Goal: Task Accomplishment & Management: Manage account settings

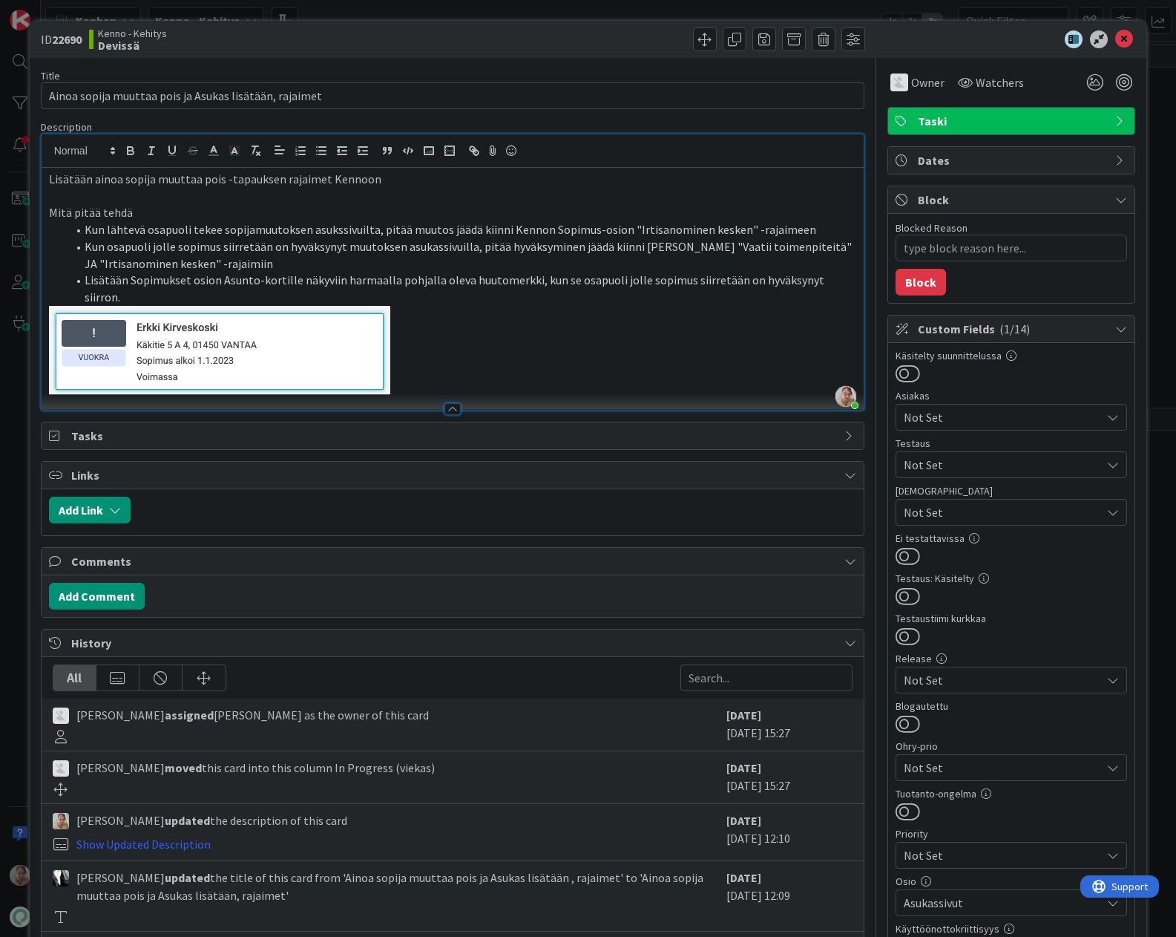
scroll to position [474, 0]
click at [489, 333] on p at bounding box center [453, 350] width 808 height 89
click at [1119, 40] on icon at bounding box center [1125, 39] width 18 height 18
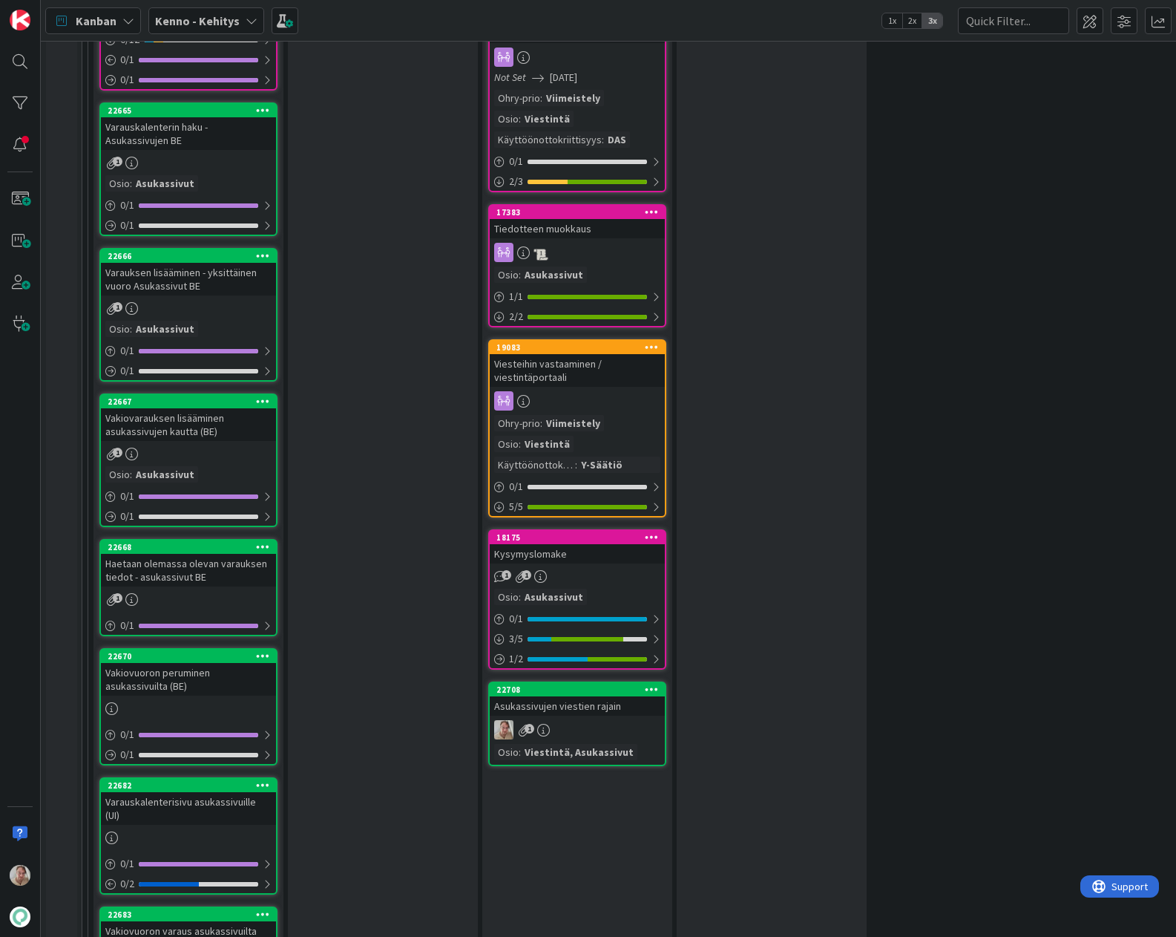
click at [597, 710] on div "Asukassivujen viestien rajain" at bounding box center [577, 705] width 175 height 19
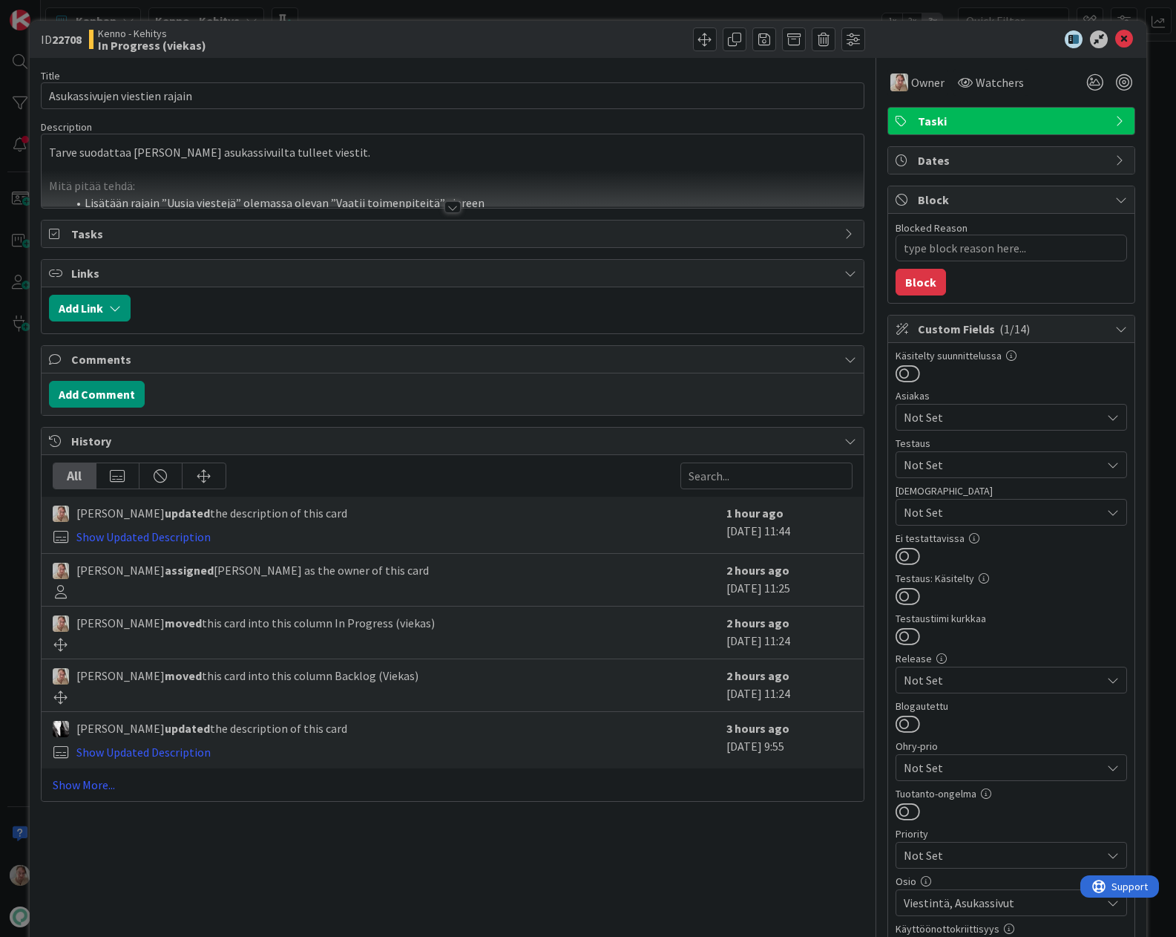
click at [400, 175] on div at bounding box center [453, 189] width 823 height 38
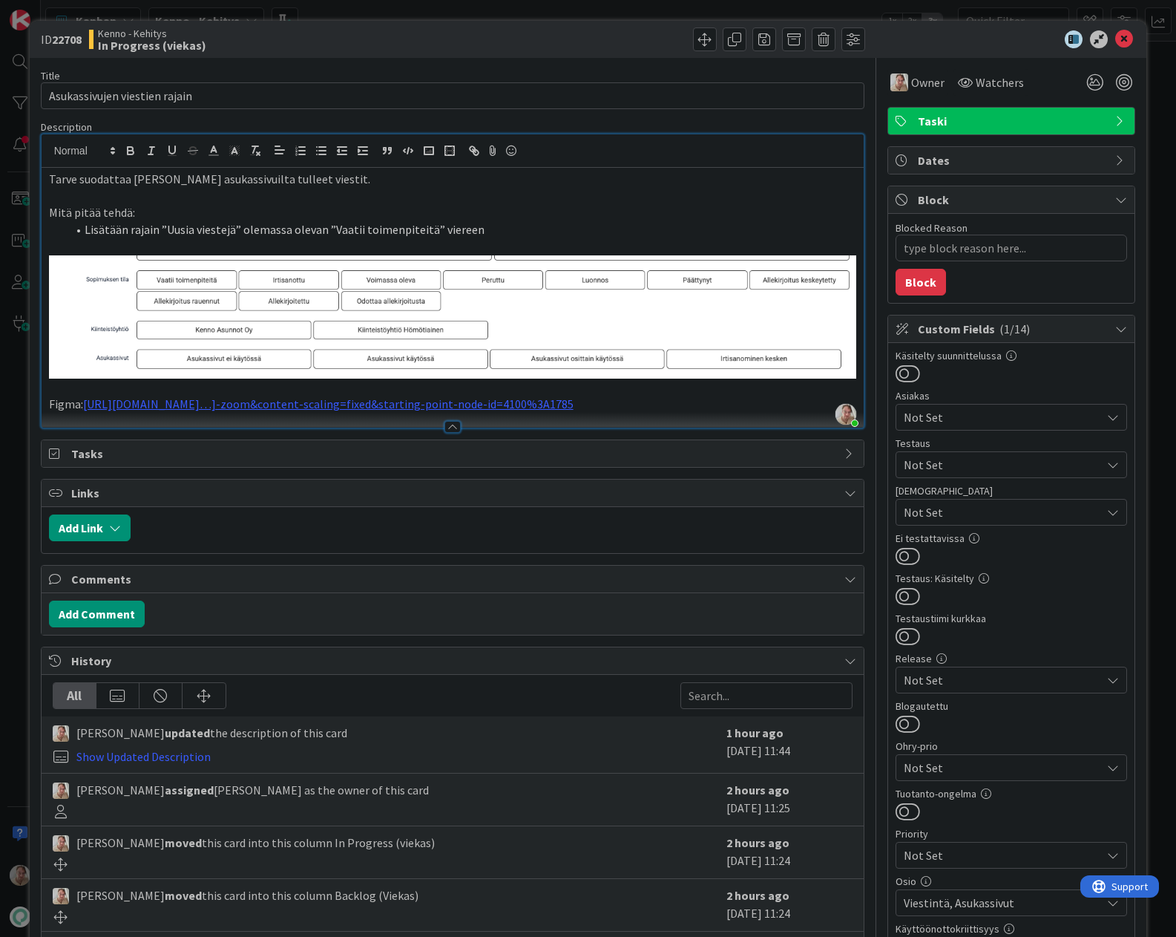
click at [221, 413] on p "Figma: [URL][DOMAIN_NAME]…]-zoom&content-scaling=fixed&starting-point-node-id=4…" at bounding box center [453, 404] width 808 height 17
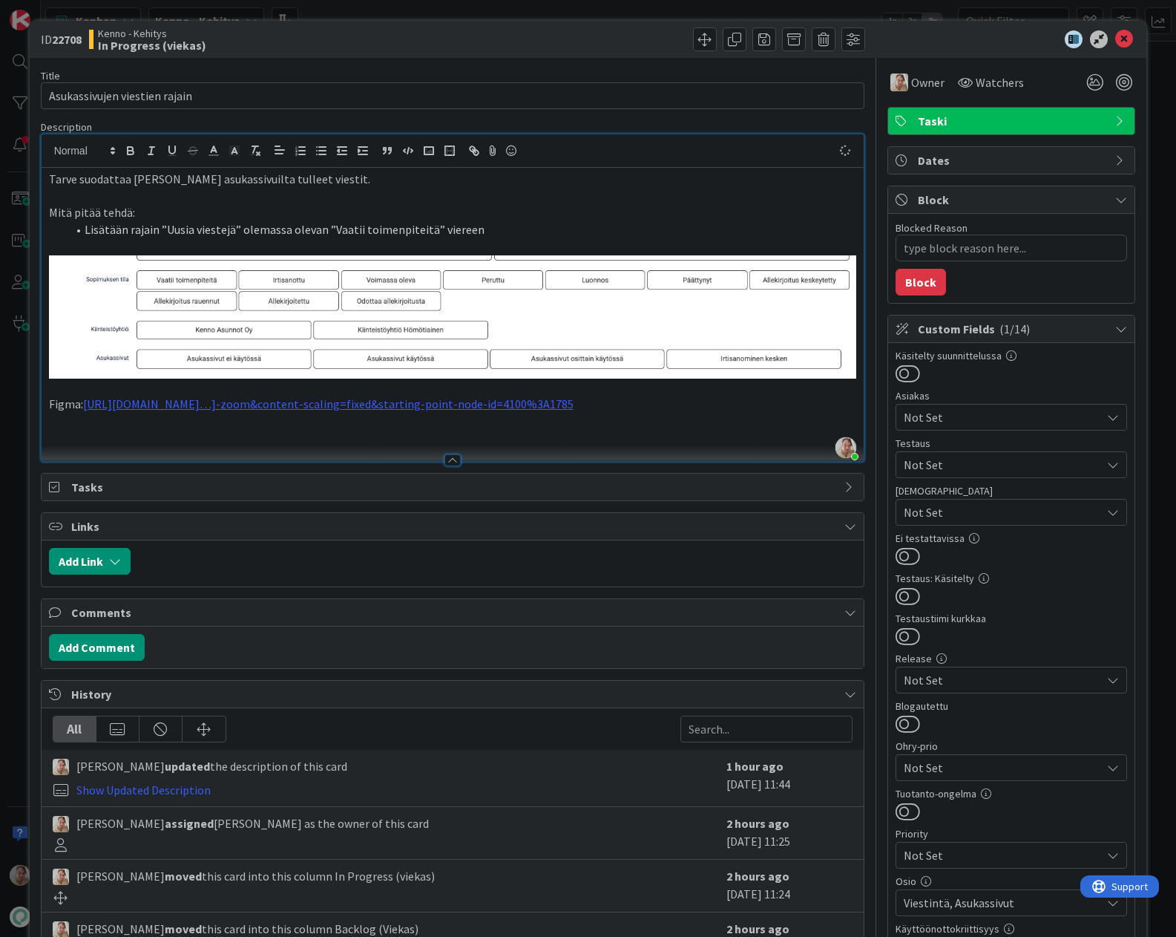
type textarea "x"
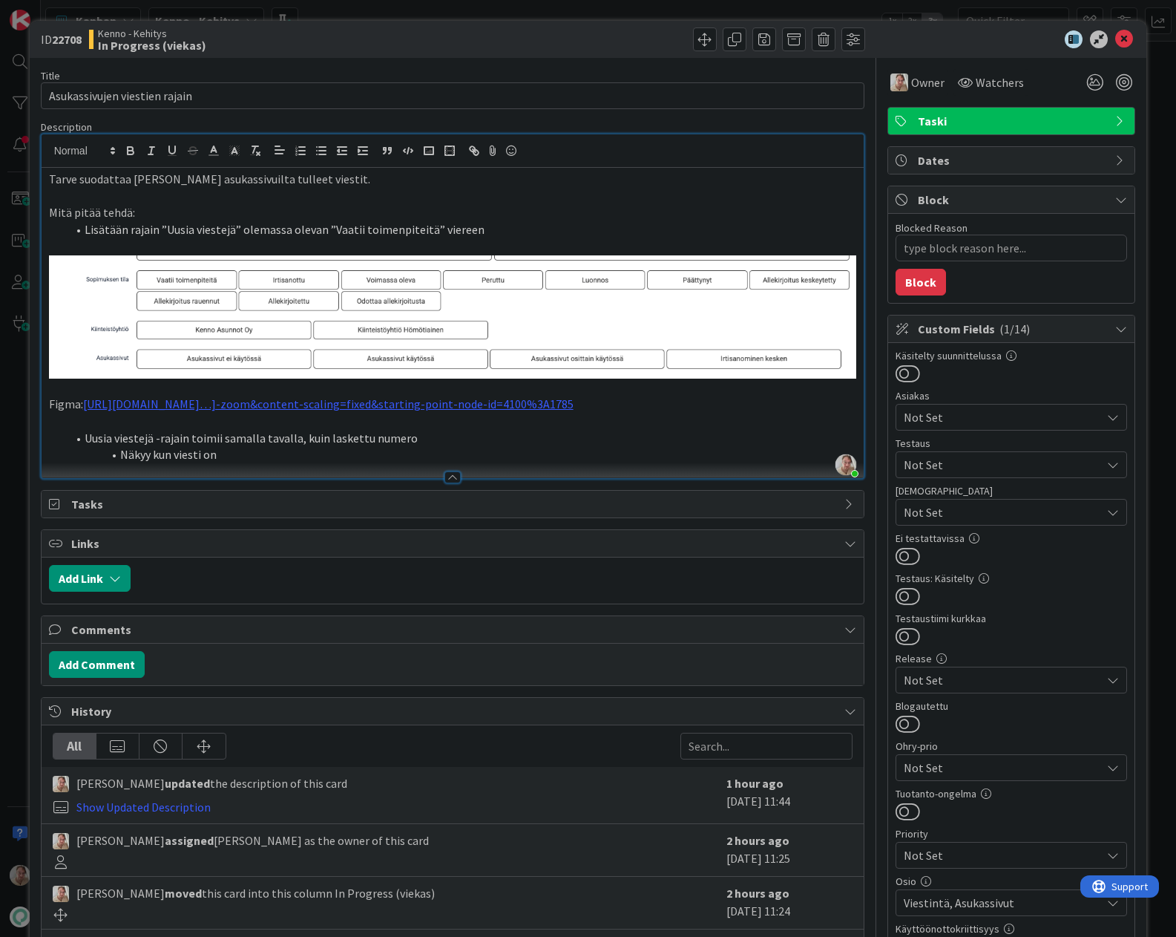
drag, startPoint x: 237, startPoint y: 471, endPoint x: 121, endPoint y: 471, distance: 115.8
click at [121, 463] on li "Näkyy kun viesti on" at bounding box center [462, 454] width 790 height 17
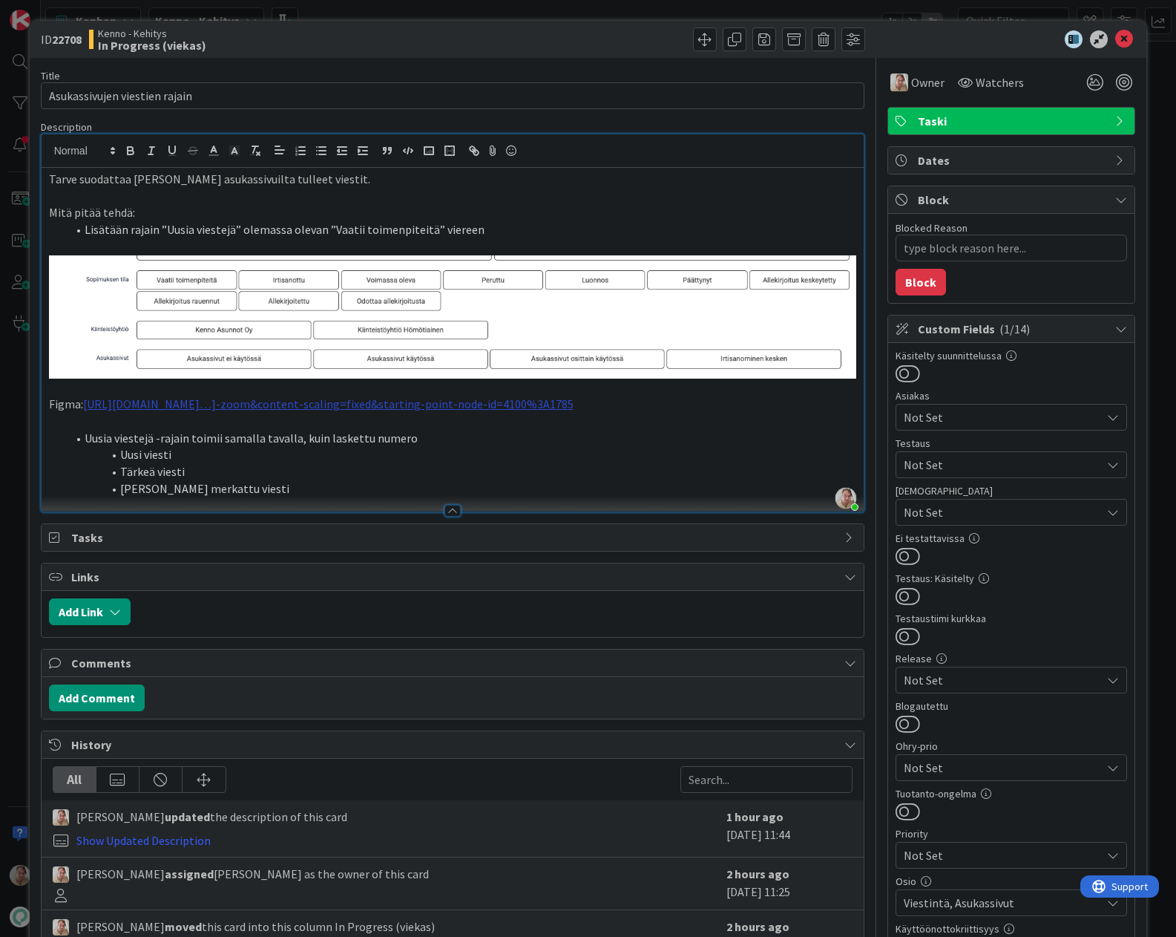
click at [378, 399] on a-zoom=&page-id=0 "[URL][DOMAIN_NAME]…]-zoom&content-scaling=fixed&starting-point-node-id=4100%3A1…" at bounding box center [328, 403] width 491 height 15
click at [396, 451] on link "[URL][DOMAIN_NAME]" at bounding box center [398, 448] width 102 height 19
click at [1121, 35] on icon at bounding box center [1125, 39] width 18 height 18
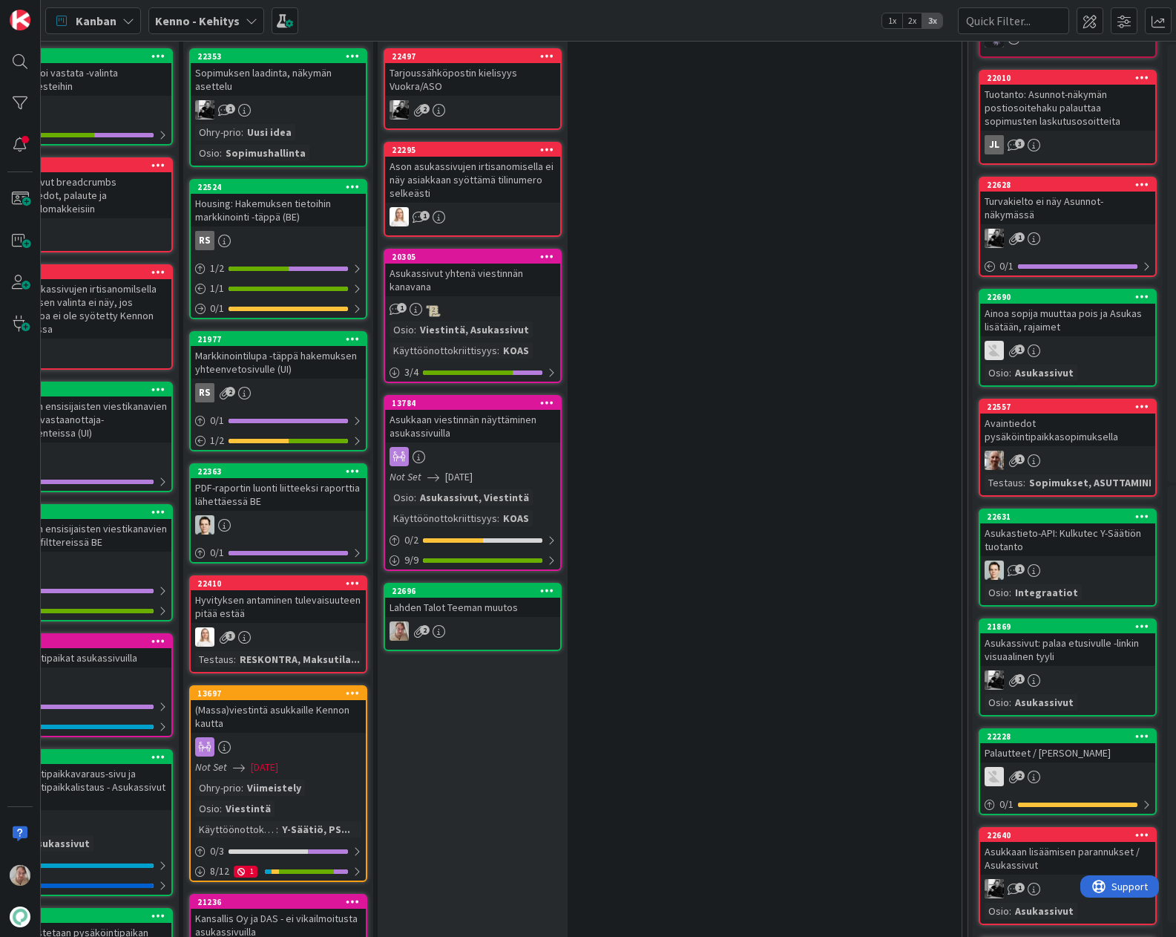
scroll to position [492, 381]
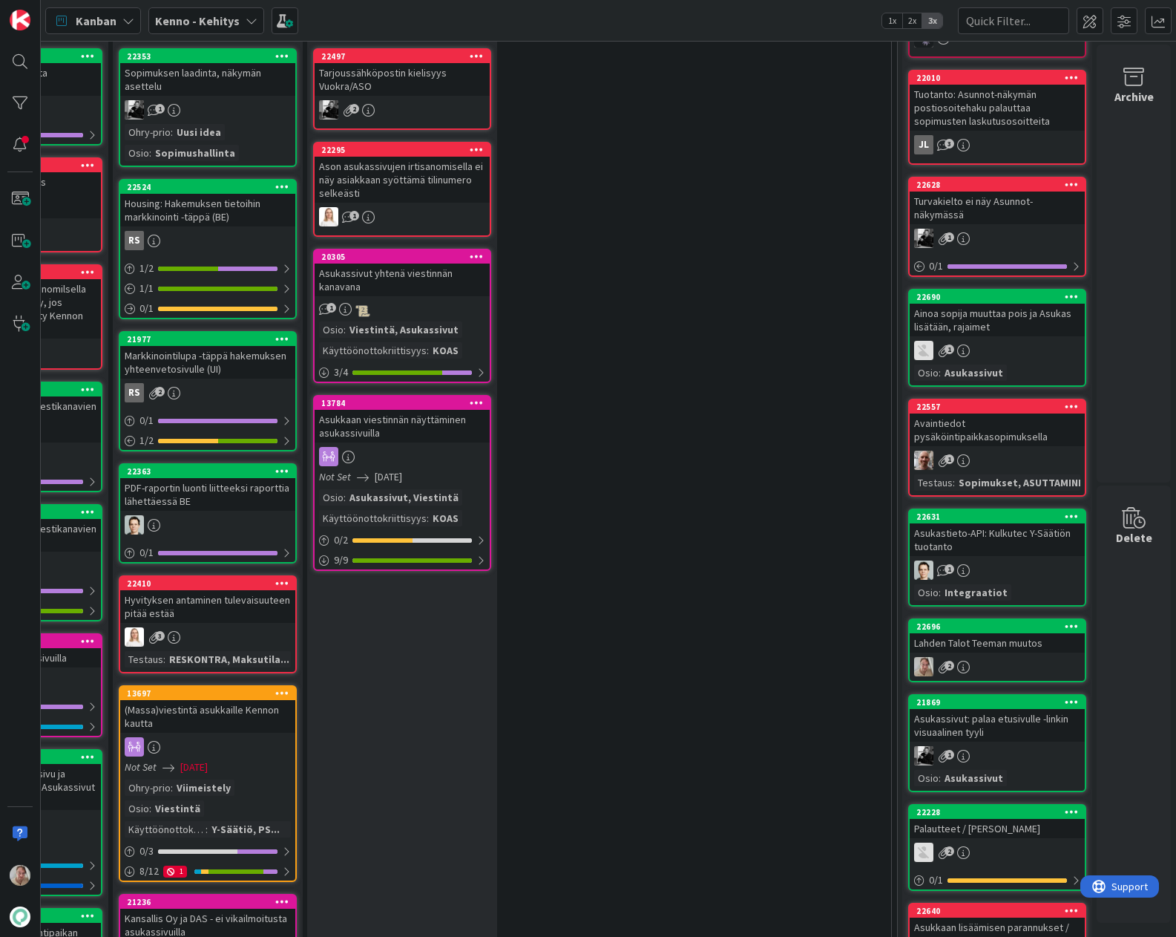
click at [1065, 621] on icon at bounding box center [1072, 626] width 14 height 10
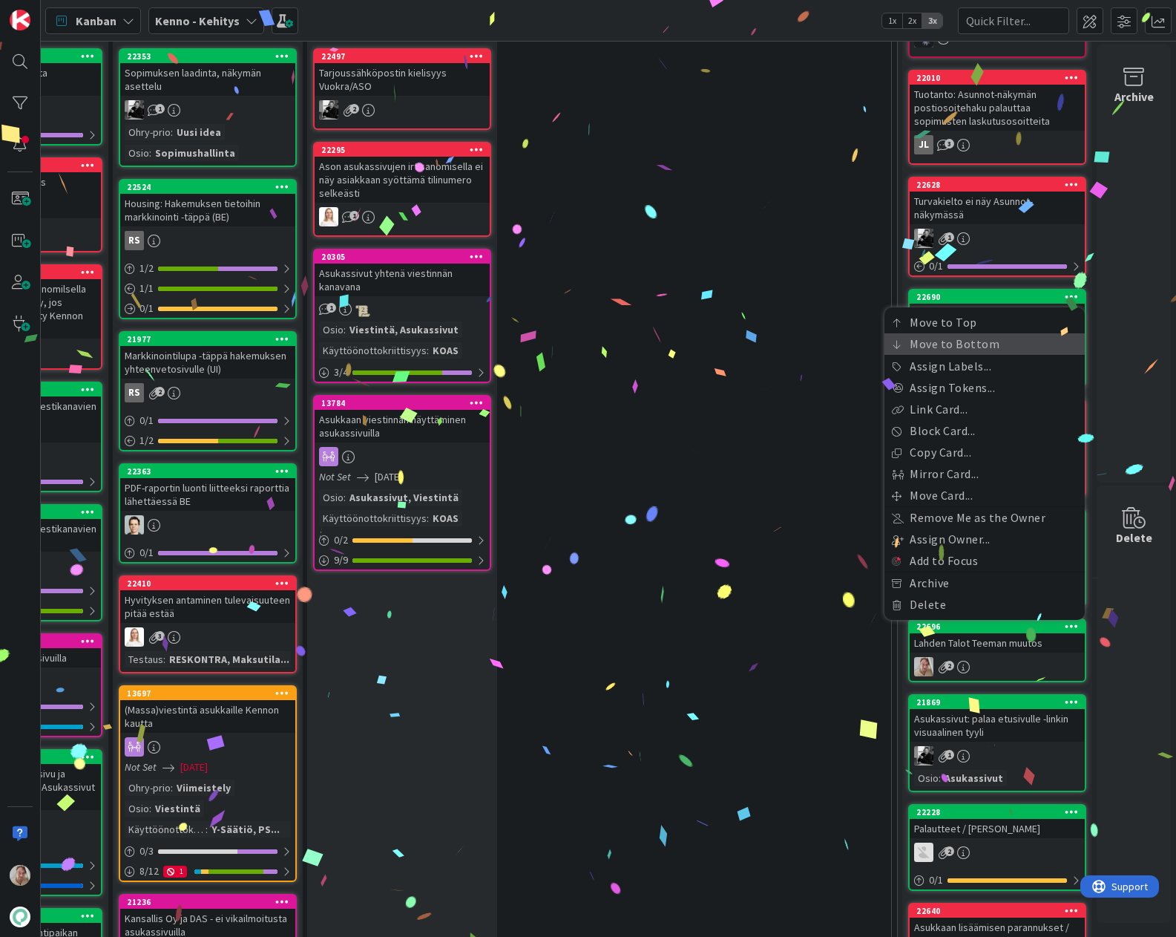
click at [954, 333] on link "Move to Bottom" at bounding box center [985, 344] width 200 height 22
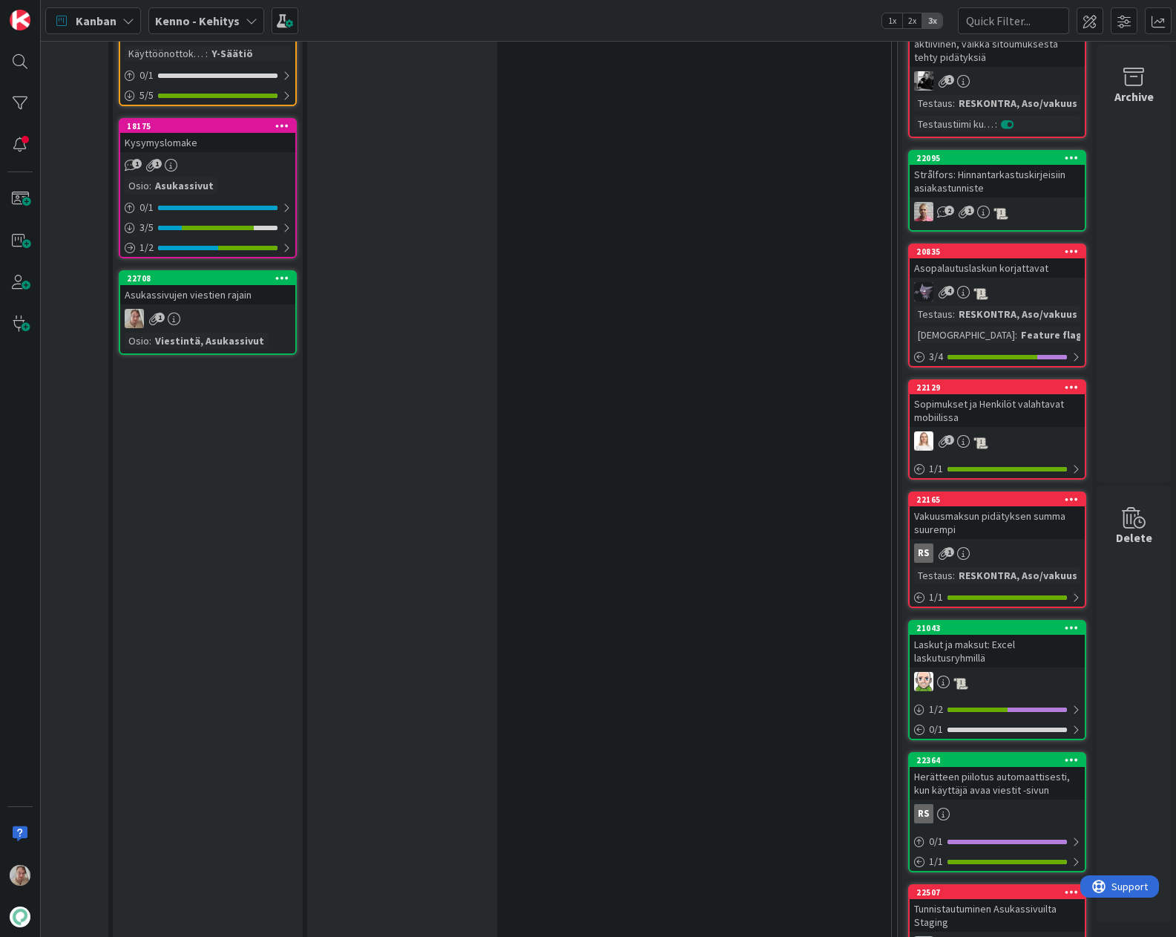
scroll to position [1998, 381]
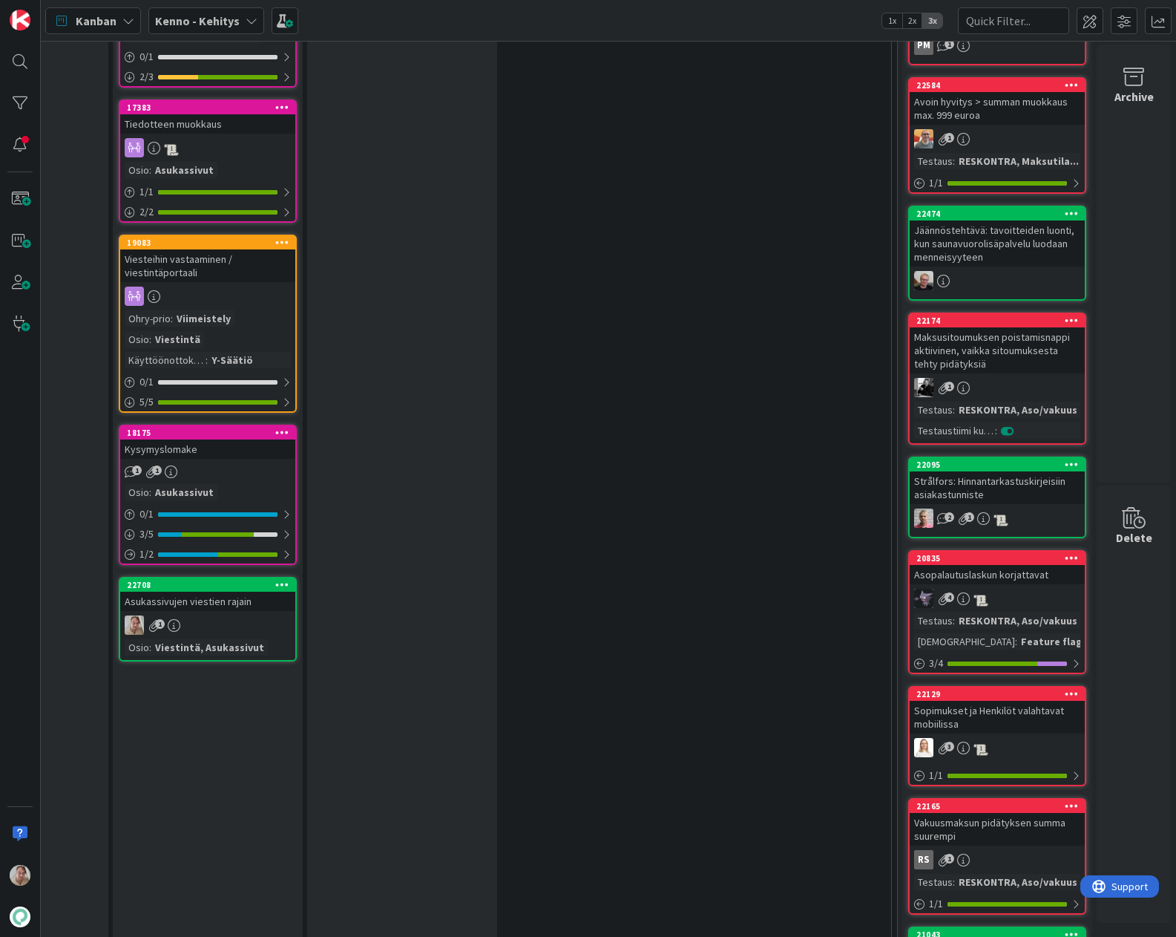
click at [176, 606] on div "Asukassivujen viestien rajain" at bounding box center [207, 601] width 175 height 19
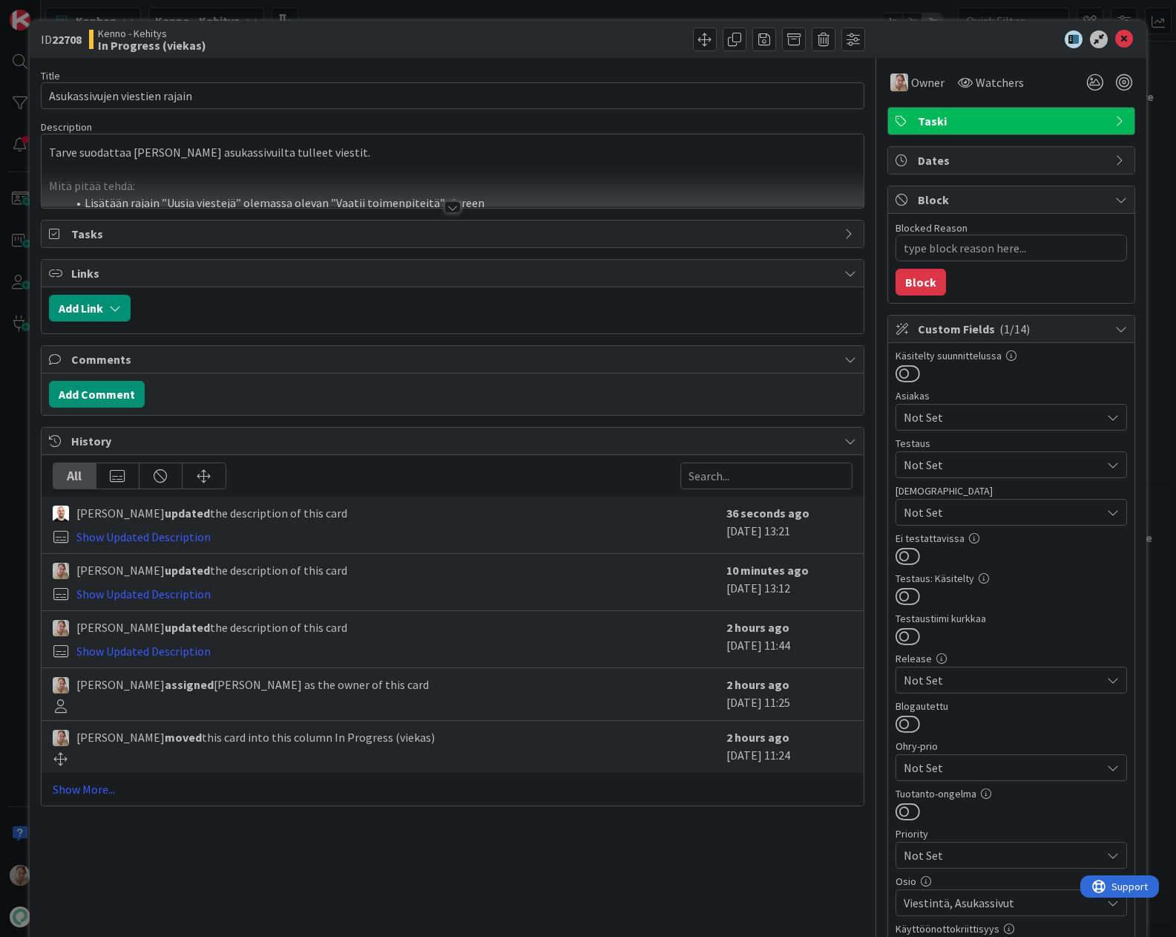
click at [412, 183] on div at bounding box center [453, 189] width 823 height 38
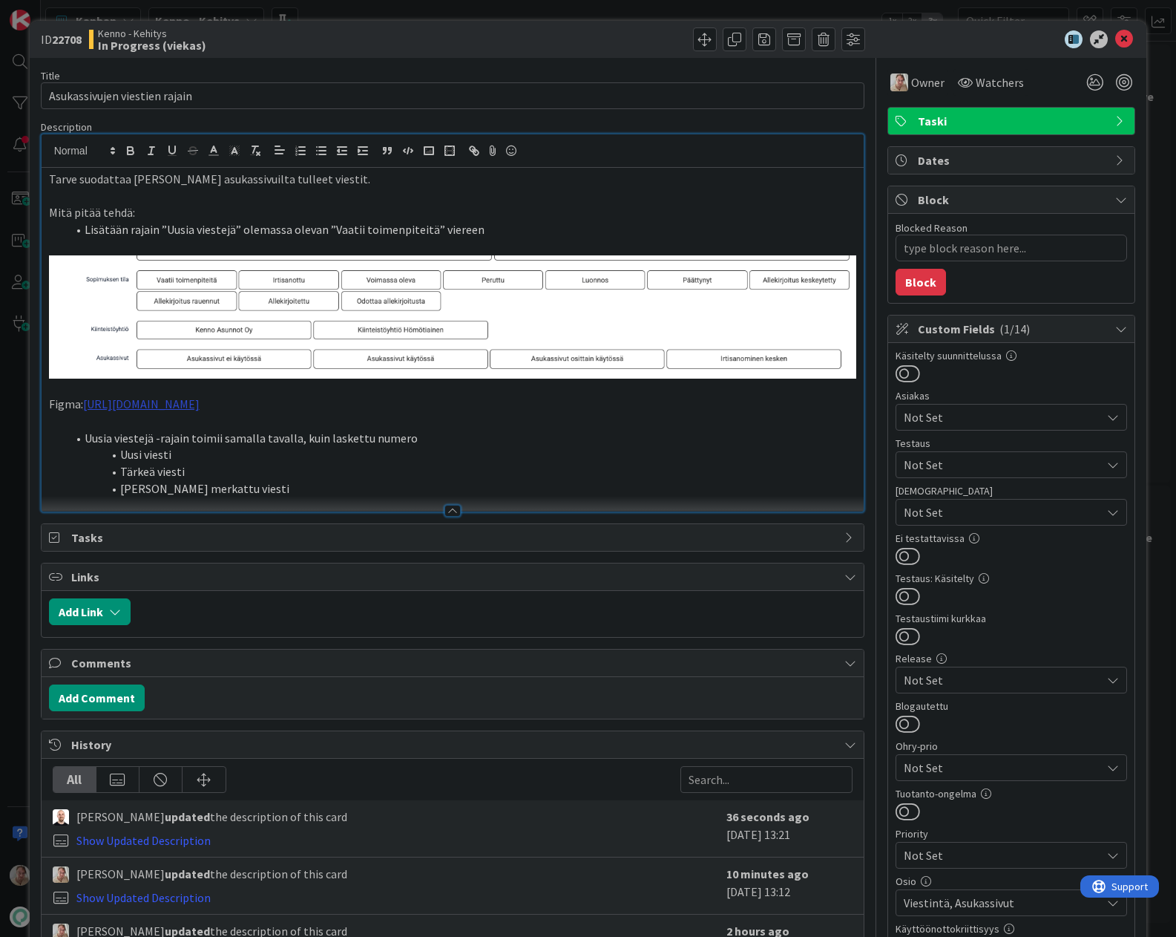
click at [200, 403] on link "[URL][DOMAIN_NAME]" at bounding box center [141, 403] width 117 height 15
click at [367, 448] on link "[URL][DOMAIN_NAME]" at bounding box center [375, 448] width 102 height 19
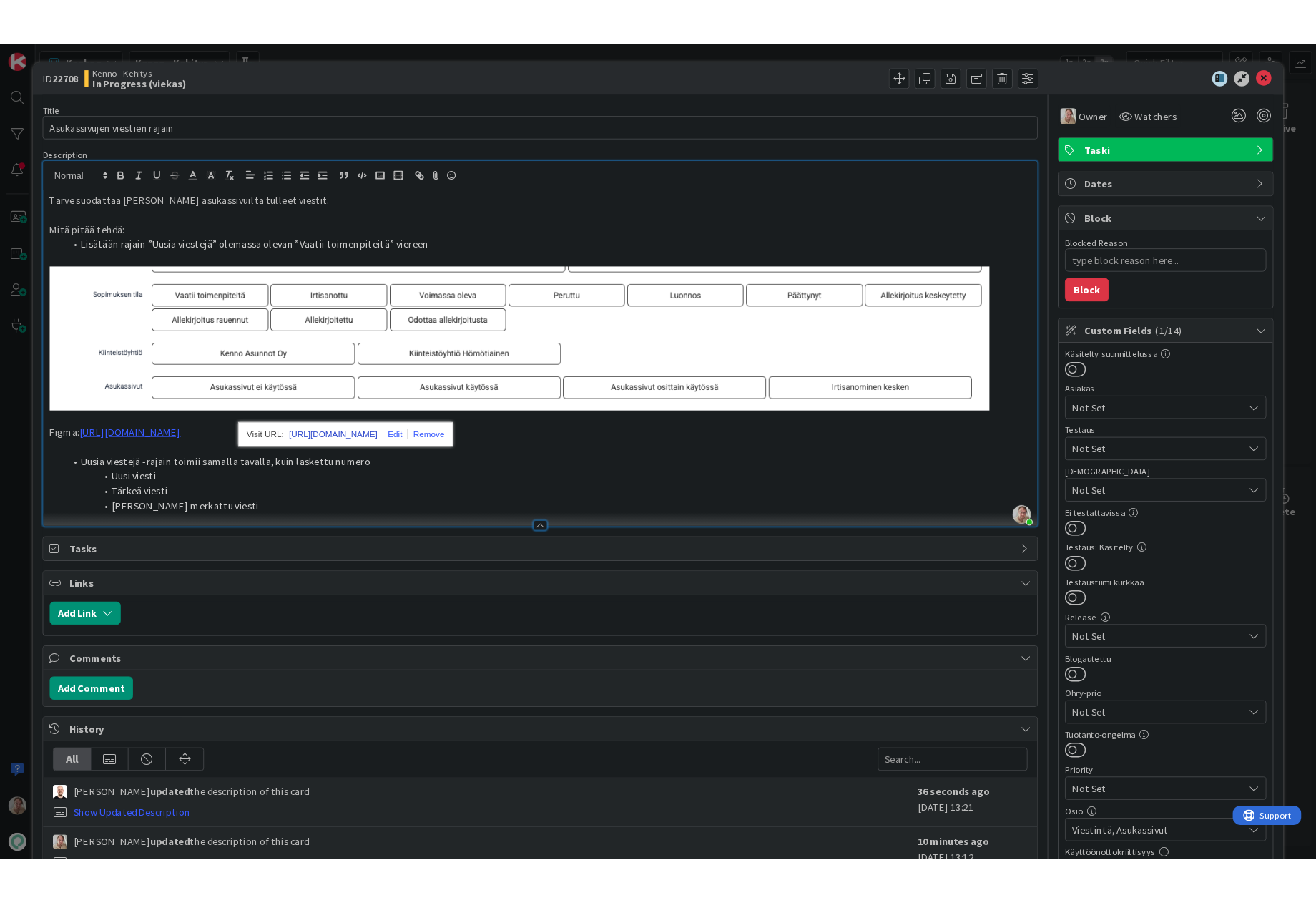
scroll to position [1926, 42]
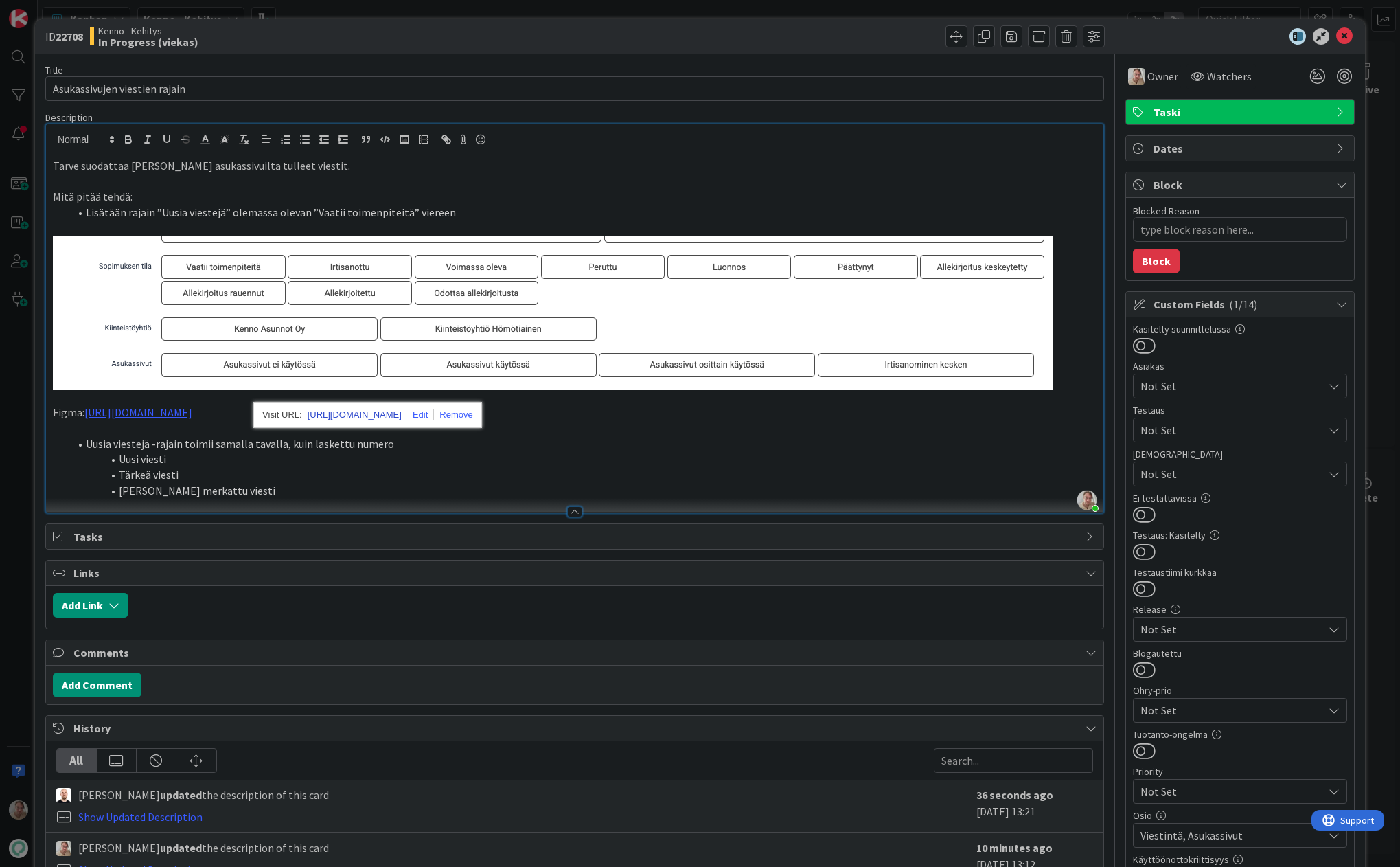
click at [352, 416] on link "[URL][DOMAIN_NAME]" at bounding box center [355, 415] width 94 height 18
type textarea "x"
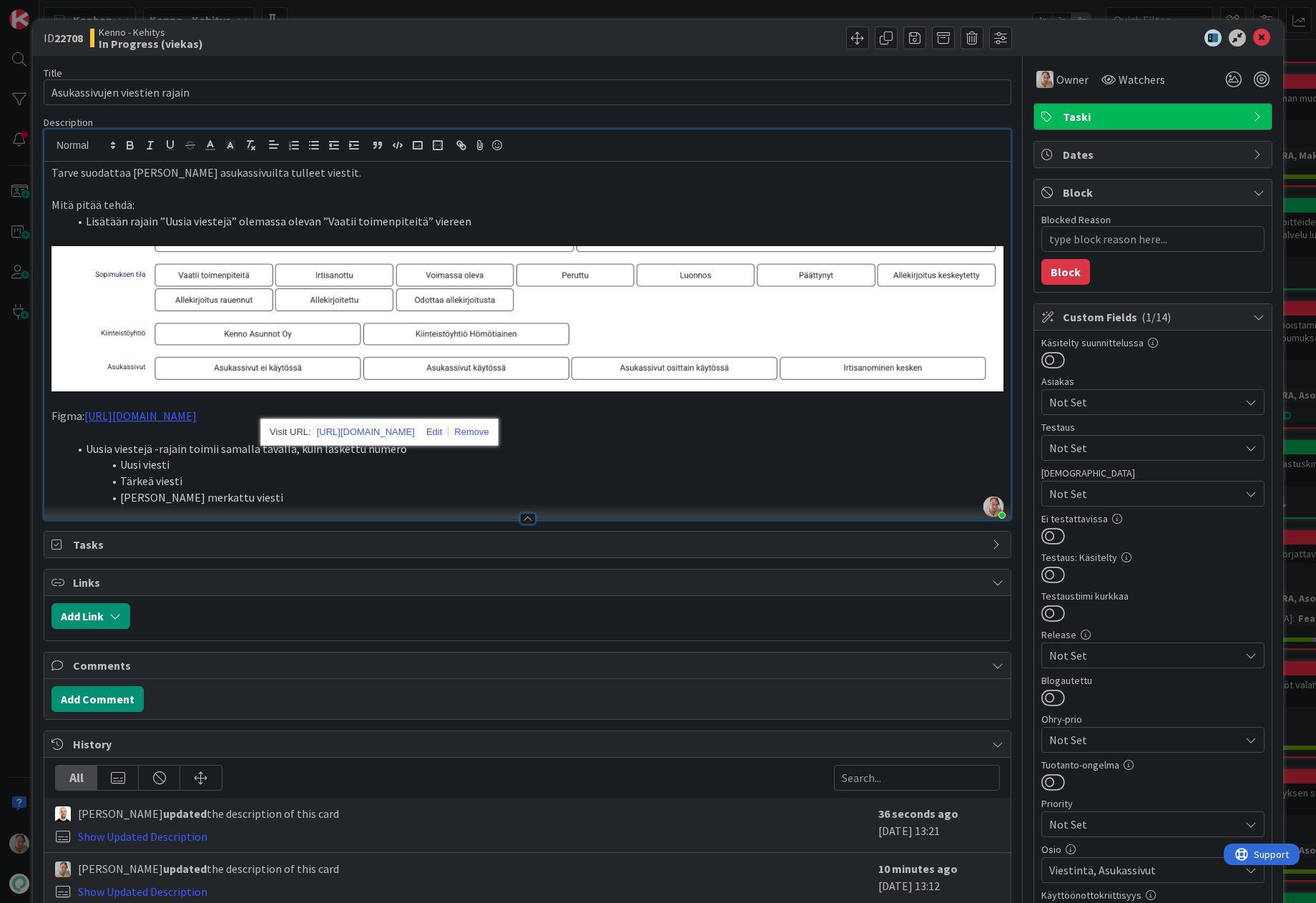
click at [250, 506] on li "[PERSON_NAME] merkattu viesti" at bounding box center [536, 497] width 934 height 16
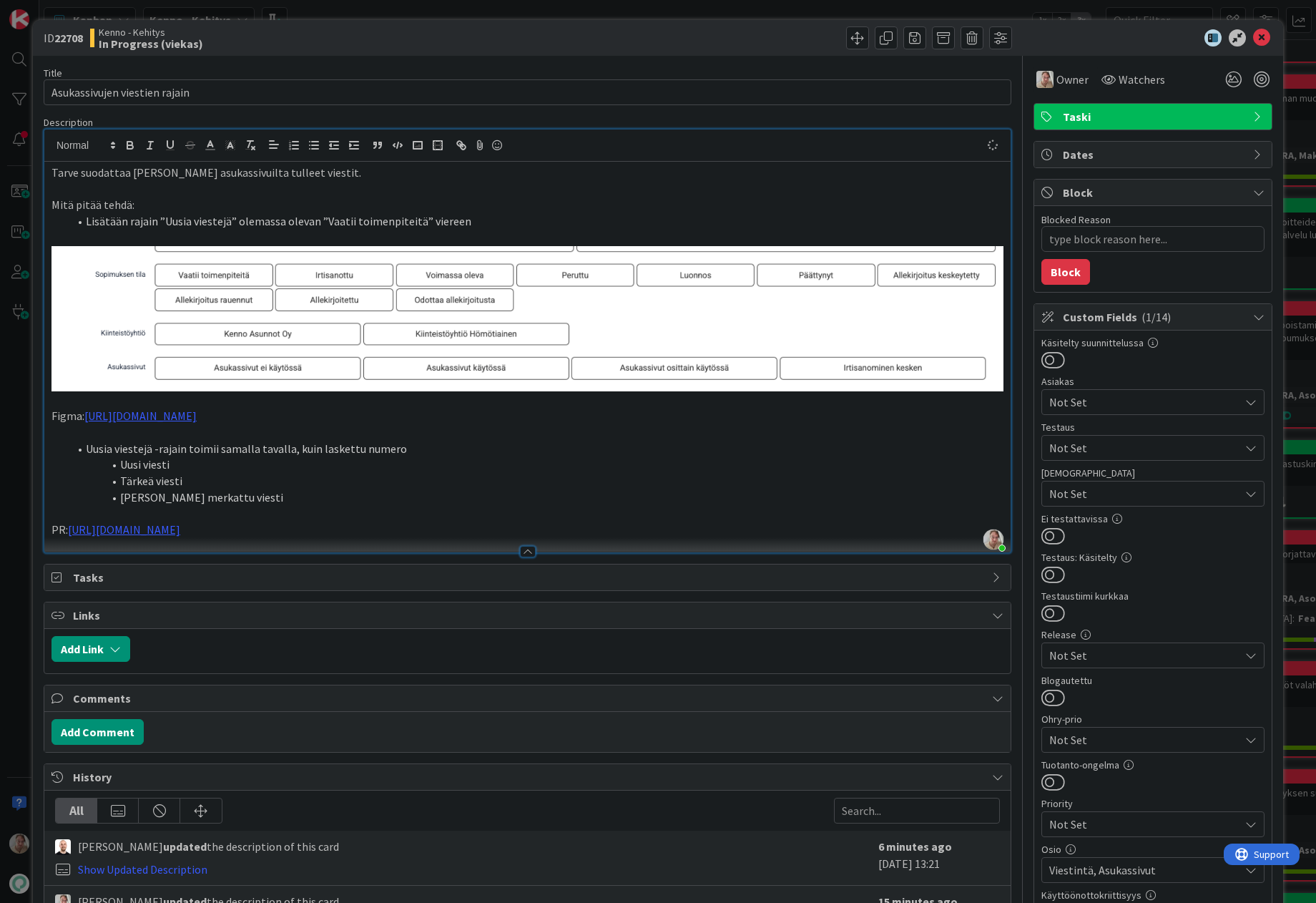
type textarea "x"
click at [1133, 35] on icon at bounding box center [1261, 38] width 17 height 17
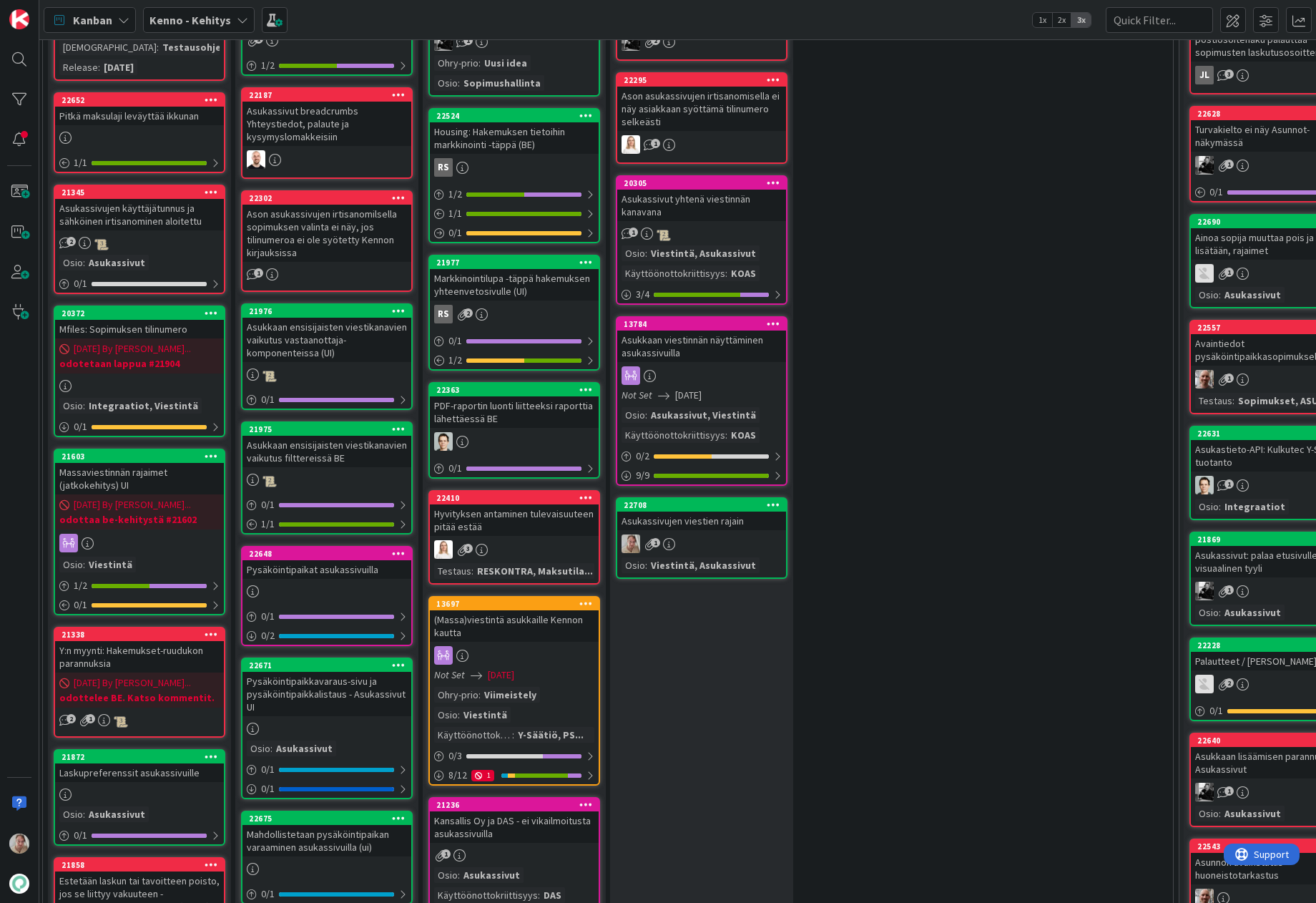
scroll to position [522, 42]
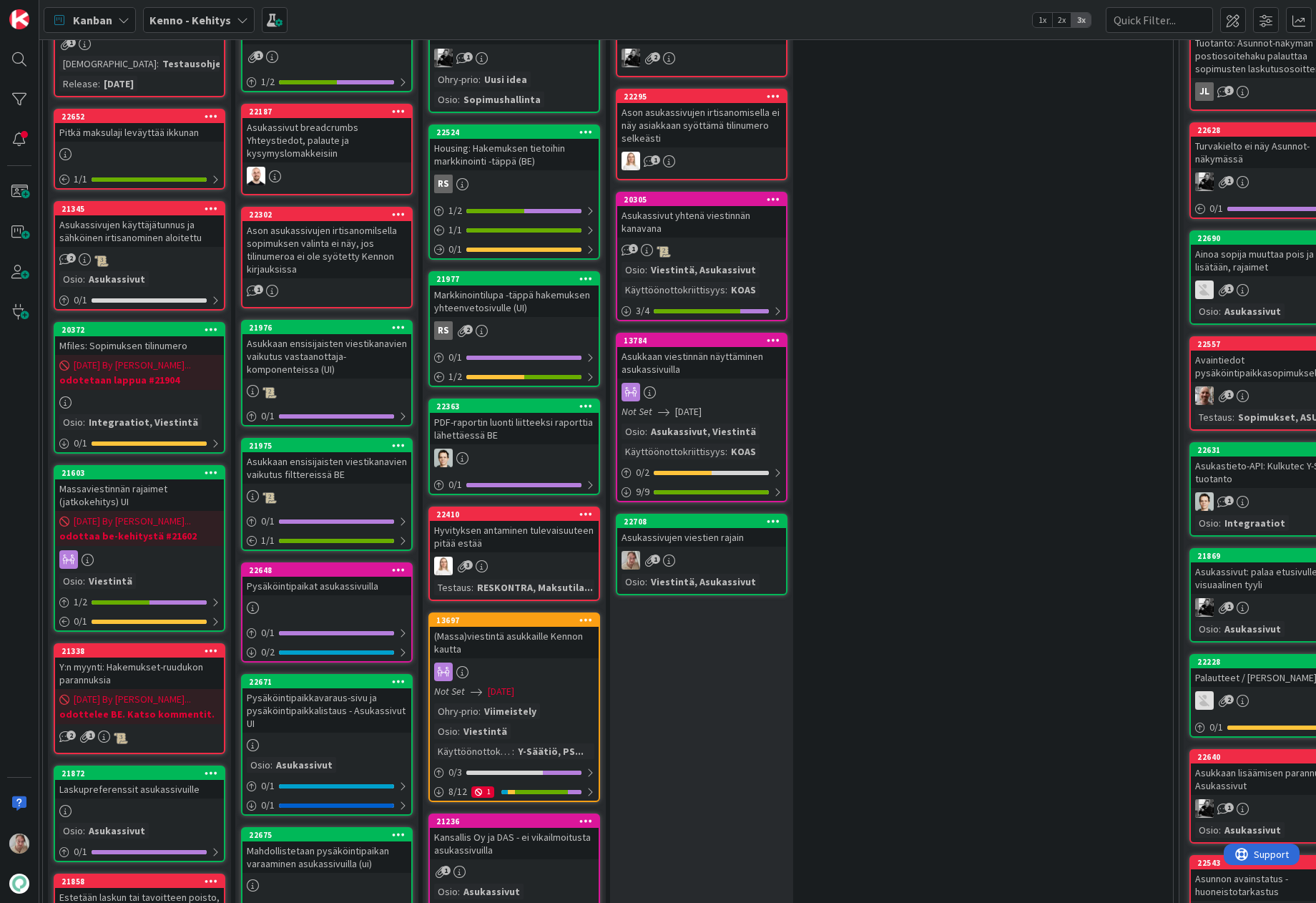
drag, startPoint x: 495, startPoint y: 581, endPoint x: 698, endPoint y: 5, distance: 610.7
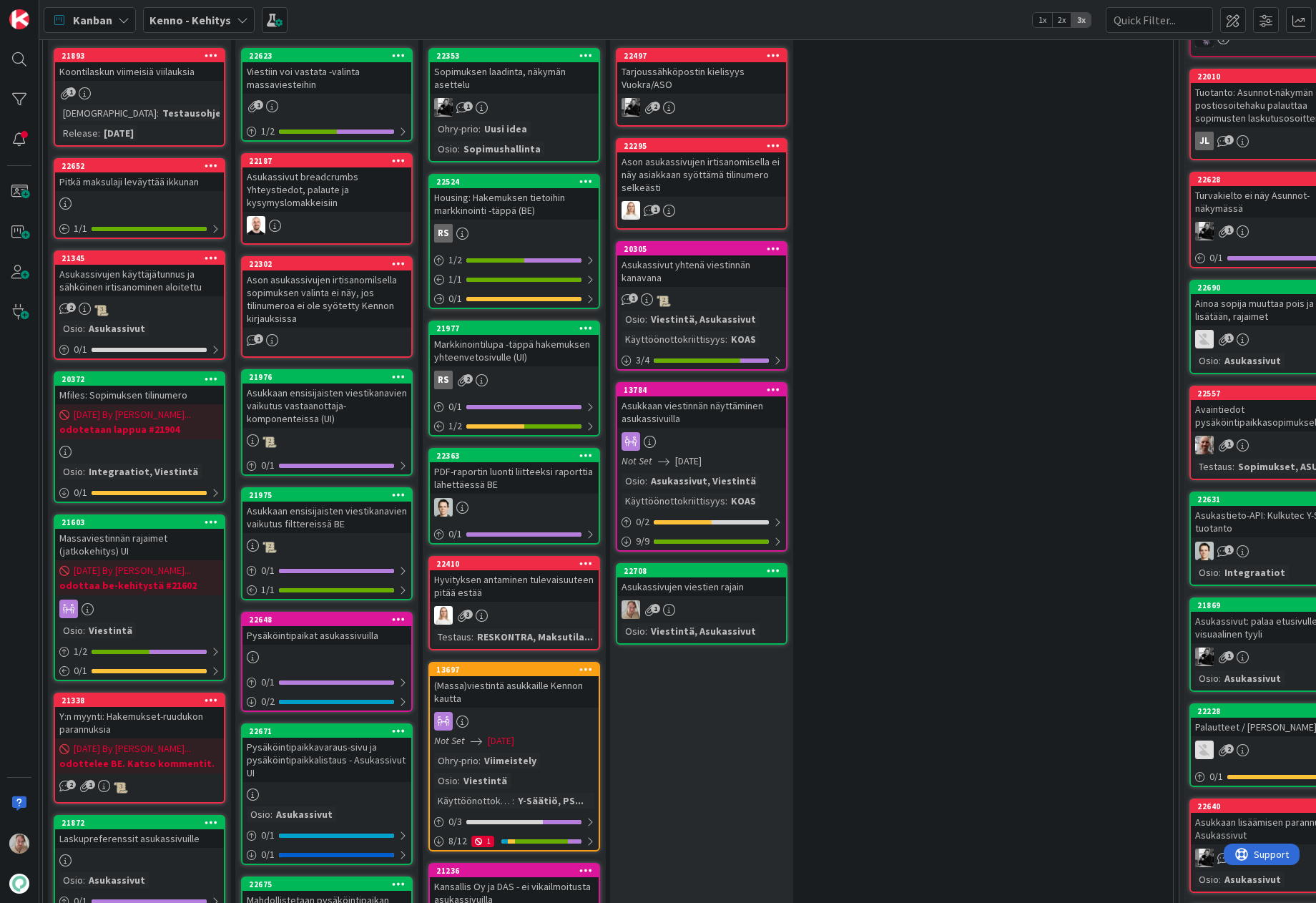
scroll to position [332, 42]
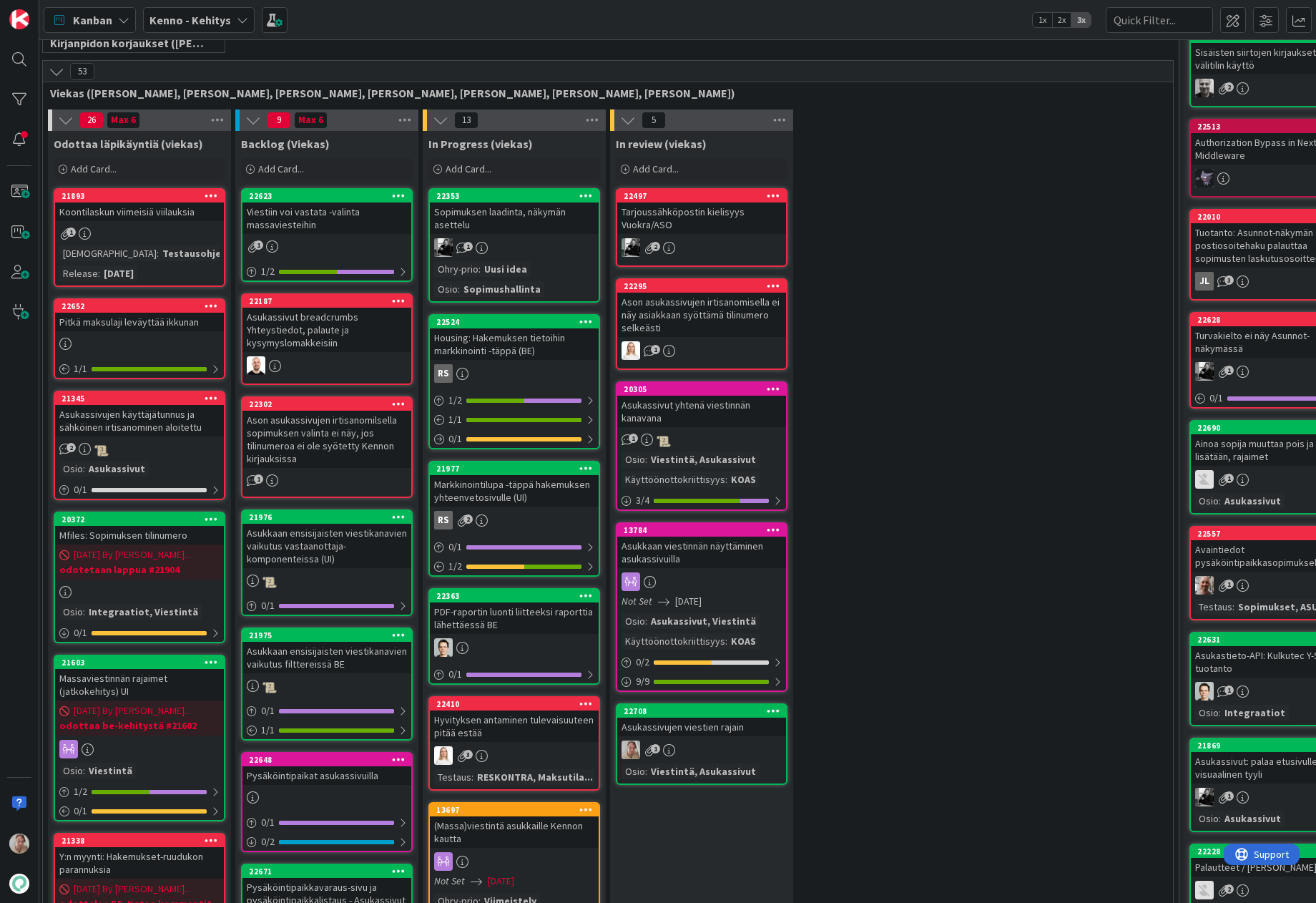
click at [298, 179] on div "Backlog (Viekas) Add Card... Template Not Set Title 0 / 128 Label Taski Show Mo…" at bounding box center [327, 156] width 183 height 51
click at [297, 177] on div "Add Card..." at bounding box center [327, 169] width 171 height 21
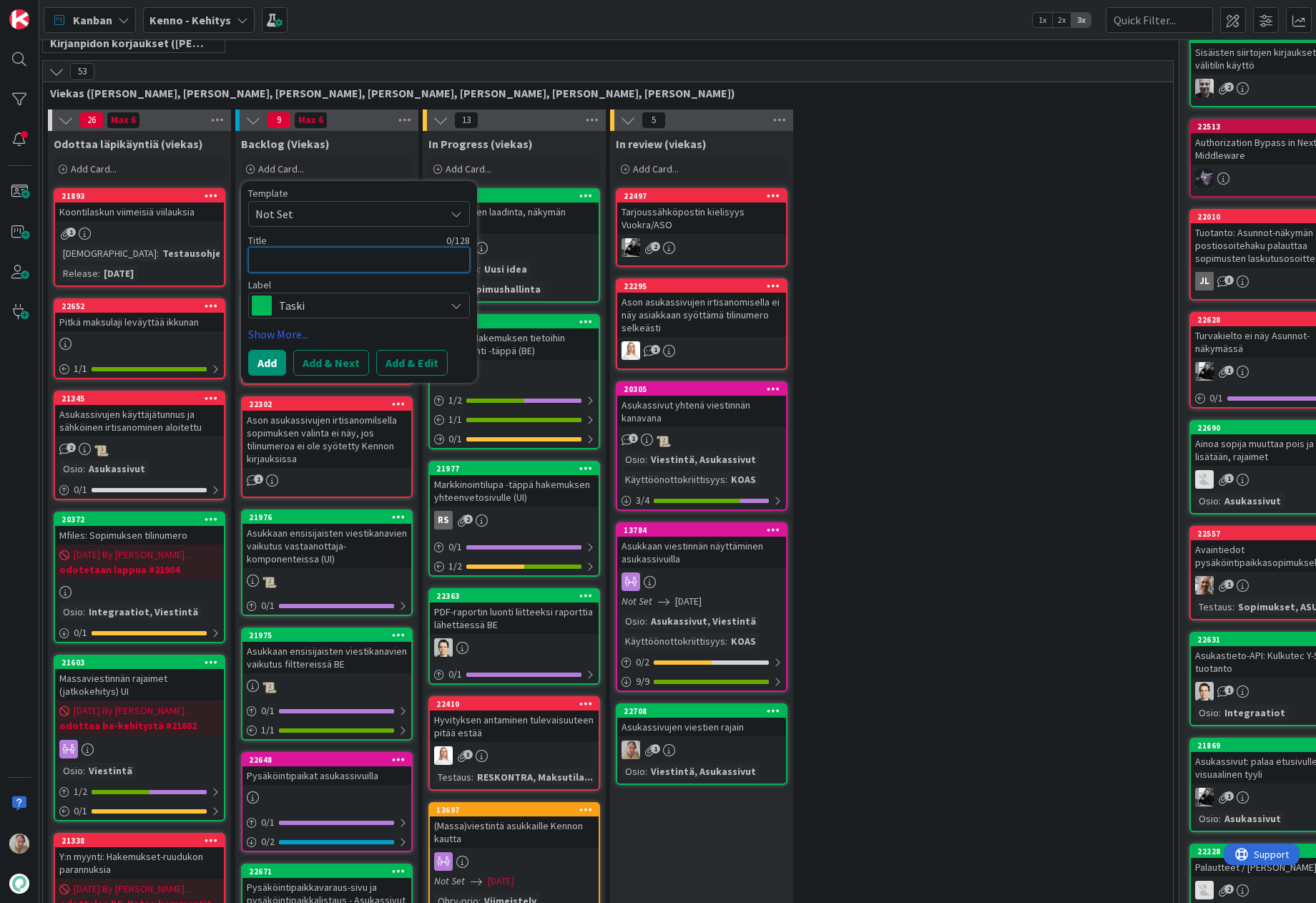
type textarea "U"
type textarea "x"
type textarea "Uu"
type textarea "x"
type textarea "Uus"
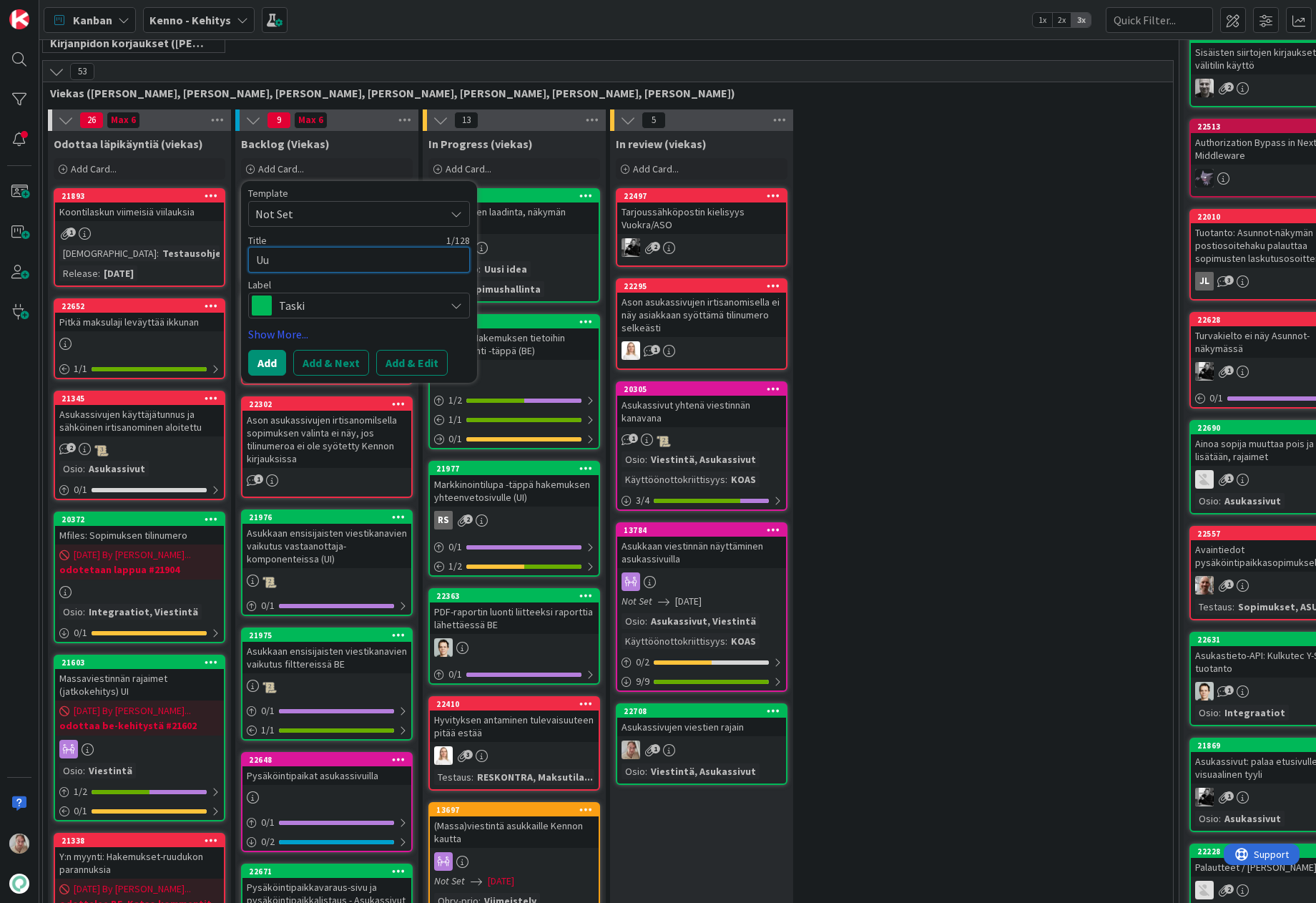
type textarea "x"
type textarea "Uusi"
type textarea "x"
type textarea "Uusie"
type textarea "x"
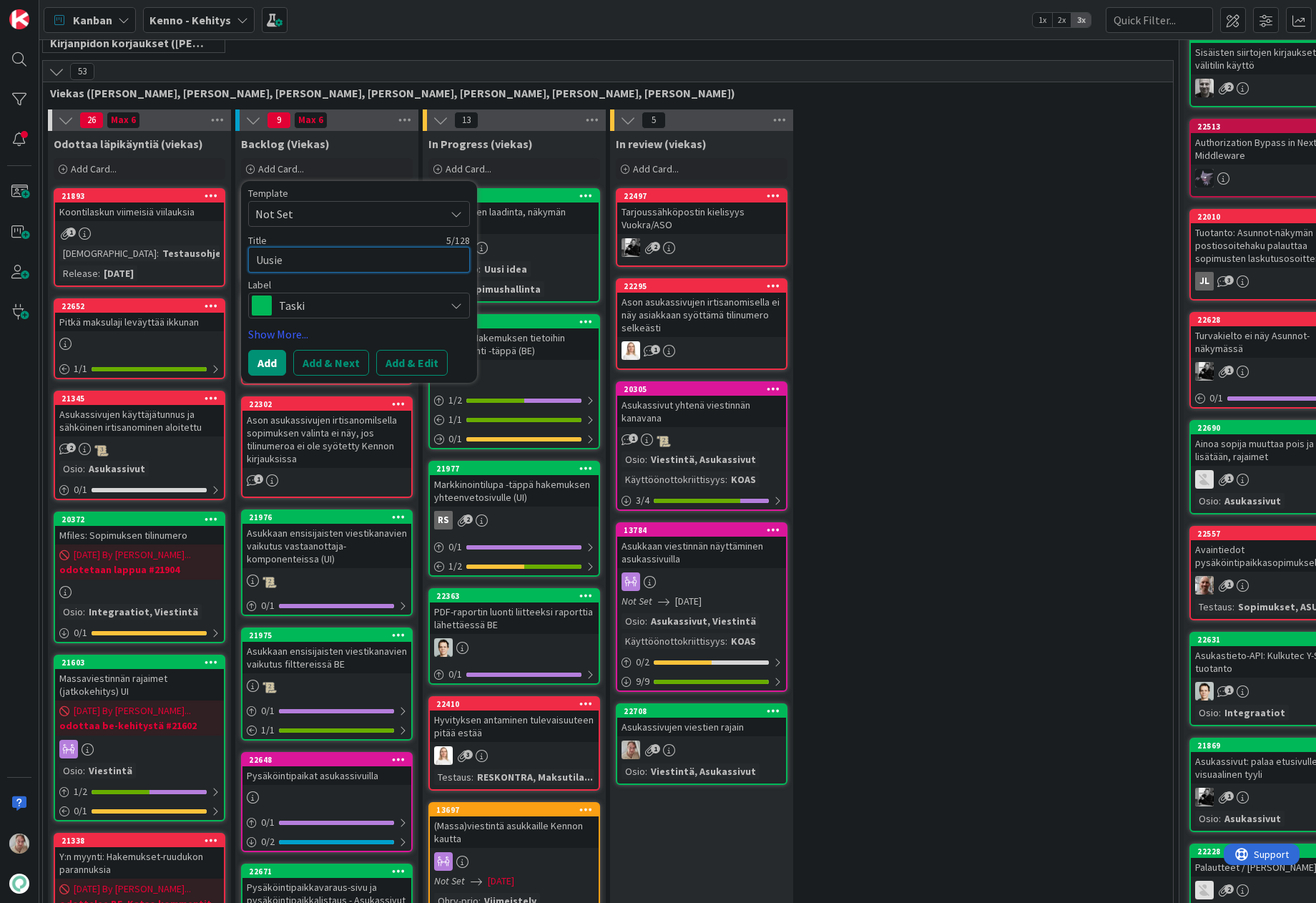
type textarea "Uusien"
type textarea "x"
type textarea "Uusien"
type textarea "x"
type textarea "Uusien v"
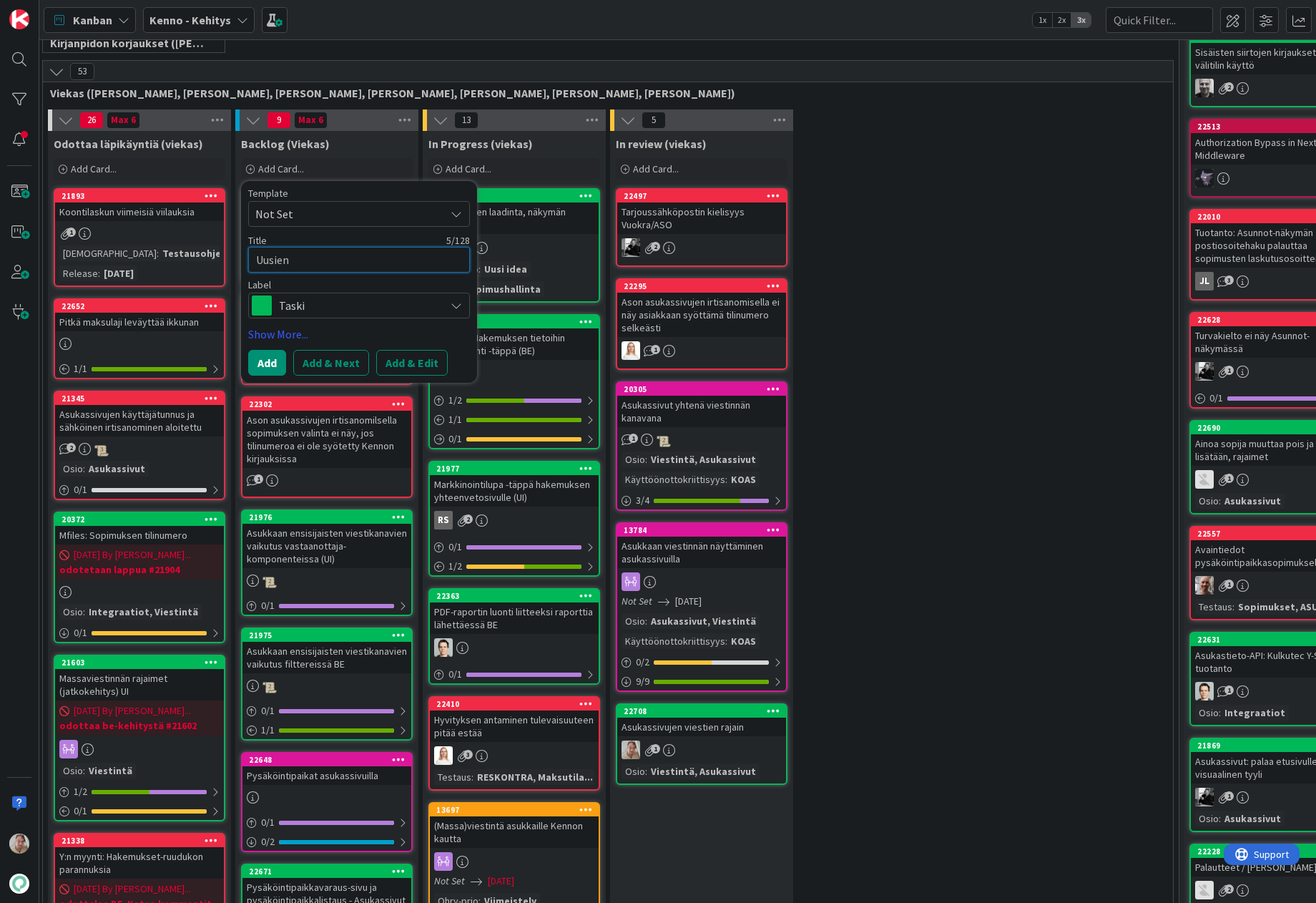
type textarea "x"
type textarea "Uusien vi"
type textarea "x"
type textarea "Uusien vie"
type textarea "x"
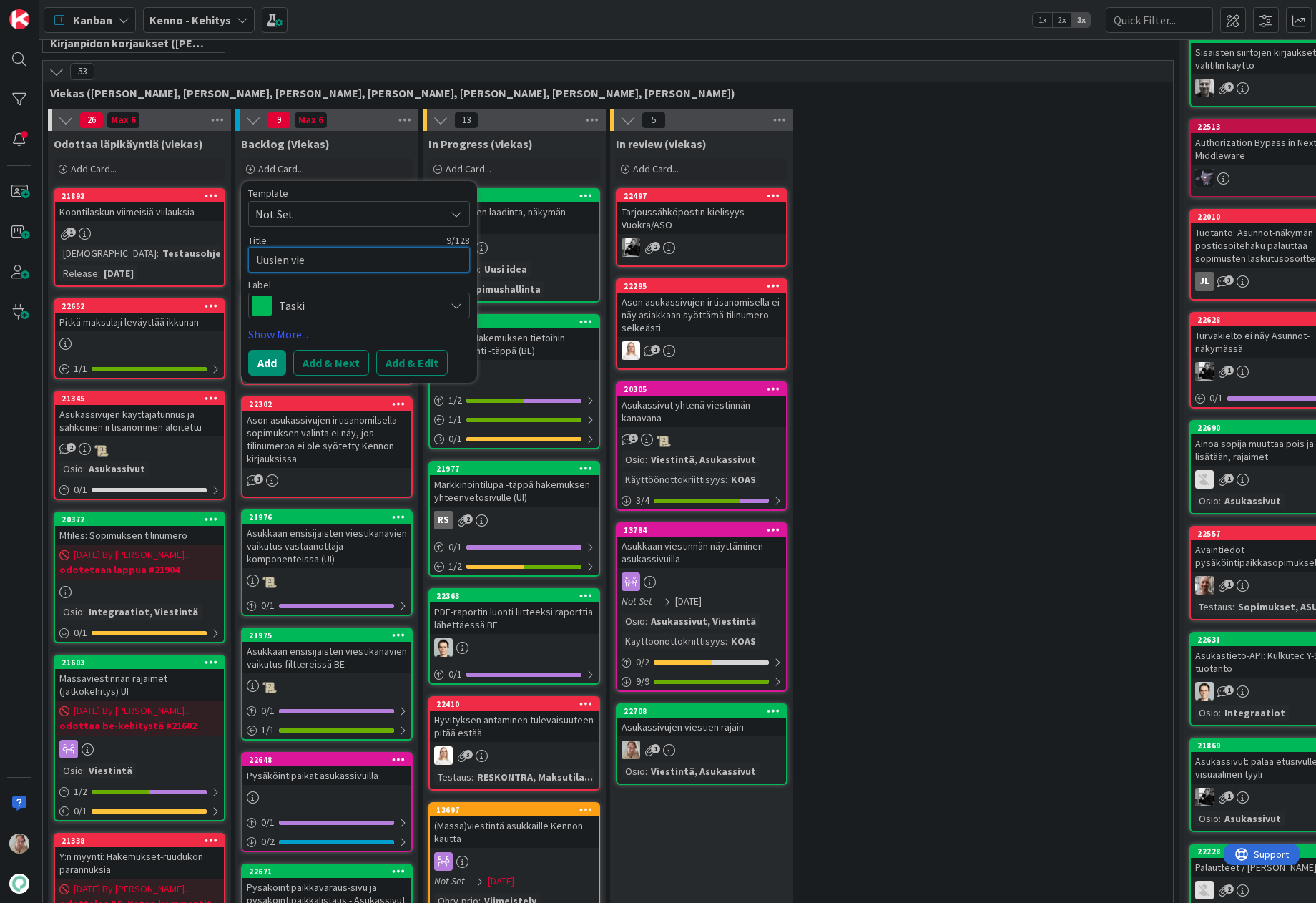
type textarea "Uusien vies"
type textarea "x"
type textarea "Uusien viest"
type textarea "x"
type textarea "Uusien viesti"
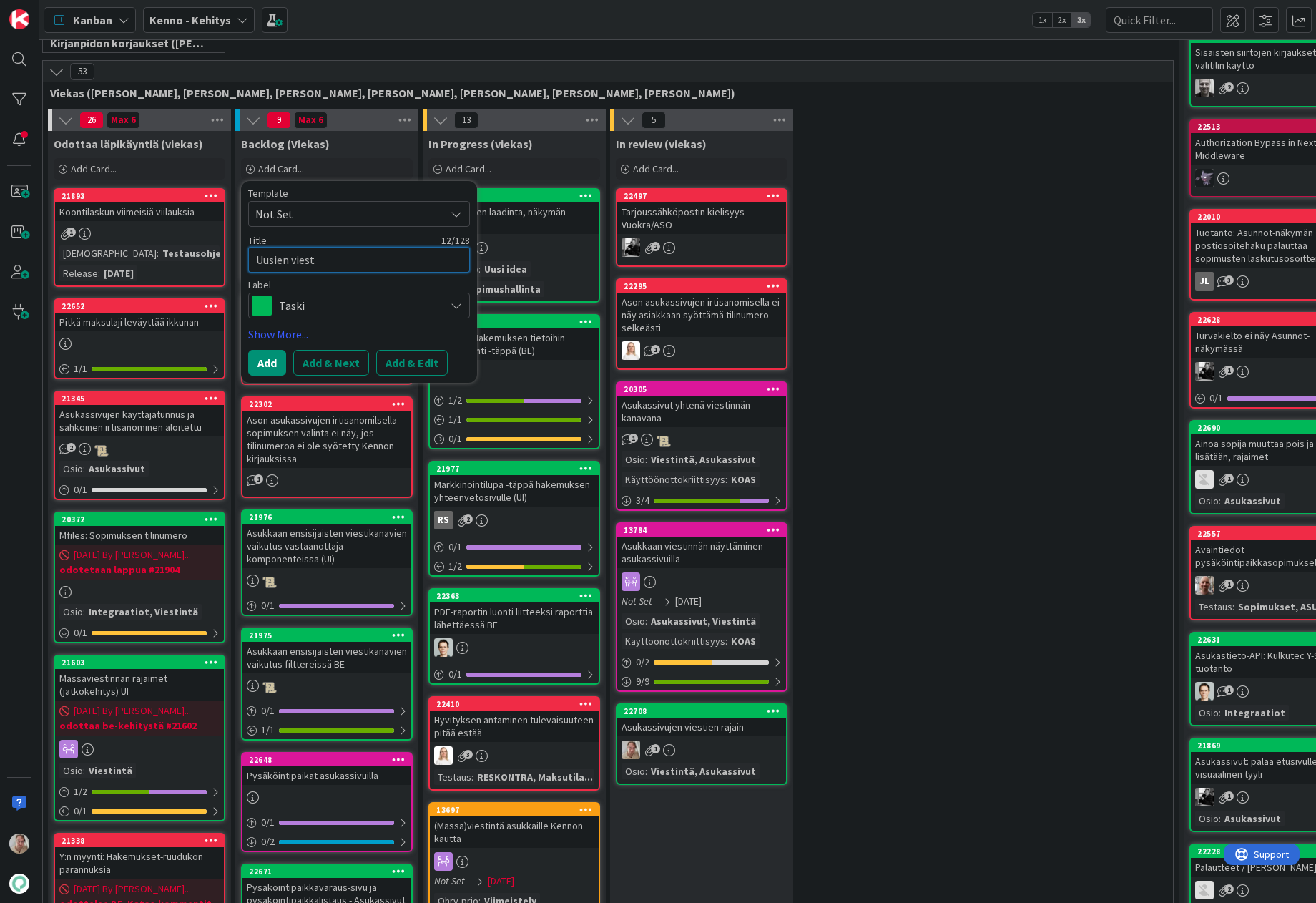
type textarea "x"
type textarea "Uusien viestie"
type textarea "x"
type textarea "Uusien viestien"
type textarea "x"
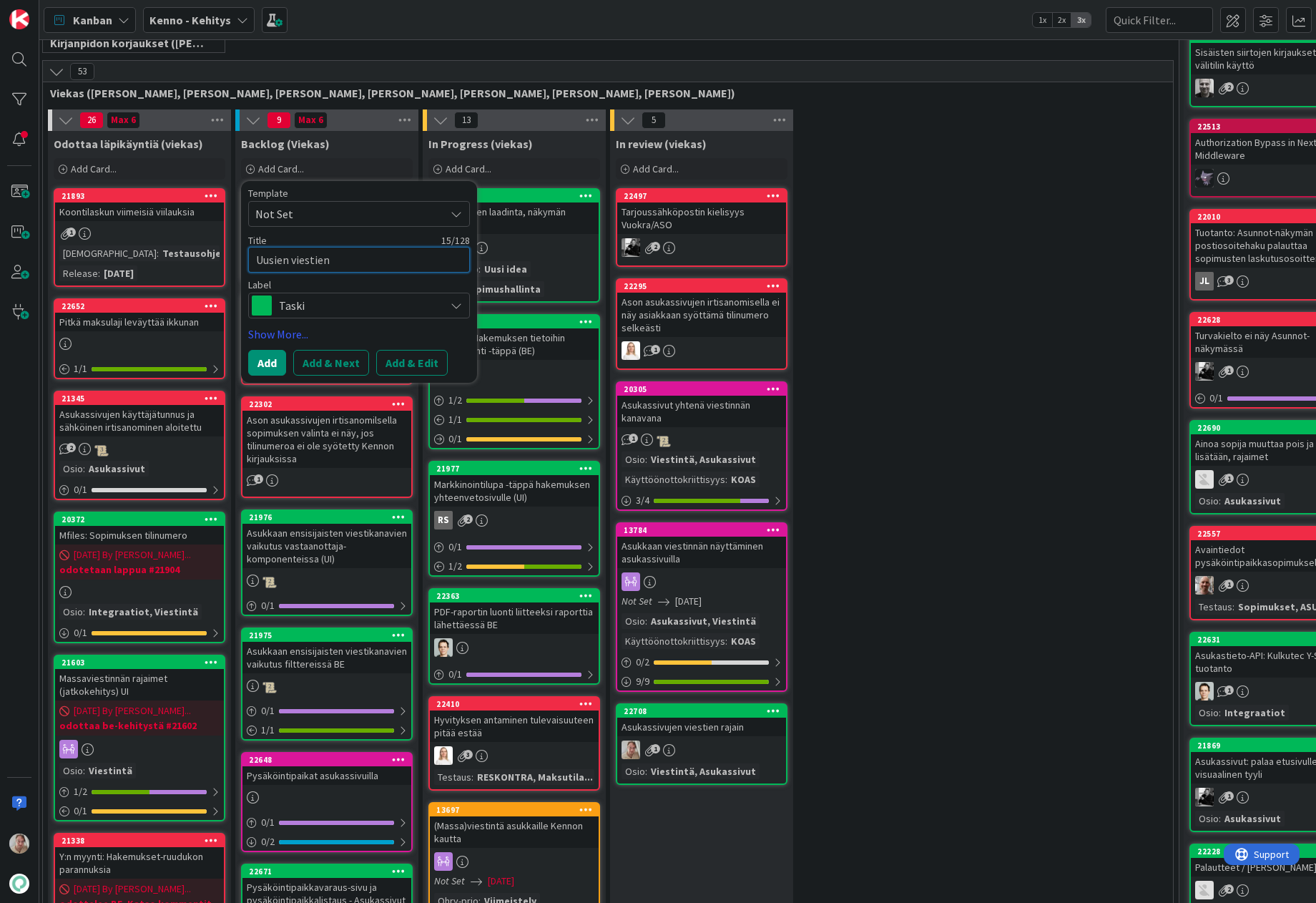
type textarea "Uusien viestien"
type textarea "x"
type textarea "Uusien viestien f"
type textarea "x"
type textarea "Uusien viestien fi"
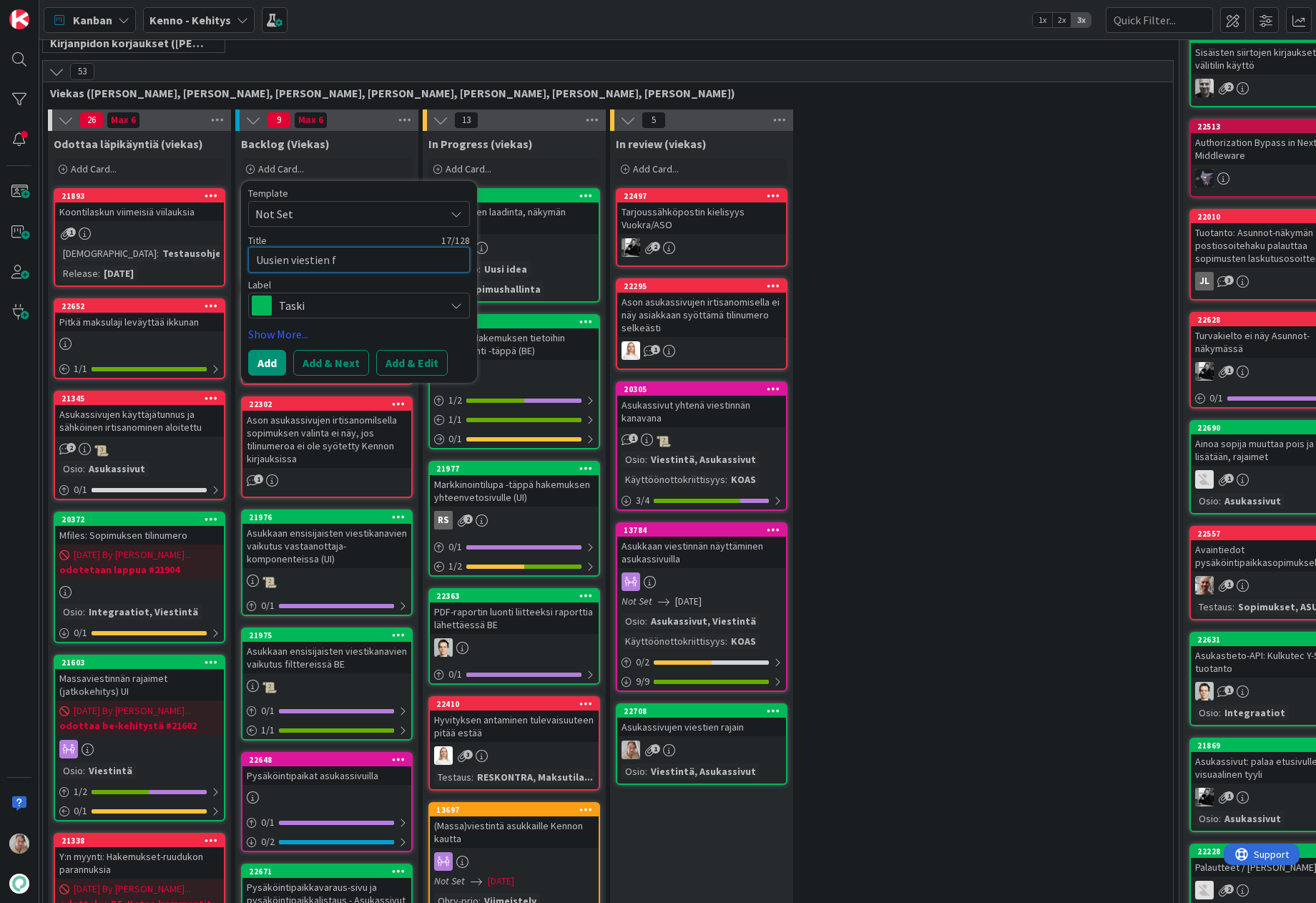
type textarea "x"
type textarea "Uusien viestien fil"
type textarea "x"
type textarea "Uusien viestien filt"
type textarea "x"
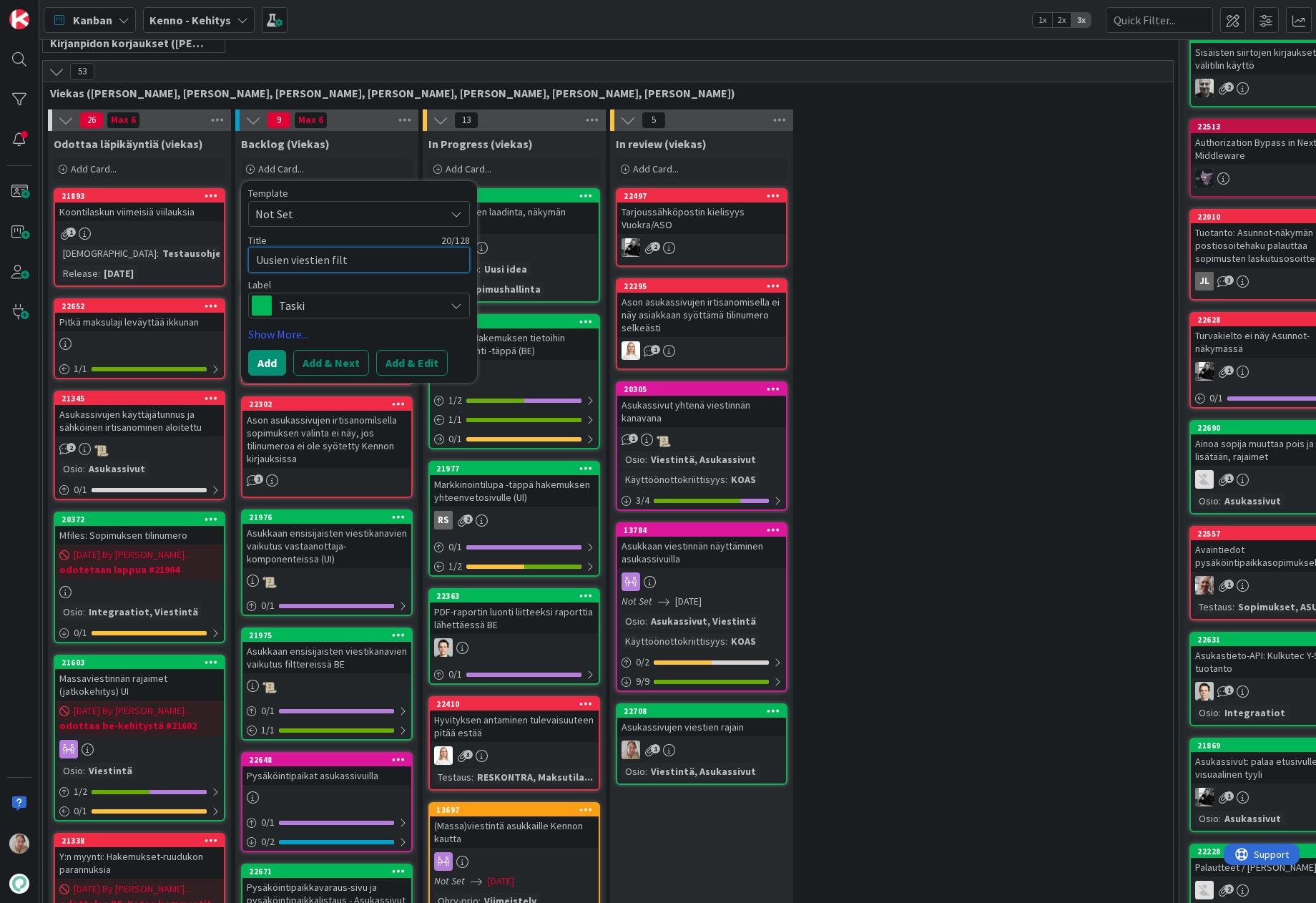
type textarea "Uusien viestien filtt"
type textarea "x"
type textarea "Uusien viestien filt"
type textarea "x"
type textarea "Uusien viestien fil"
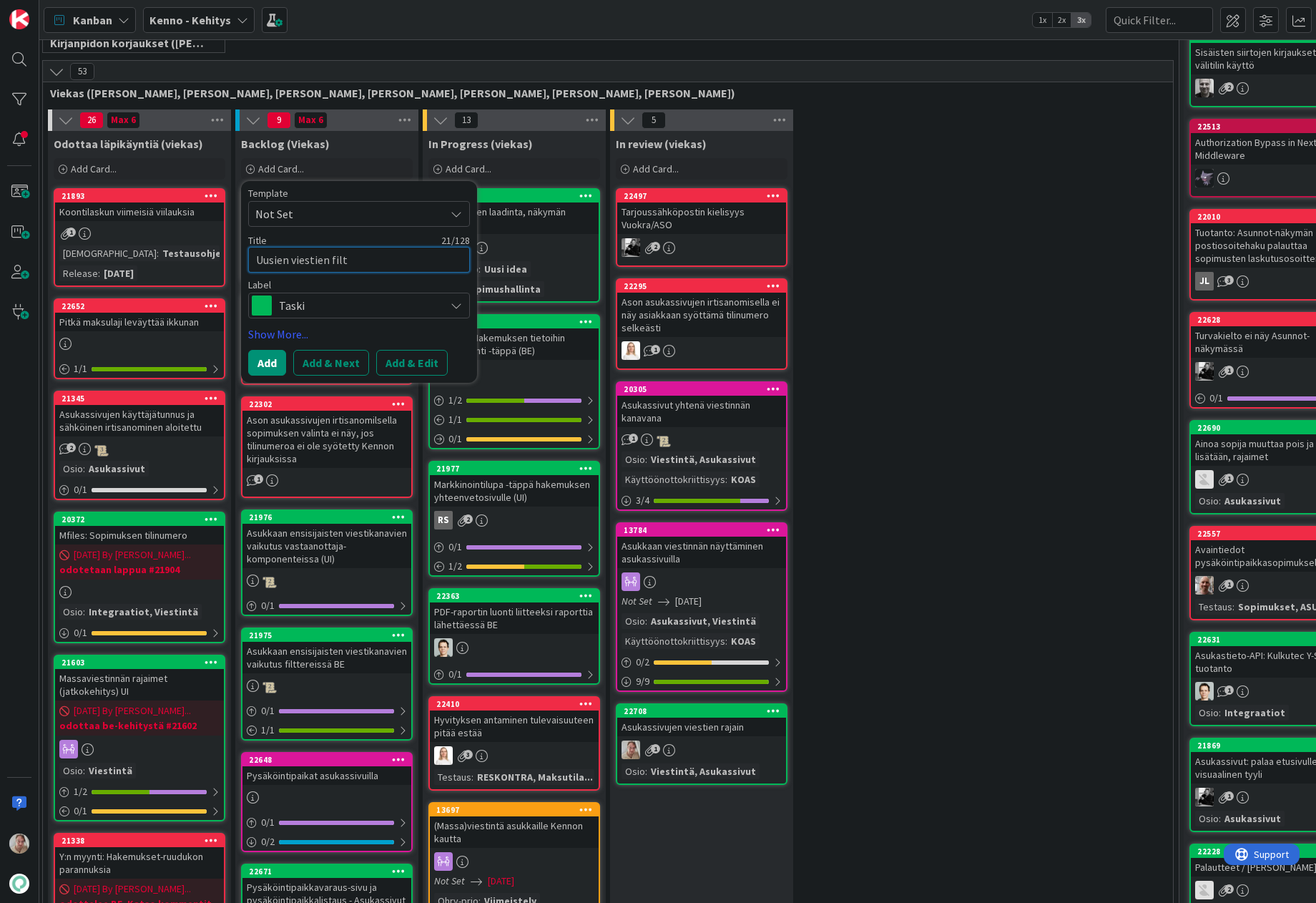
type textarea "x"
type textarea "Uusien viestien fi"
type textarea "x"
type textarea "Uusien viestien f"
type textarea "x"
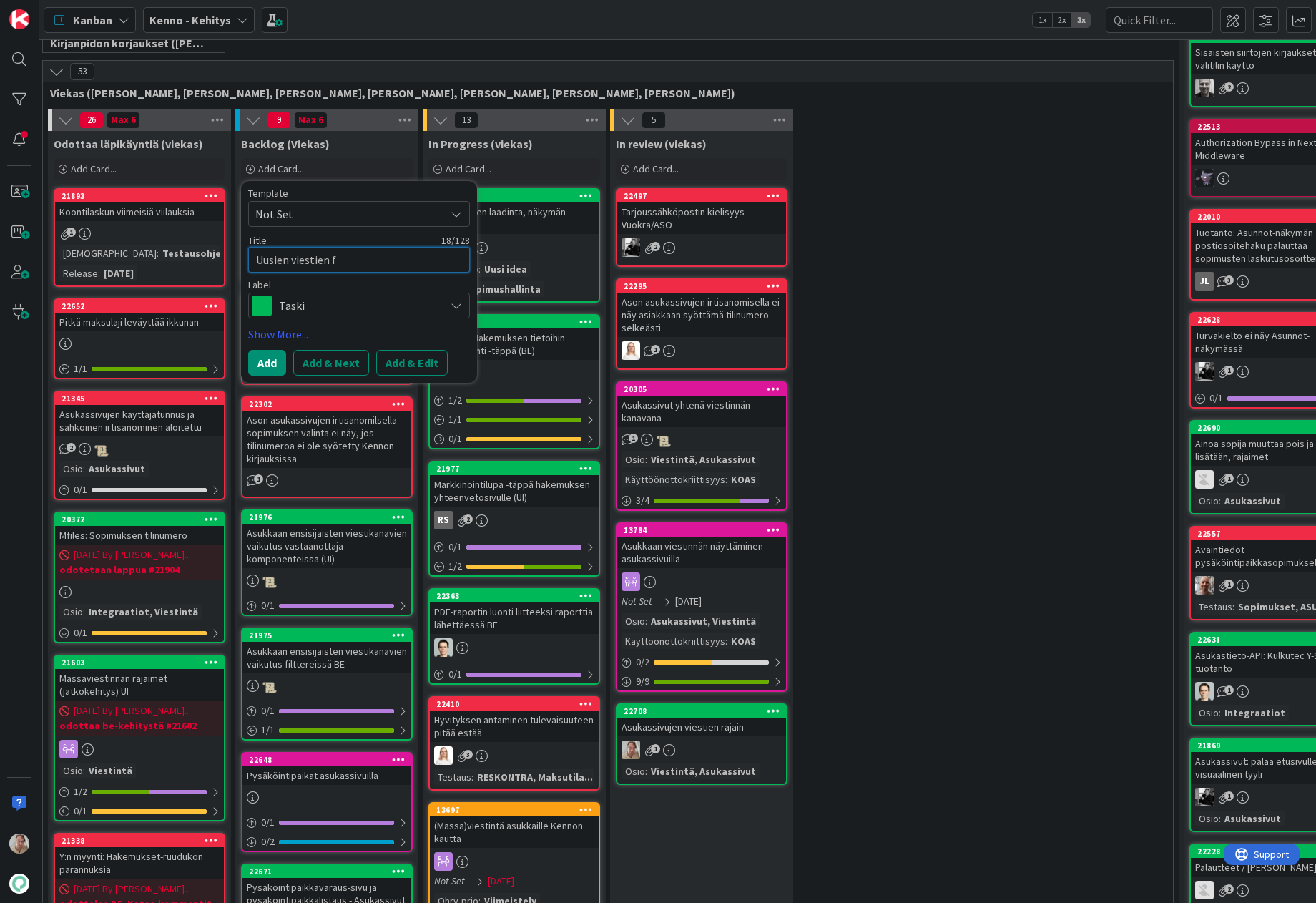
type textarea "Uusien viestien"
type textarea "x"
type textarea "Uusien viestien s"
type textarea "x"
type textarea "Uusien viestien su"
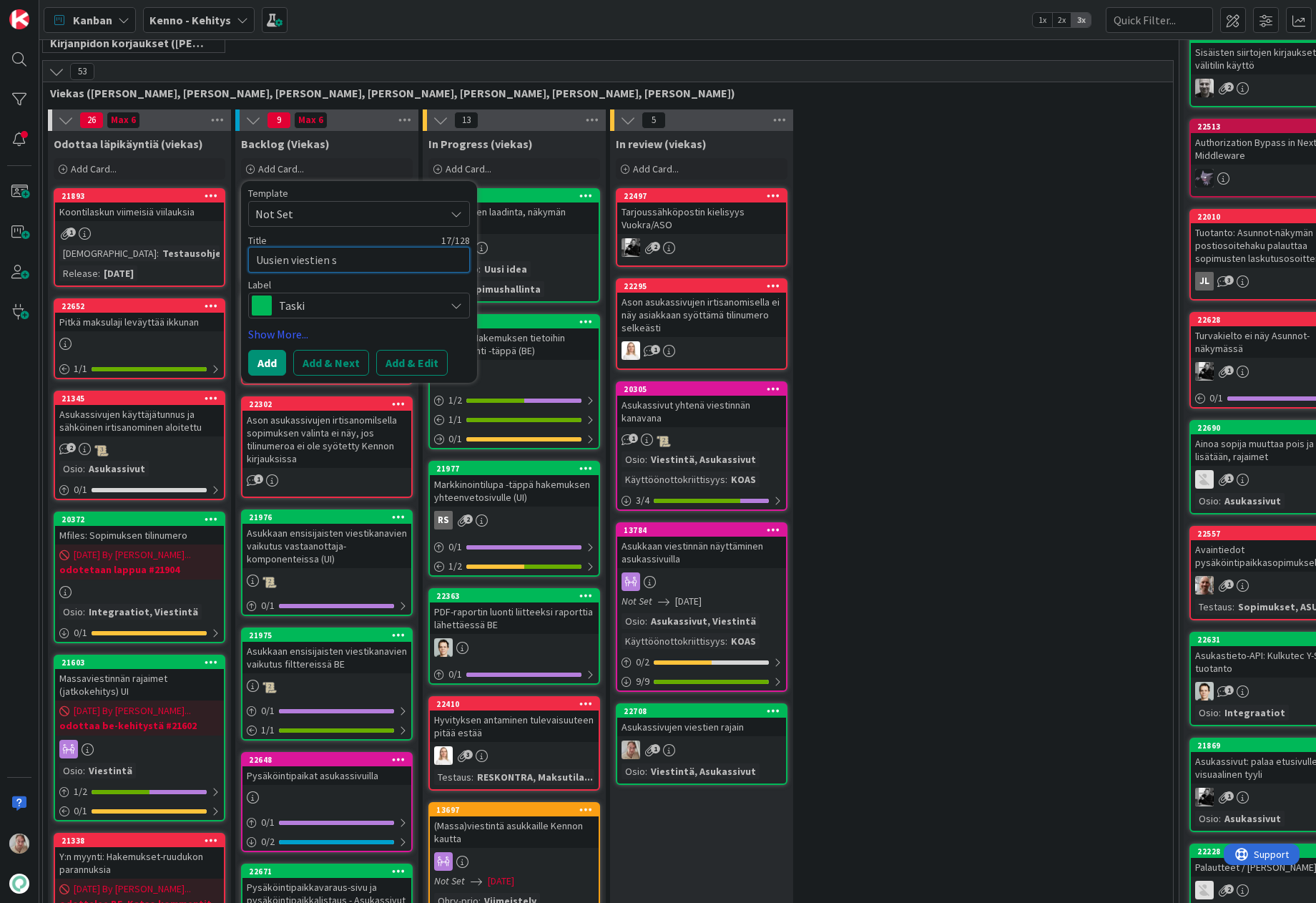
type textarea "x"
type textarea "Uusien viestien suo"
type textarea "x"
type textarea "Uusien viestien suod"
type textarea "x"
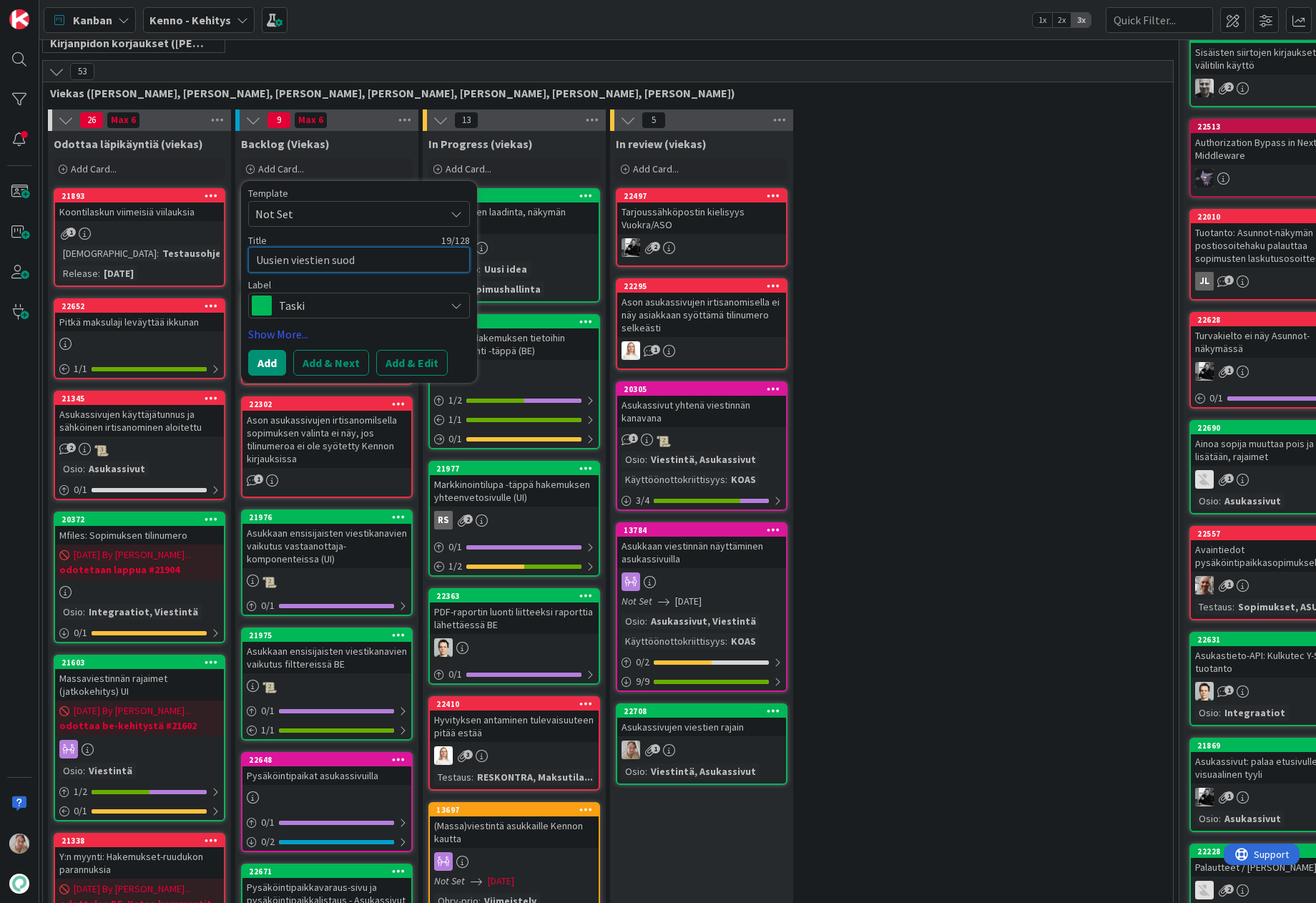
type textarea "Uusien viestien suoda"
type textarea "x"
type textarea "Uusien viestien suodat"
type textarea "x"
type textarea "Uusien viestien suodatu"
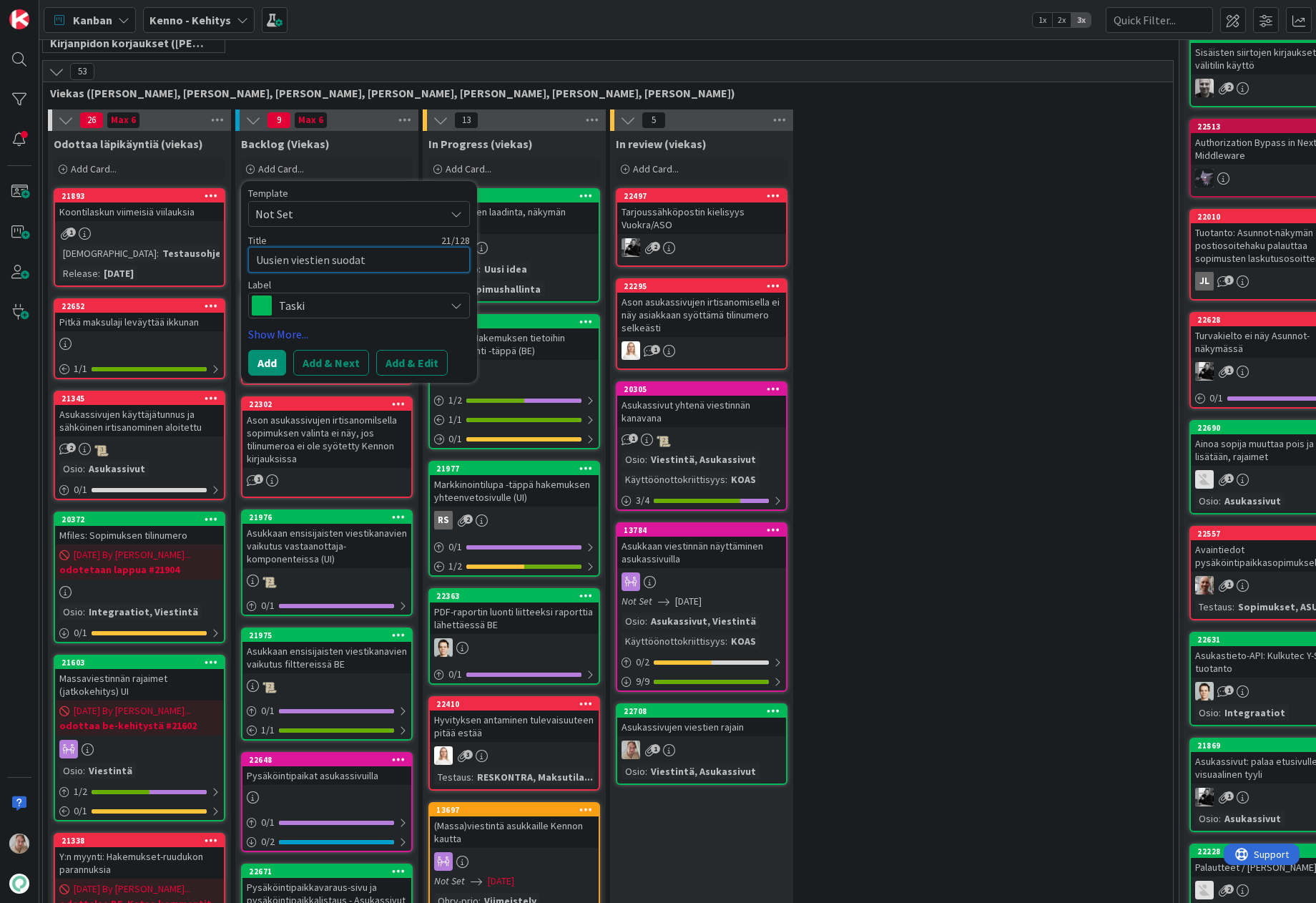
type textarea "x"
type textarea "Uusien viestien suodatus"
type textarea "x"
type textarea "Uusien viestien suodatus"
type textarea "x"
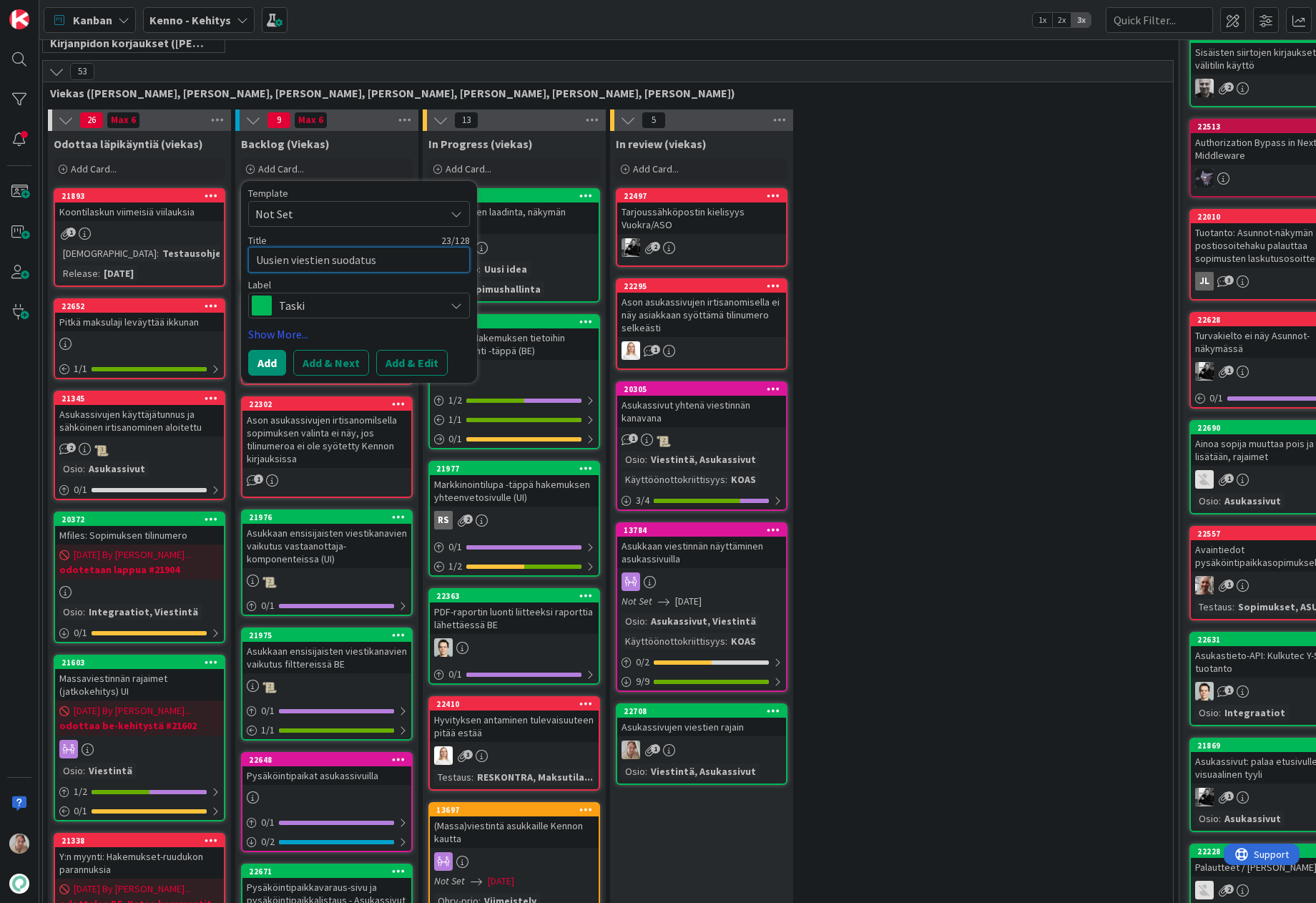
type textarea "Uusien viestien suodatus h"
type textarea "x"
type textarea "Uusien viestien suodatus ha"
type textarea "x"
type textarea "Uusien viestien suodatus hak"
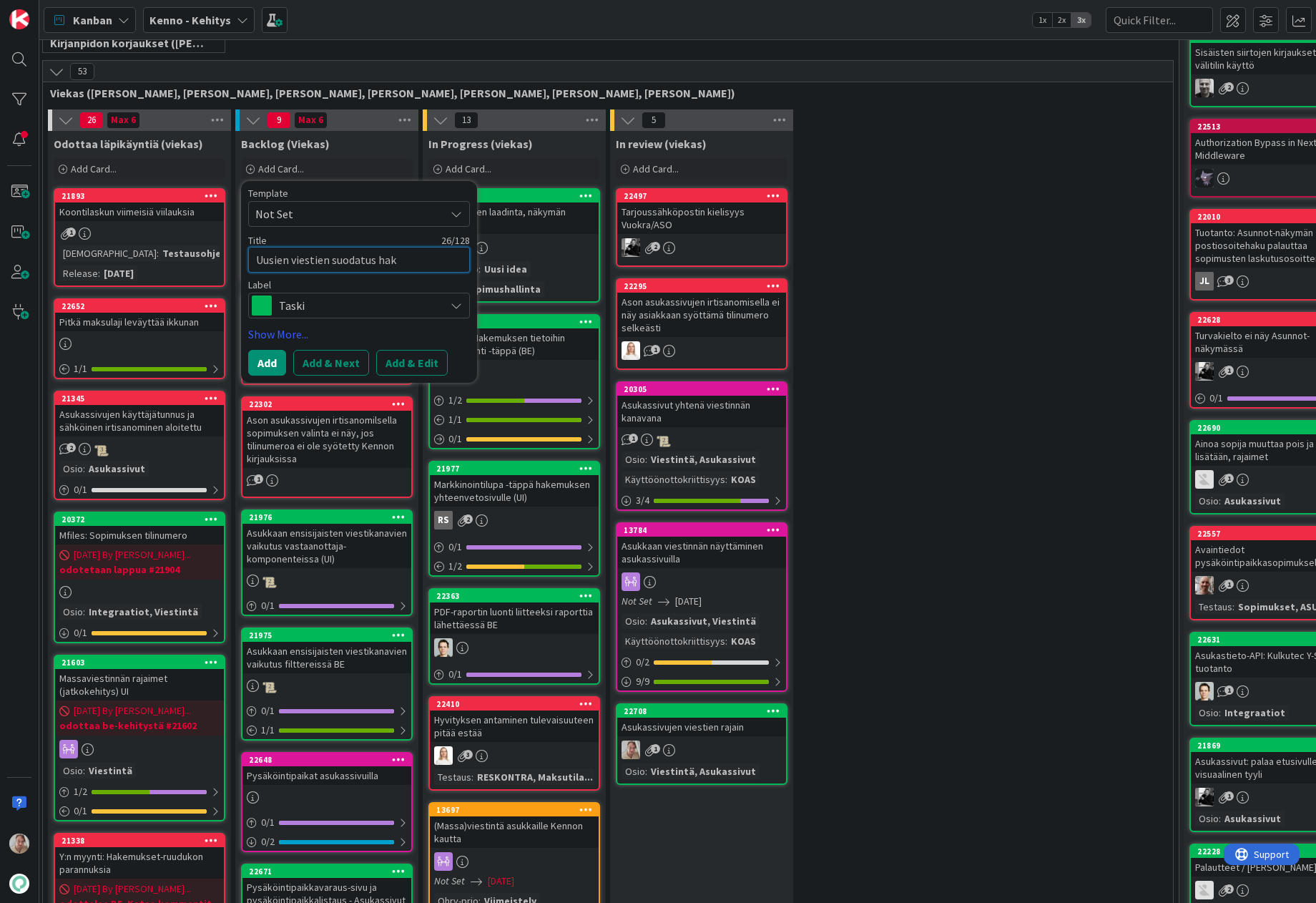
type textarea "x"
type textarea "Uusien viestien suodatus hake"
type textarea "x"
type textarea "Uusien viestien suodatus hakem"
type textarea "x"
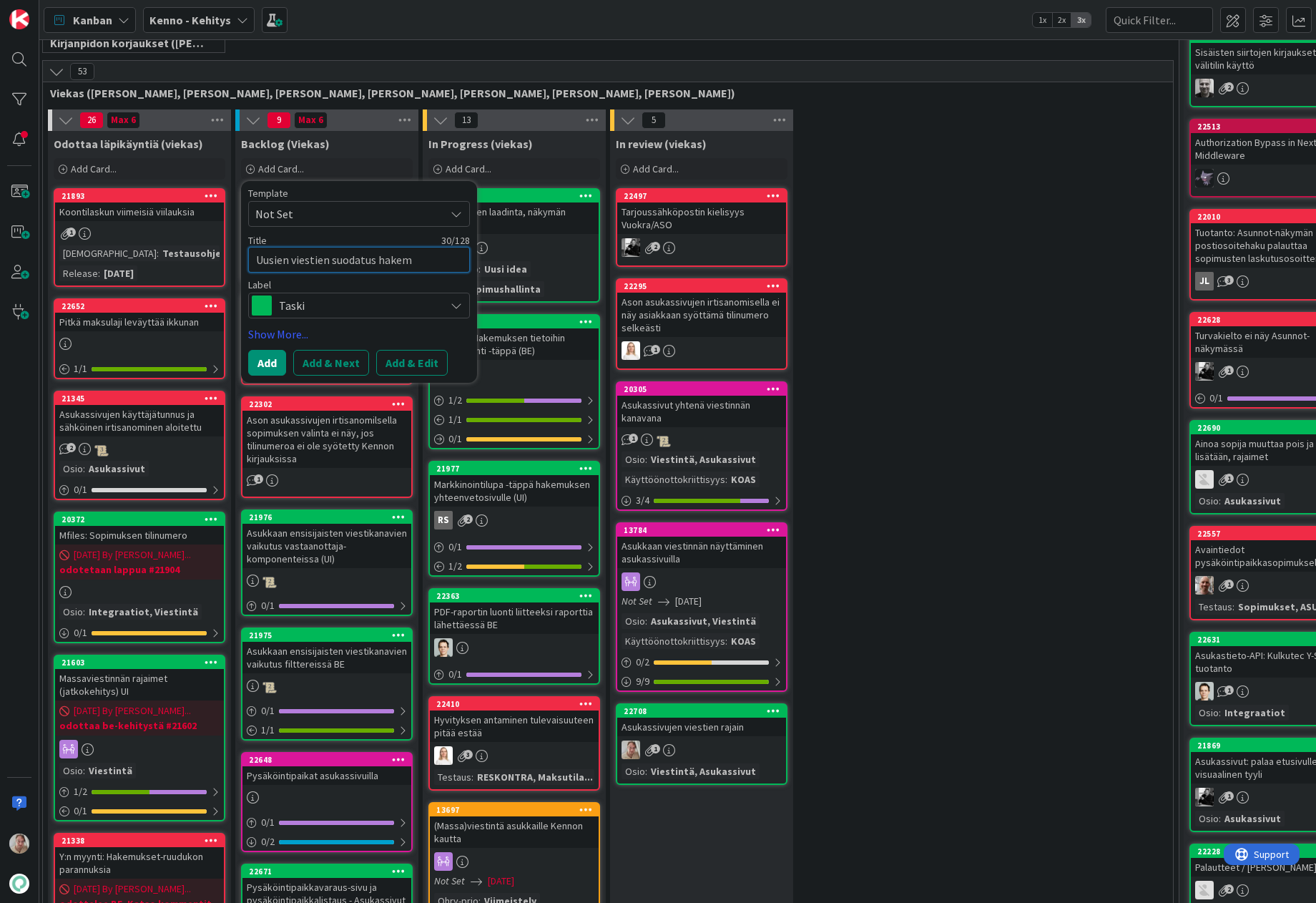
type textarea "Uusien viestien suodatus hakemu"
type textarea "x"
type textarea "Uusien viestien suodatus hakemuk"
type textarea "x"
type textarea "Uusien viestien suodatus hakemuks"
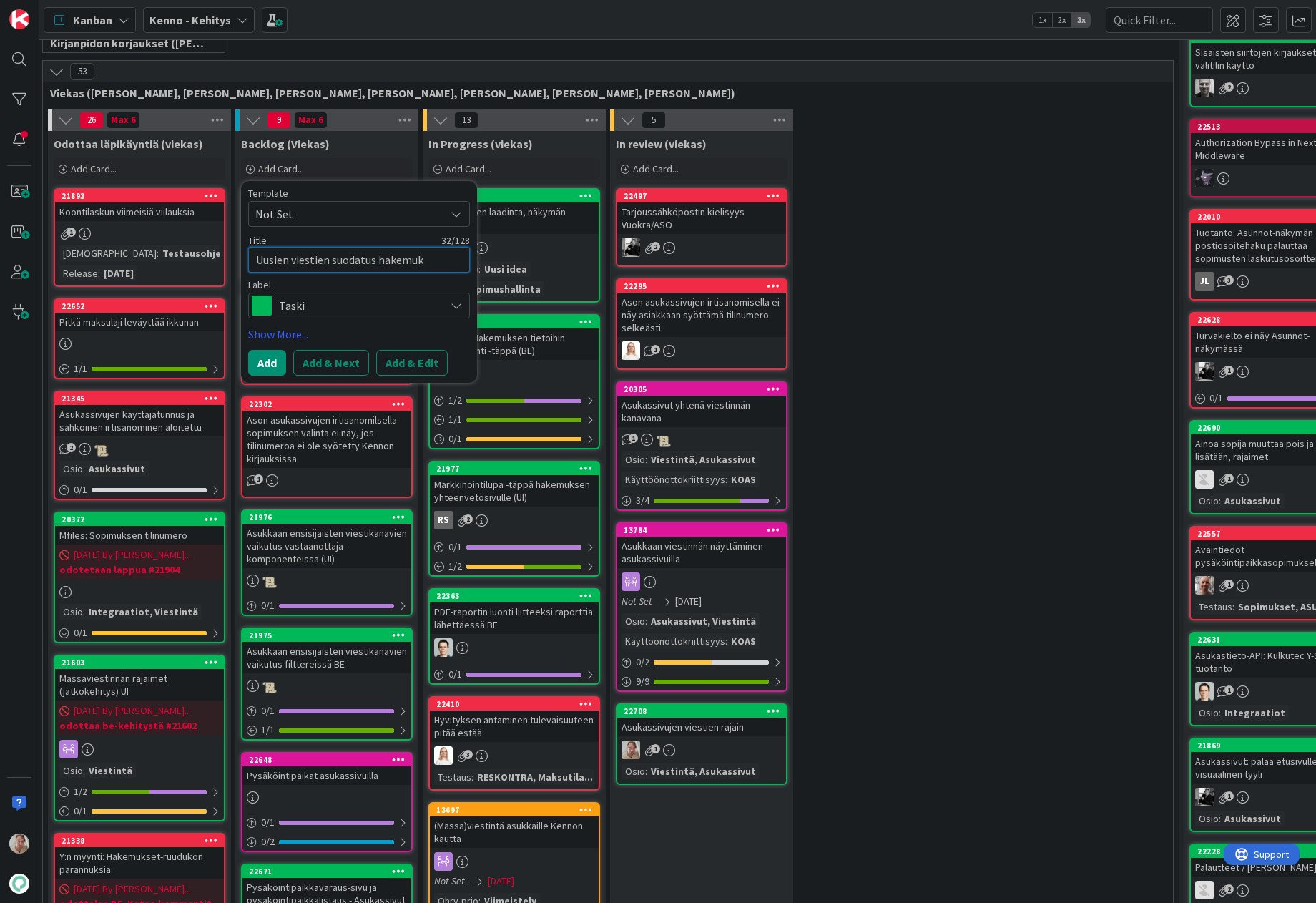
type textarea "x"
type textarea "Uusien viestien suodatus hakemukse"
type textarea "x"
type textarea "Uusien viestien suodatus hakemukset"
type textarea "x"
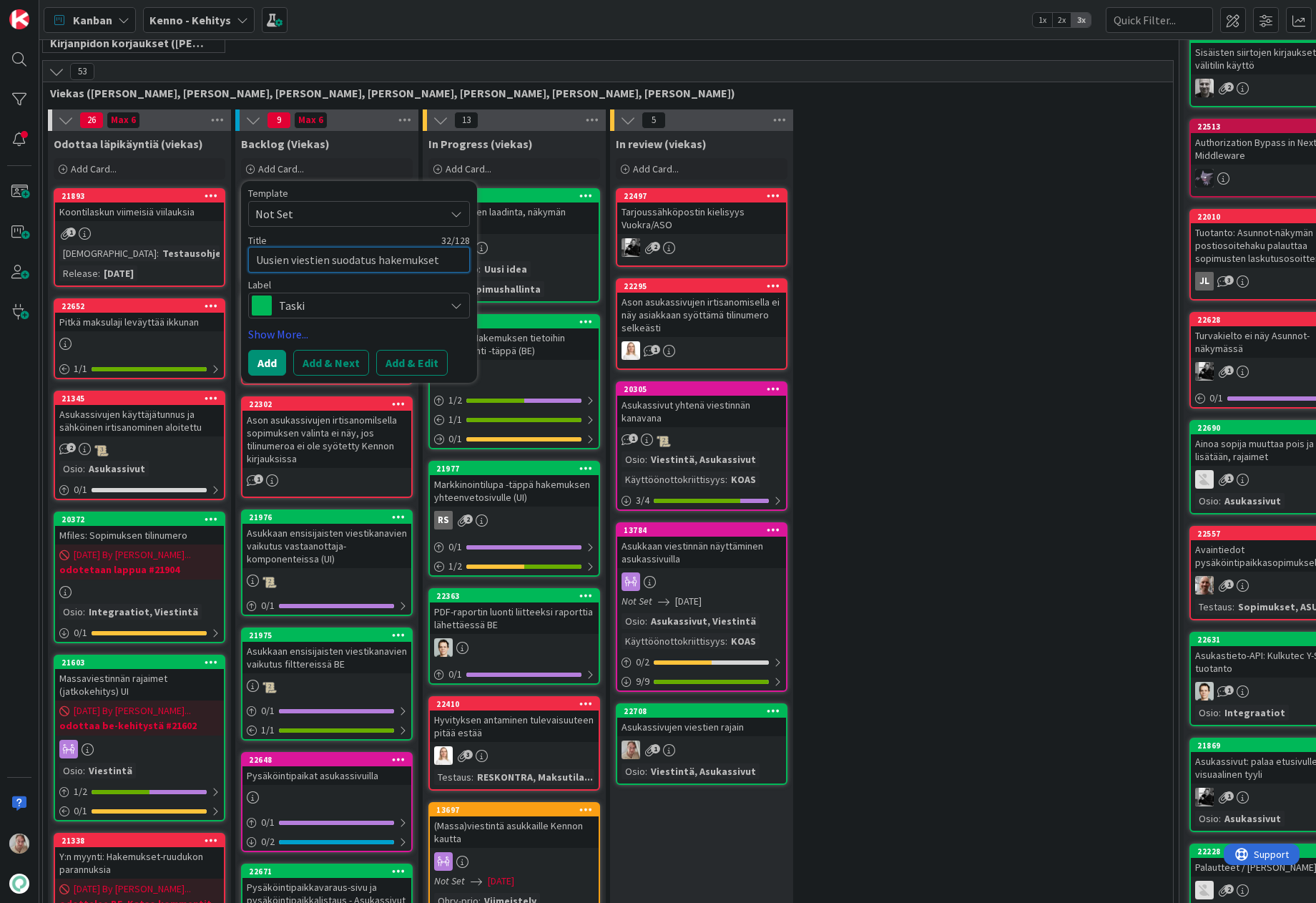
type textarea "Uusien viestien suodatus hakemukset"
type textarea "x"
type textarea "Uusien viestien suodatus hakemukset -"
type textarea "x"
type textarea "Uusien viestien suodatus hakemukset -n"
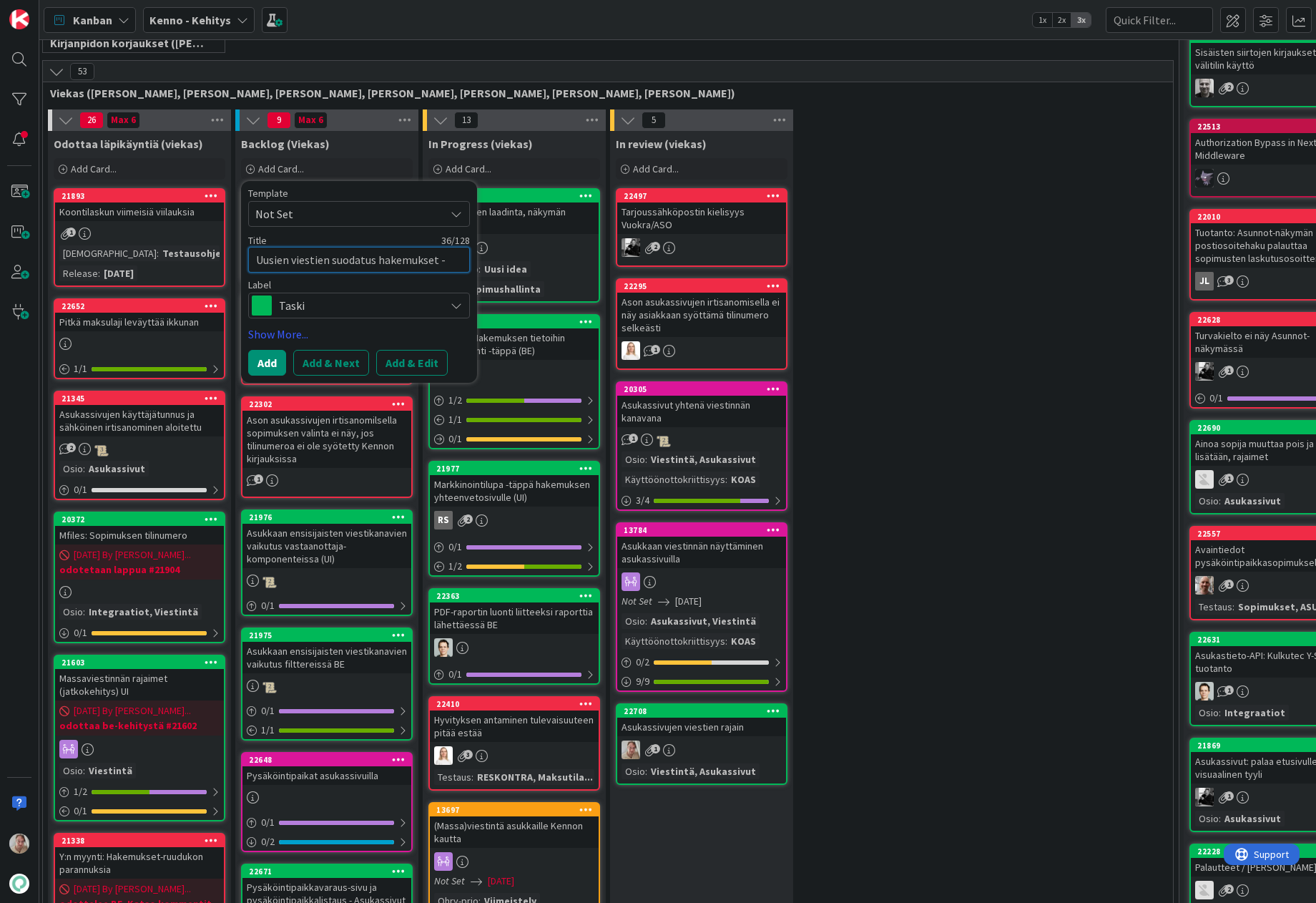
type textarea "x"
type textarea "Uusien viestien suodatus hakemukset -nä"
type textarea "x"
type textarea "Uusien viestien suodatus hakemukset -näk"
type textarea "x"
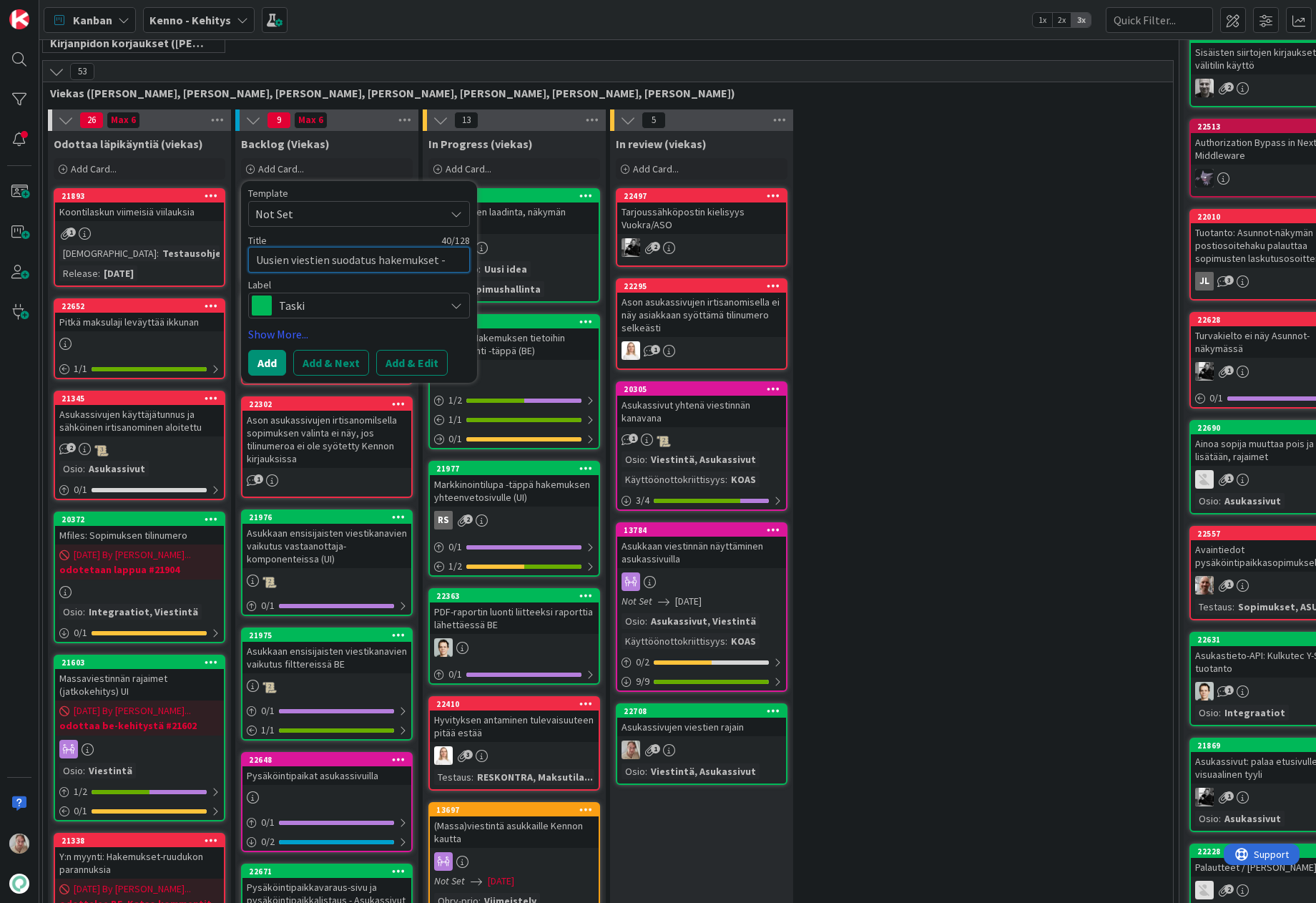
type textarea "Uusien viestien suodatus hakemukset -näky"
type textarea "x"
type textarea "Uusien viestien suodatus hakemukset -näkym"
type textarea "x"
type textarea "Uusien viestien suodatus hakemukset -näkymi"
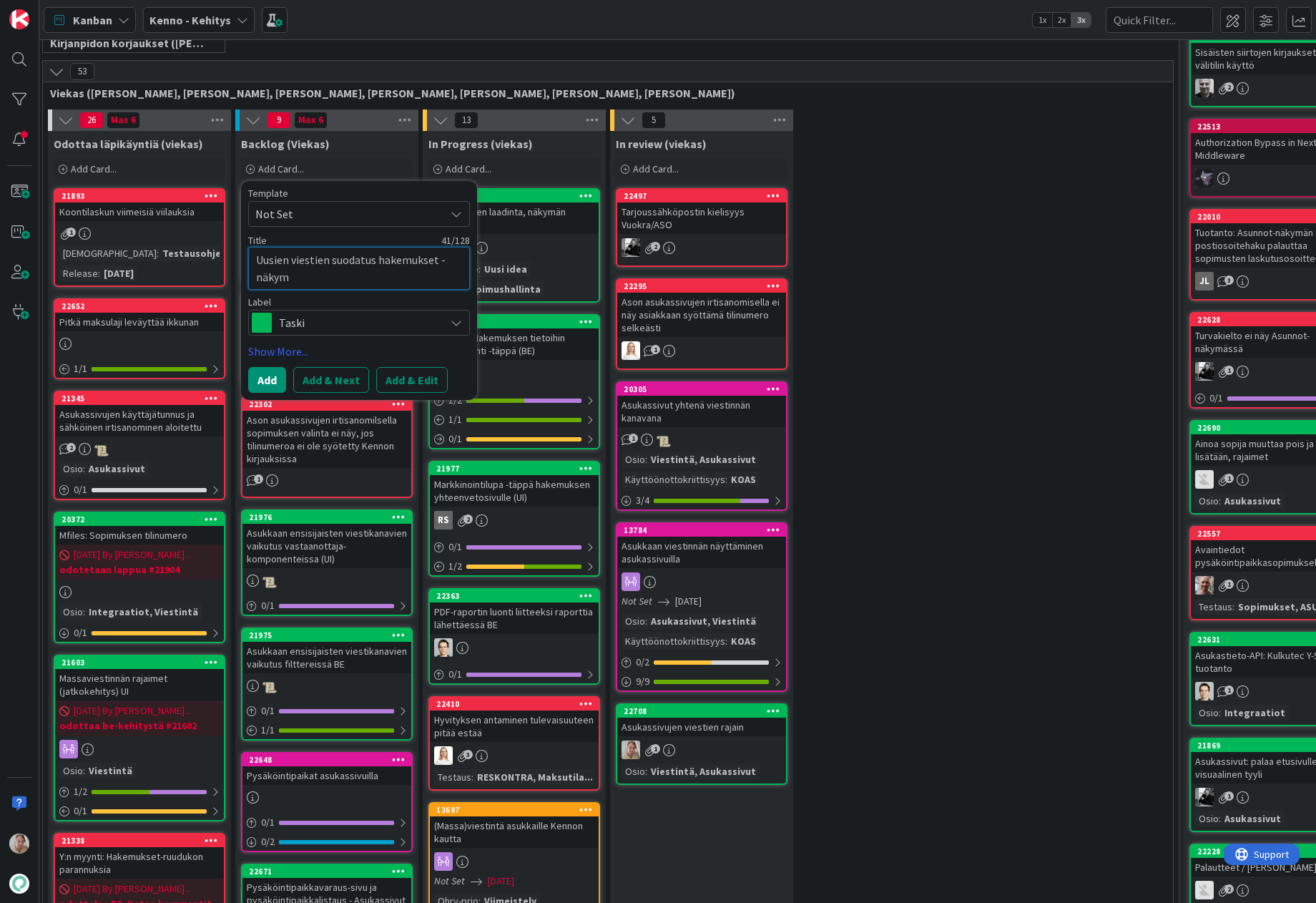
type textarea "x"
type textarea "Uusien viestien suodatus hakemukset -näkymis"
type textarea "x"
type textarea "Uusien viestien suodatus hakemukset -näkymiss"
type textarea "x"
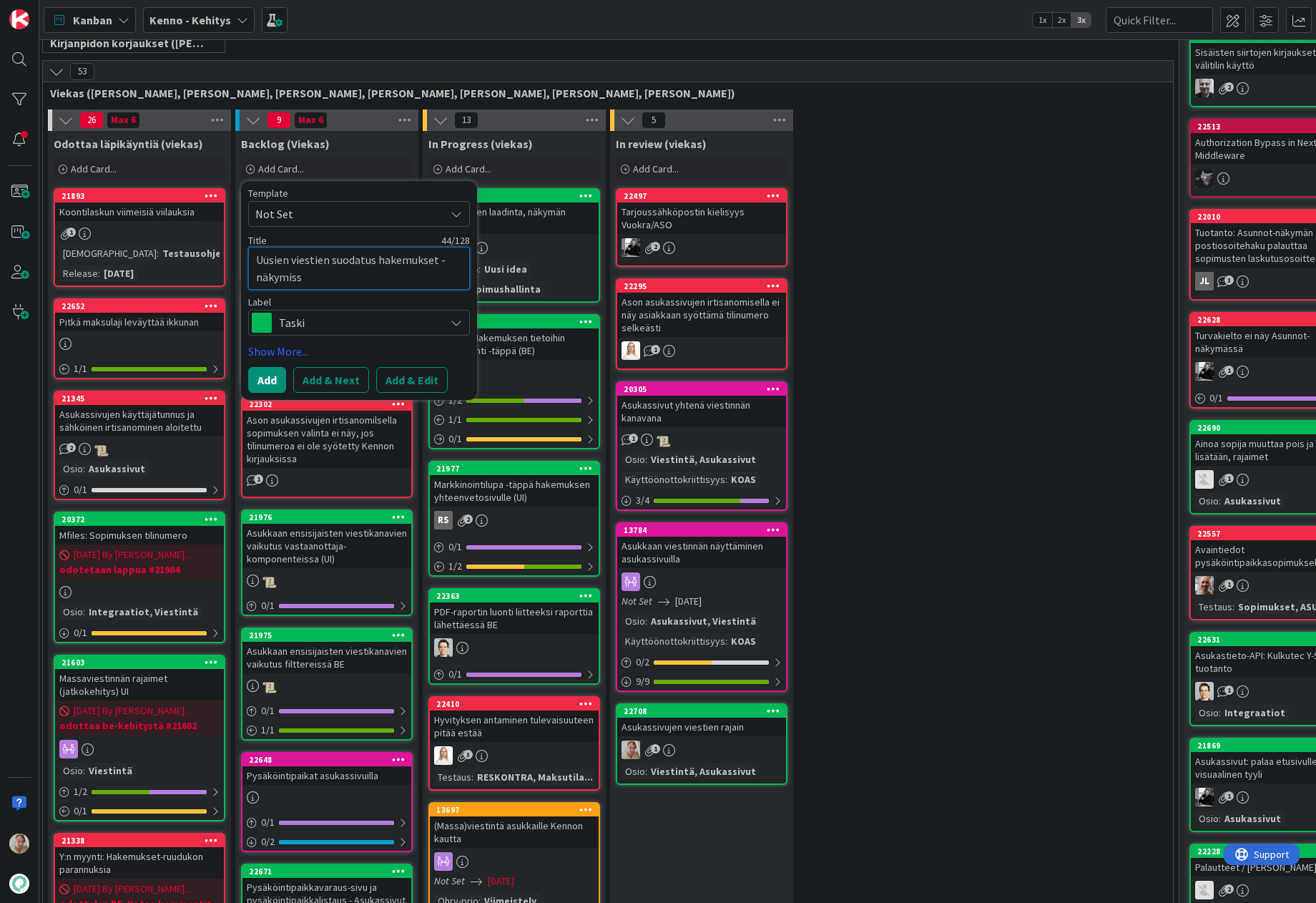
type textarea "Uusien viestien suodatus hakemukset -näkymissä"
type textarea "x"
type textarea "Uusien viestien suodatus hakemukset -näkymissä"
click at [394, 367] on button "Add & Edit" at bounding box center [411, 380] width 71 height 26
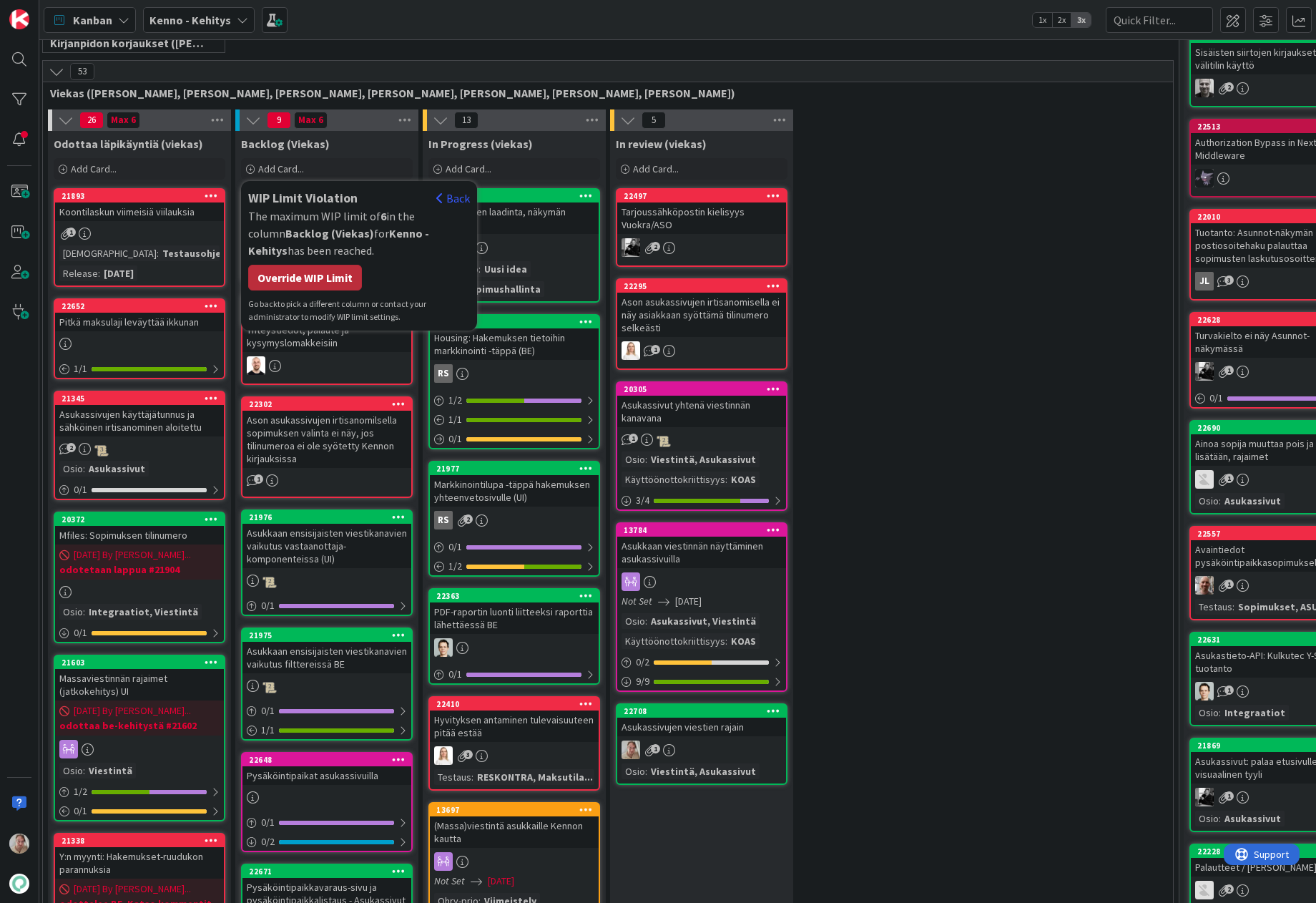
click at [320, 284] on div "Override WIP Limit" at bounding box center [305, 278] width 114 height 26
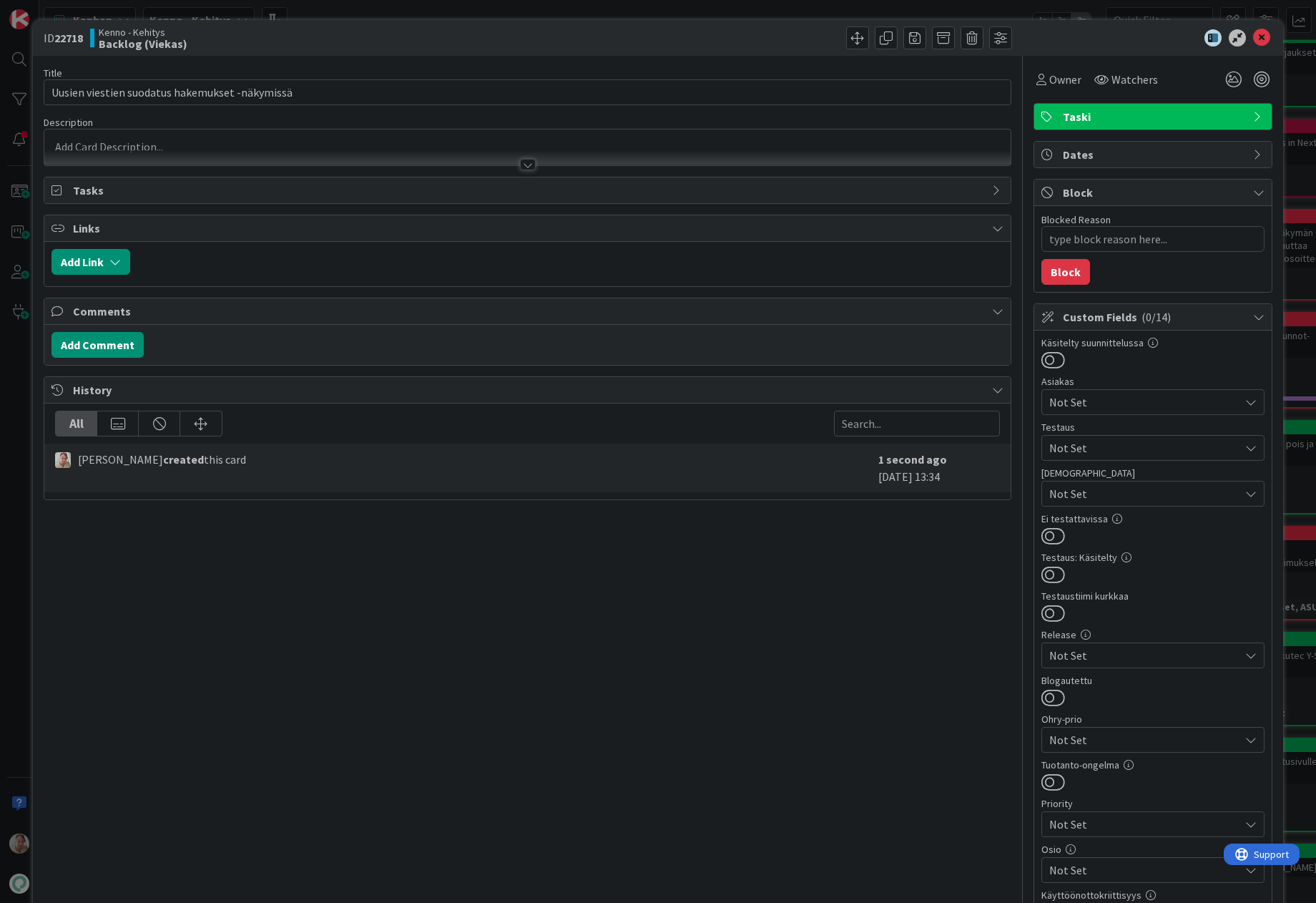
type textarea "x"
click at [135, 154] on div at bounding box center [527, 158] width 966 height 15
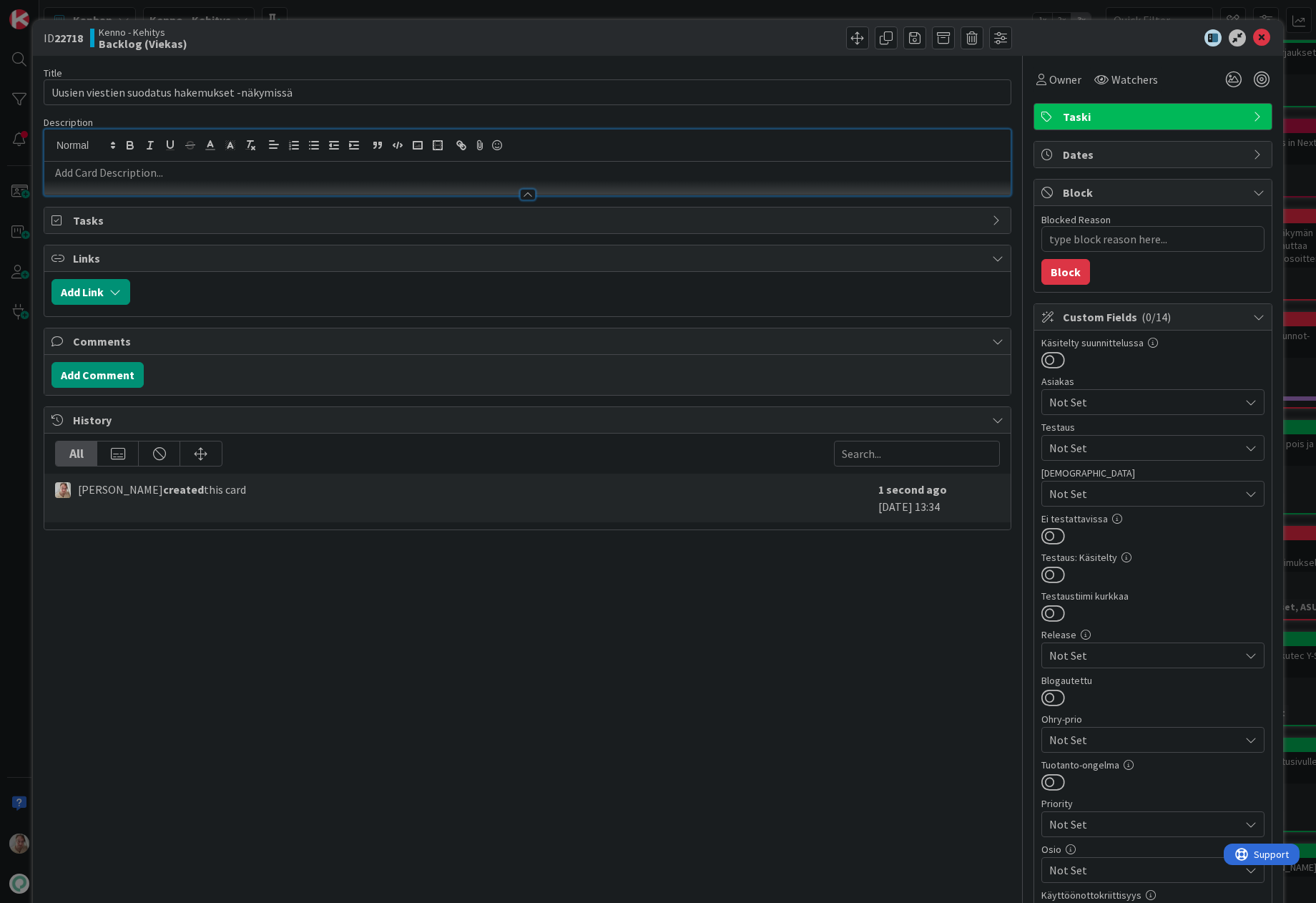
click at [107, 181] on div at bounding box center [527, 188] width 966 height 15
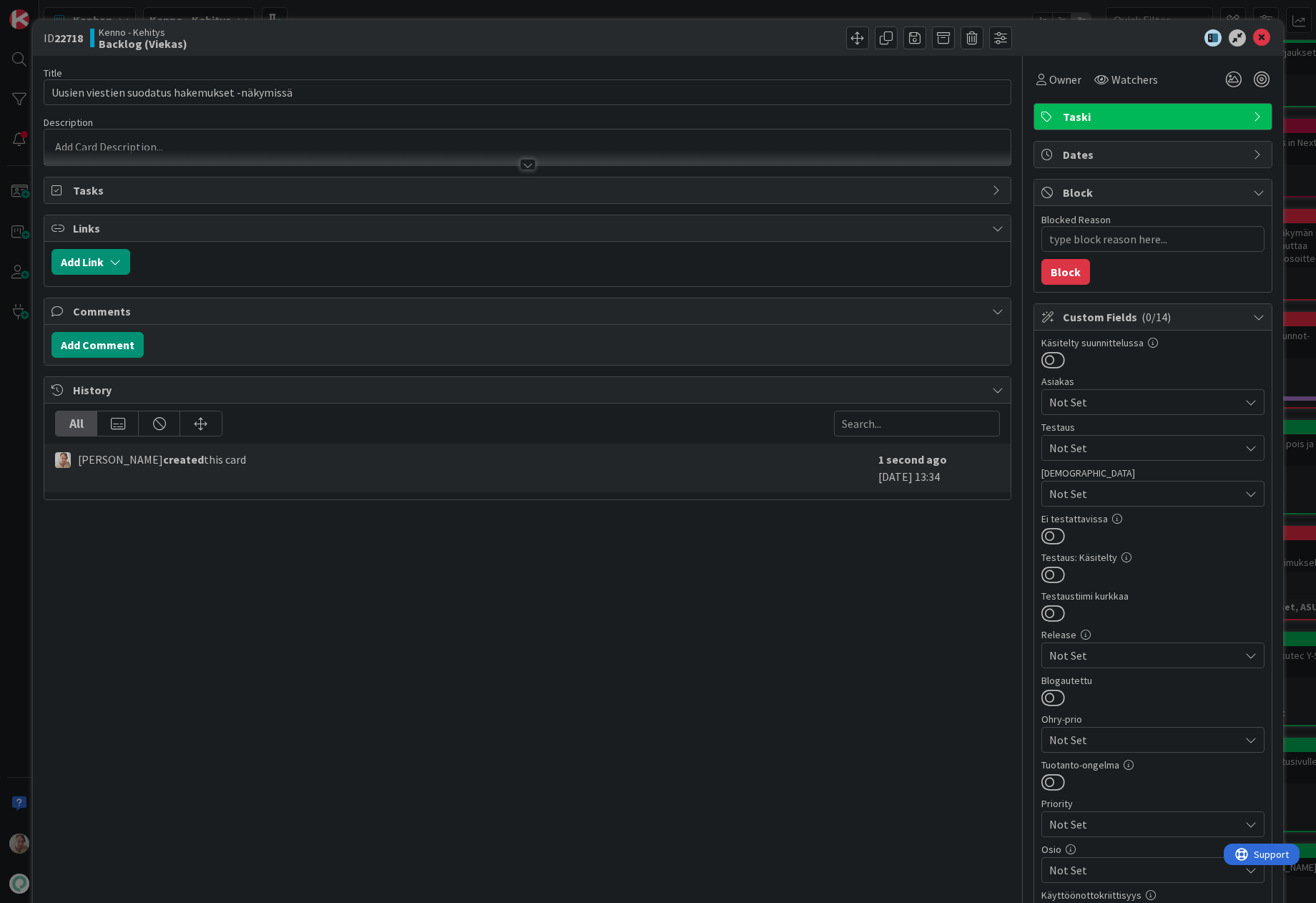
drag, startPoint x: 111, startPoint y: 153, endPoint x: 63, endPoint y: 157, distance: 48.2
click at [110, 153] on div at bounding box center [527, 158] width 966 height 15
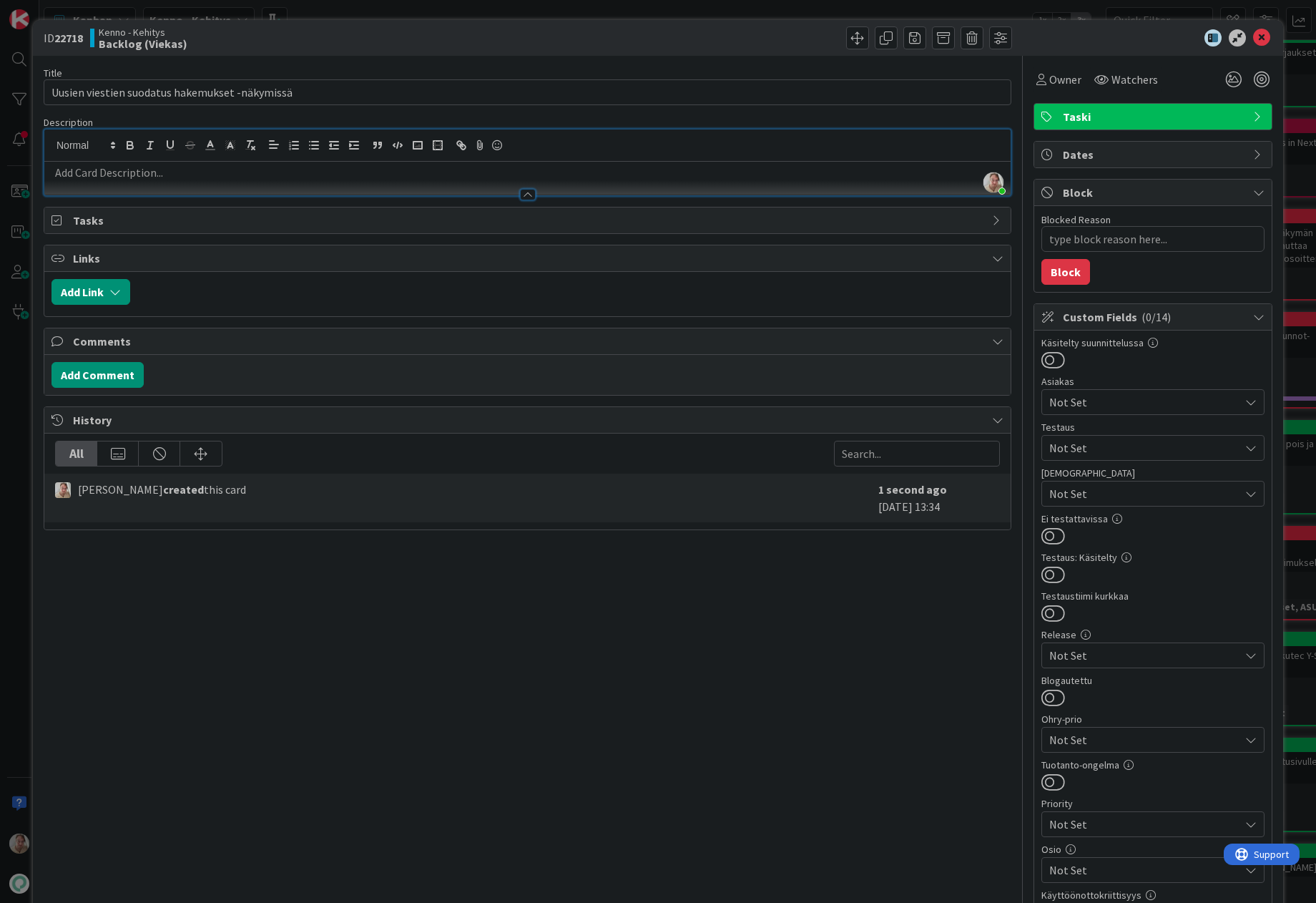
click at [78, 173] on p at bounding box center [527, 173] width 952 height 16
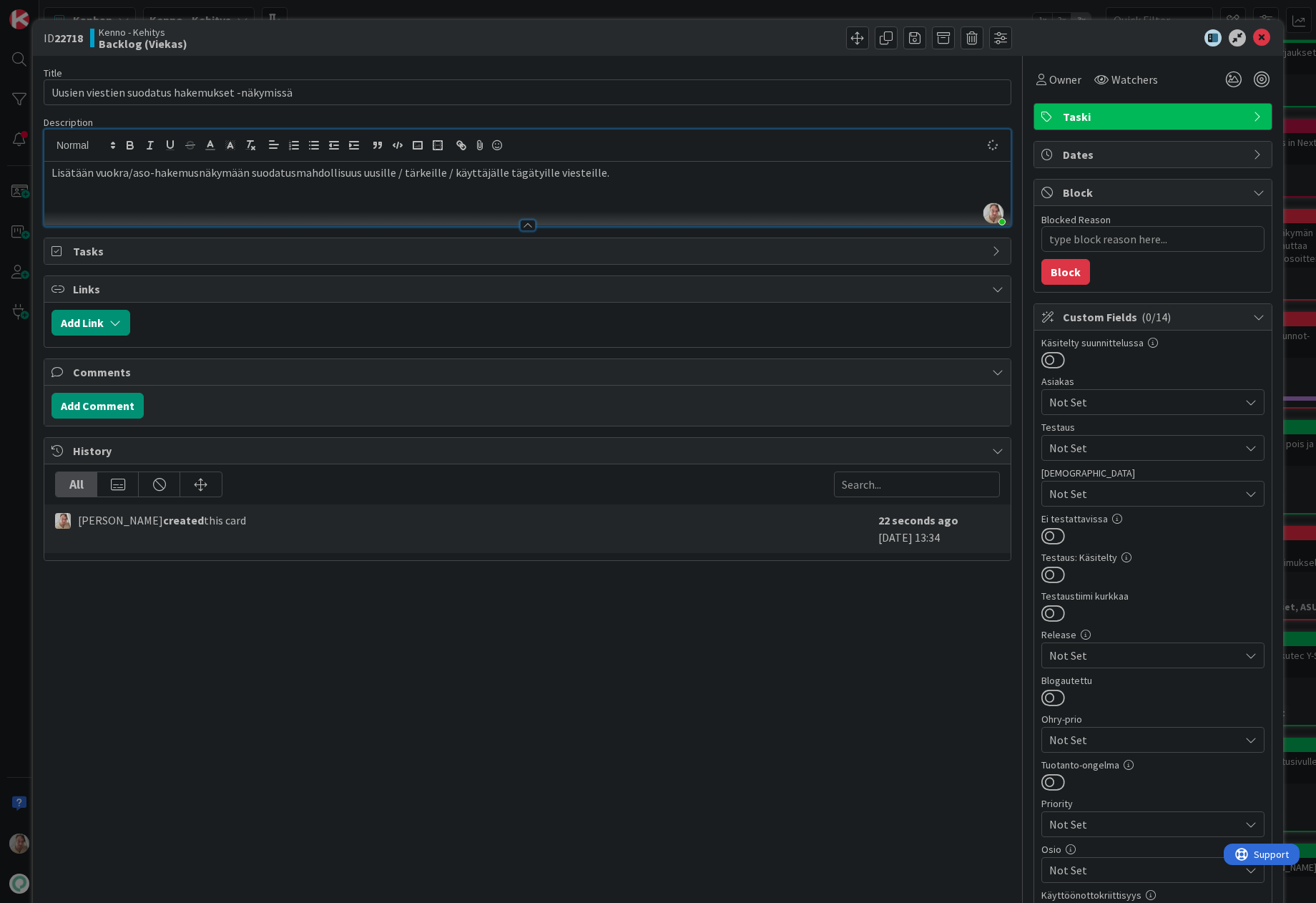
type textarea "x"
click at [1056, 71] on span "Owner" at bounding box center [1065, 79] width 32 height 17
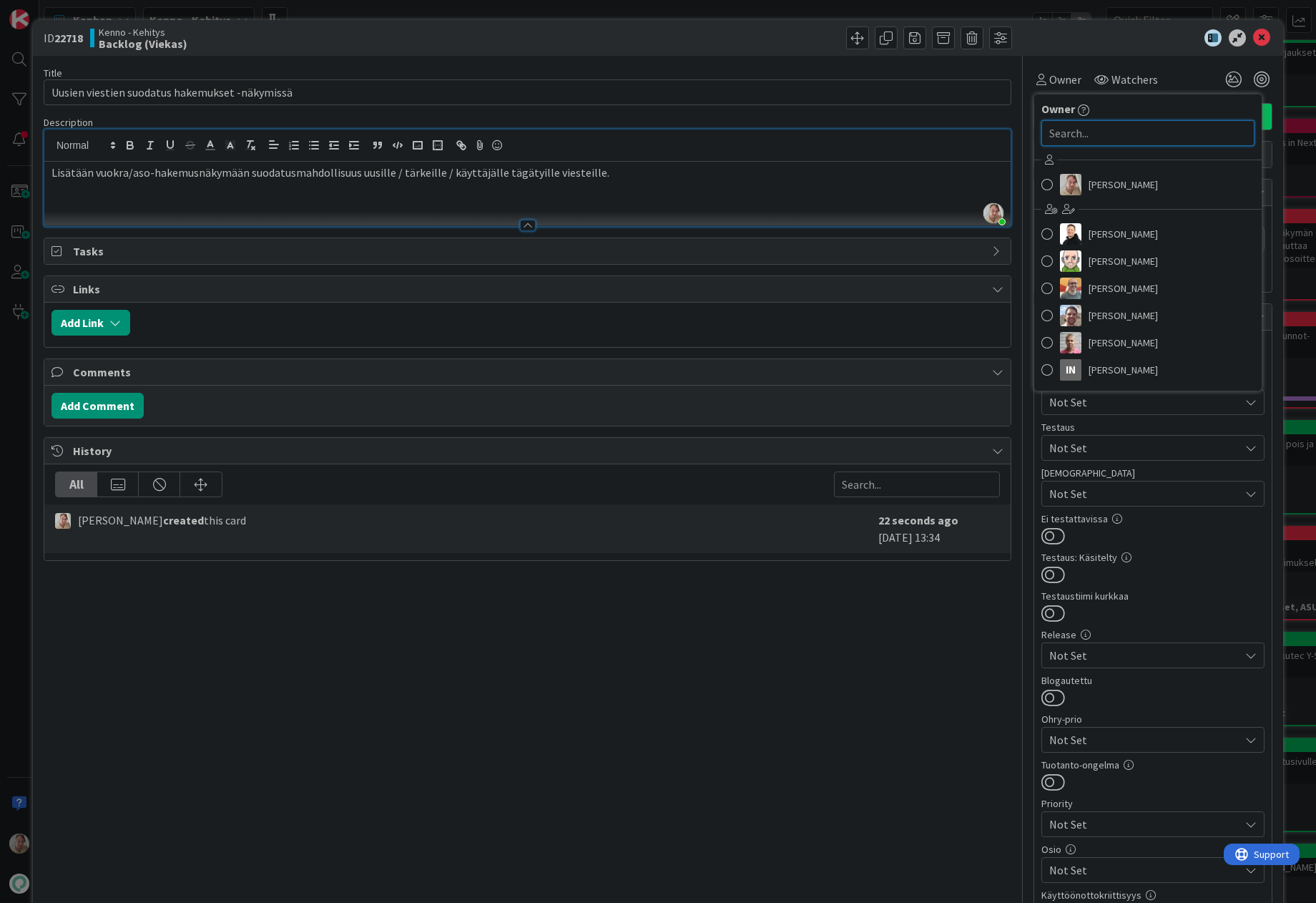
click at [1066, 141] on input "text" at bounding box center [1147, 133] width 213 height 26
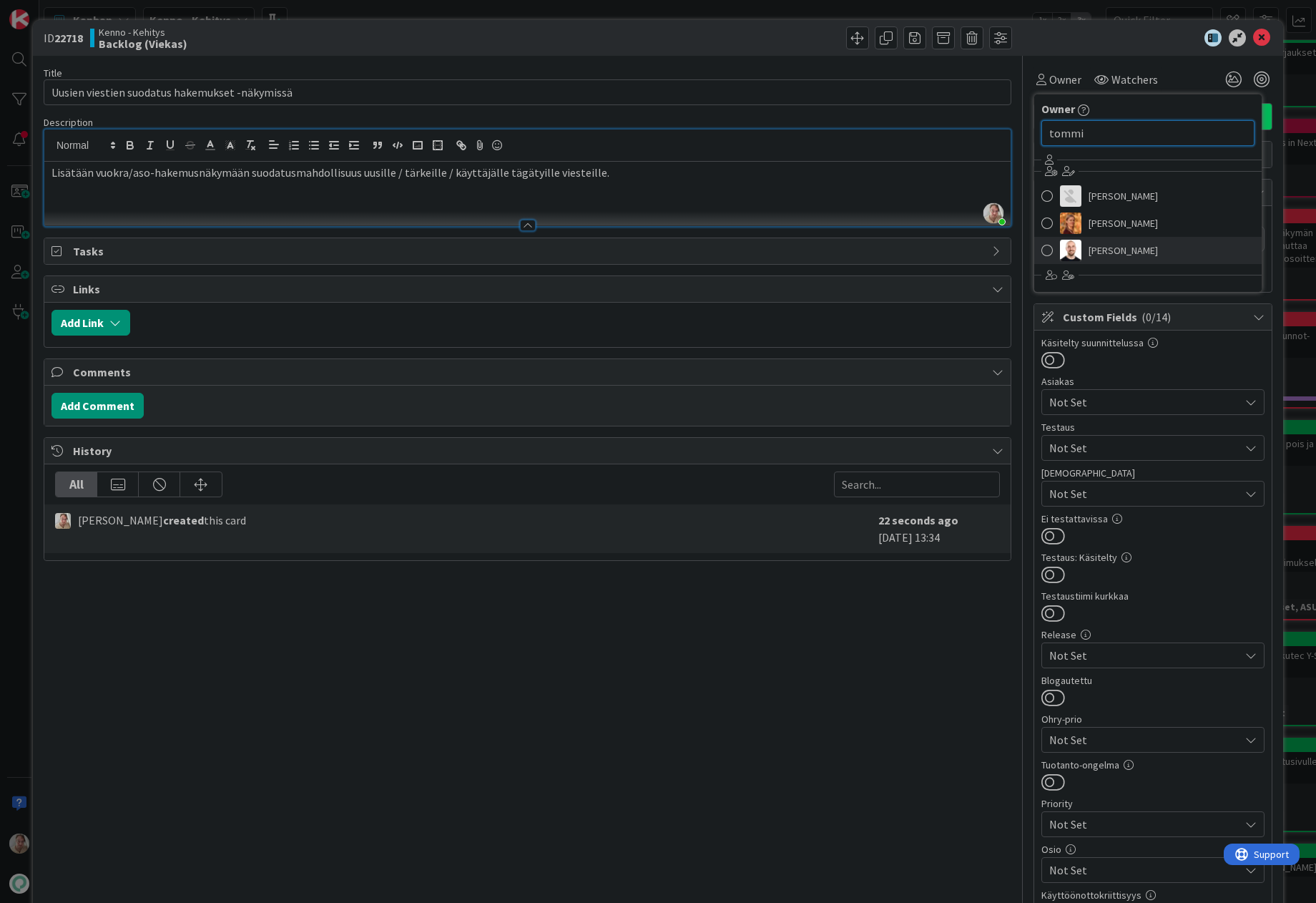
type input "tommi"
click at [1121, 252] on span "[PERSON_NAME]" at bounding box center [1123, 251] width 69 height 21
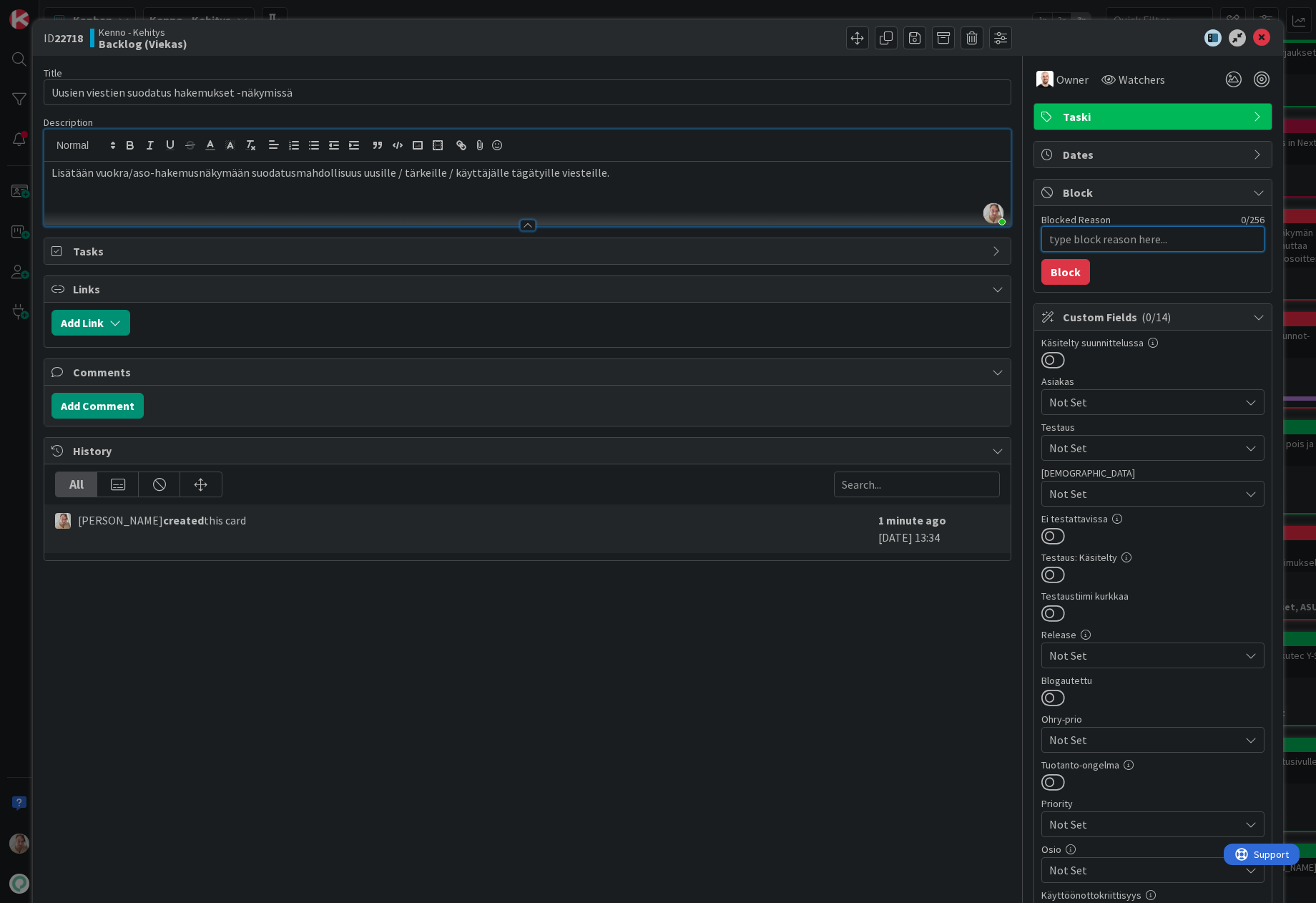
drag, startPoint x: 1098, startPoint y: 244, endPoint x: 1107, endPoint y: 243, distance: 9.1
click at [1099, 244] on textarea "Blocked Reason" at bounding box center [1153, 239] width 224 height 26
type textarea "x"
type textarea "O"
type textarea "x"
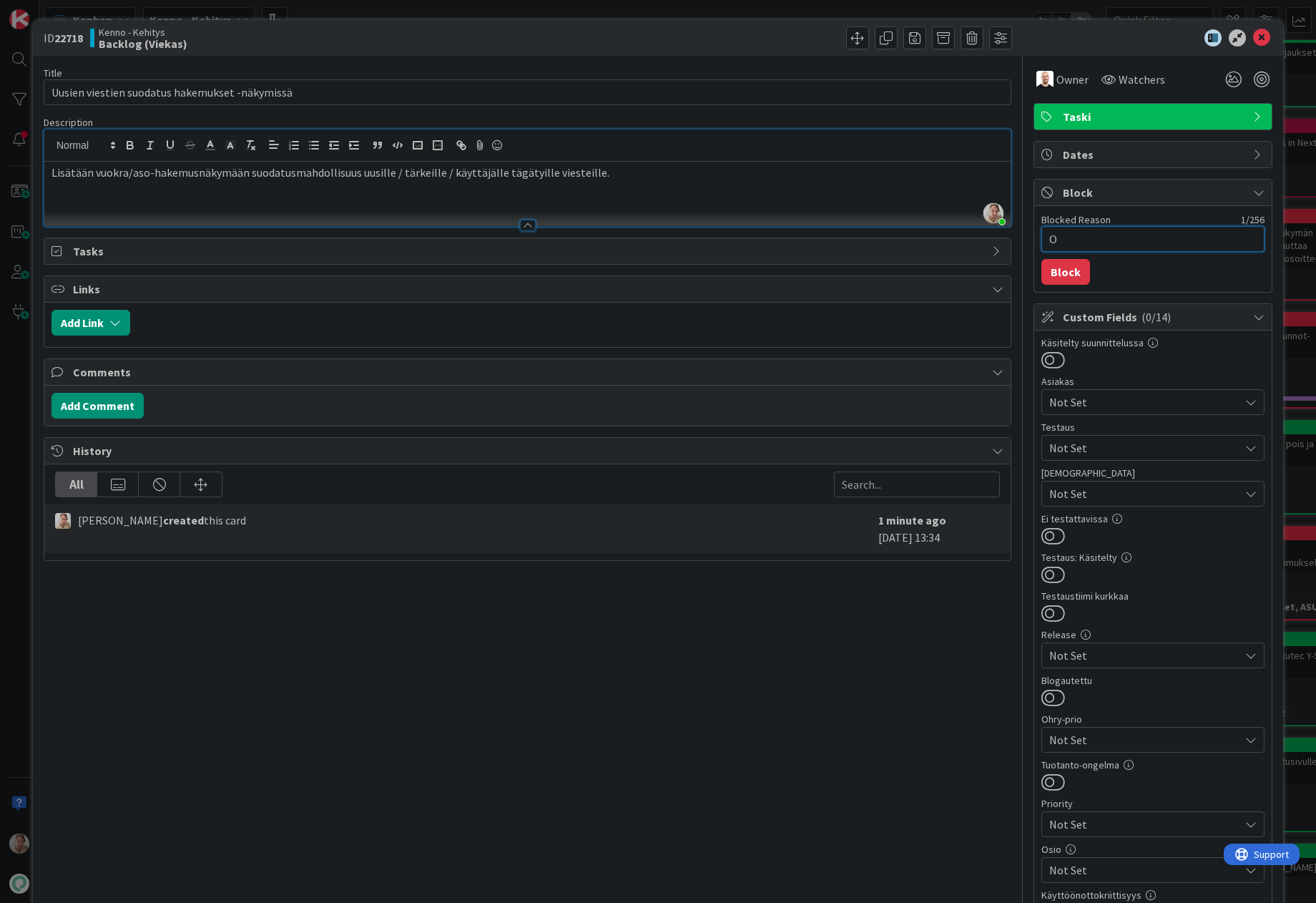
type textarea "Od"
type textarea "x"
type textarea "Odo"
type textarea "x"
type textarea "Odot"
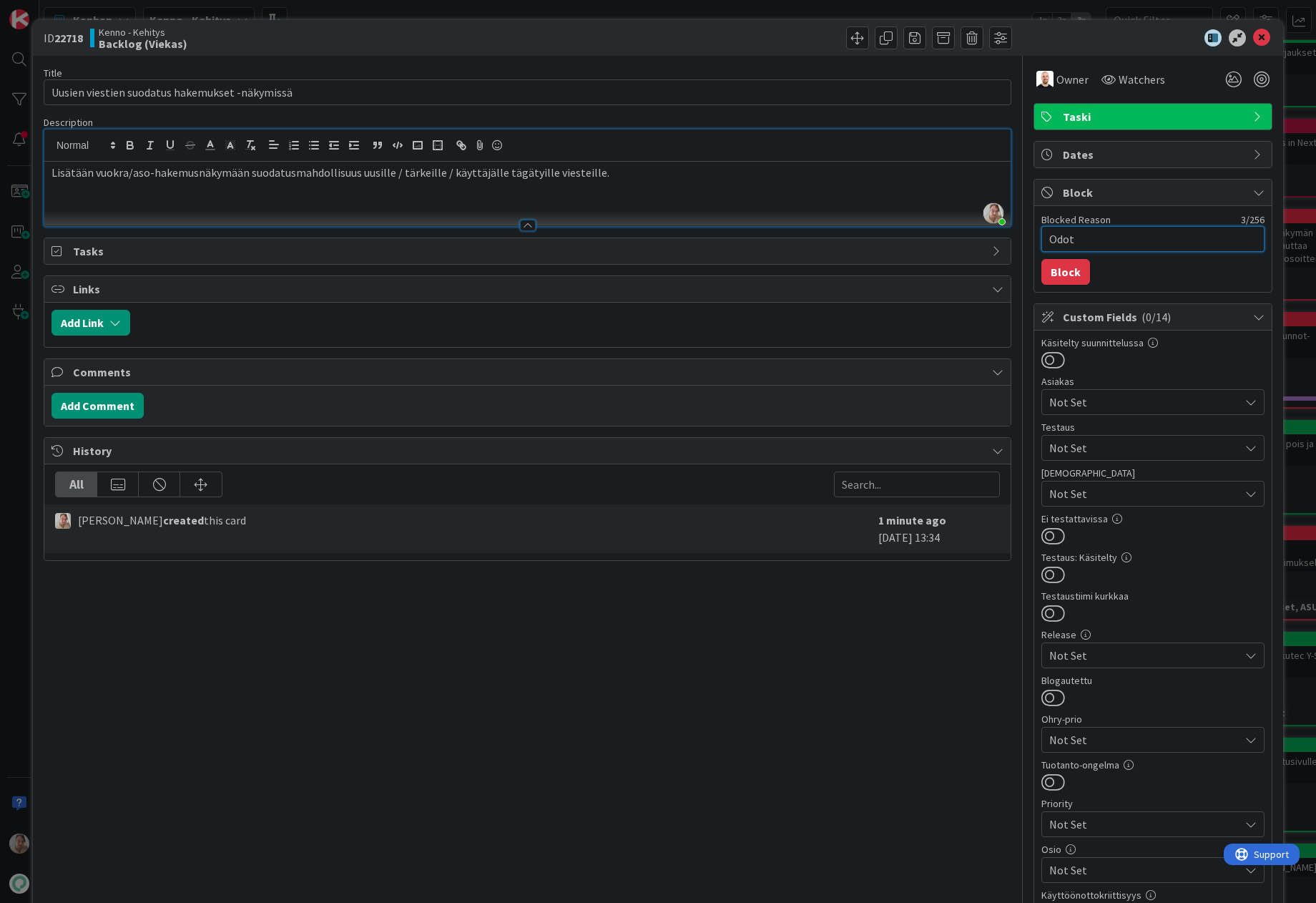
type textarea "x"
type textarea "Odott"
type textarea "x"
type textarea "Odotte"
type textarea "x"
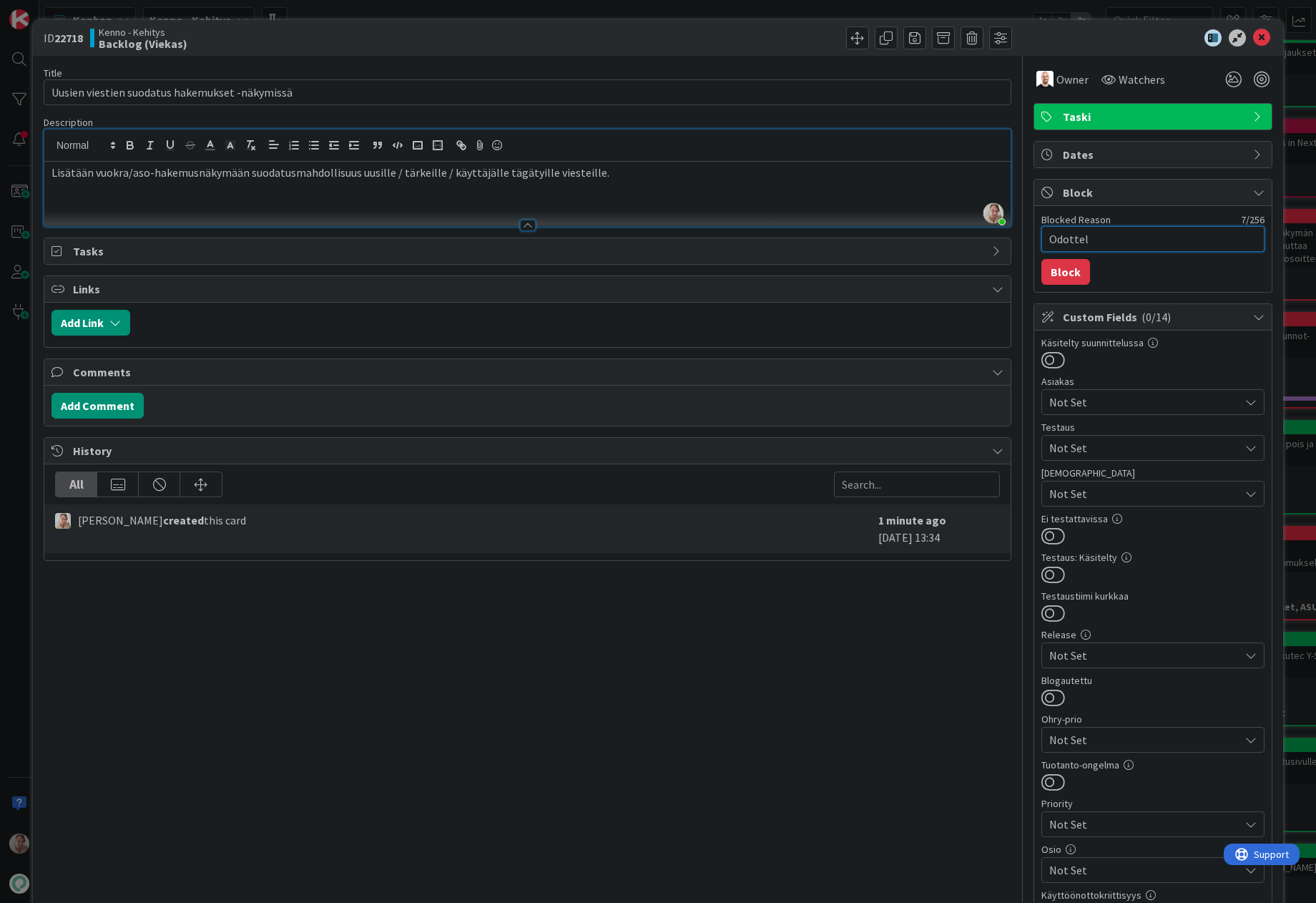
type textarea "Odottele"
type textarea "x"
type textarea "Odottelee"
type textarea "x"
type textarea "Odottelee"
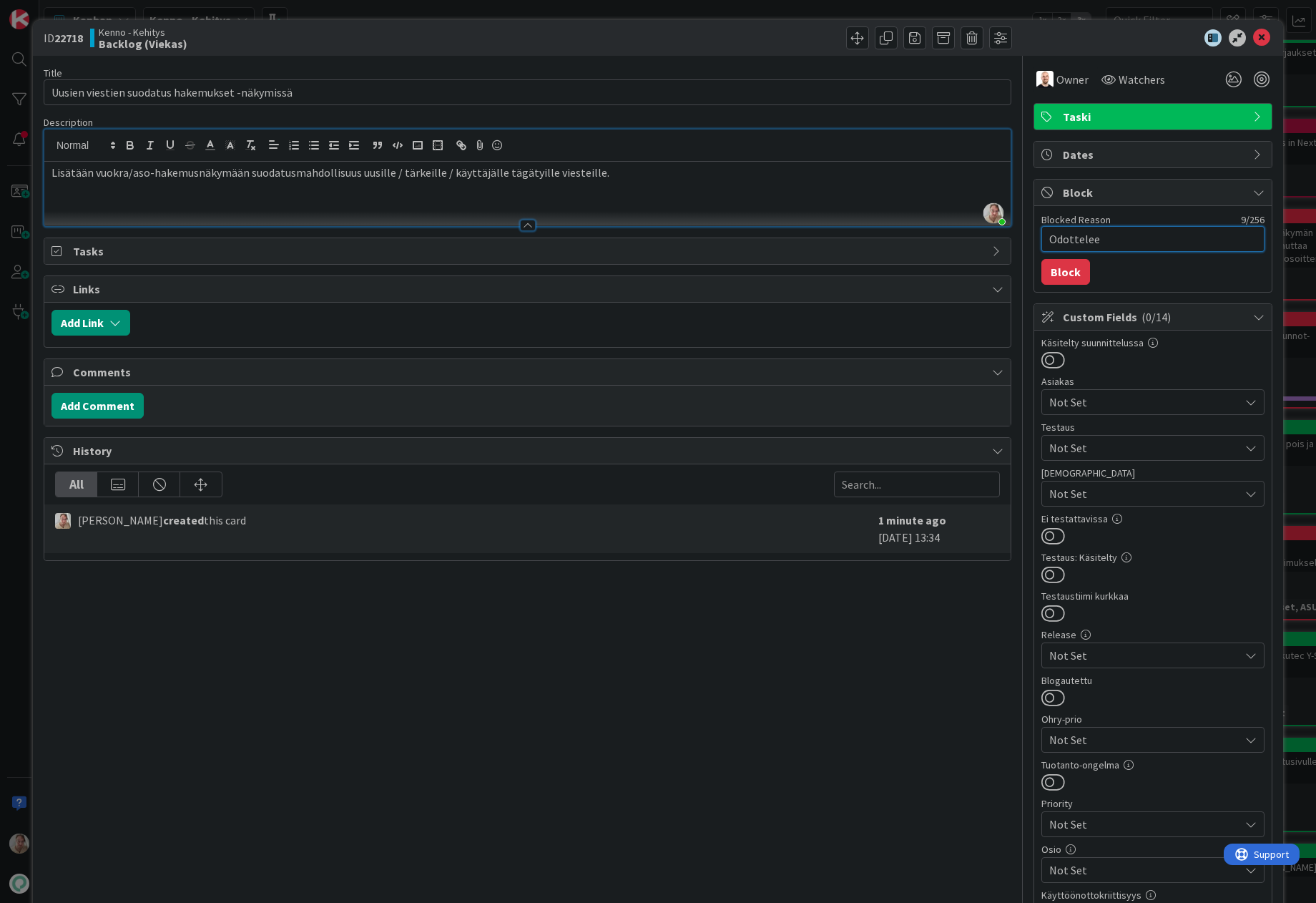
type textarea "x"
type textarea "Odottelee fi"
type textarea "x"
type textarea "Odottelee fig"
type textarea "x"
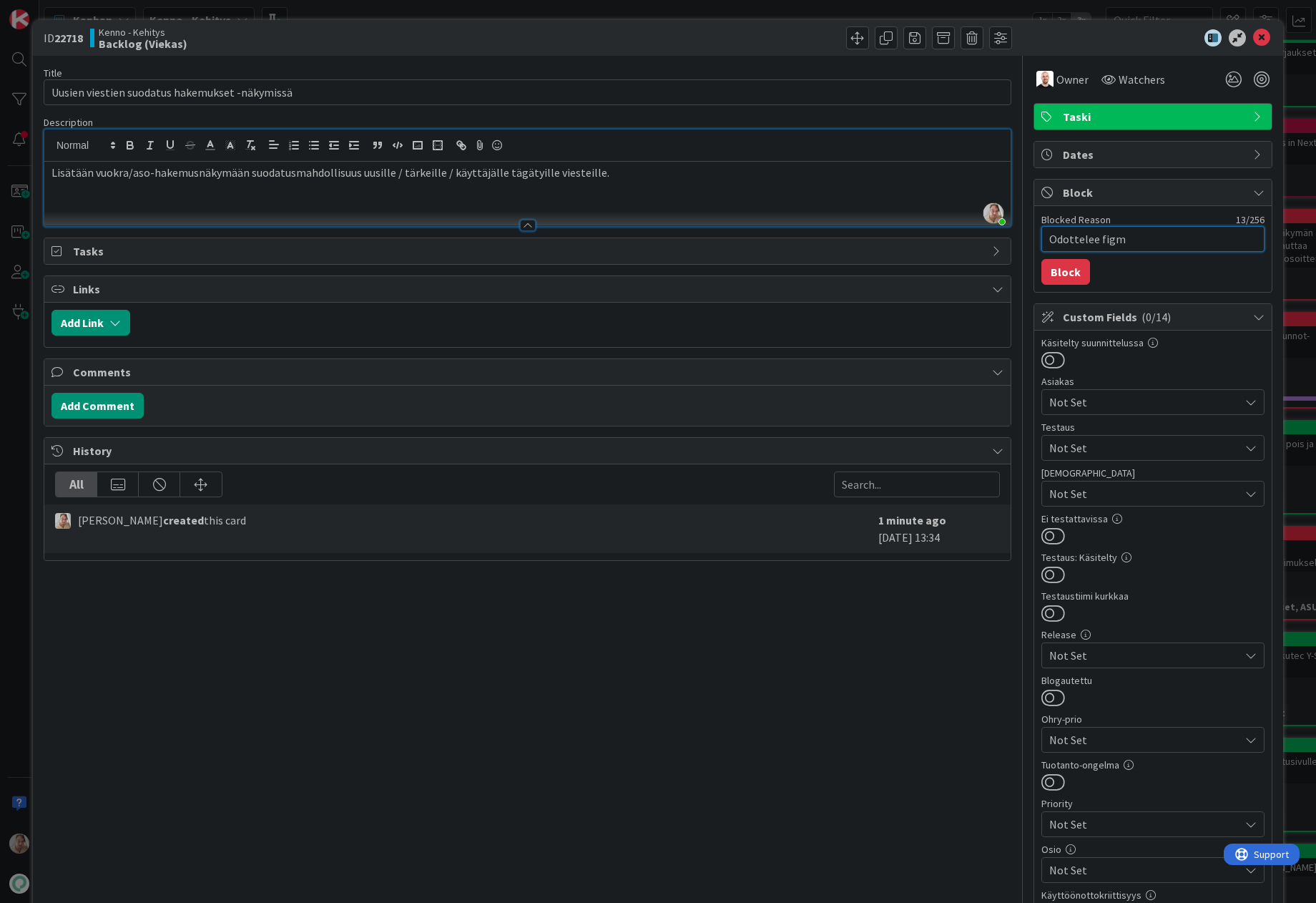
type textarea "Odottelee figma"
type textarea "x"
type textarea "Odottelee figmaa"
type textarea "x"
type textarea "Odottelee figmaa"
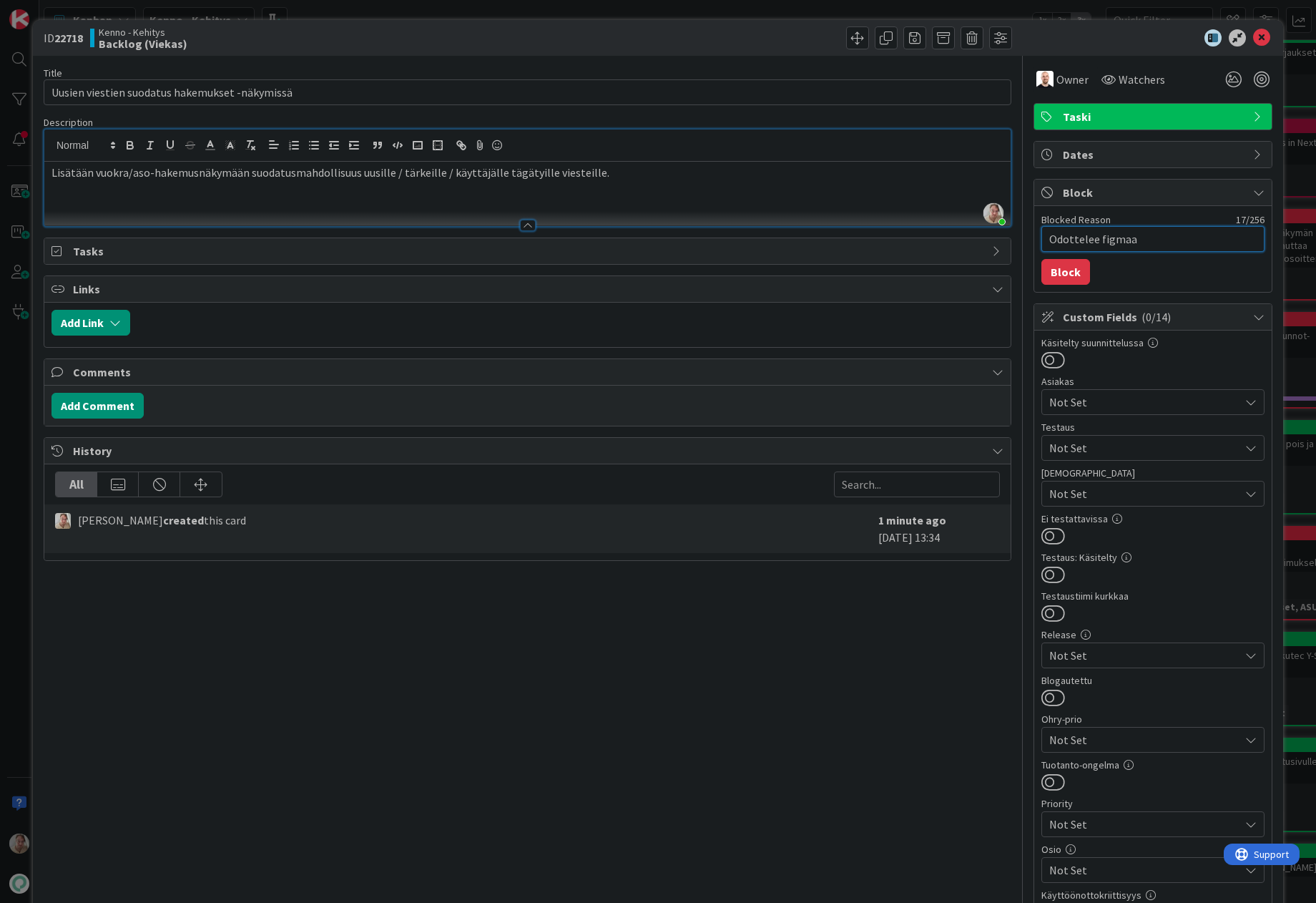
type textarea "x"
type textarea "Odottelee figmaa /"
type textarea "x"
type textarea "Odottelee figmaa / l"
type textarea "x"
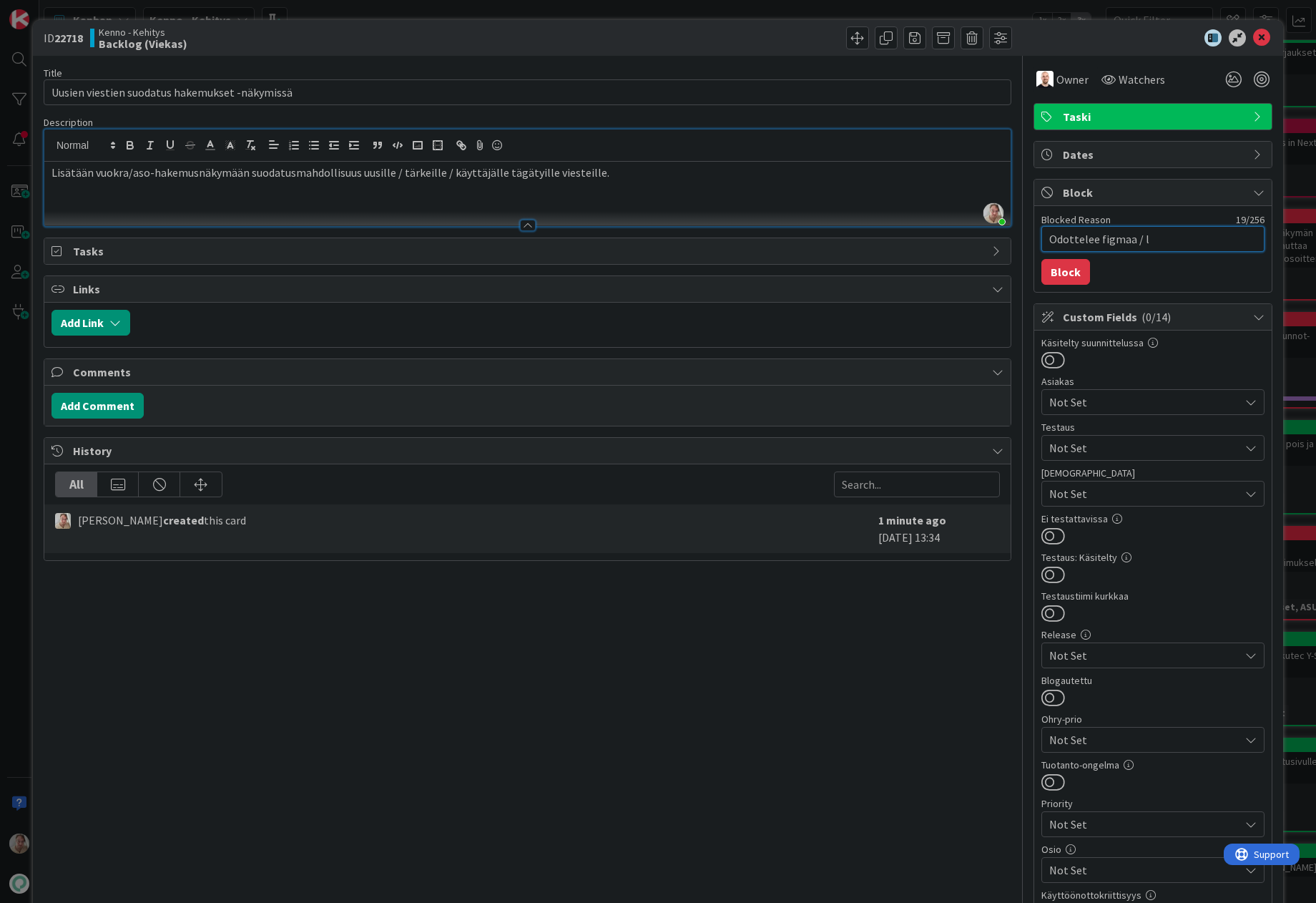
type textarea "Odottelee figmaa / li"
type textarea "x"
type textarea "Odottelee figmaa / lis"
type textarea "x"
type textarea "Odottelee figmaa / lisä"
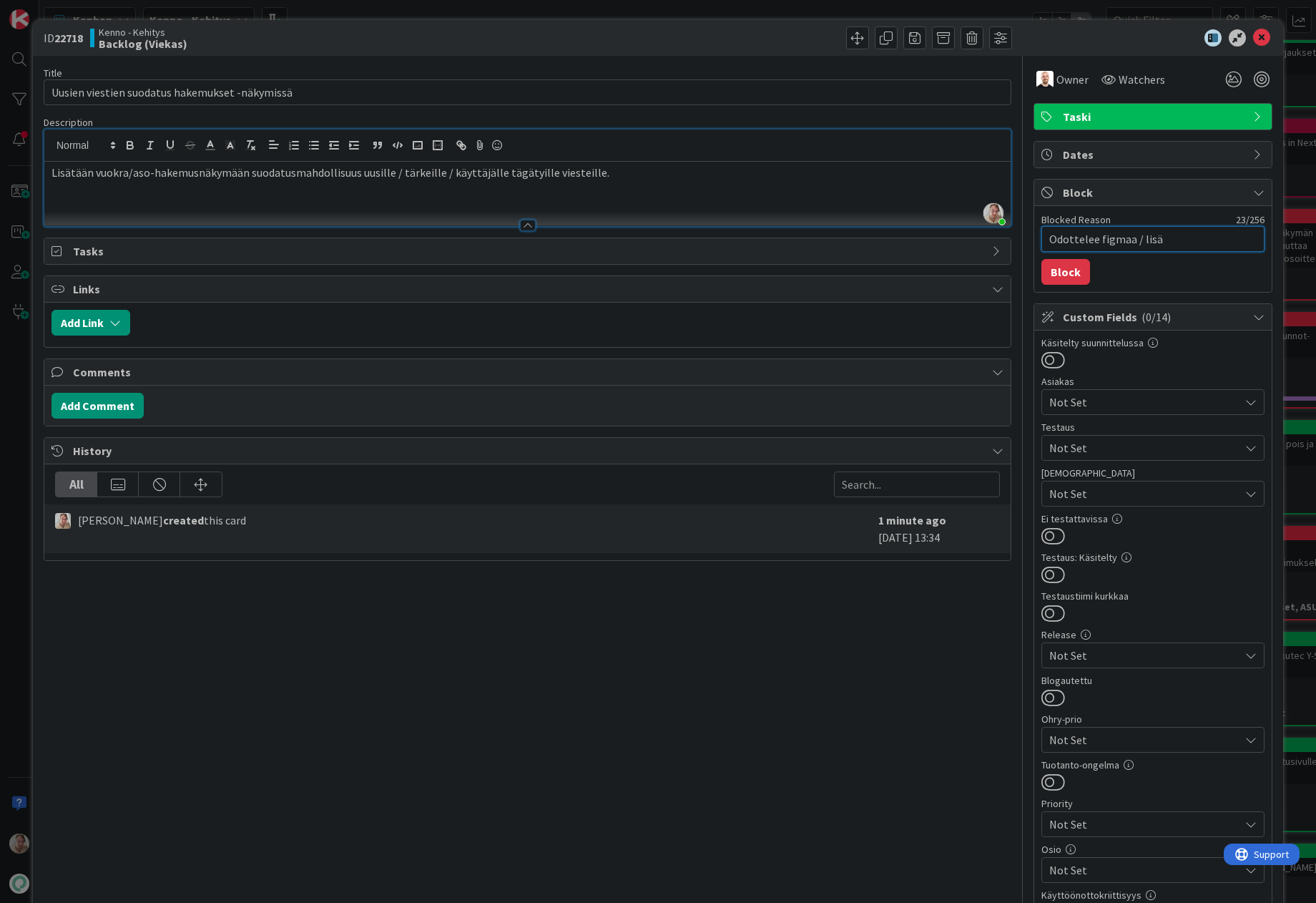
type textarea "x"
type textarea "Odottelee figmaa / lisäm"
type textarea "x"
type textarea "Odottelee figmaa / lisämä"
type textarea "x"
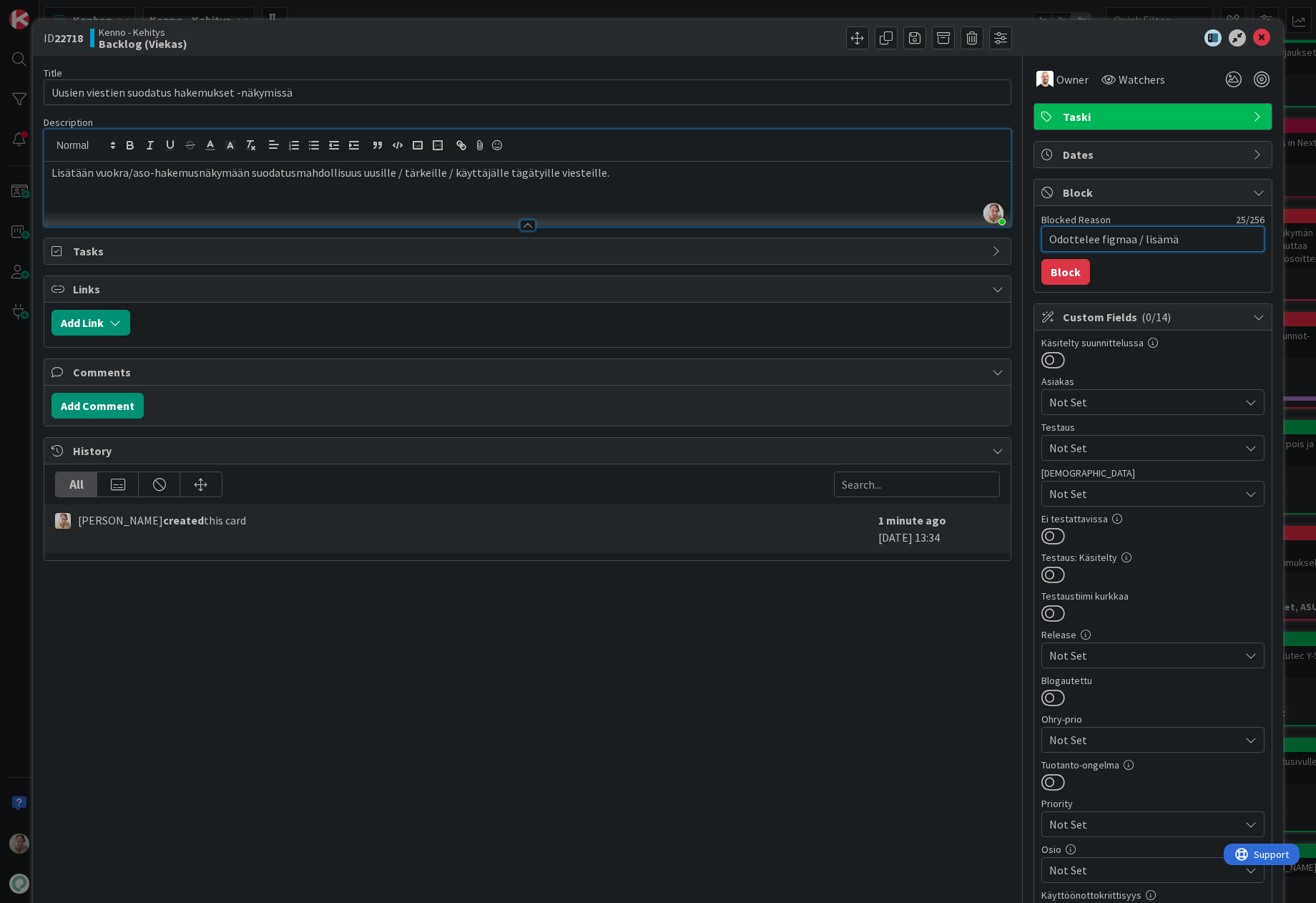
type textarea "Odottelee figmaa / lisämää"
type textarea "x"
type textarea "Odottelee figmaa / lisämäär"
type textarea "x"
type textarea "Odottelee figmaa / lisämääri"
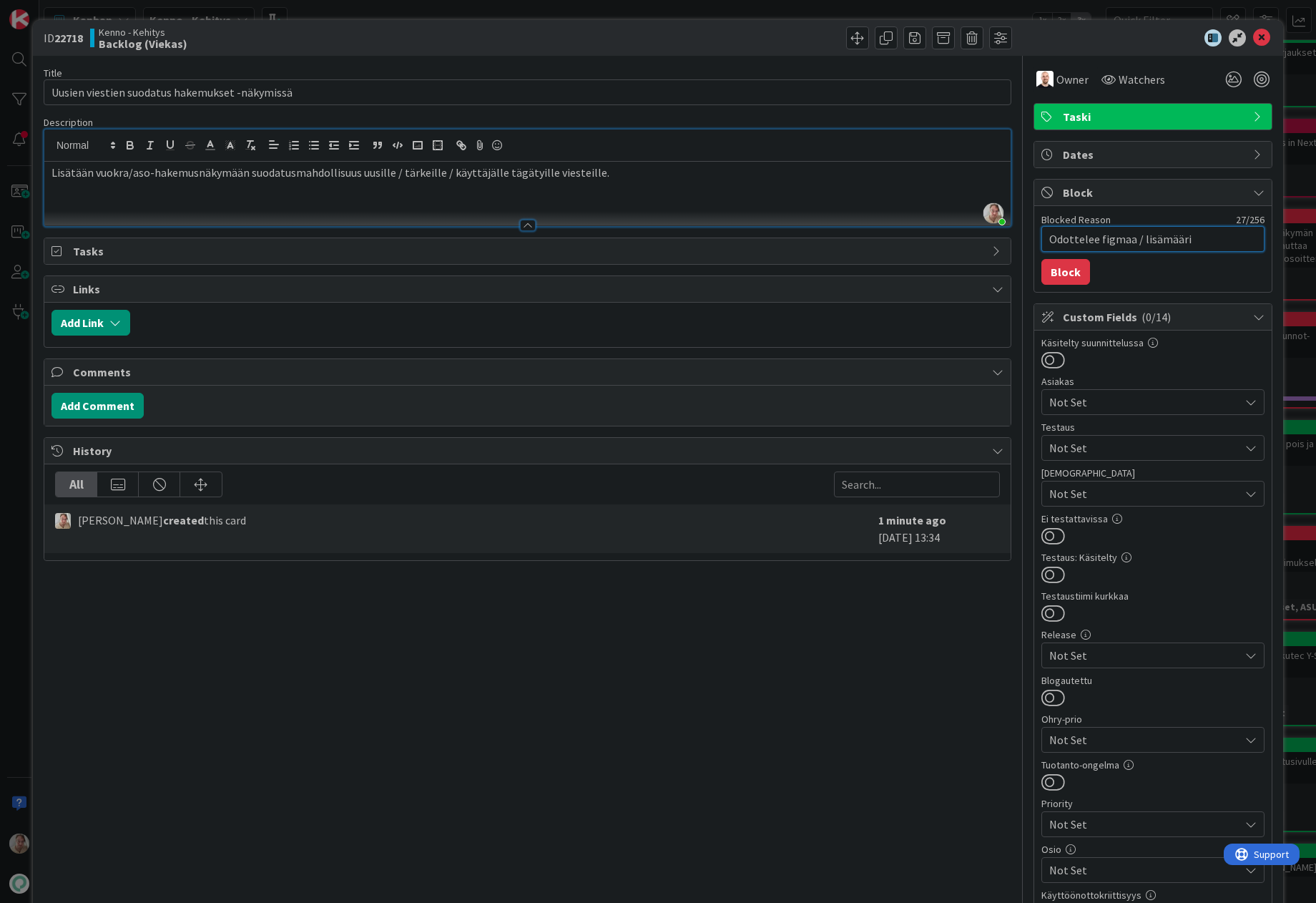
type textarea "x"
type textarea "Odottelee figmaa / lisämäärit"
type textarea "x"
type textarea "Odottelee figmaa / lisämääritt"
type textarea "x"
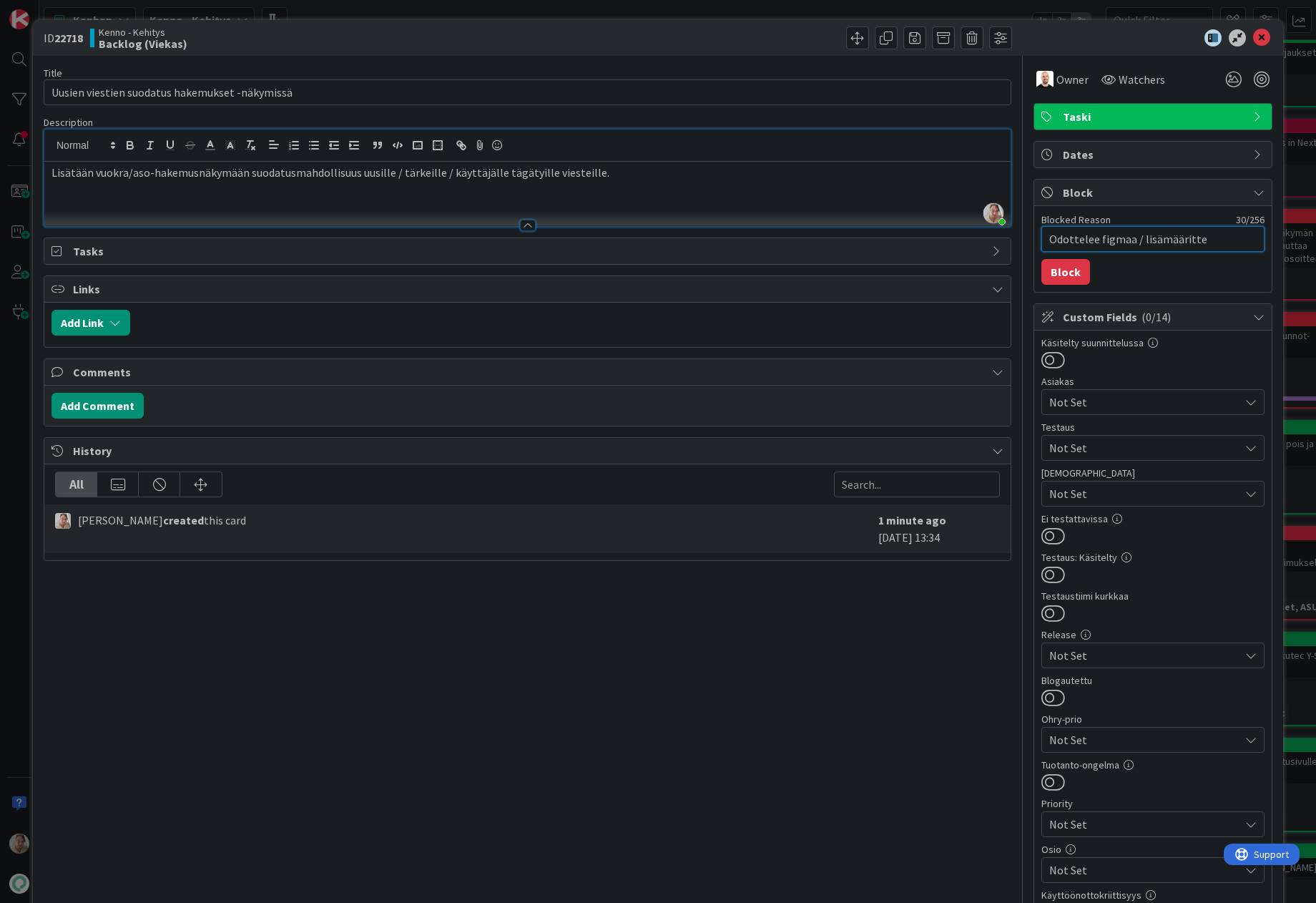
type textarea "Odottelee figmaa / lisämäärittel"
type textarea "x"
type textarea "Odottelee figmaa / lisämäärittelyä"
type textarea "x"
type textarea "Odottelee figmaa / lisämäärittelyä"
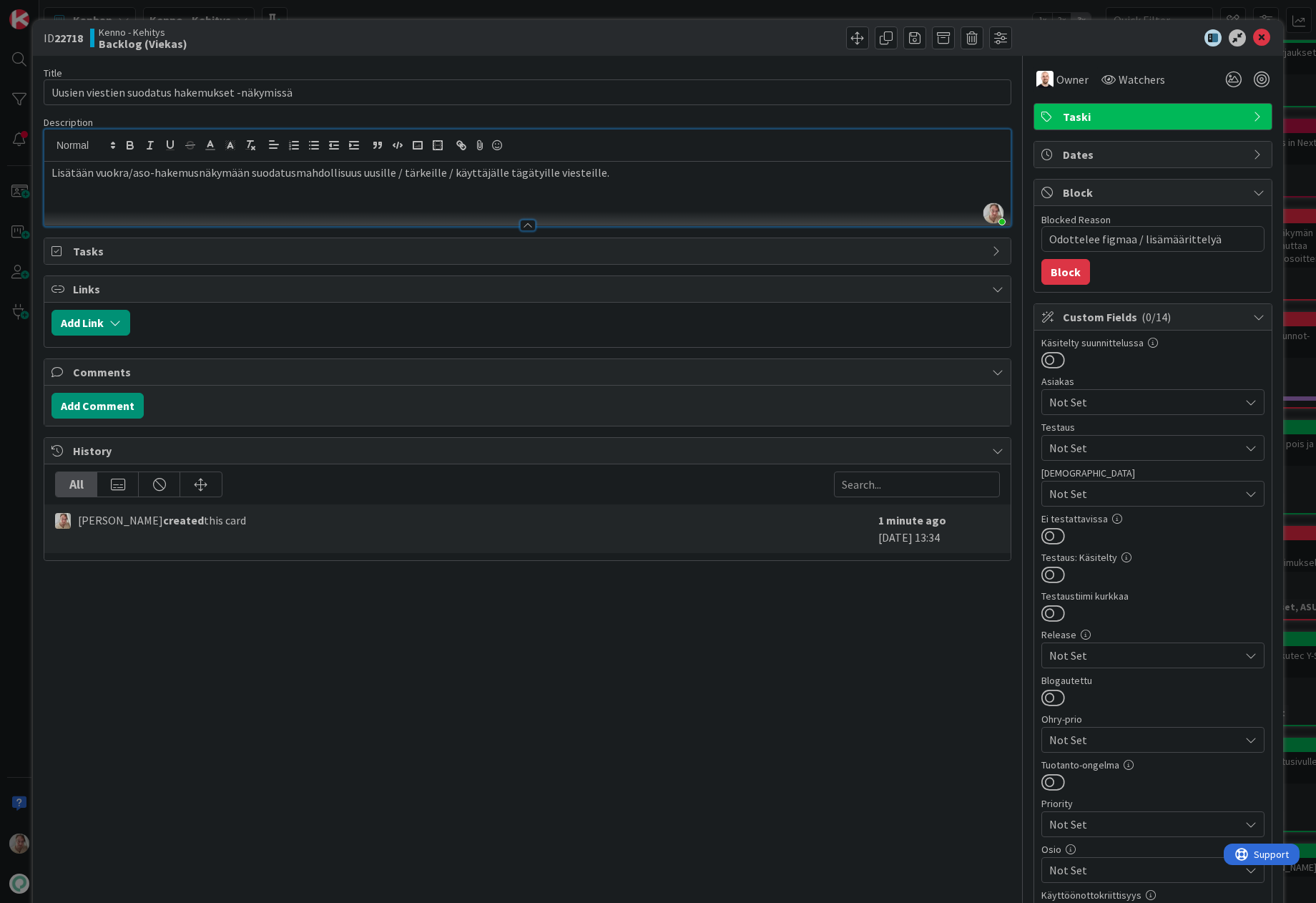
click at [1074, 277] on button "Block" at bounding box center [1066, 272] width 48 height 26
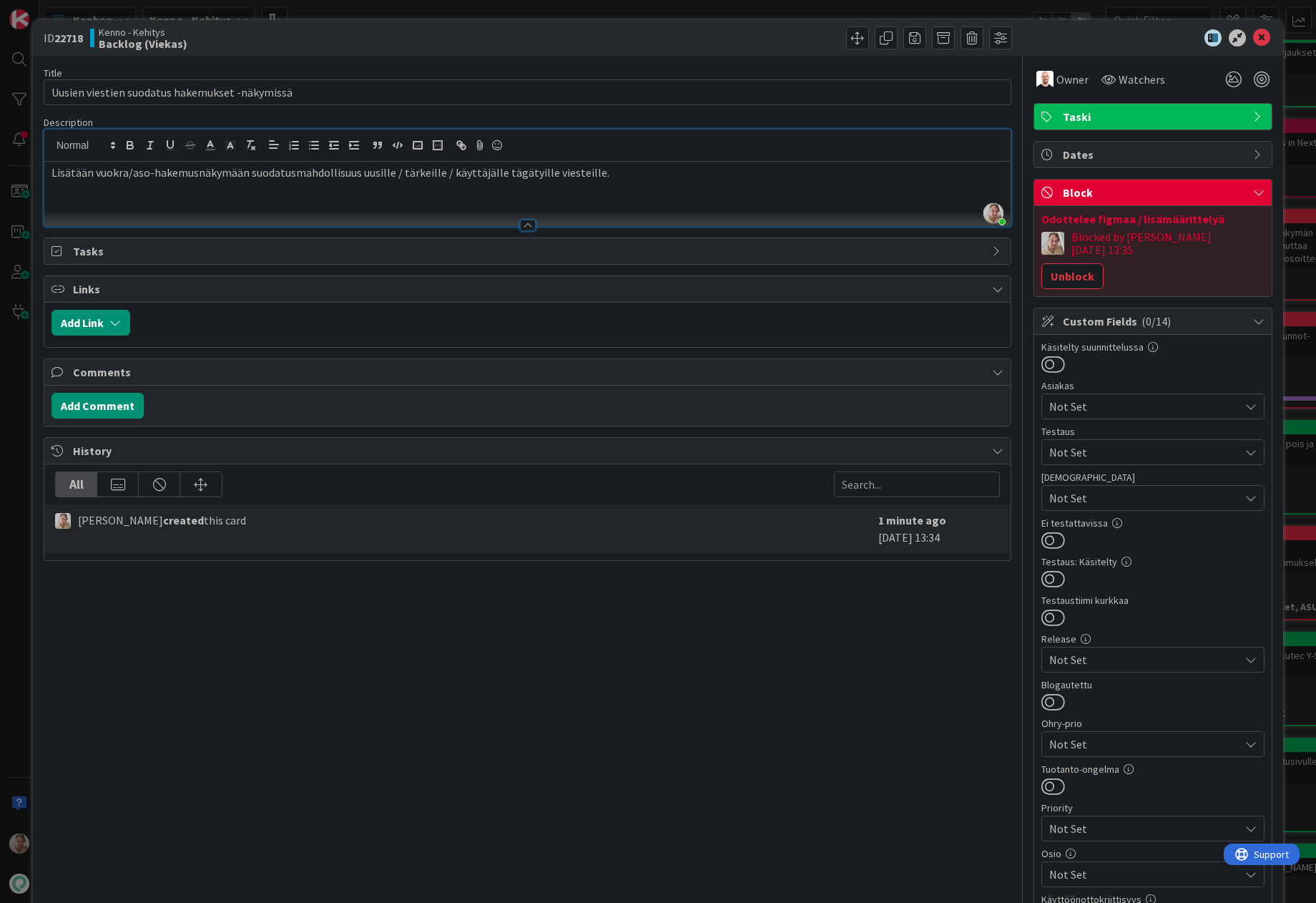
click at [1056, 308] on div "Custom Fields ( 0/14 )" at bounding box center [1152, 321] width 237 height 26
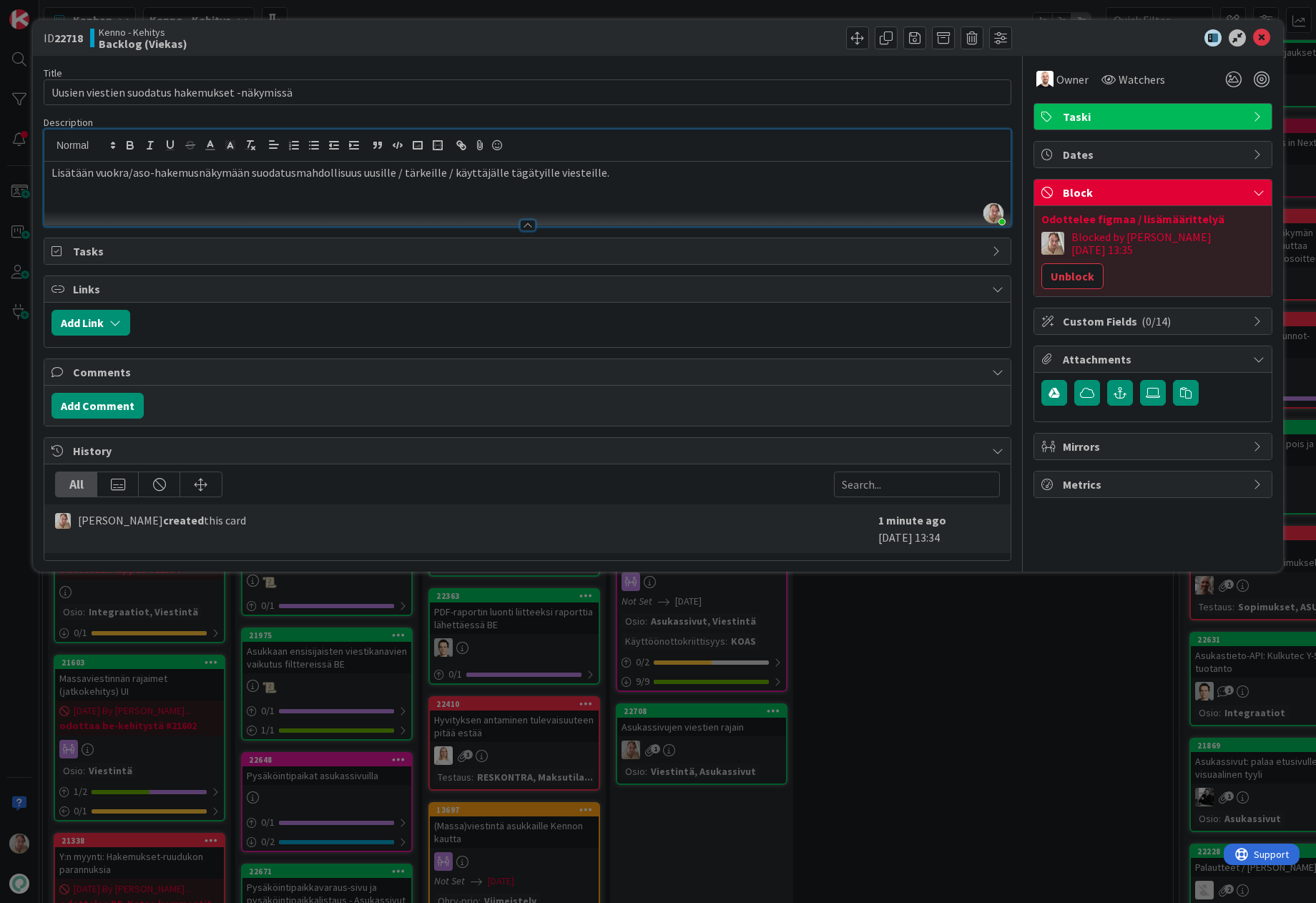
drag, startPoint x: 1077, startPoint y: 281, endPoint x: 1162, endPoint y: 284, distance: 85.1
click at [1078, 312] on span "Custom Fields ( 0/14 )" at bounding box center [1154, 321] width 183 height 17
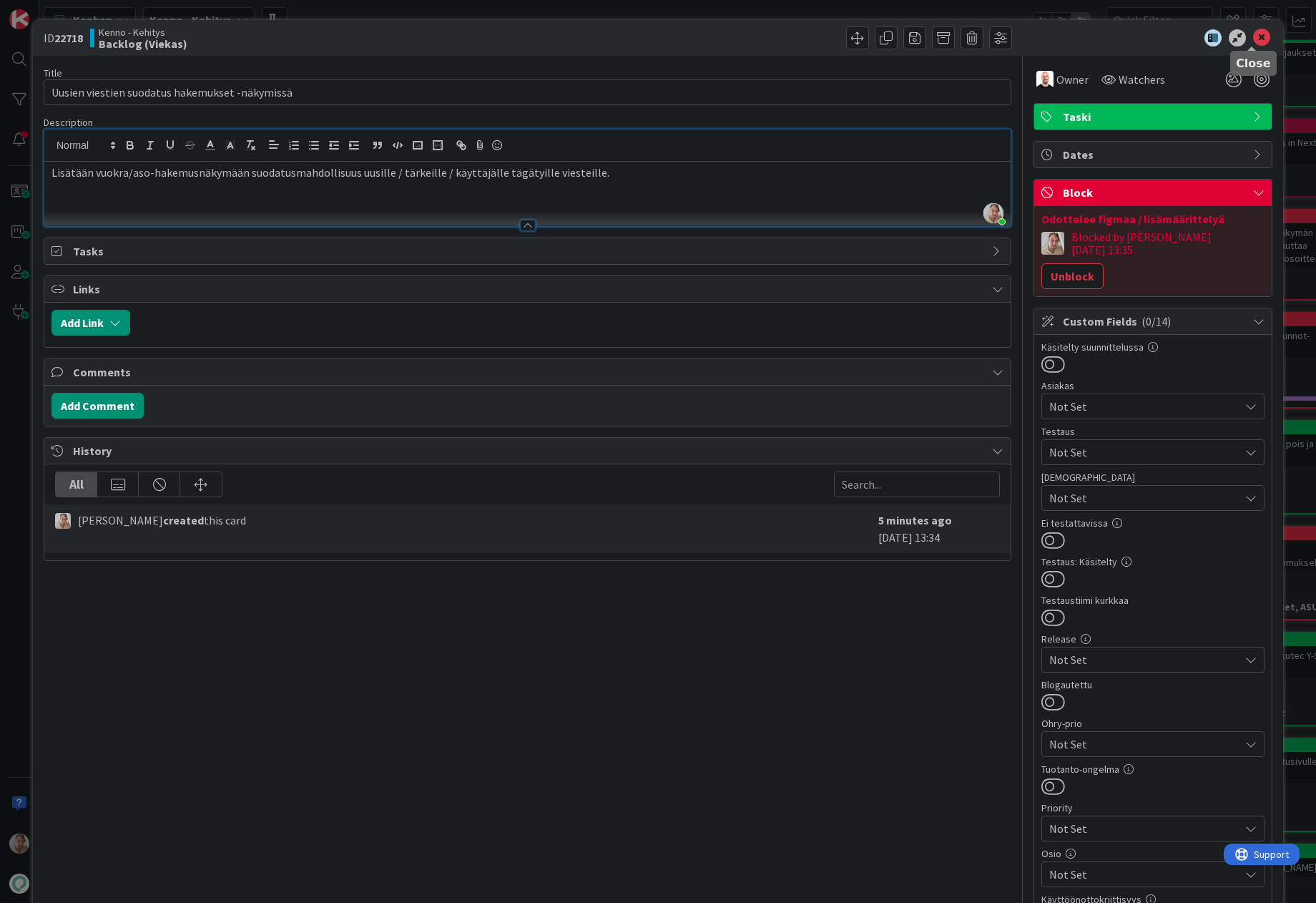
click at [1133, 35] on icon at bounding box center [1261, 38] width 17 height 17
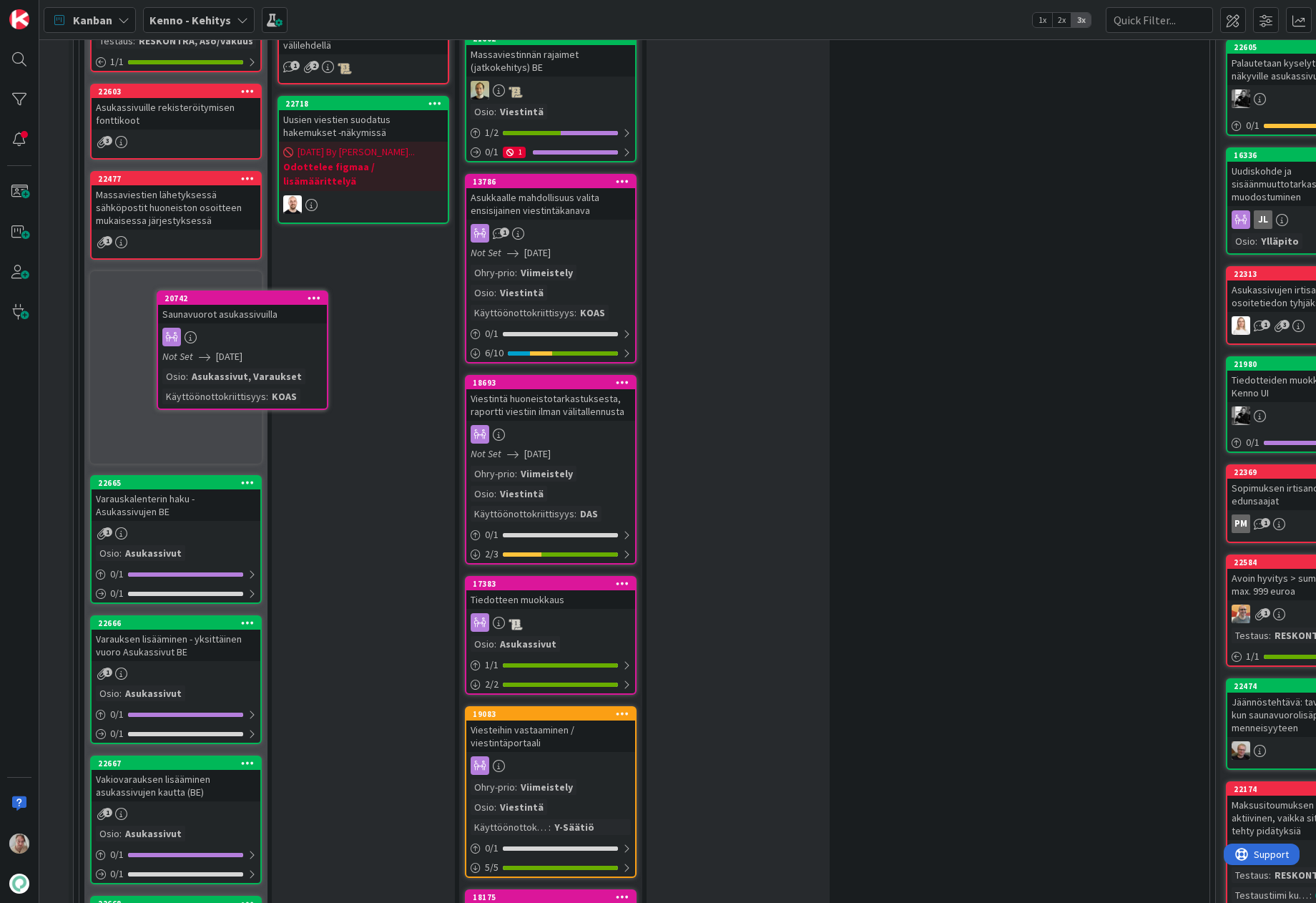
scroll to position [1446, 0]
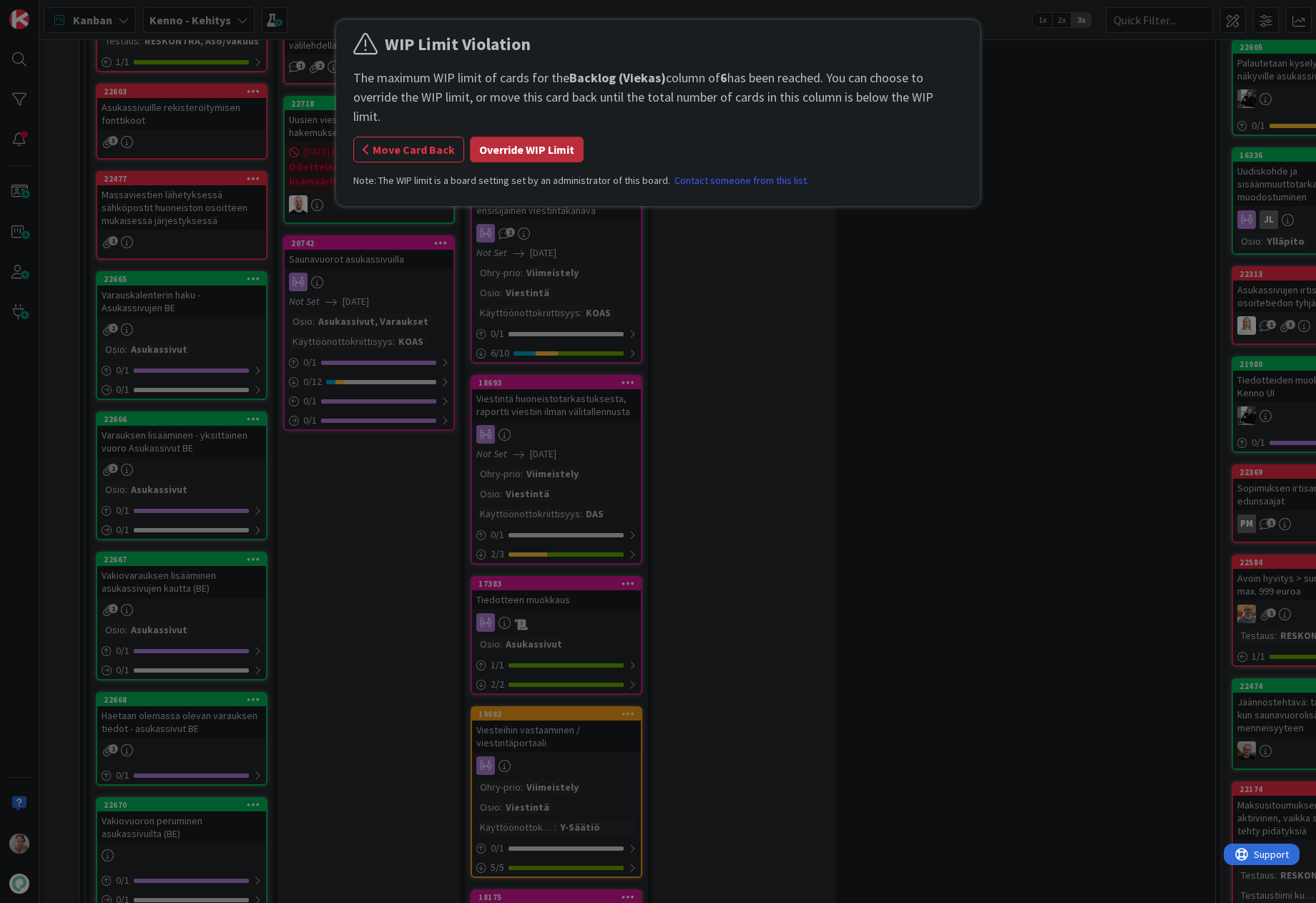
click at [501, 137] on button "Override WIP Limit" at bounding box center [527, 149] width 114 height 26
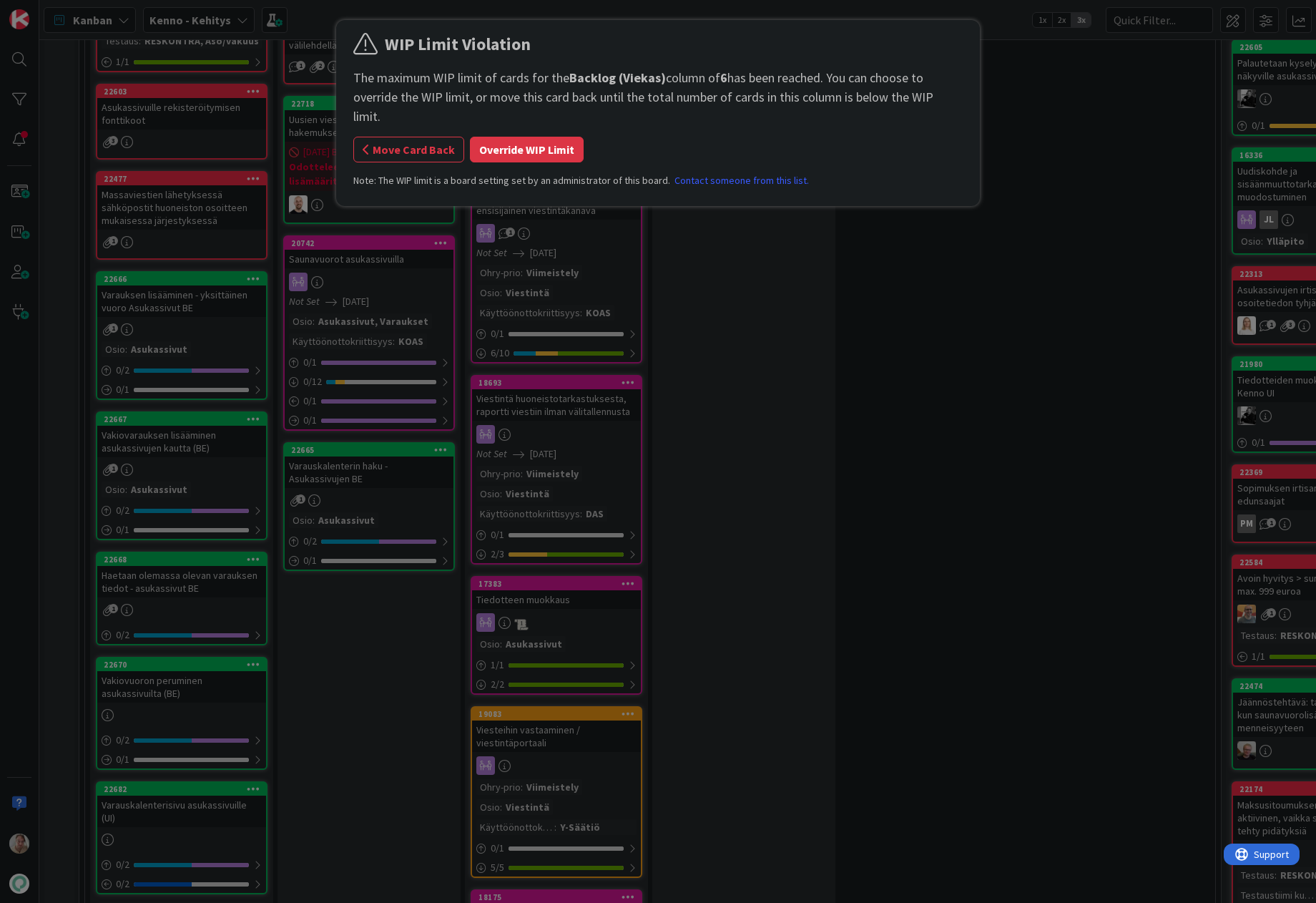
click at [563, 137] on button "Override WIP Limit" at bounding box center [527, 149] width 114 height 26
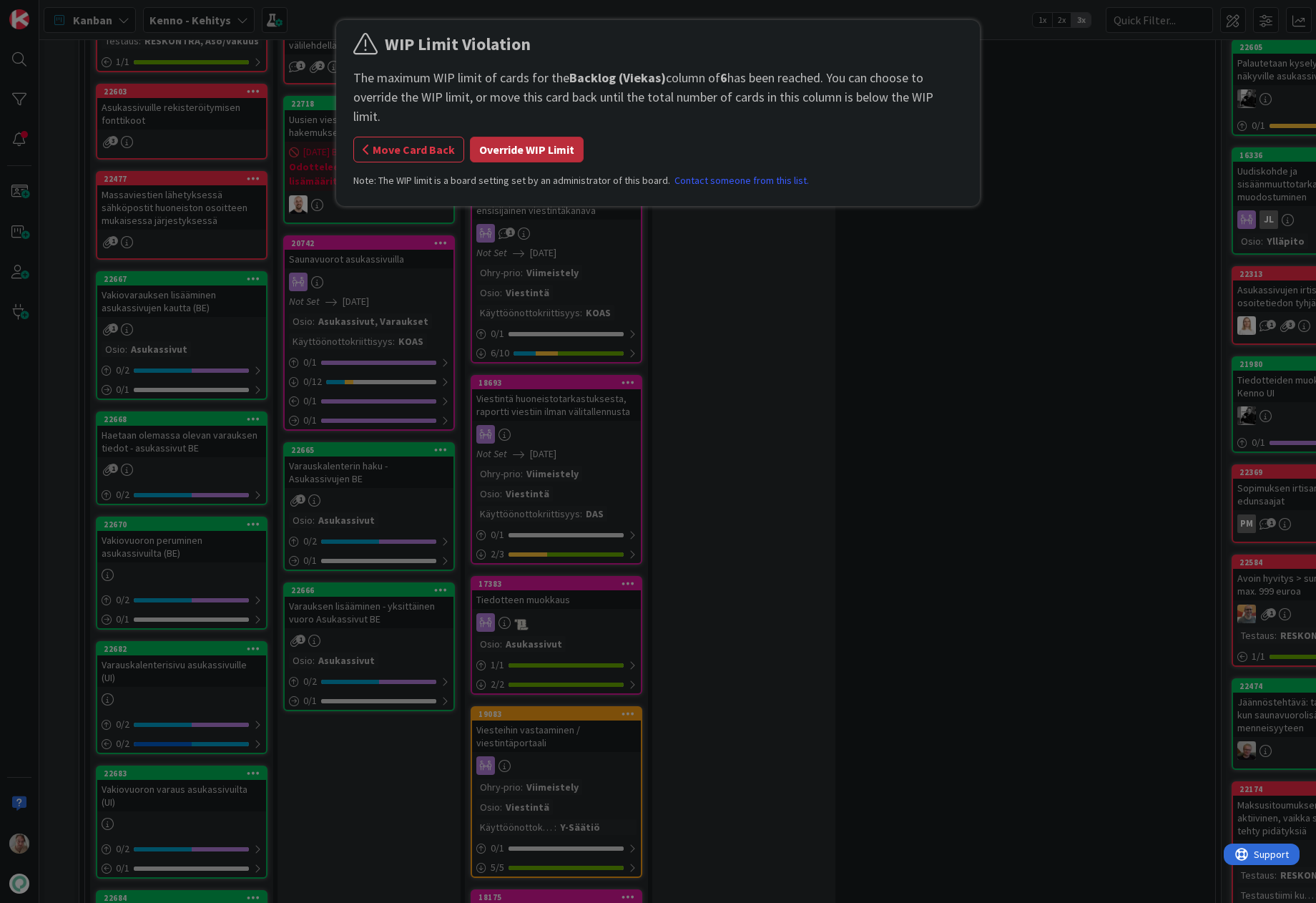
click at [528, 137] on button "Override WIP Limit" at bounding box center [527, 149] width 114 height 26
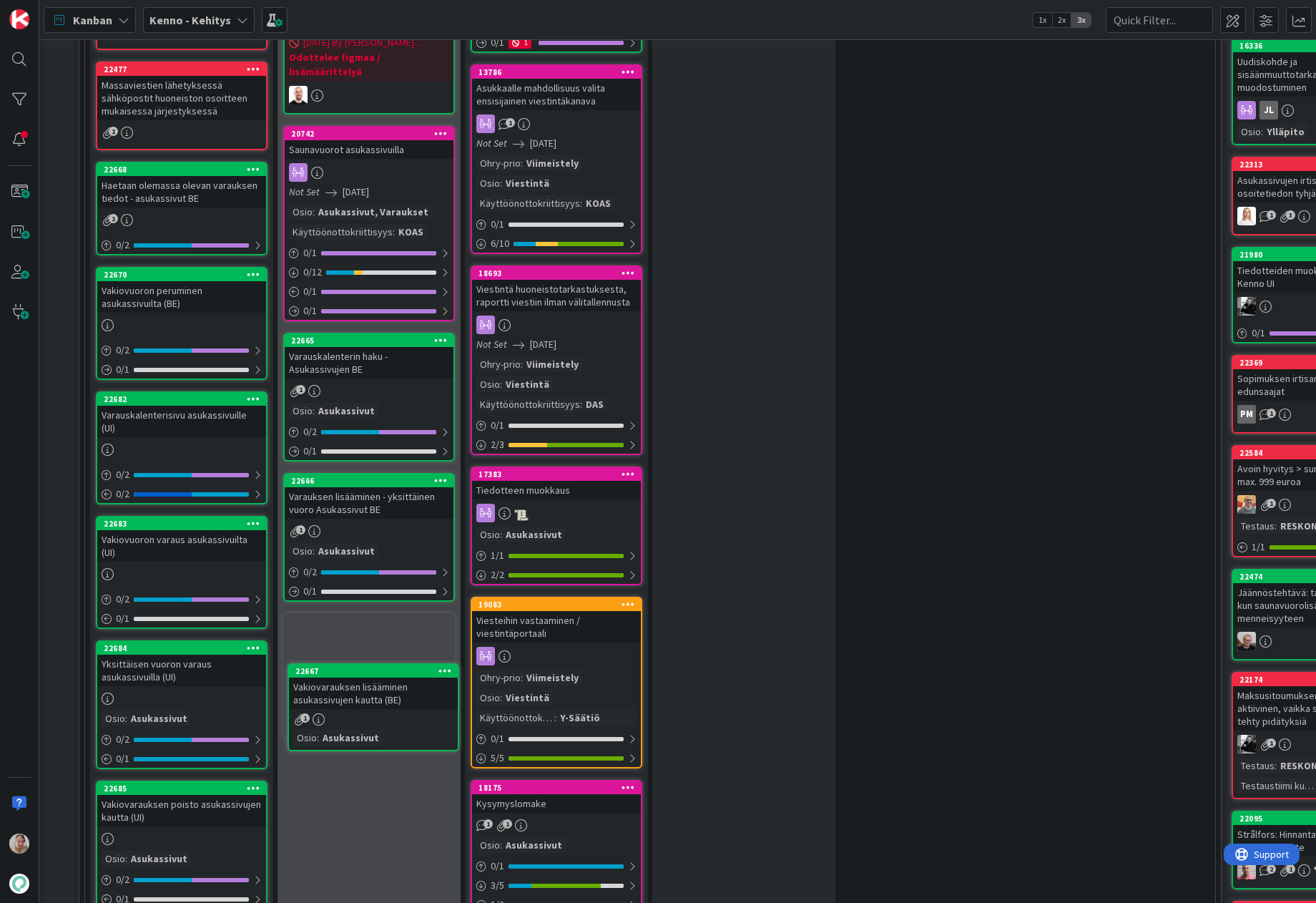
scroll to position [1556, 0]
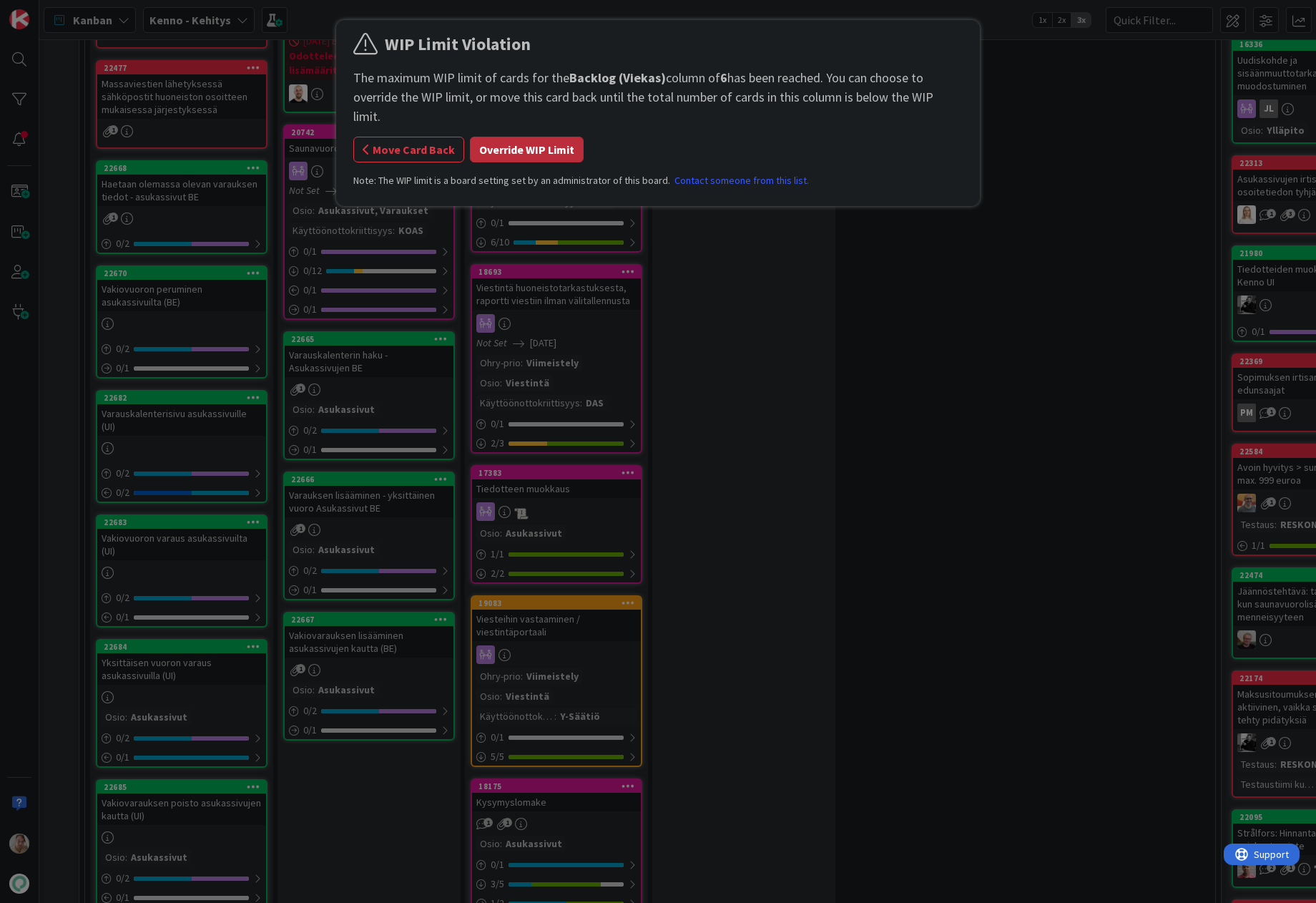
click at [549, 137] on button "Override WIP Limit" at bounding box center [527, 149] width 114 height 26
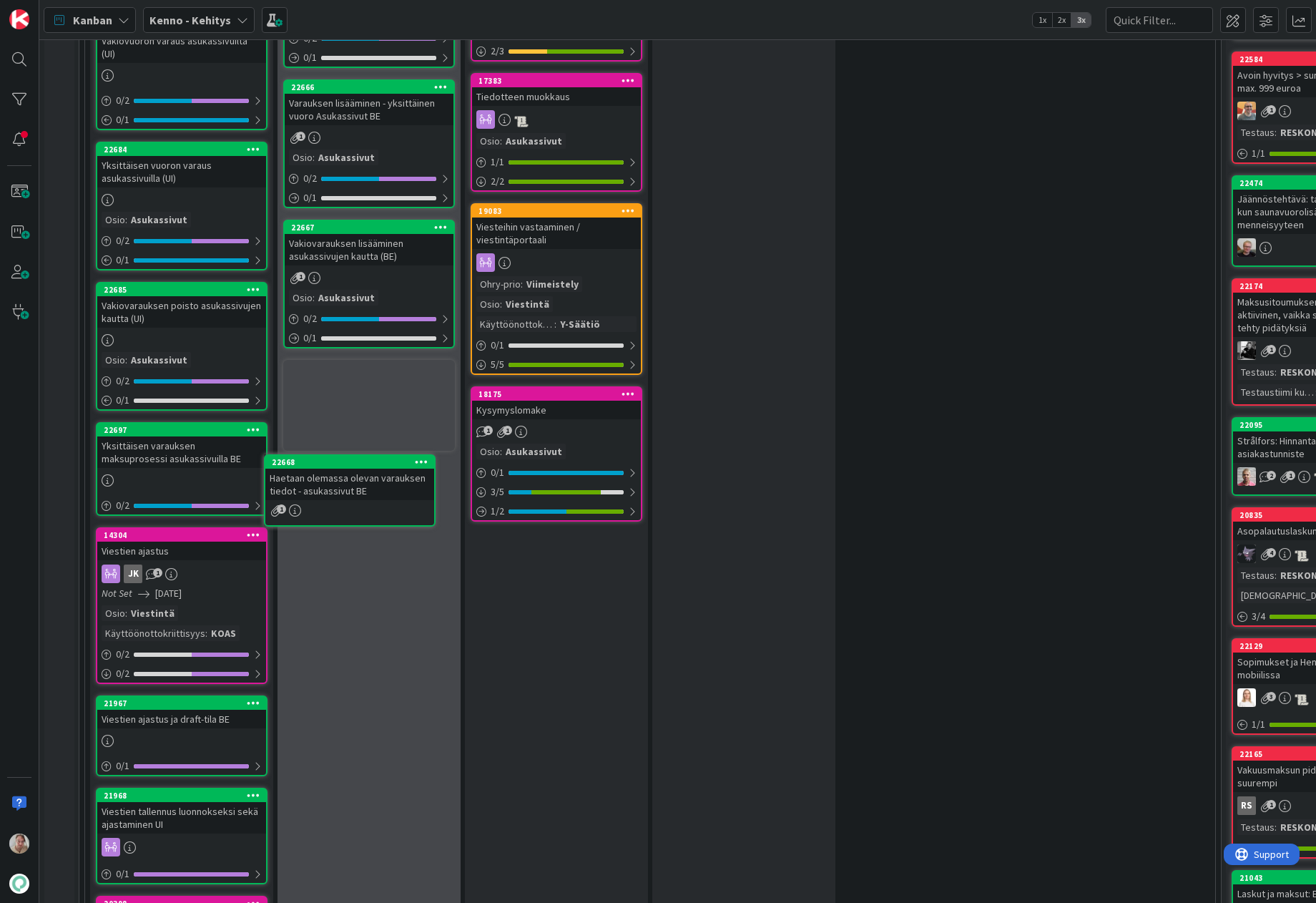
scroll to position [1972, 0]
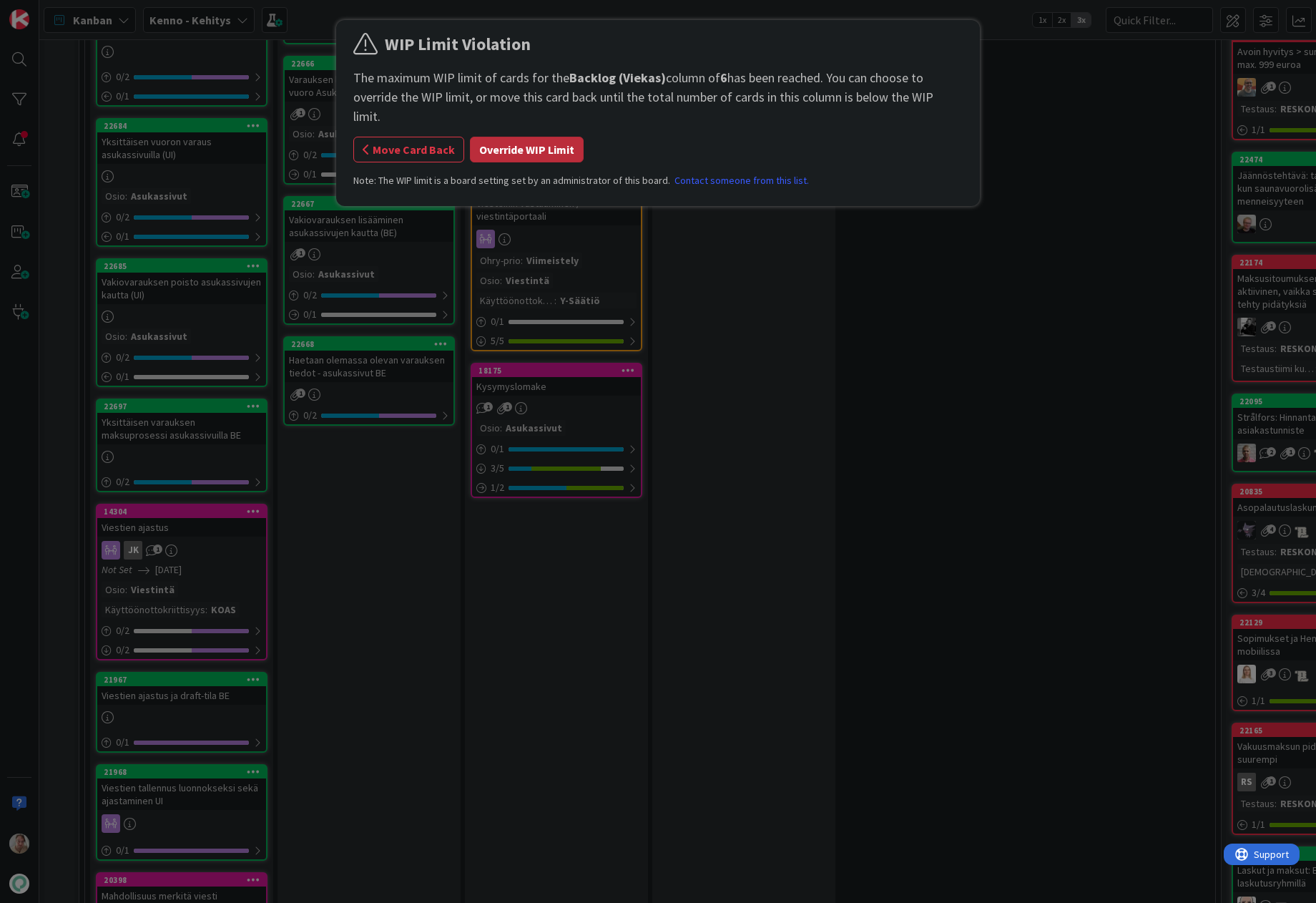
click at [526, 137] on button "Override WIP Limit" at bounding box center [527, 149] width 114 height 26
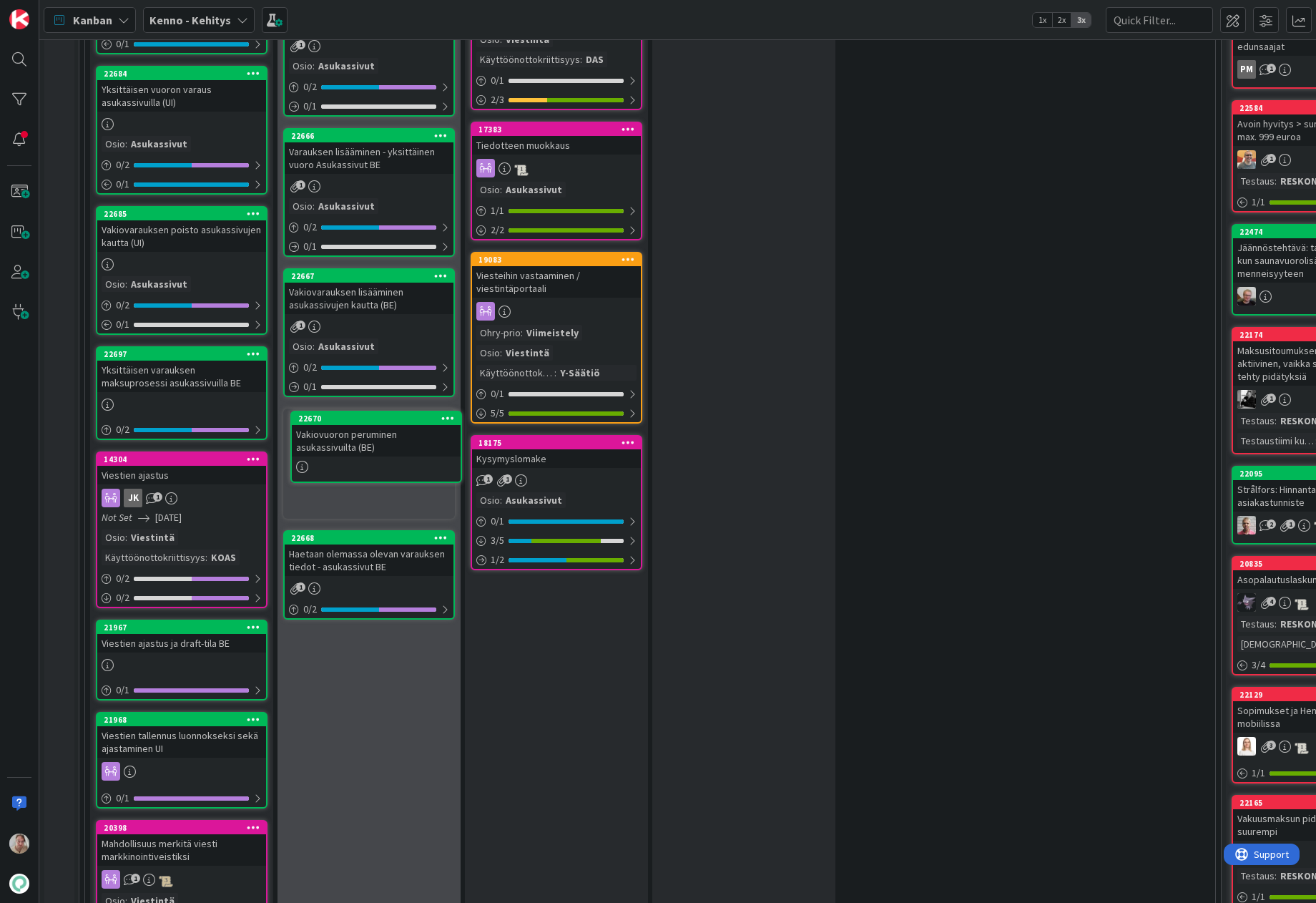
scroll to position [1952, 0]
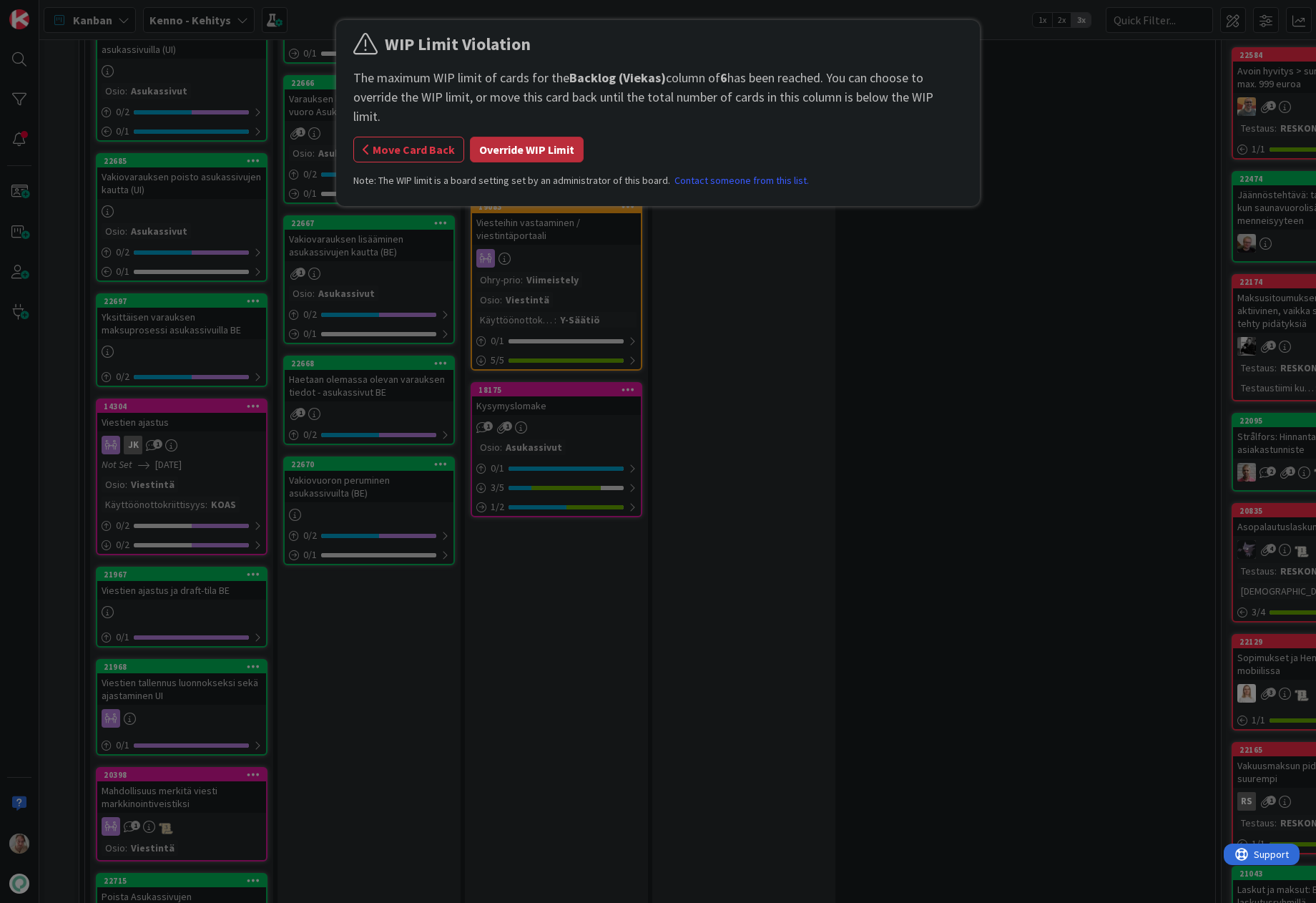
click at [543, 137] on button "Override WIP Limit" at bounding box center [527, 149] width 114 height 26
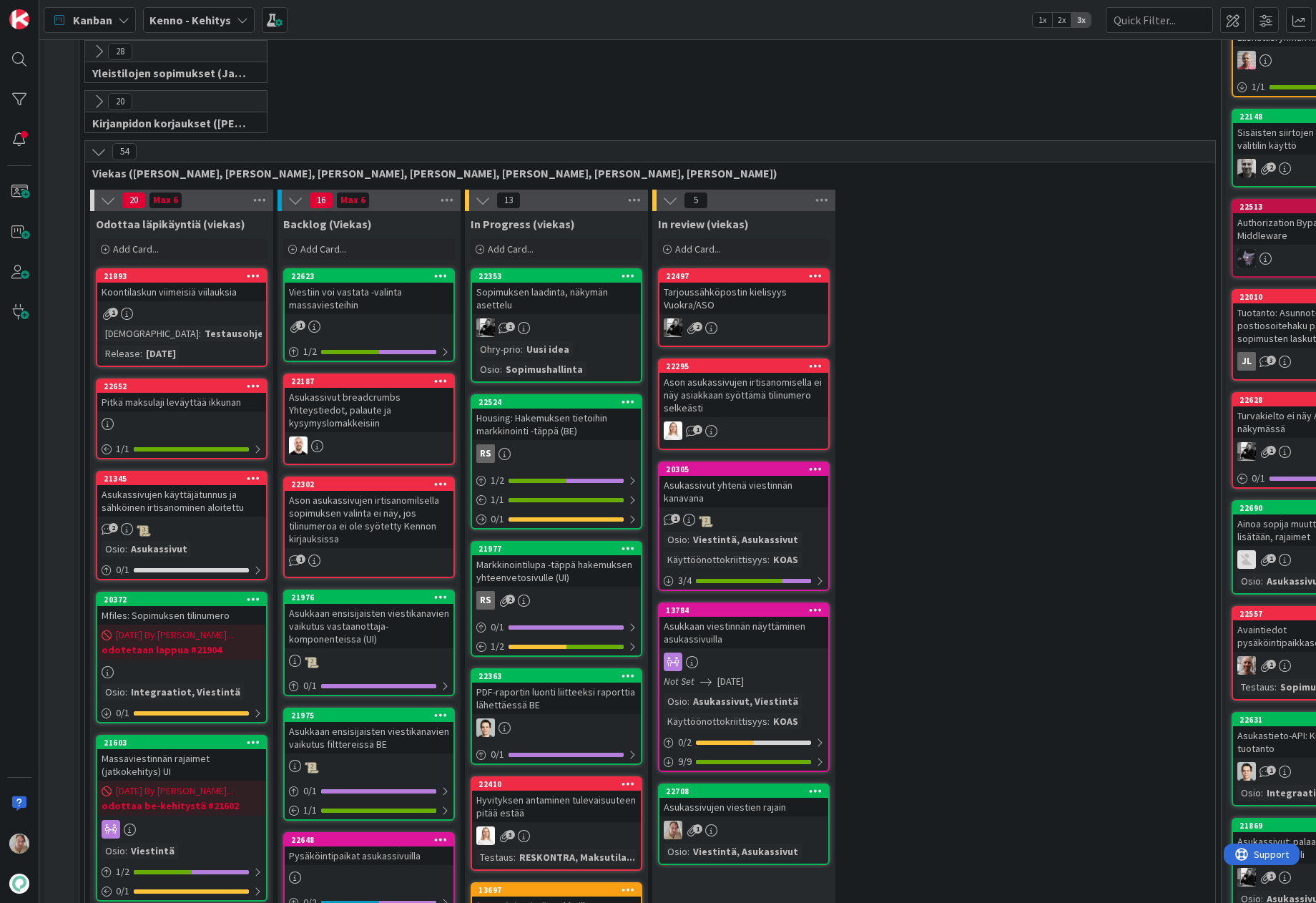
scroll to position [200, 0]
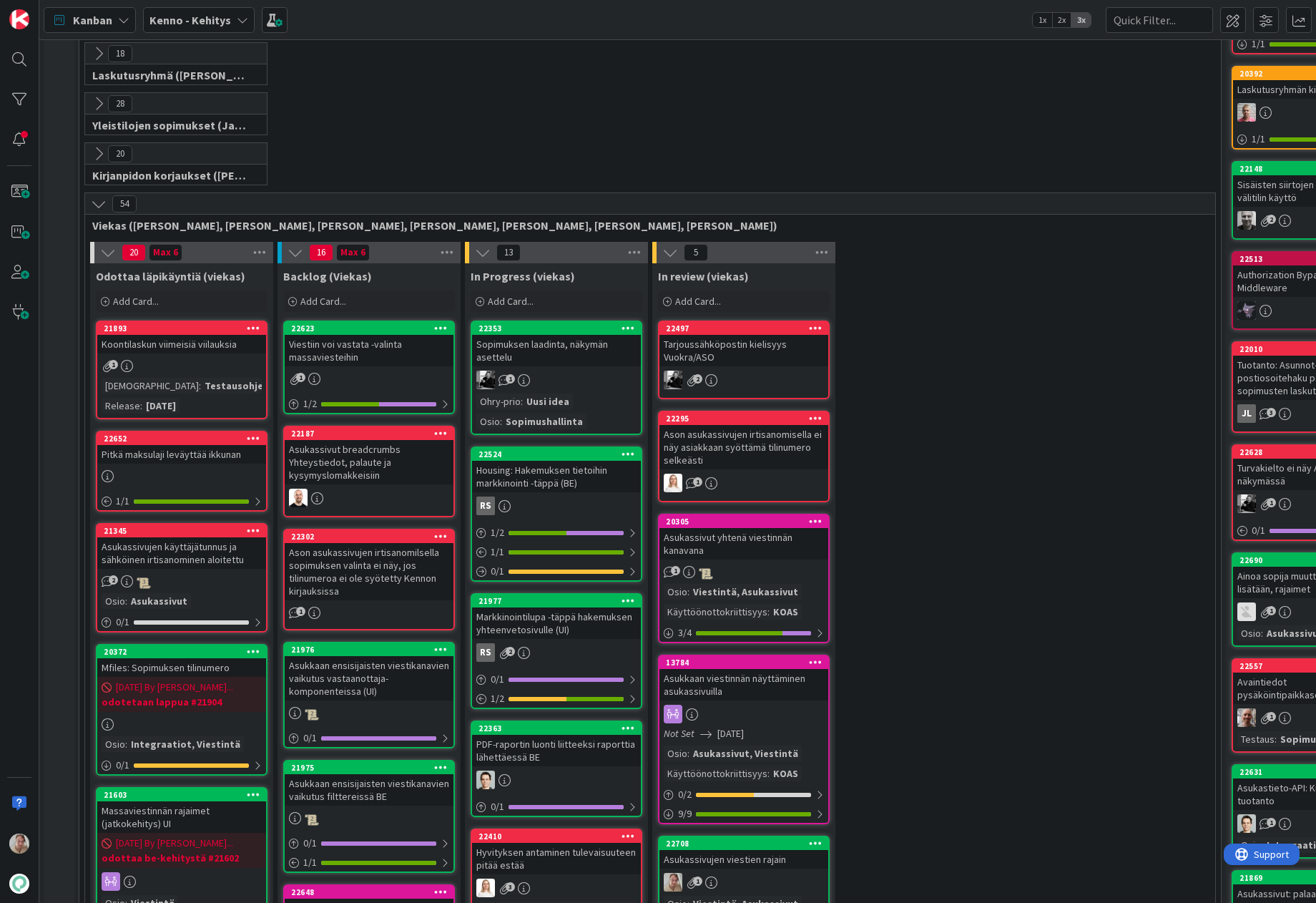
click at [168, 339] on div "Koontilaskun viimeisiä viilauksia" at bounding box center [181, 343] width 169 height 18
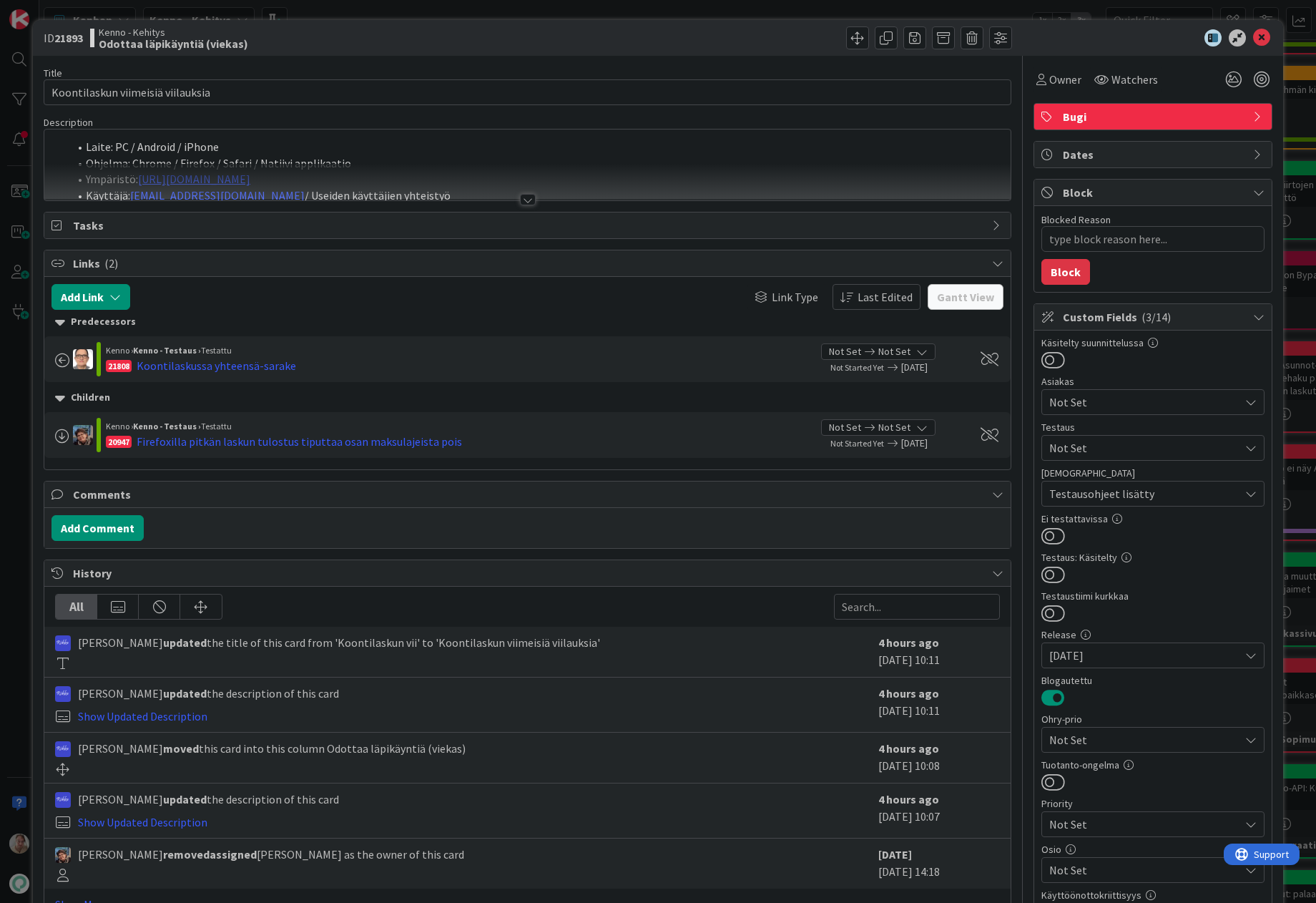
click at [501, 164] on div at bounding box center [527, 182] width 966 height 37
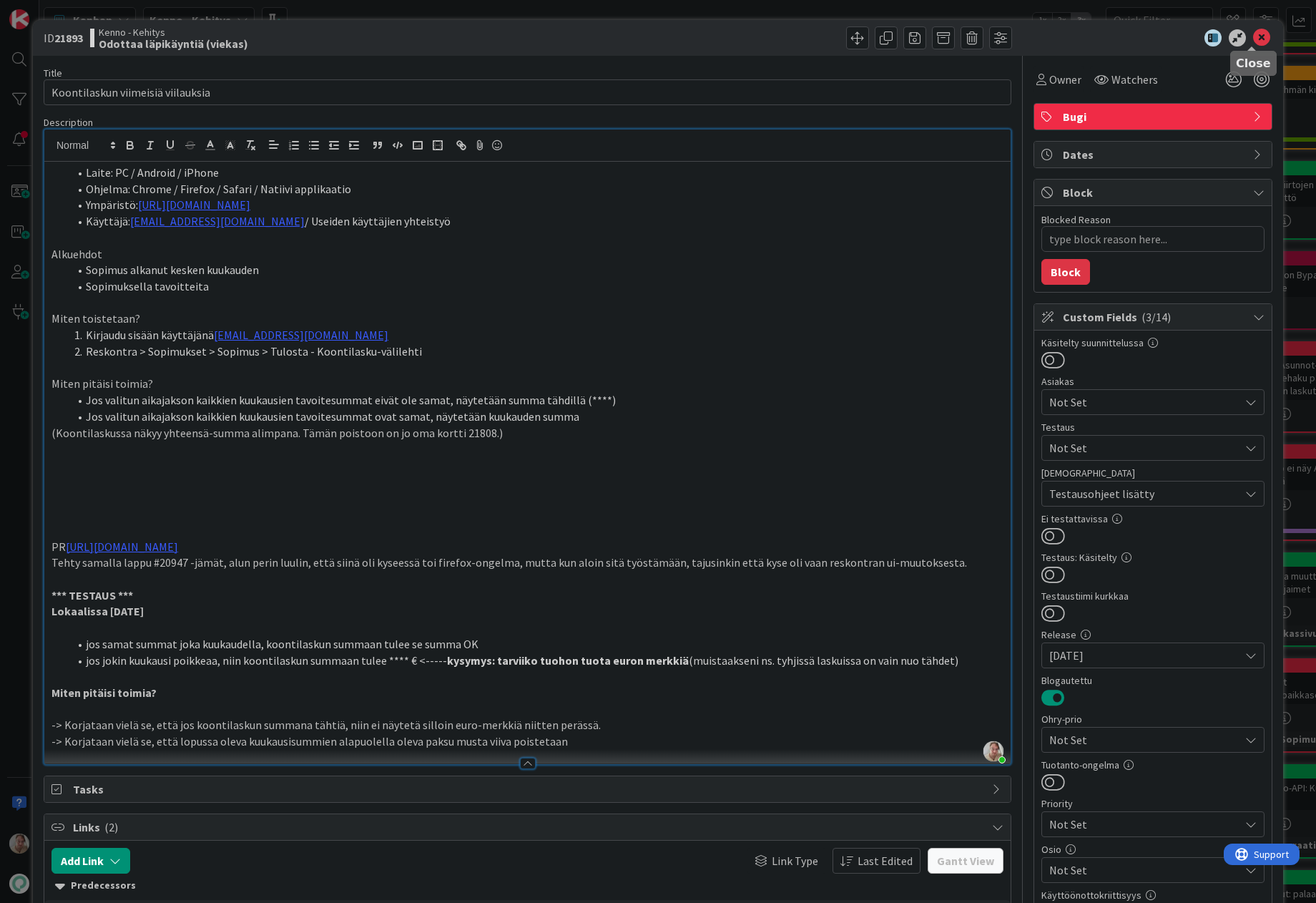
click at [1133, 33] on icon at bounding box center [1261, 38] width 17 height 17
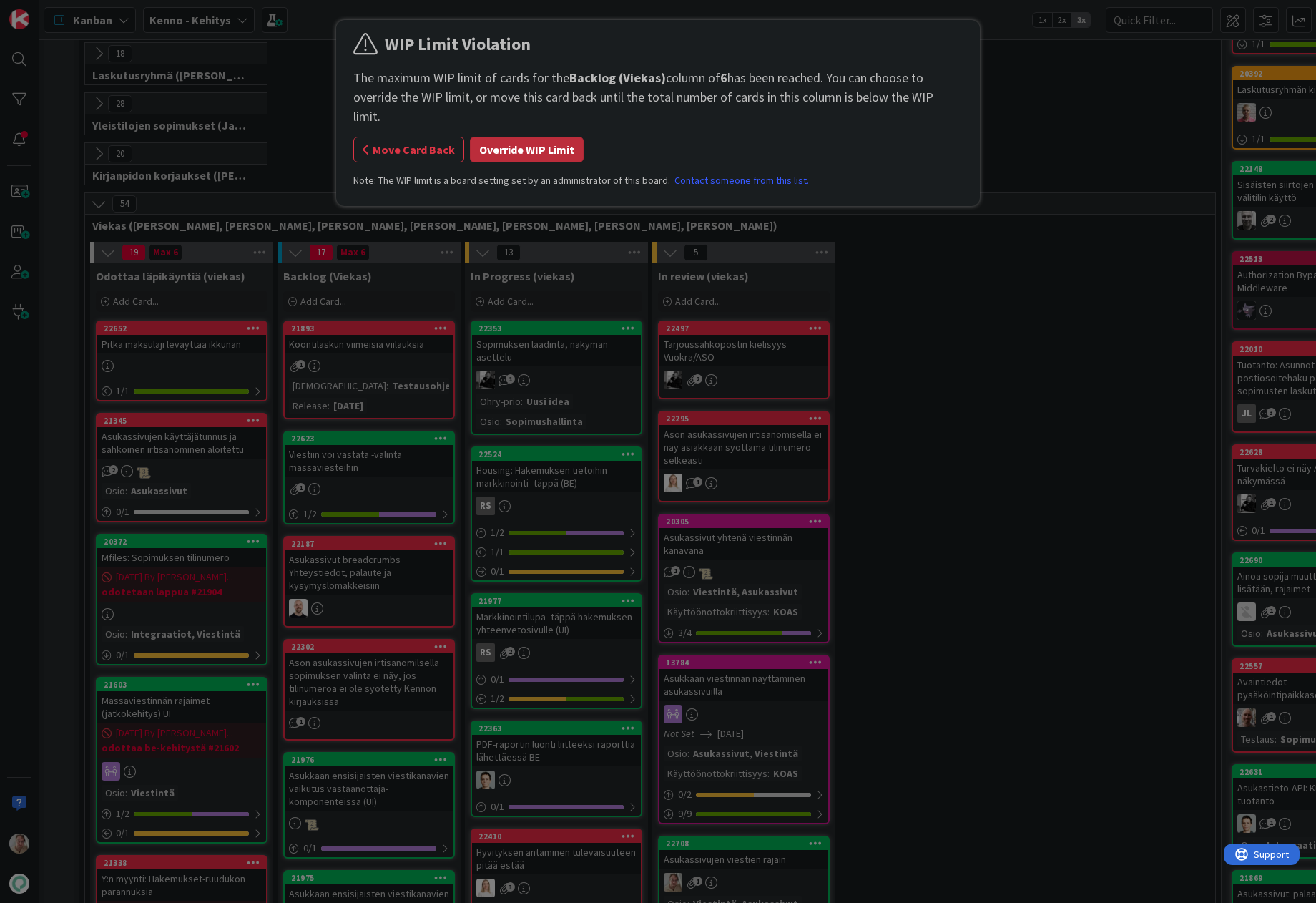
click at [495, 137] on button "Override WIP Limit" at bounding box center [527, 149] width 114 height 26
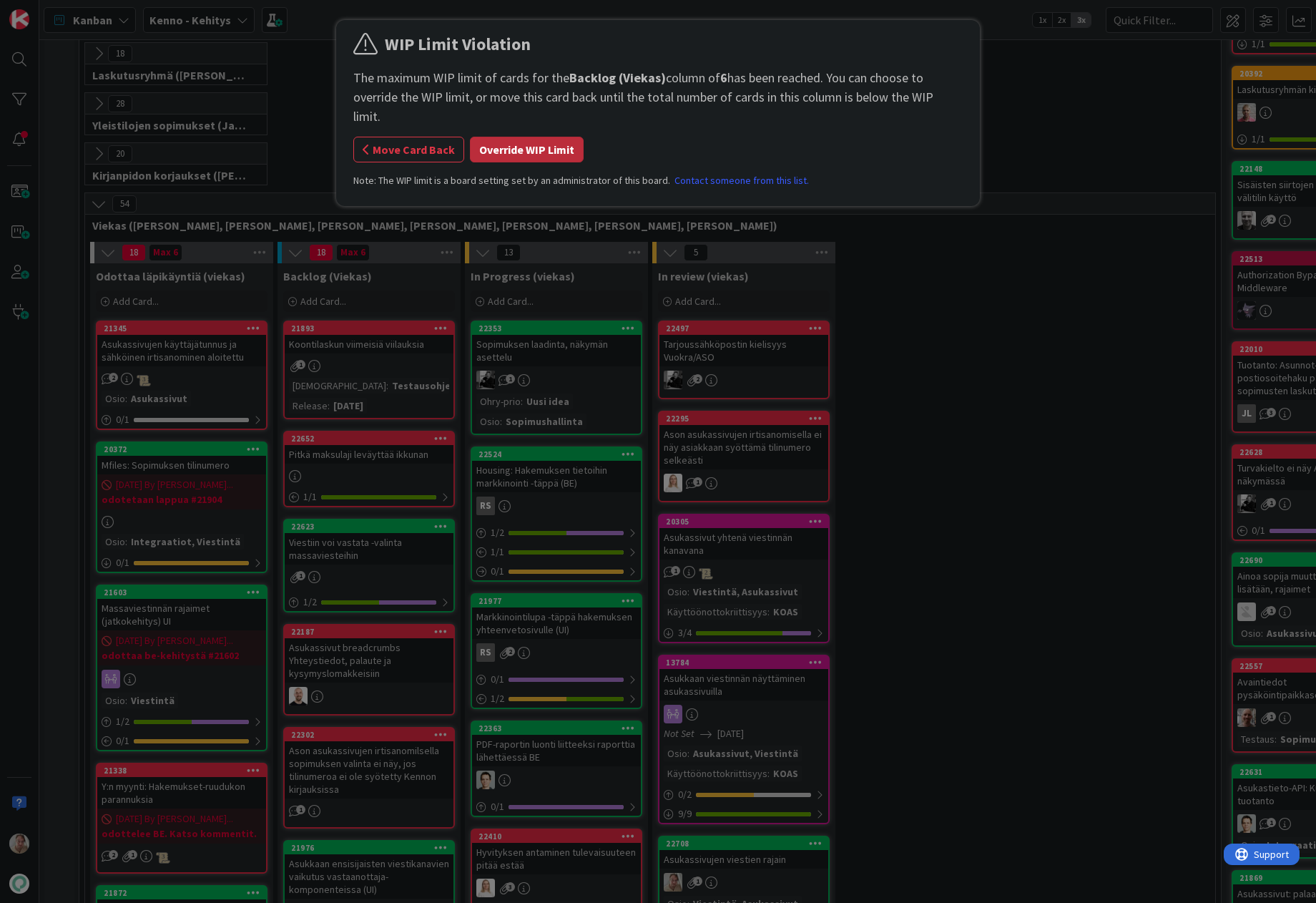
click at [496, 137] on button "Override WIP Limit" at bounding box center [527, 149] width 114 height 26
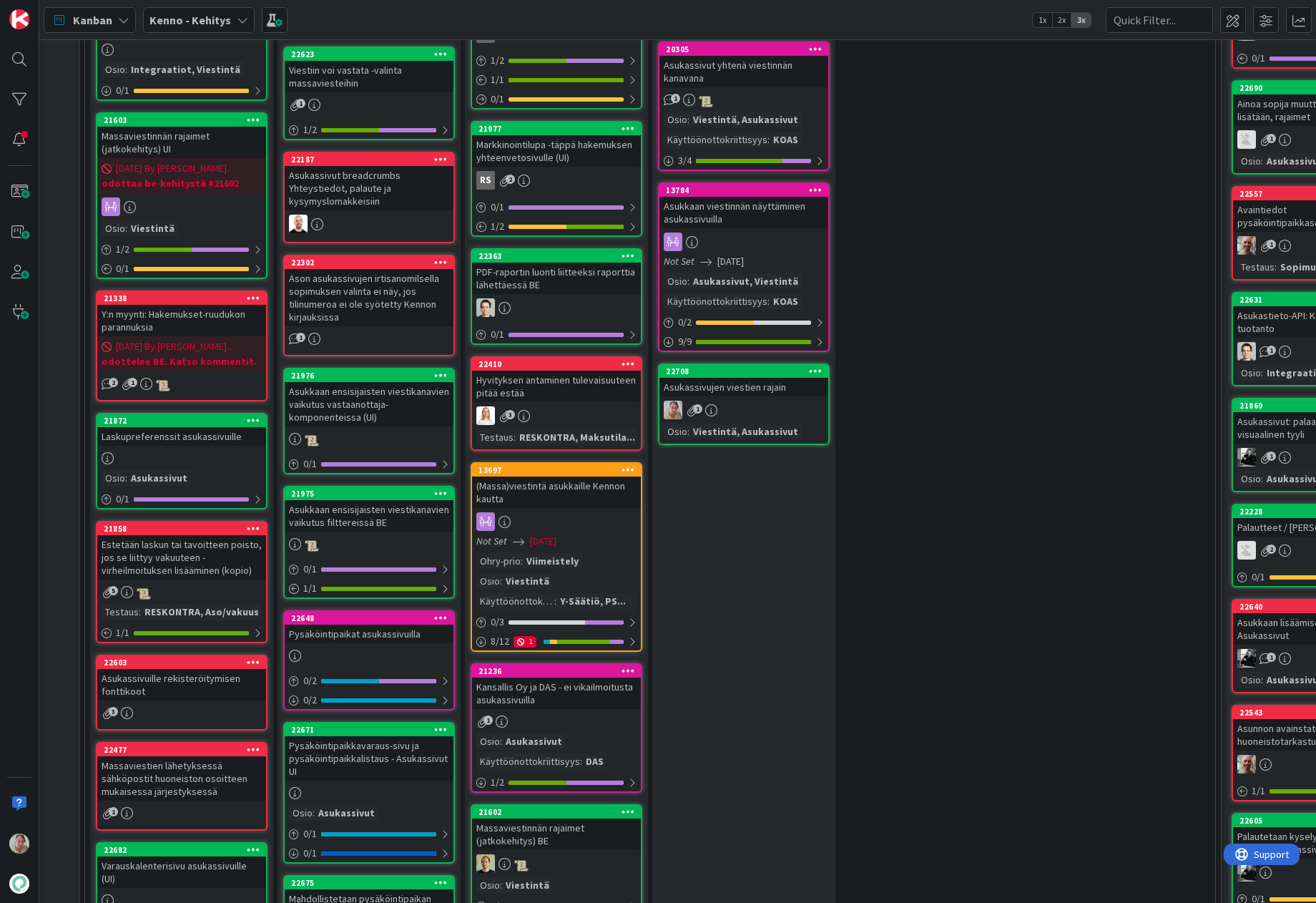
scroll to position [678, 0]
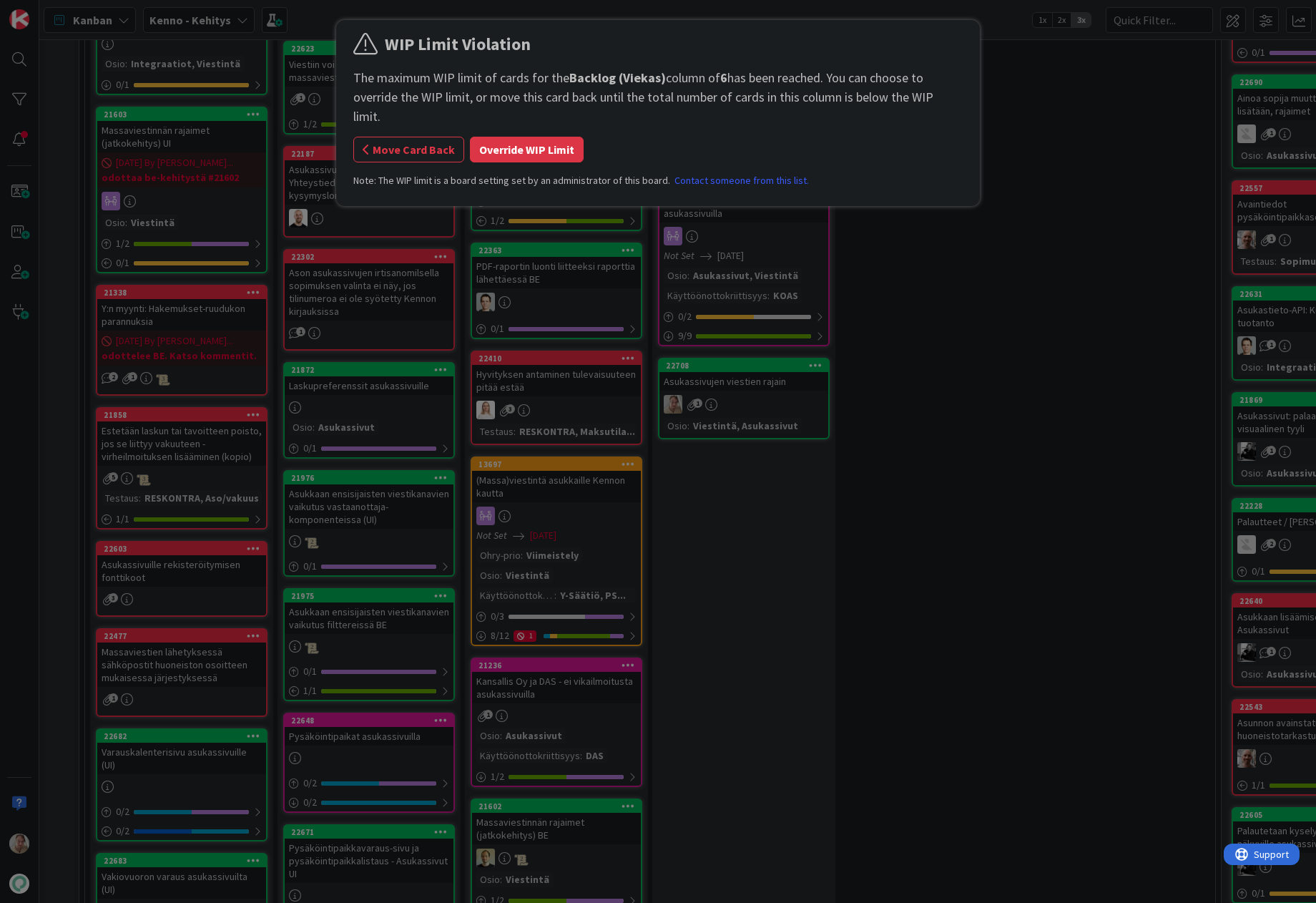
click at [523, 137] on button "Override WIP Limit" at bounding box center [527, 149] width 114 height 26
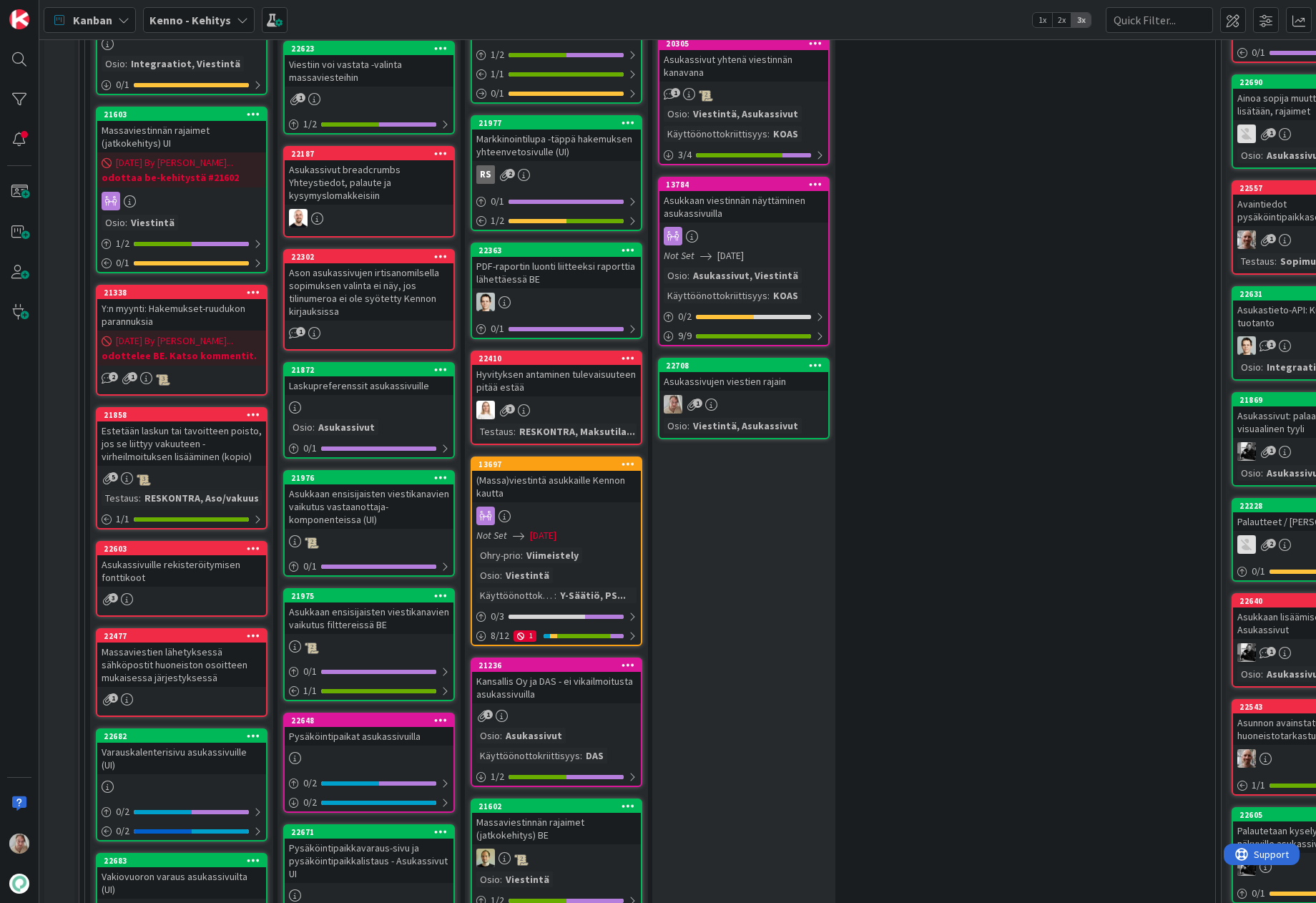
click at [362, 386] on div "Laskupreferenssit asukassivuille" at bounding box center [368, 385] width 169 height 18
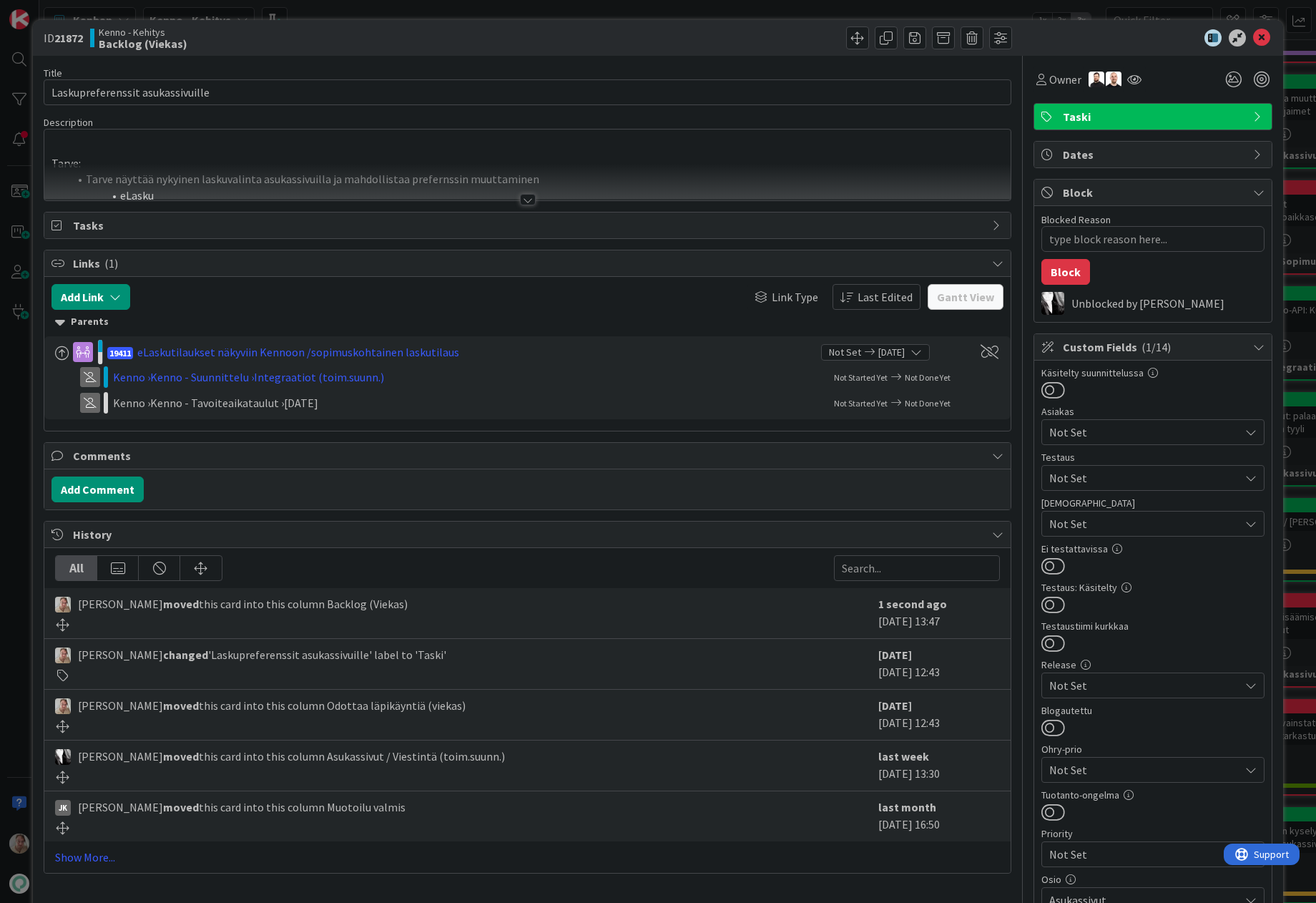
click at [384, 165] on div at bounding box center [527, 182] width 966 height 37
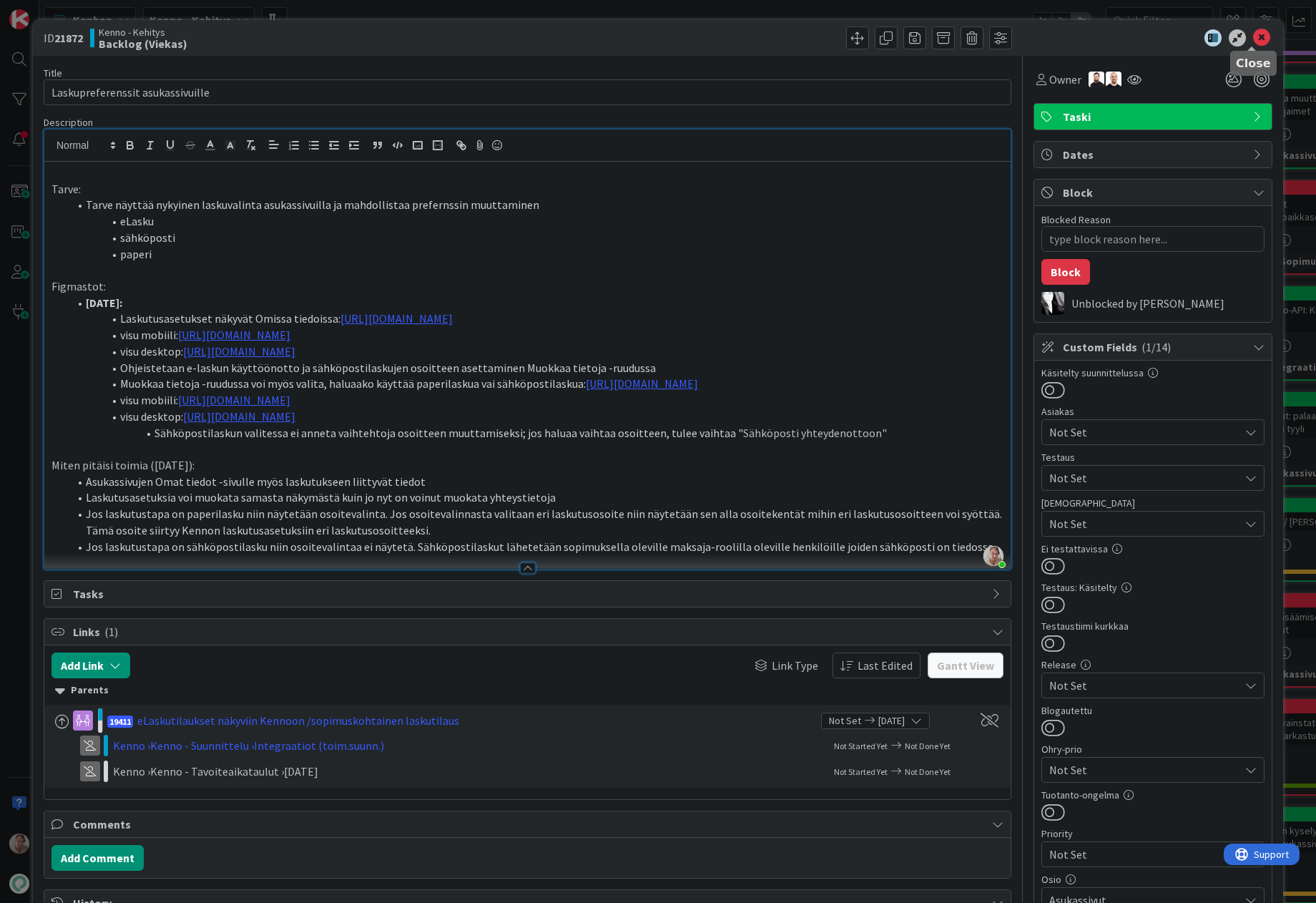
click at [1133, 39] on icon at bounding box center [1261, 38] width 17 height 17
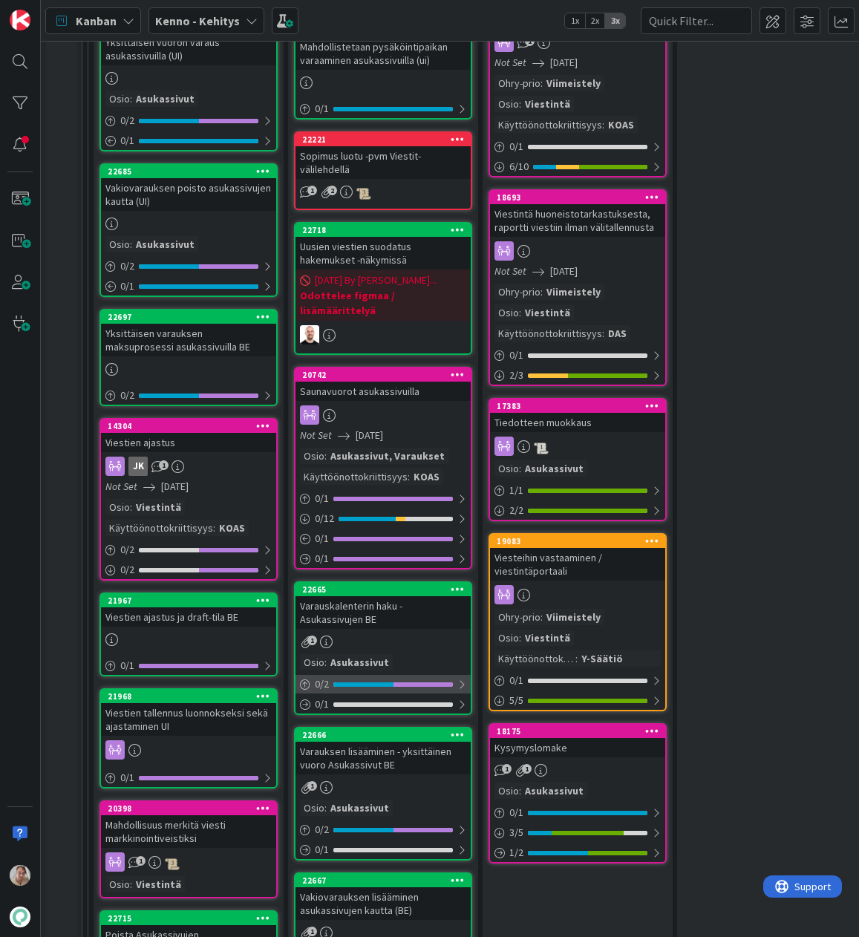
scroll to position [1646, 0]
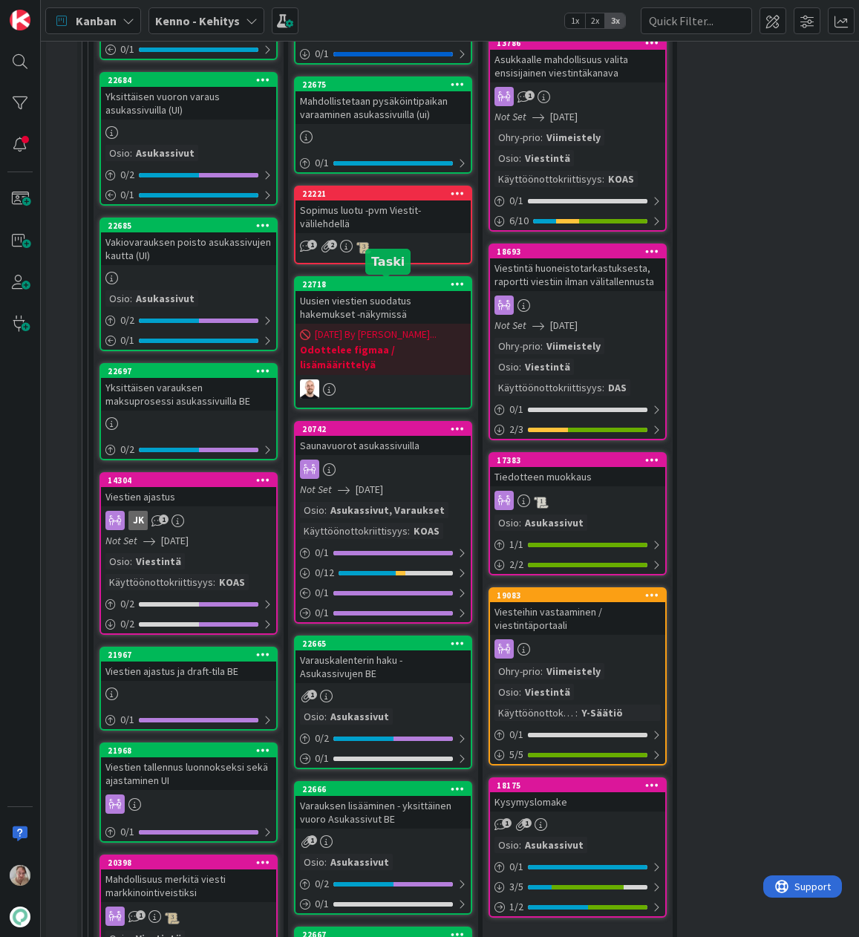
click at [374, 298] on div "Uusien viestien suodatus hakemukset -näkymissä" at bounding box center [382, 307] width 175 height 33
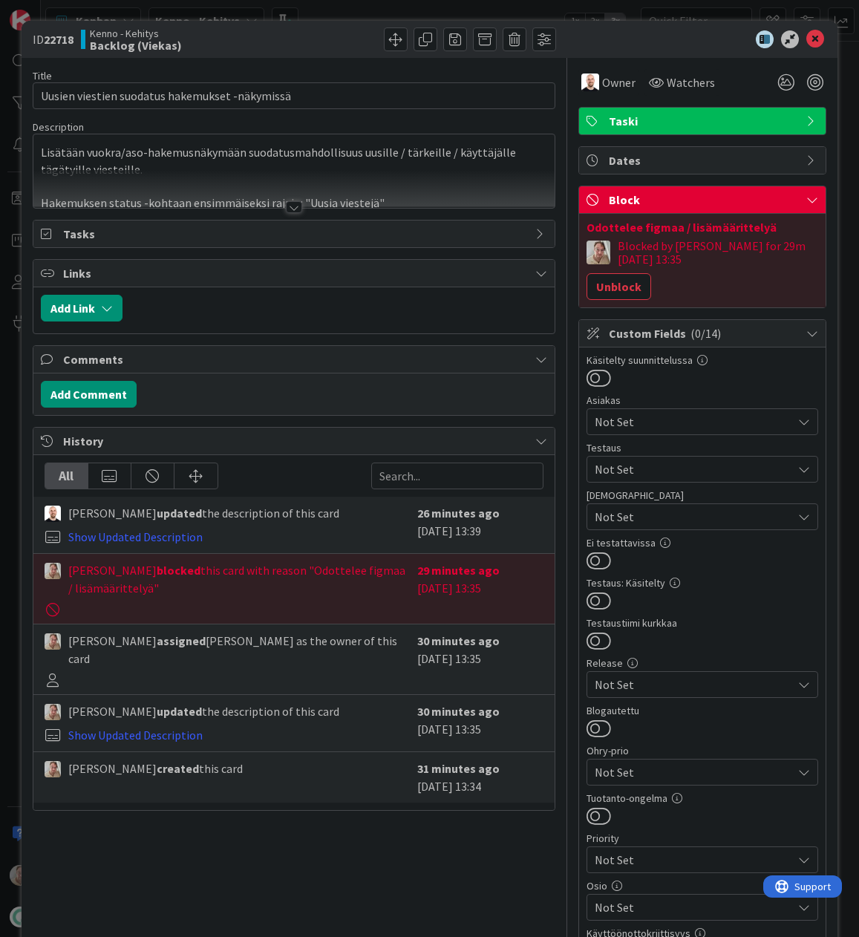
click at [287, 172] on div at bounding box center [293, 189] width 521 height 38
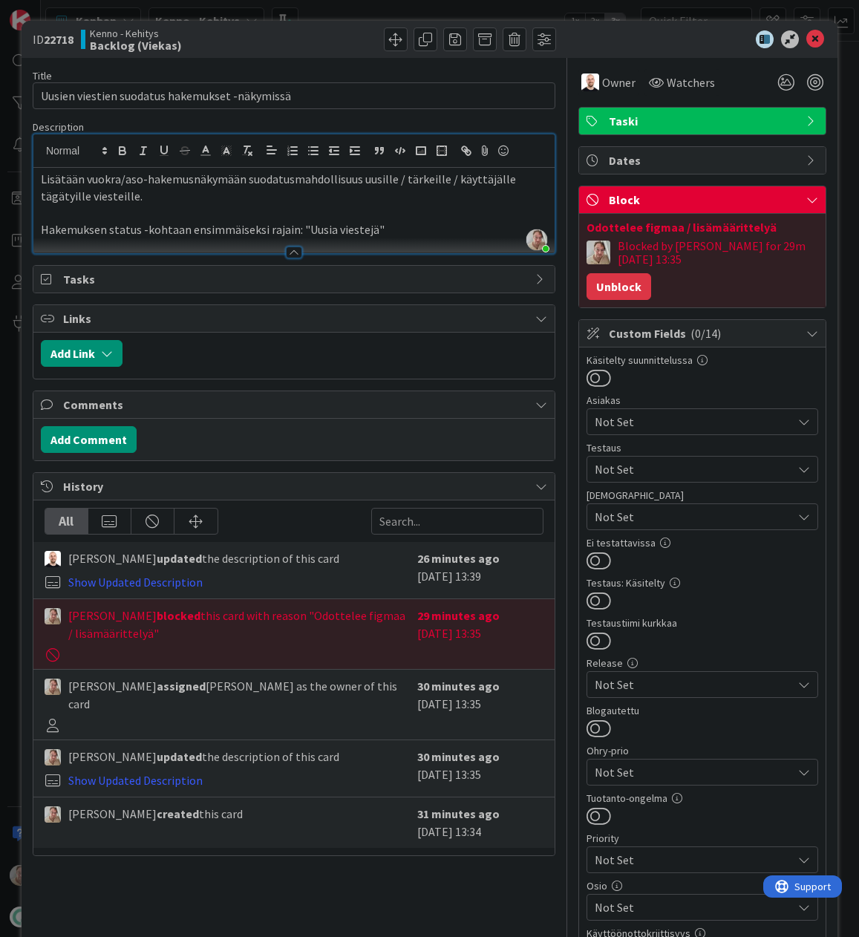
click at [609, 296] on button "Unblock" at bounding box center [618, 286] width 65 height 27
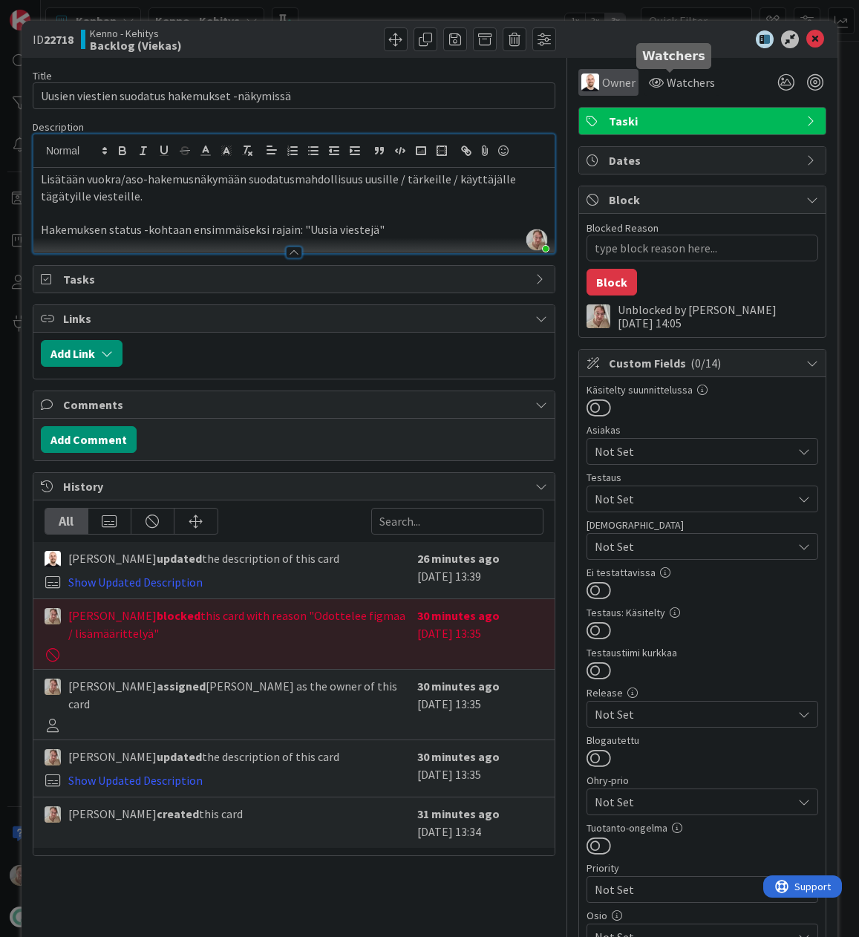
click at [605, 79] on span "Owner" at bounding box center [618, 82] width 33 height 18
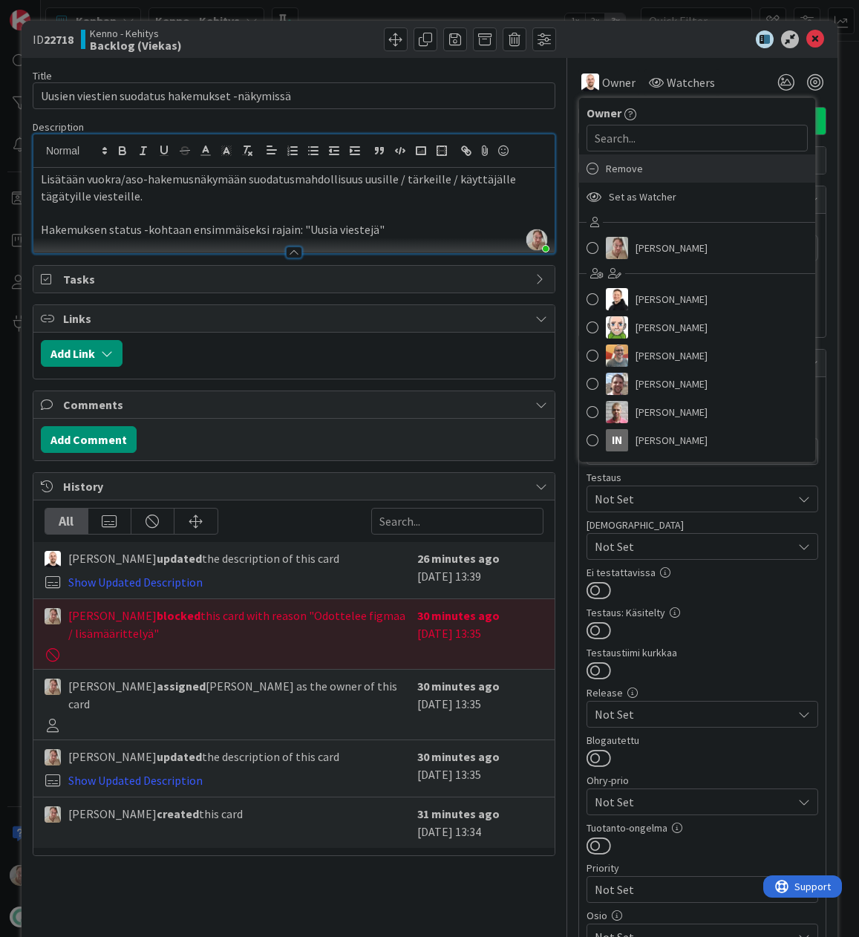
click at [610, 168] on span "Remove" at bounding box center [624, 168] width 37 height 22
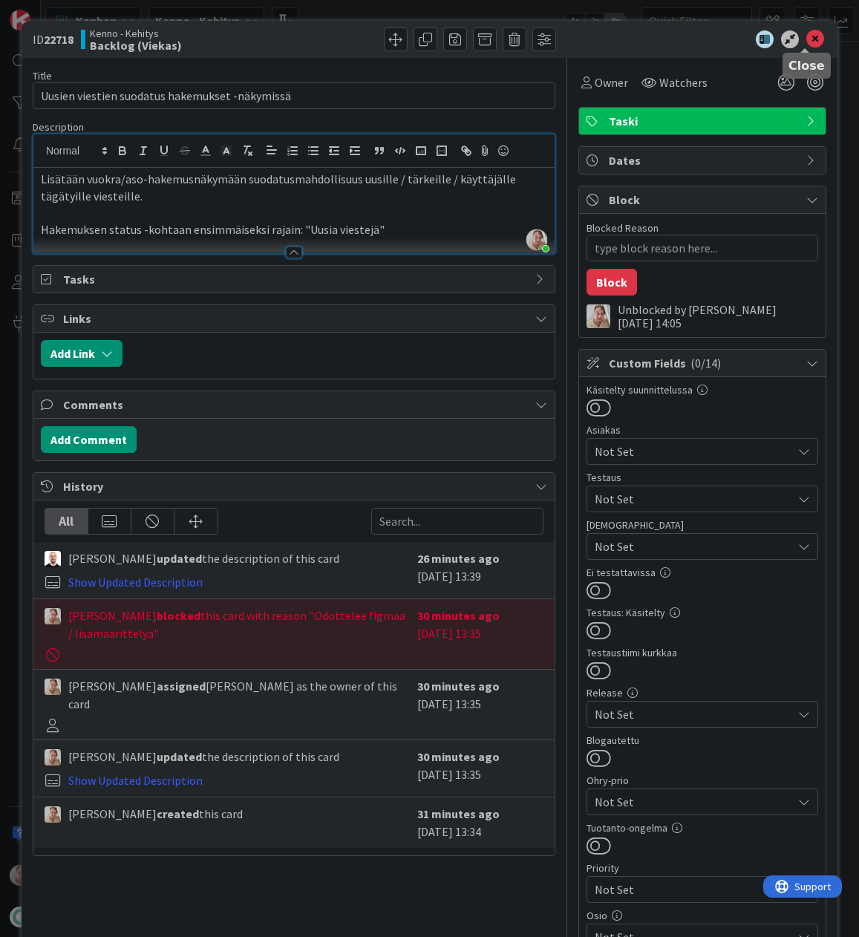
click at [808, 37] on icon at bounding box center [815, 39] width 18 height 18
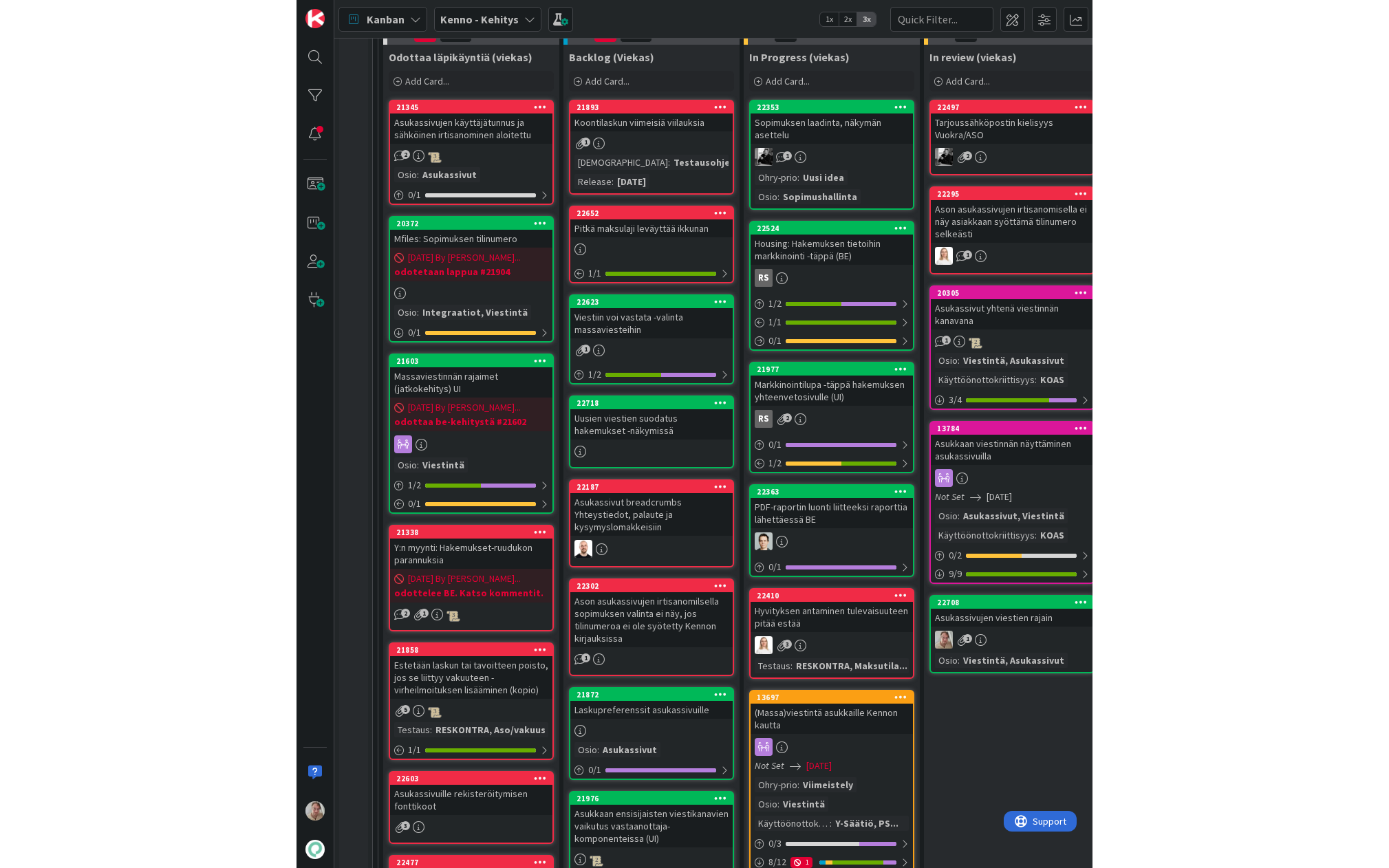
scroll to position [401, 0]
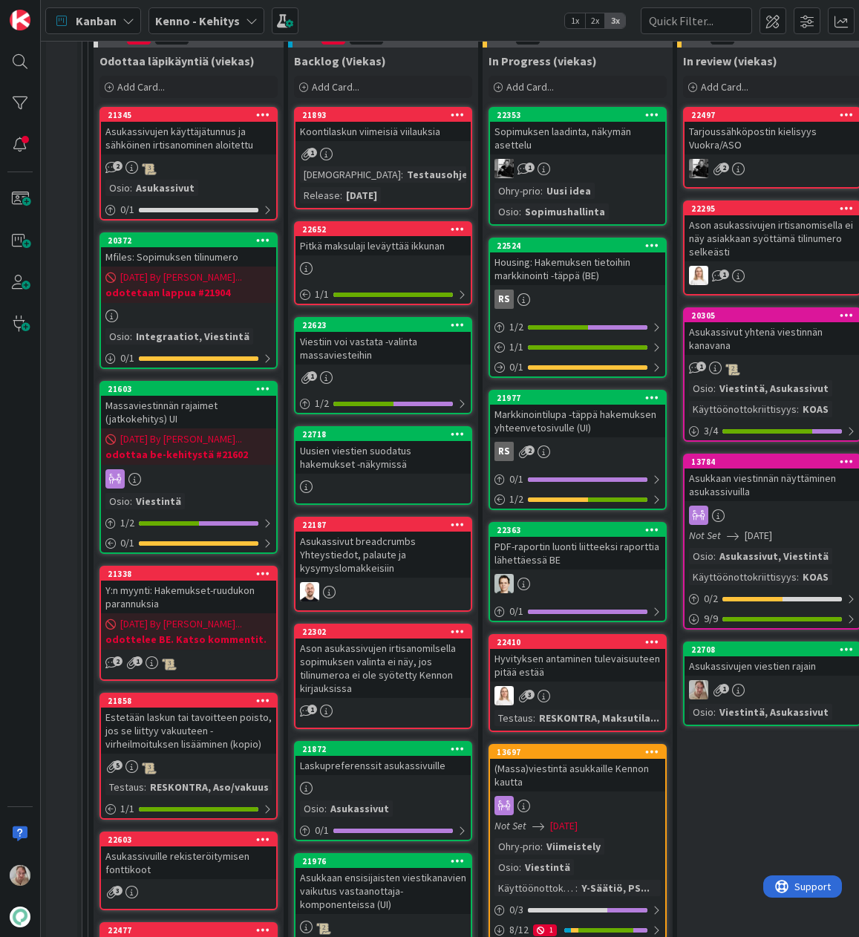
drag, startPoint x: 403, startPoint y: 305, endPoint x: 762, endPoint y: 576, distance: 449.4
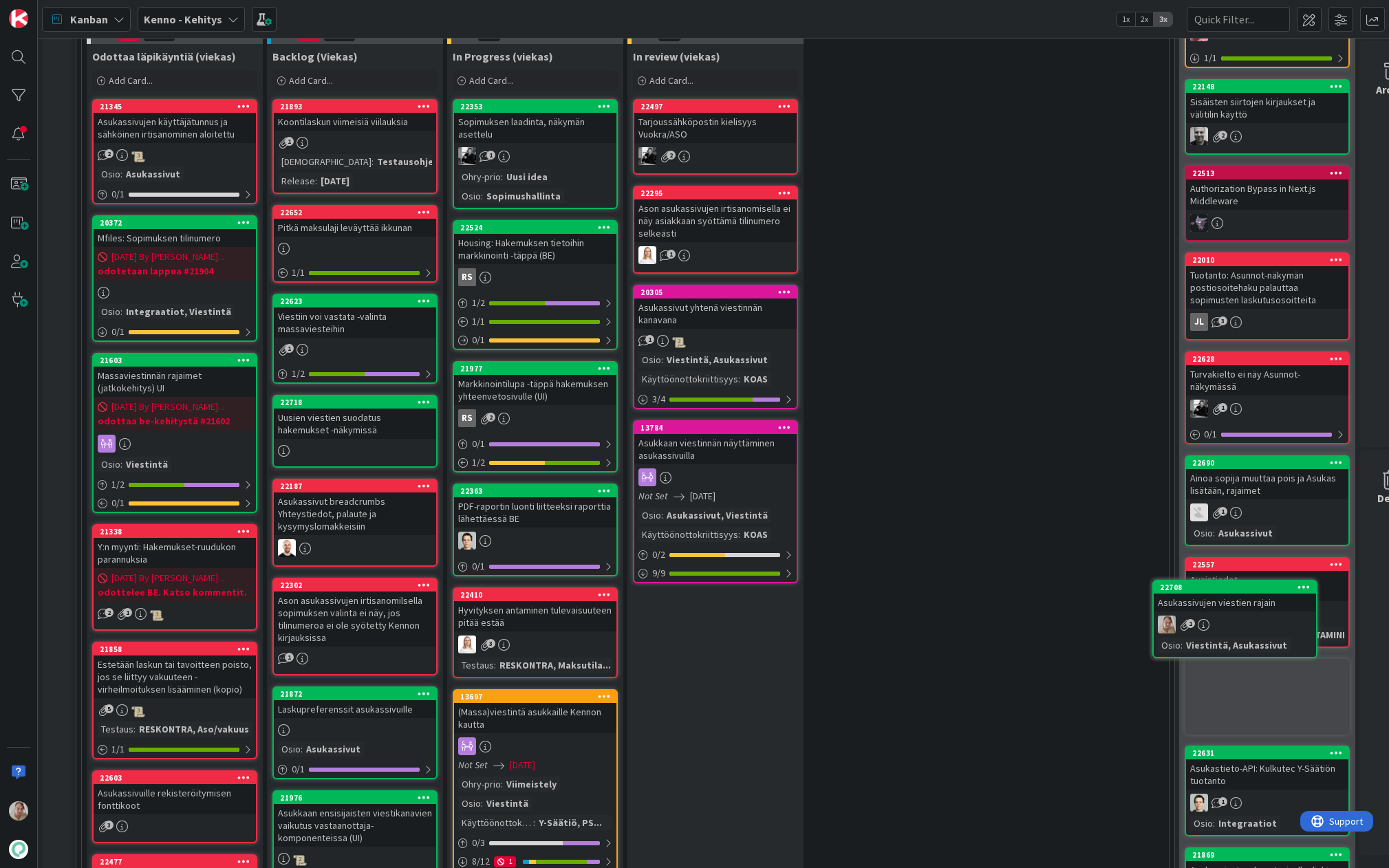
scroll to position [401, 55]
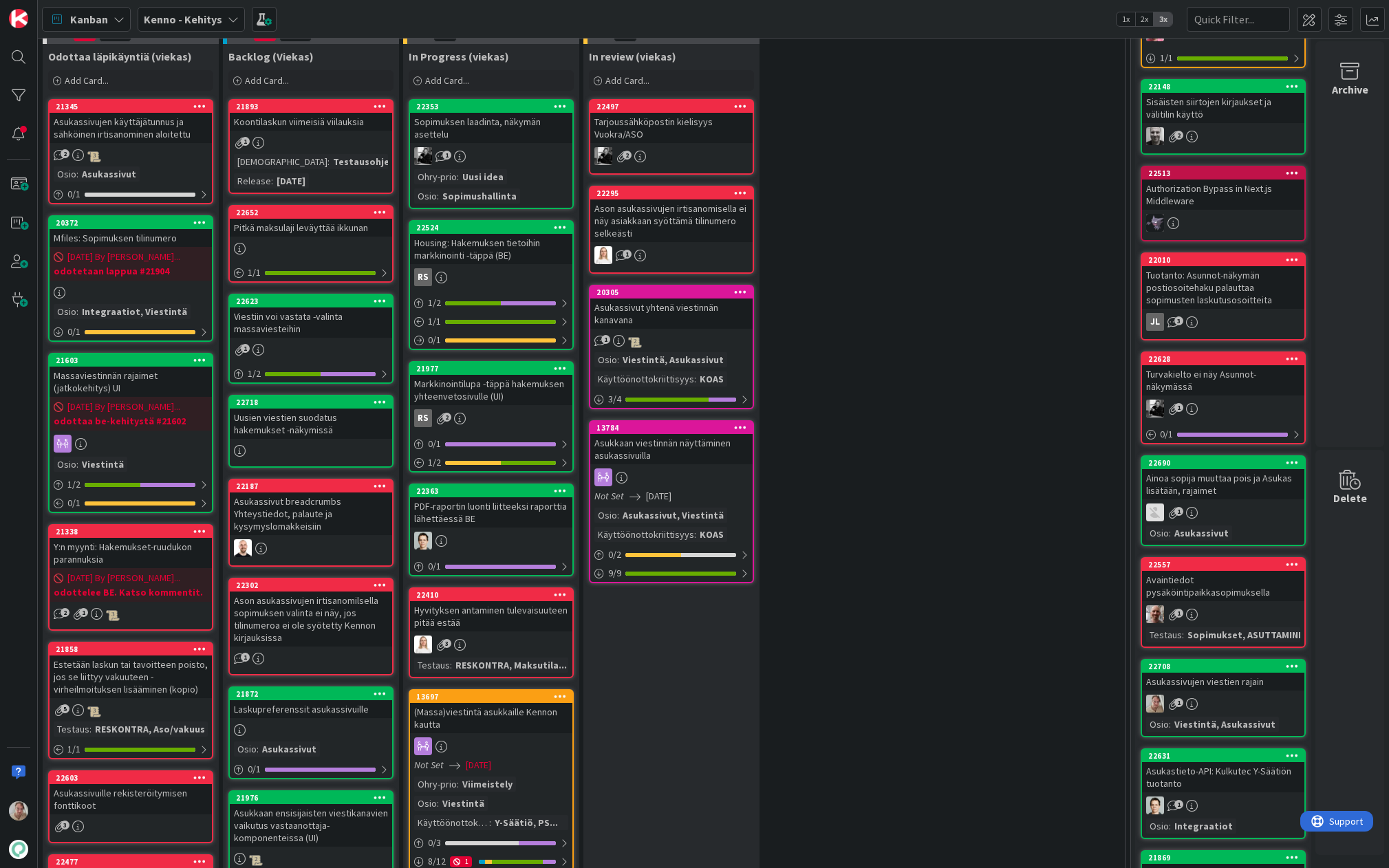
click at [1090, 660] on icon at bounding box center [1292, 665] width 13 height 9
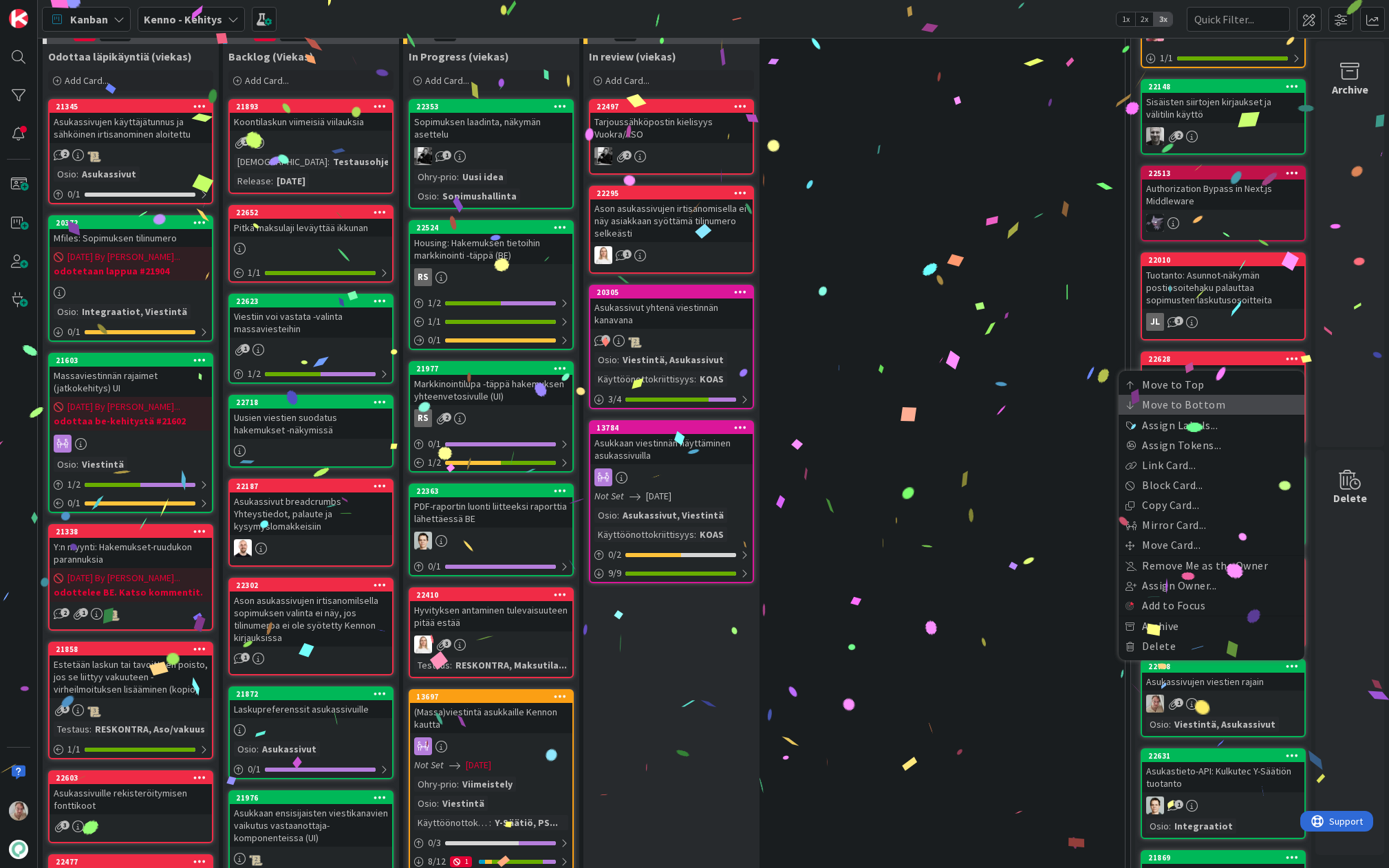
click at [1090, 395] on link "Move to Bottom" at bounding box center [1211, 405] width 185 height 20
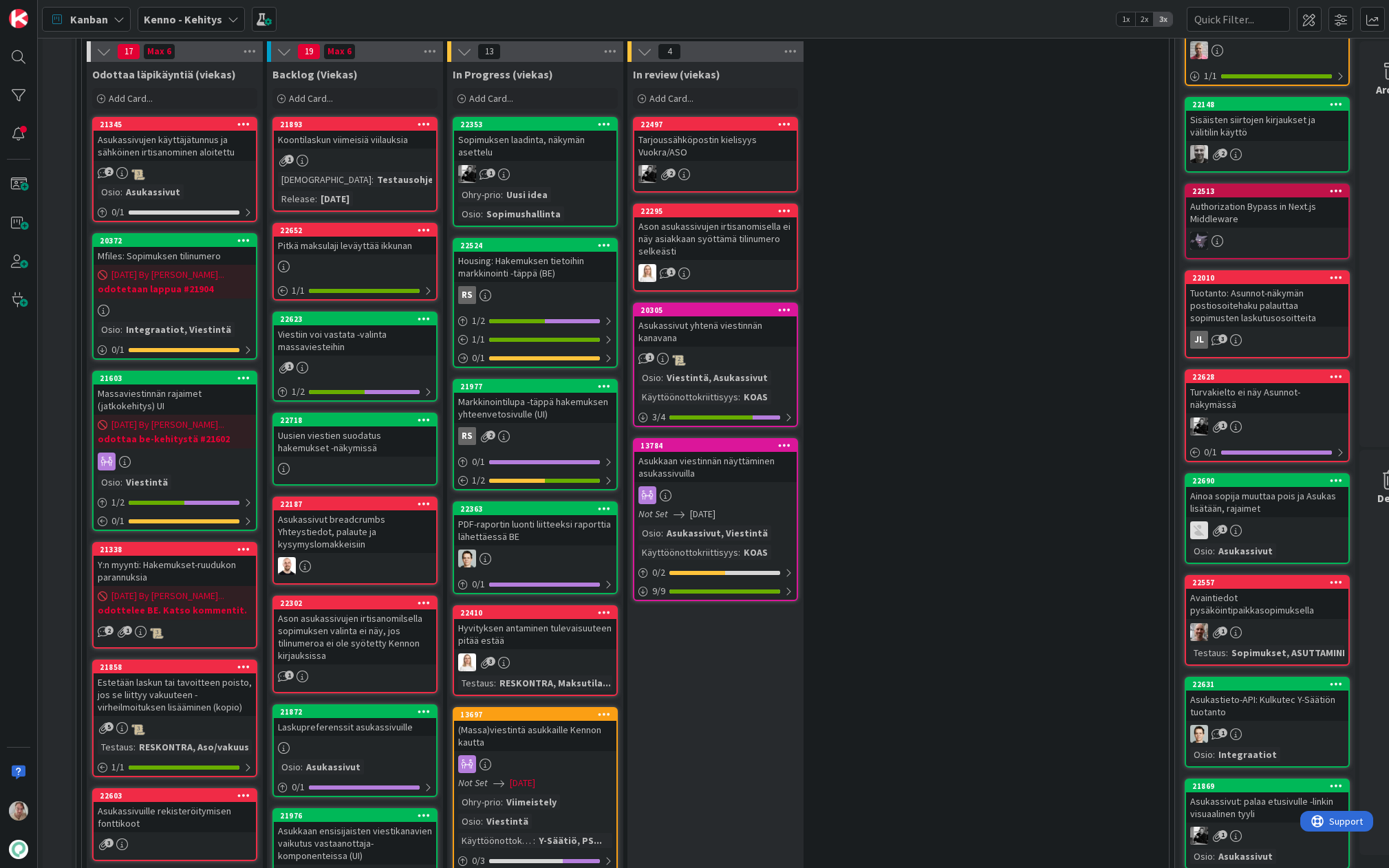
scroll to position [375, 0]
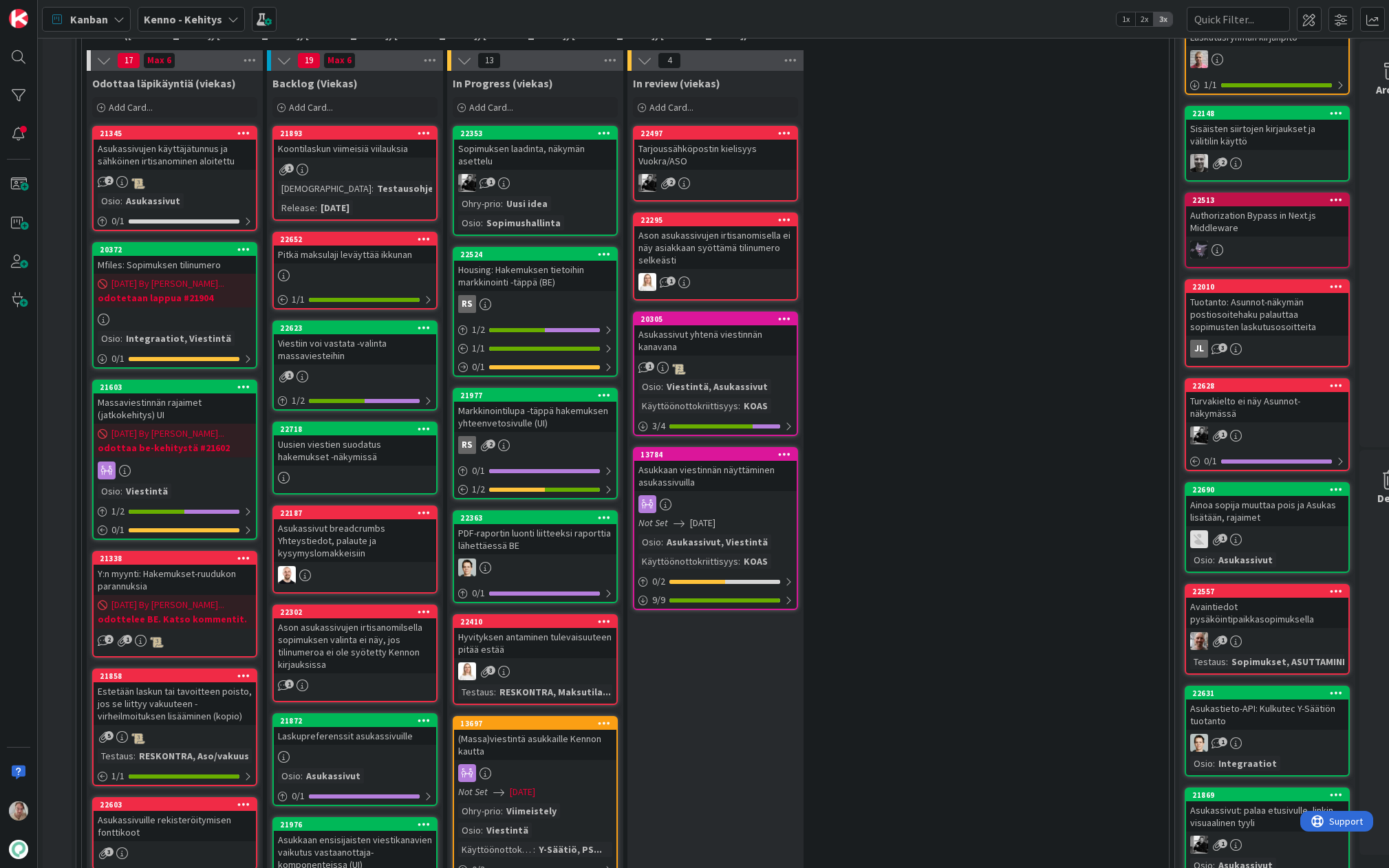
click at [360, 154] on div "Koontilaskun viimeisiä viilauksia" at bounding box center [354, 148] width 162 height 18
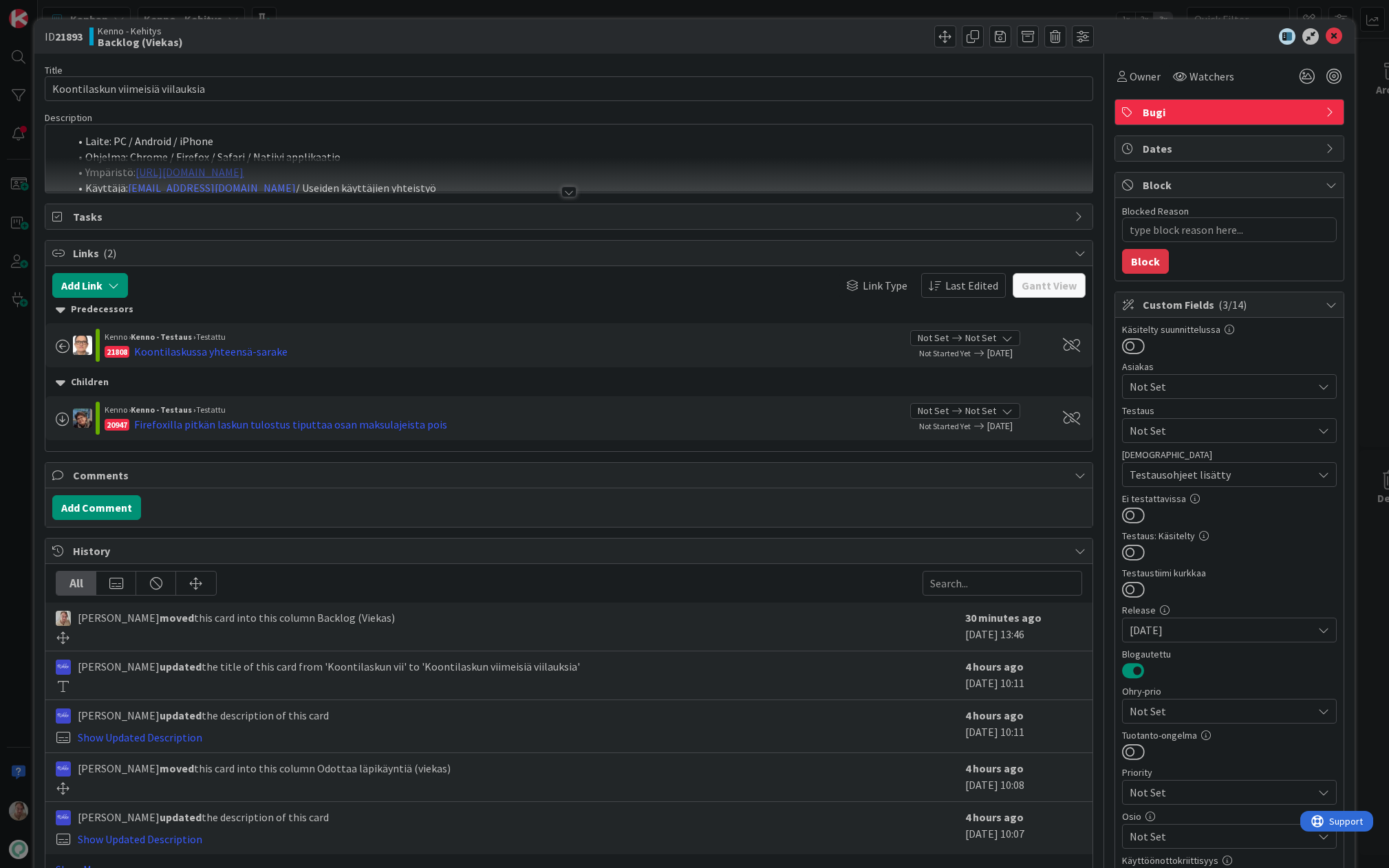
click at [407, 162] on div at bounding box center [568, 175] width 1046 height 35
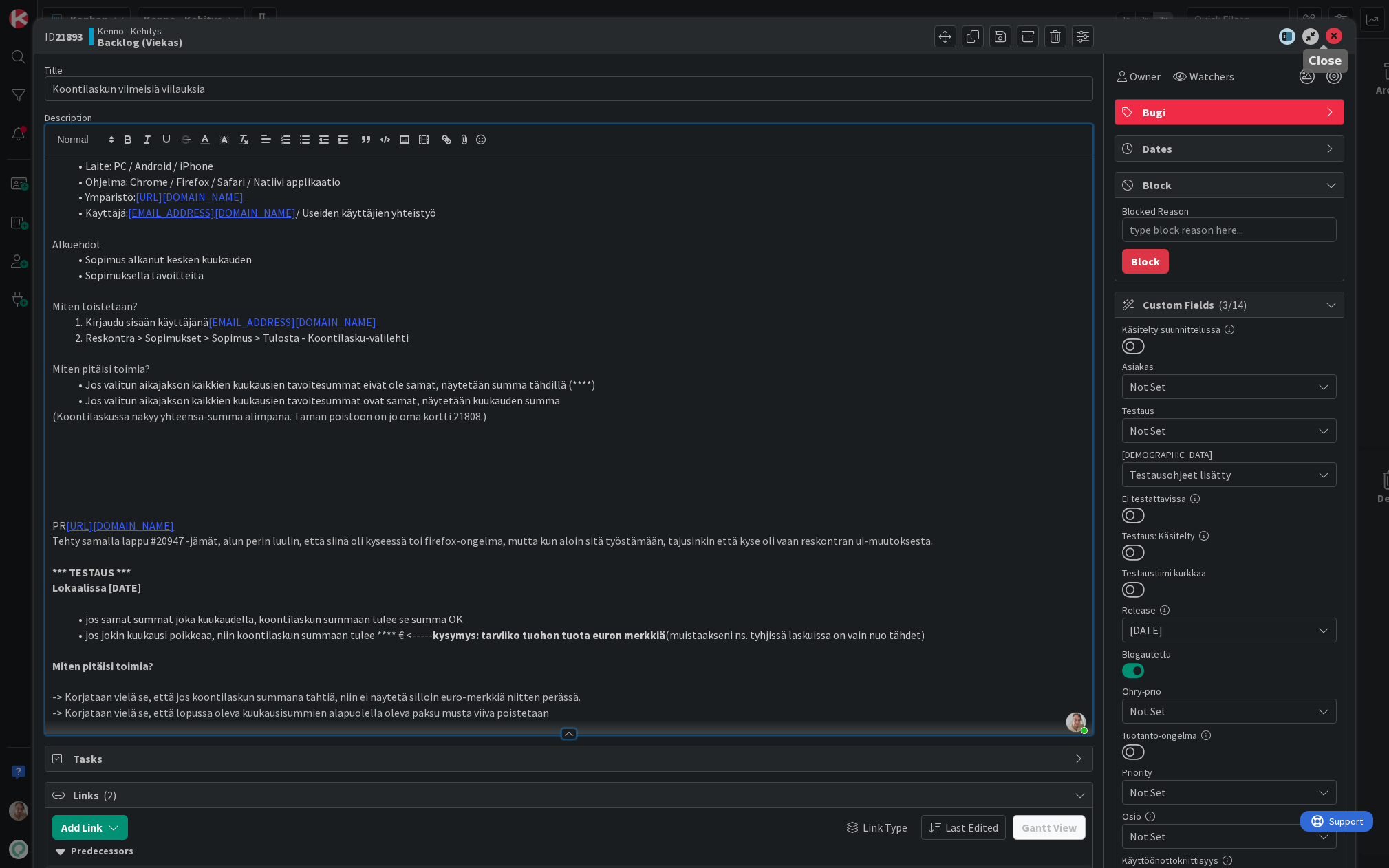
click at [1090, 33] on icon at bounding box center [1333, 36] width 17 height 17
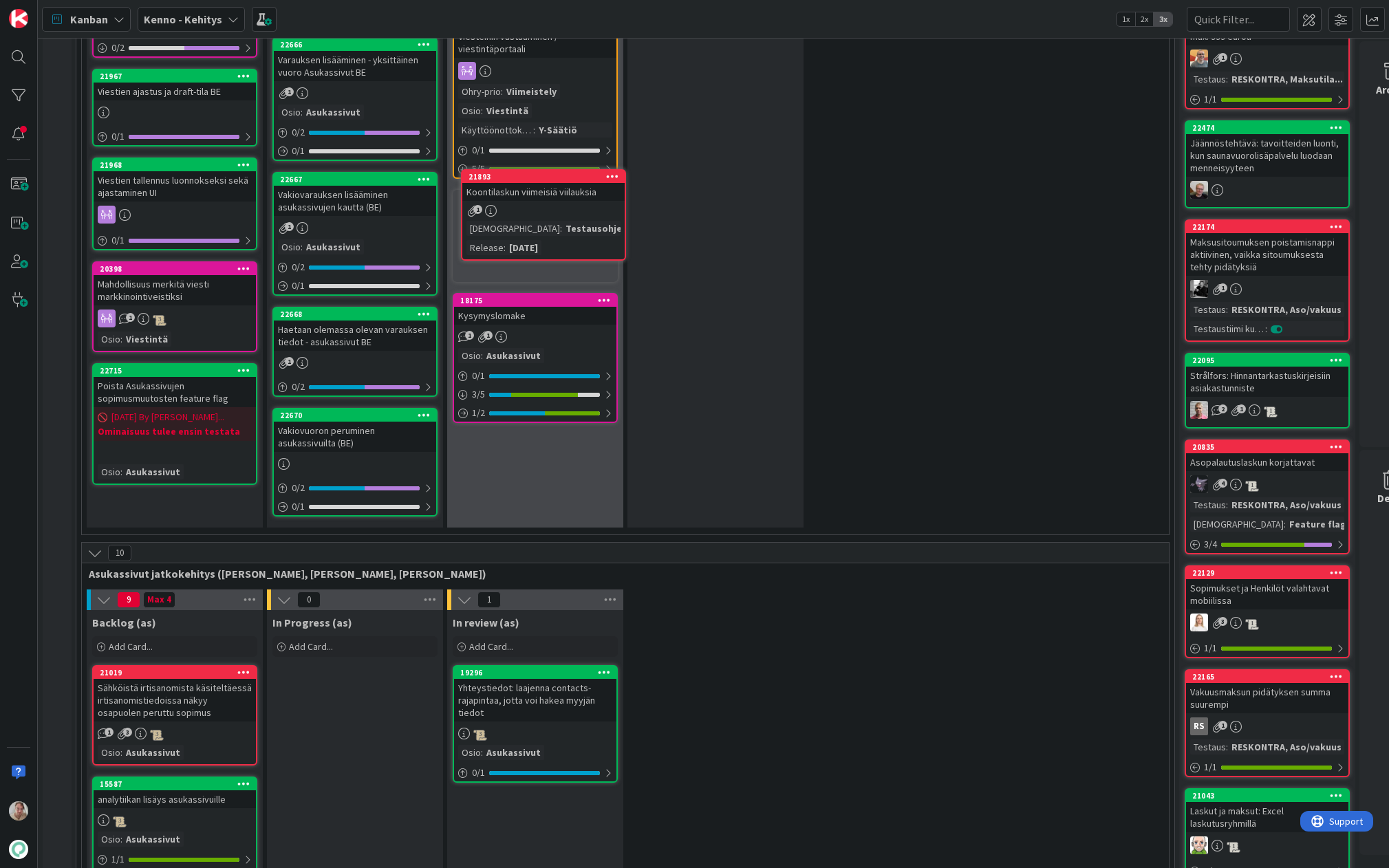
scroll to position [2046, 0]
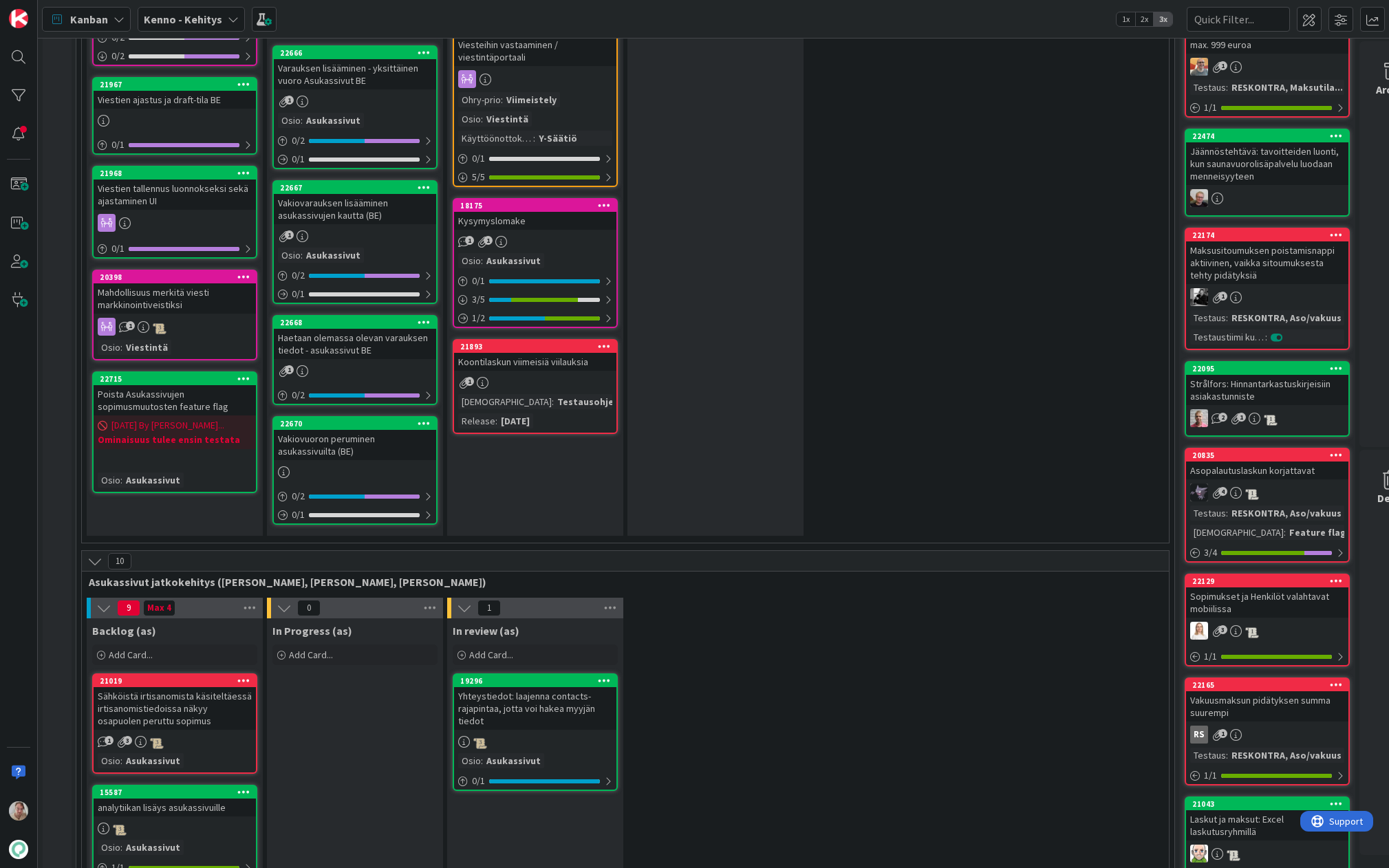
click at [528, 351] on div "21893" at bounding box center [535, 346] width 162 height 12
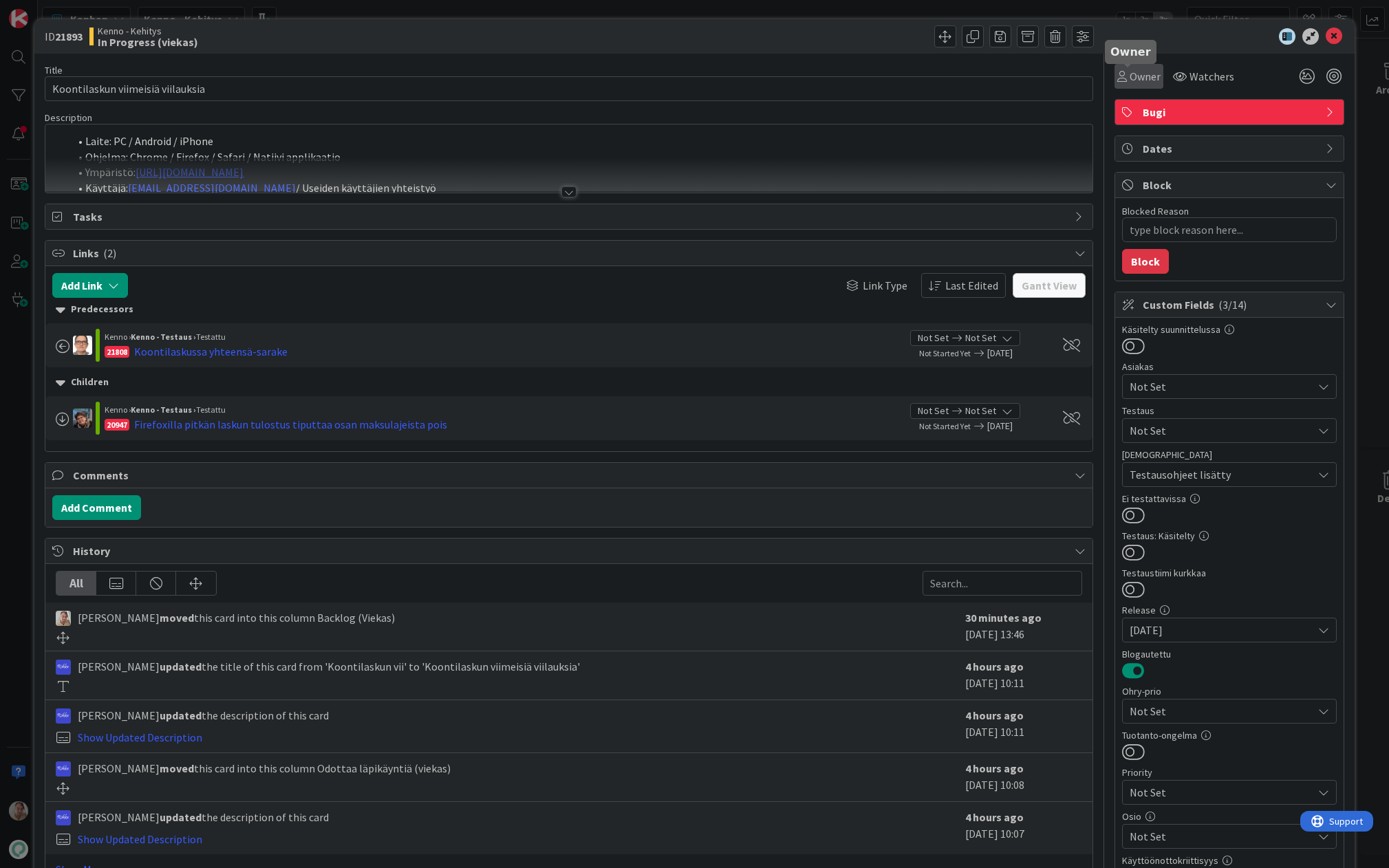
click at [1090, 73] on span "Owner" at bounding box center [1144, 76] width 31 height 17
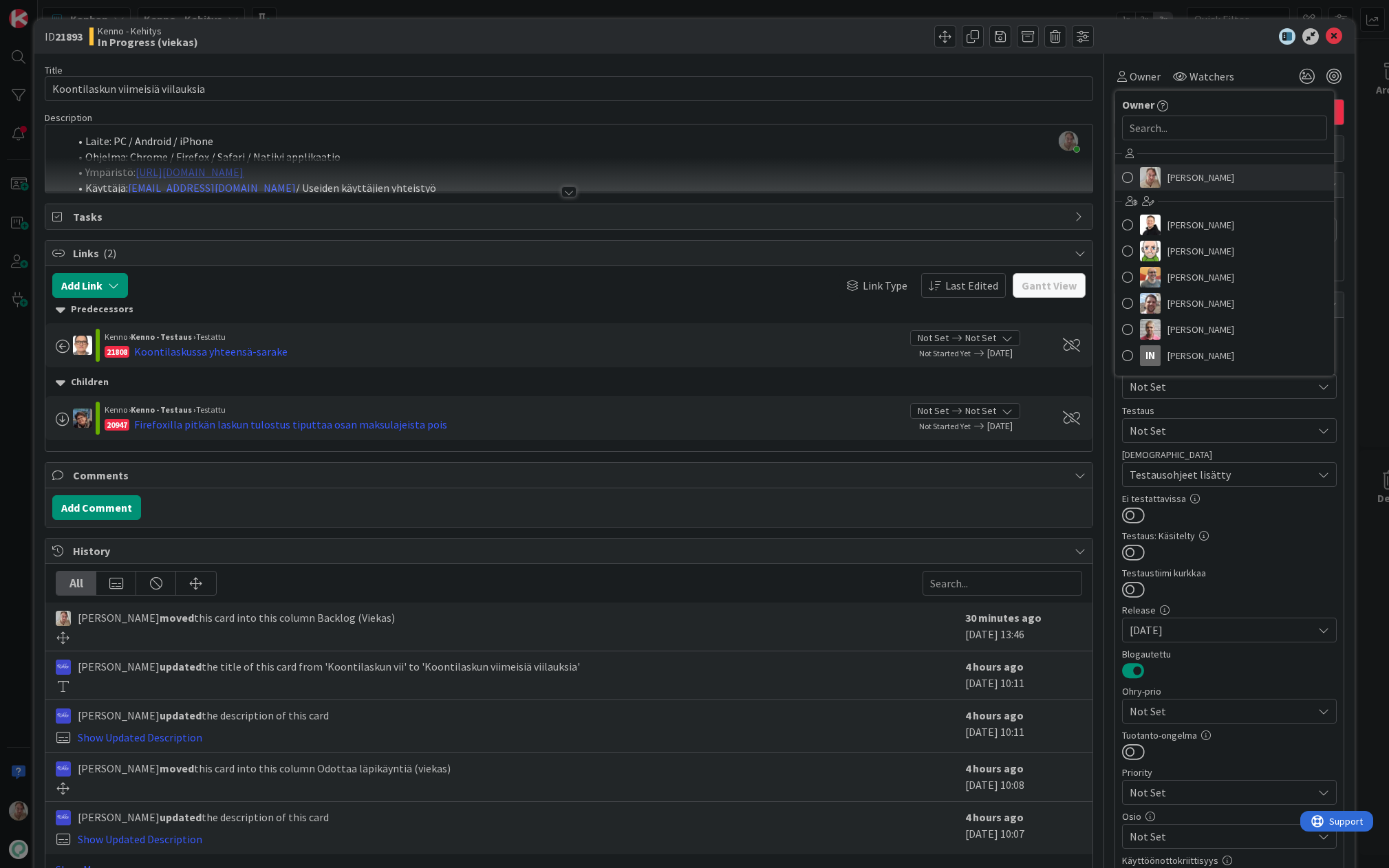
click at [1090, 165] on link "[PERSON_NAME]" at bounding box center [1224, 177] width 219 height 26
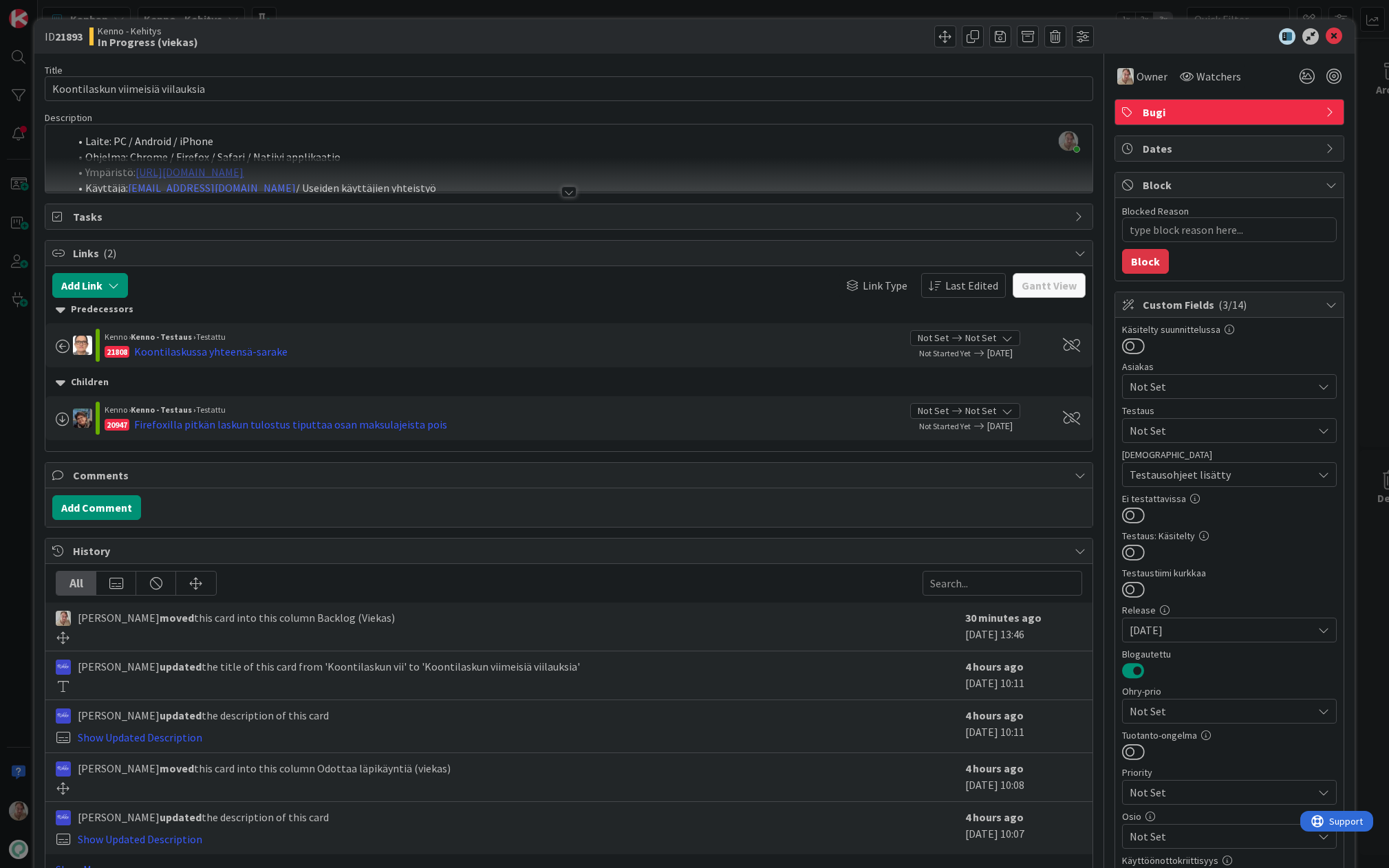
click at [485, 179] on div at bounding box center [568, 175] width 1046 height 35
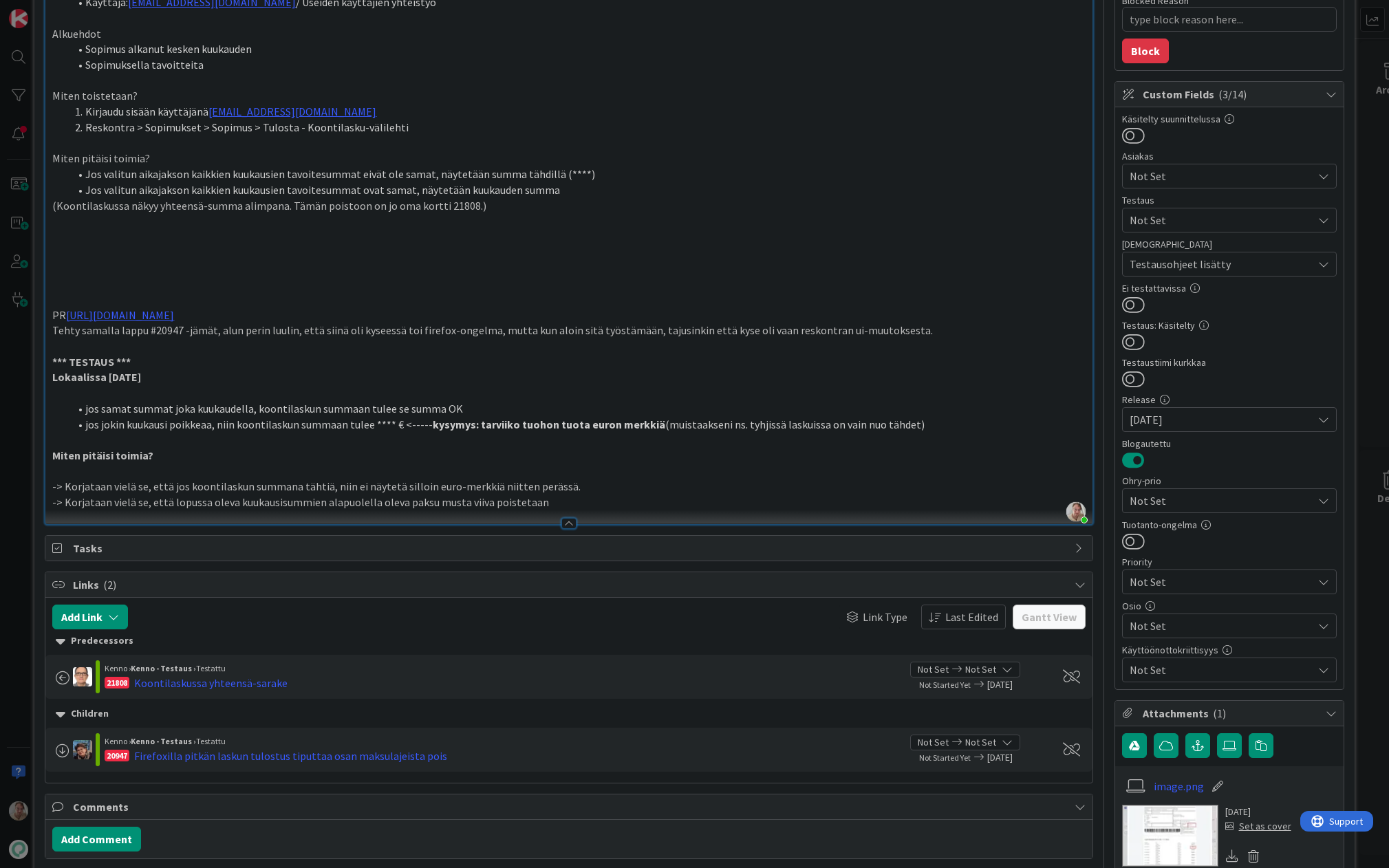
scroll to position [222, 0]
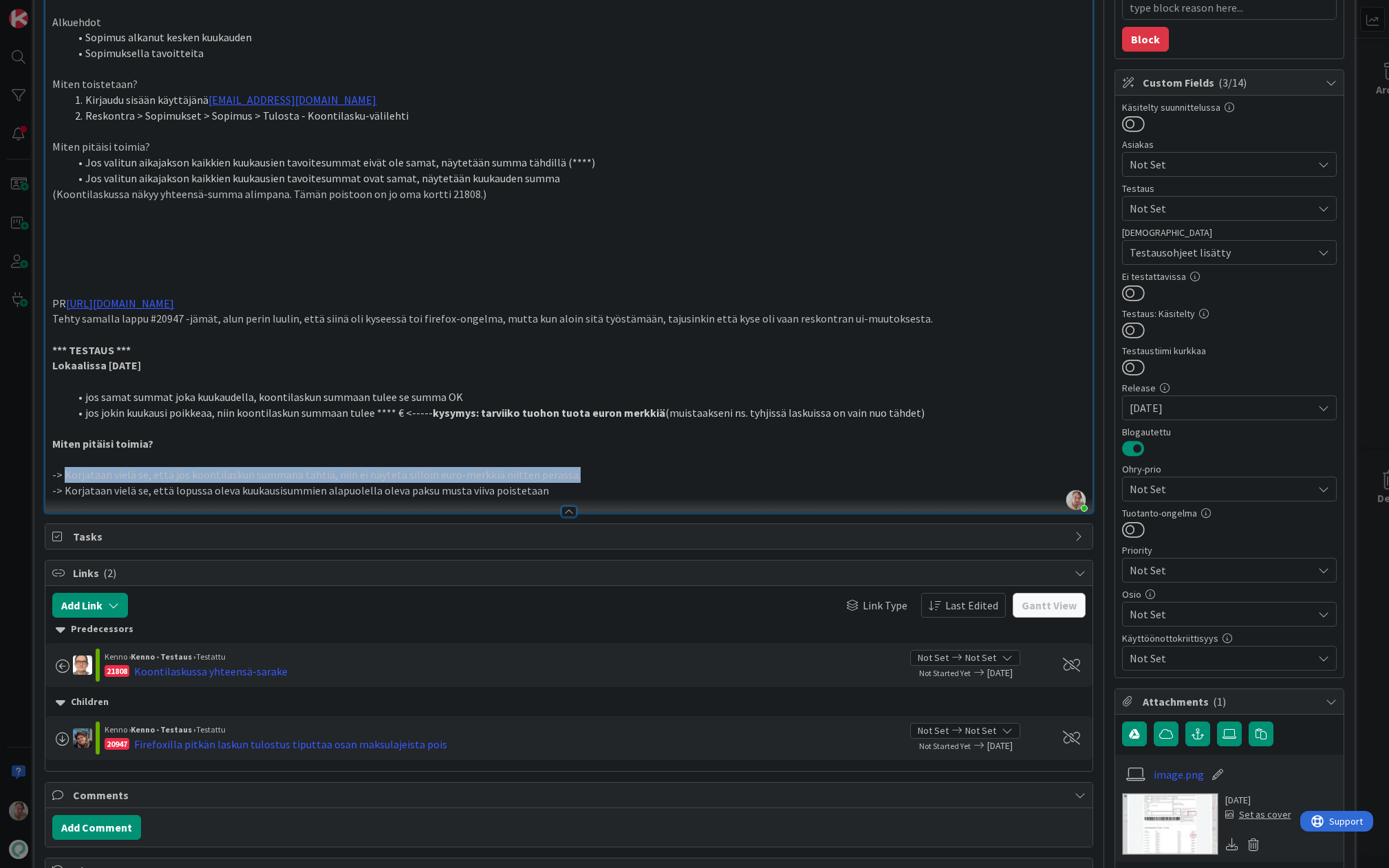
drag, startPoint x: 583, startPoint y: 475, endPoint x: 63, endPoint y: 469, distance: 520.0
click at [63, 469] on p "-> Korjataan vielä se, että jos koontilaskun summana tähtiä, niin ei näytetä si…" at bounding box center [568, 474] width 1032 height 16
click at [243, 500] on div at bounding box center [568, 505] width 1046 height 15
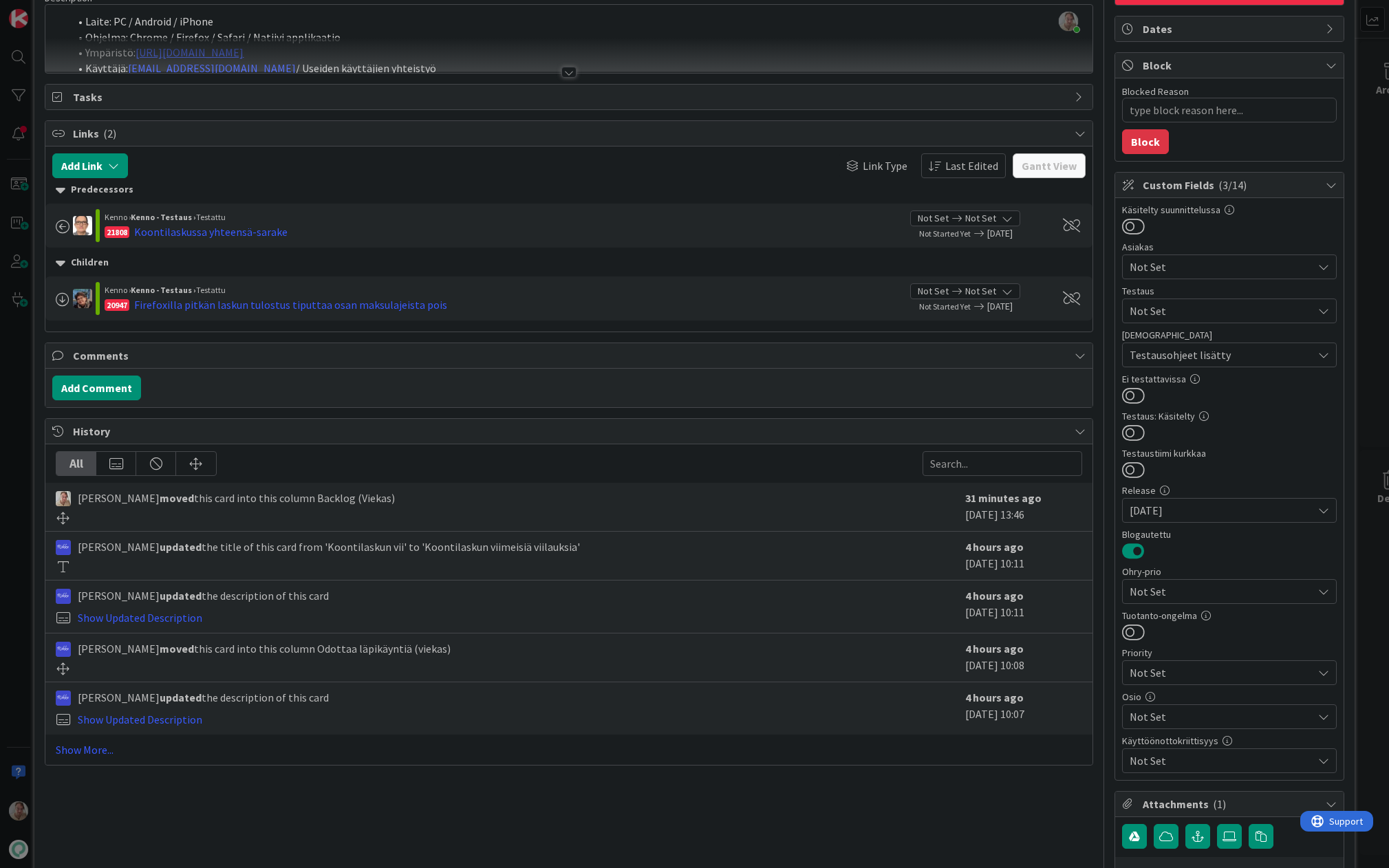
scroll to position [0, 0]
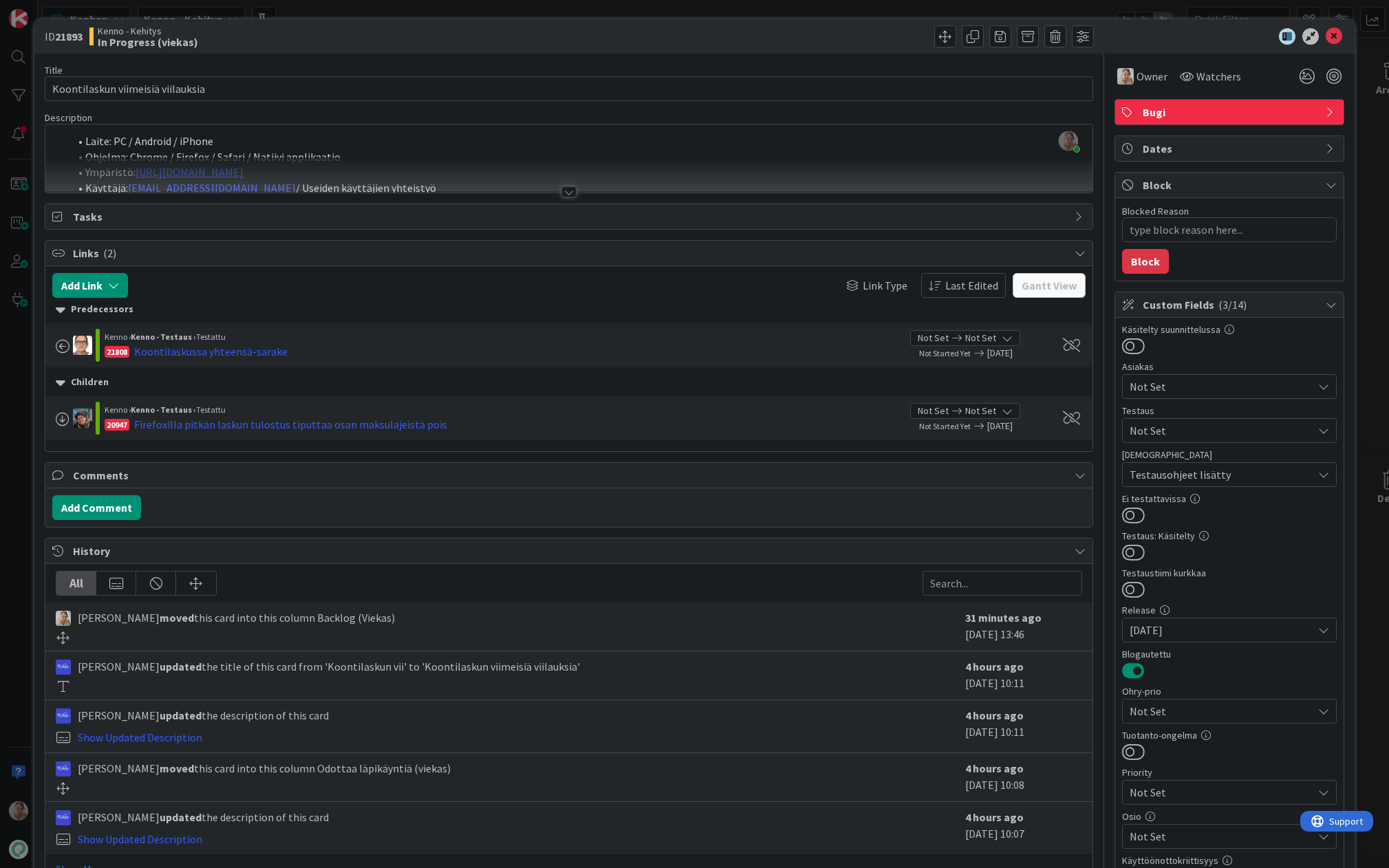
click at [463, 157] on div at bounding box center [568, 175] width 1046 height 35
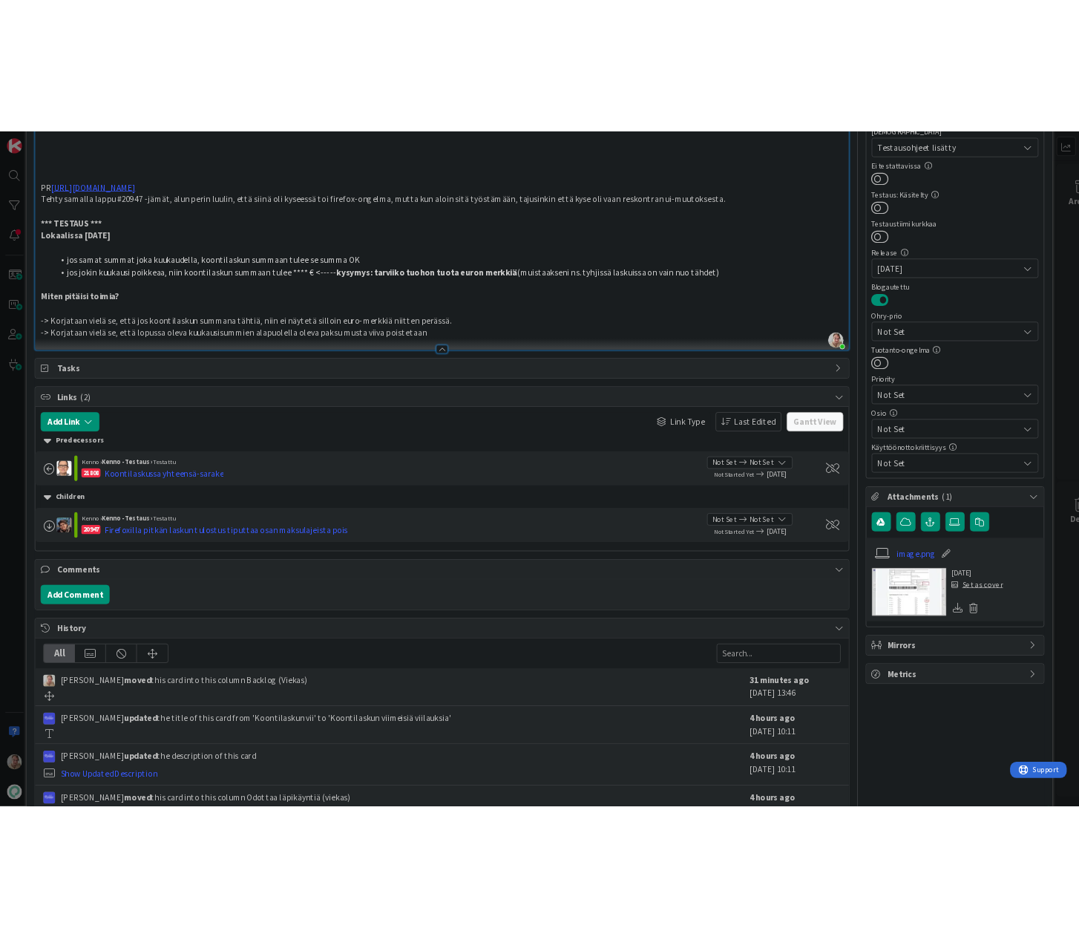
scroll to position [496, 0]
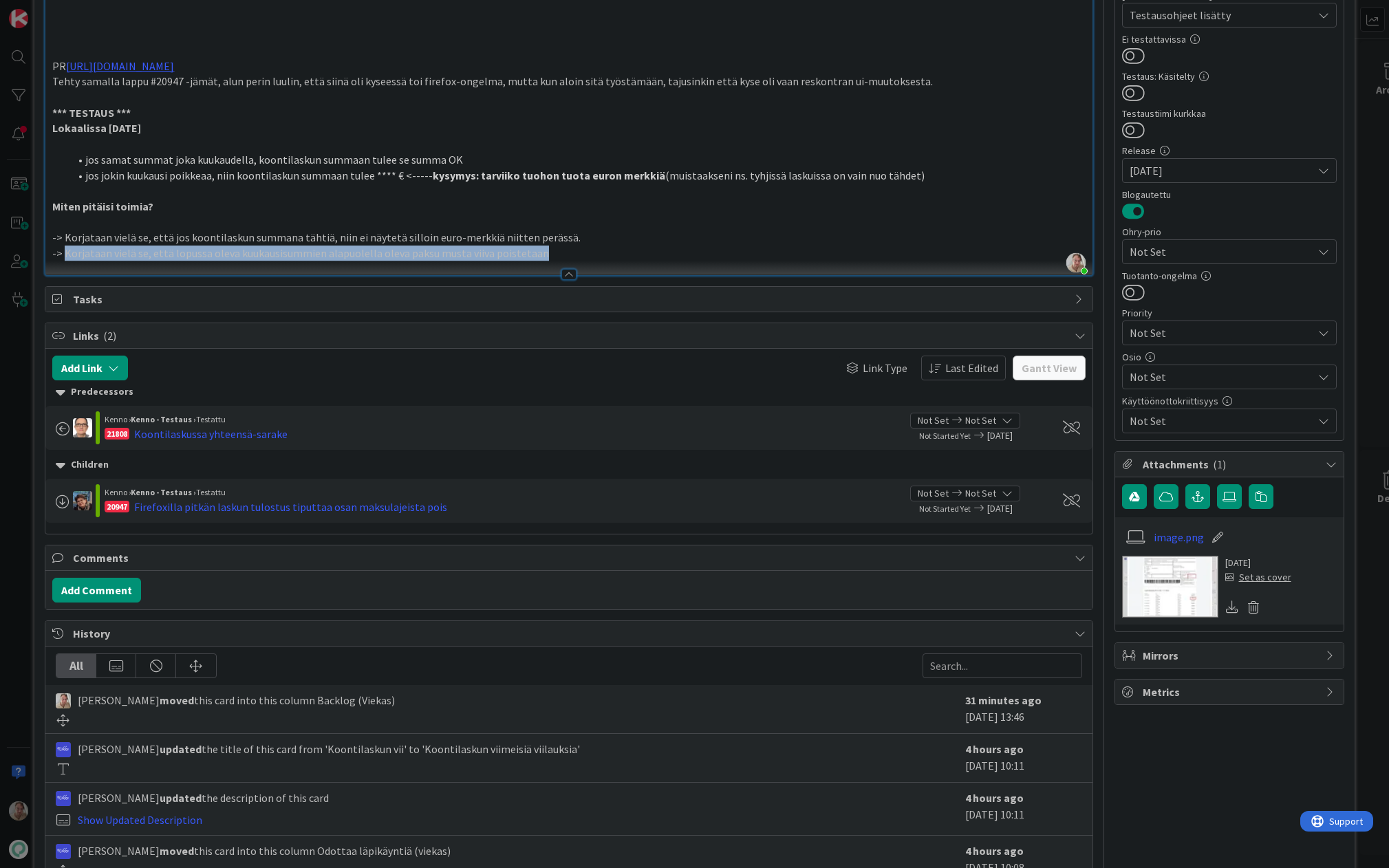
drag, startPoint x: 549, startPoint y: 254, endPoint x: 65, endPoint y: 254, distance: 484.0
click at [65, 254] on p "-> Korjataan vielä se, että lopussa oleva kuukausisummien alapuolella oleva pak…" at bounding box center [568, 253] width 1032 height 16
type textarea "x"
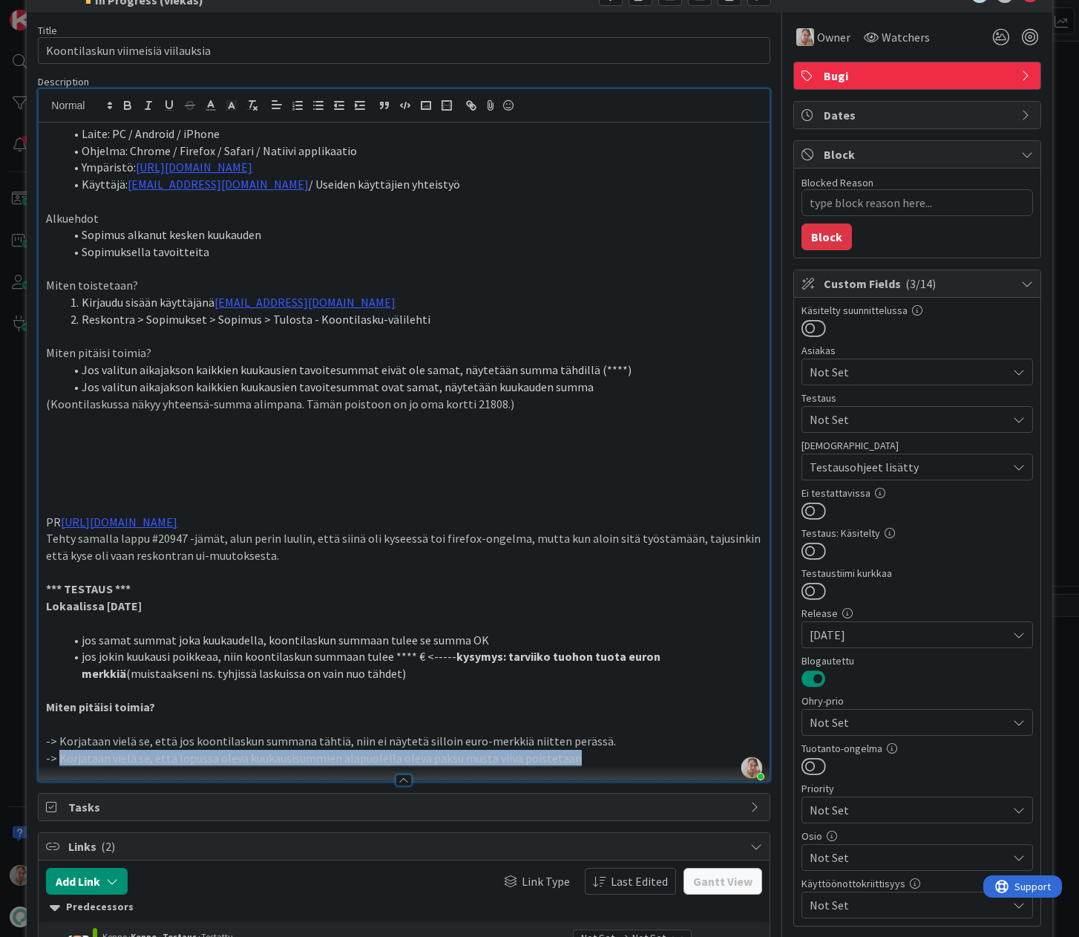
scroll to position [0, 0]
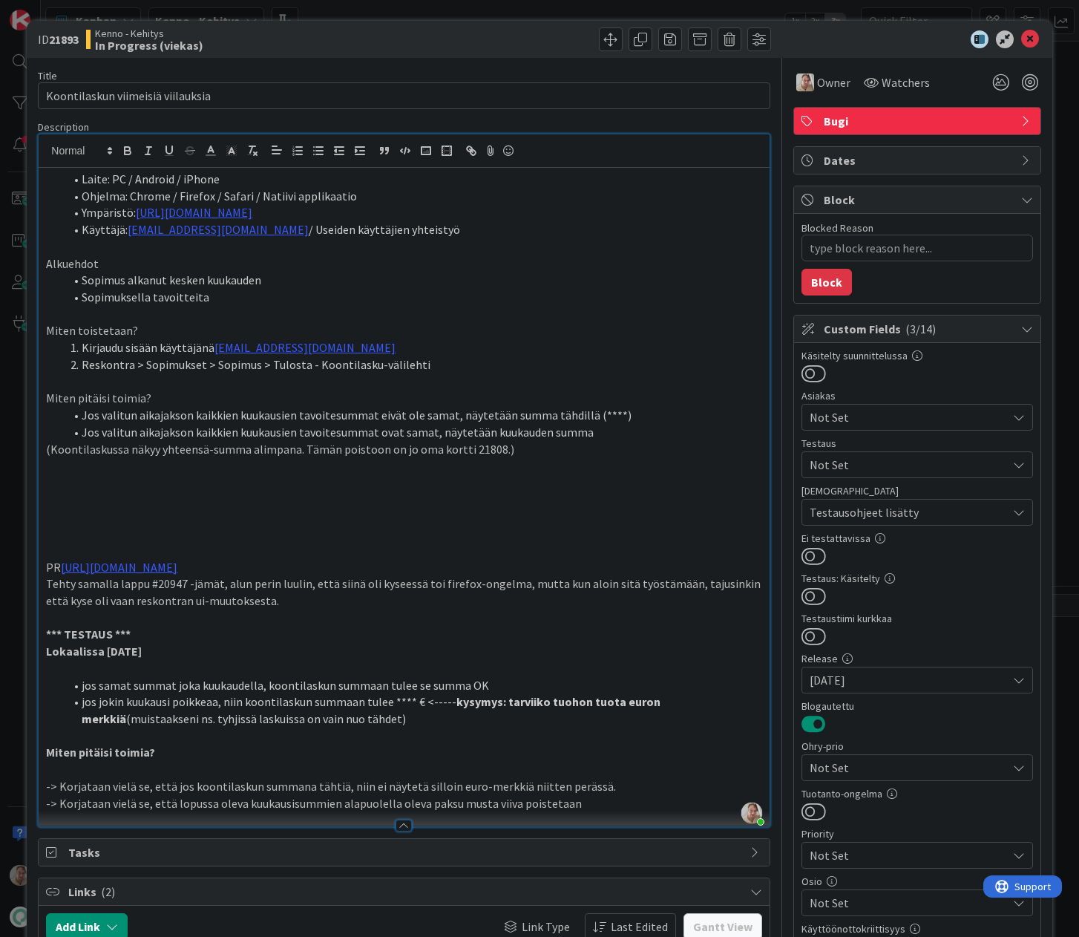
click at [298, 27] on div "[PERSON_NAME] In Progress (viekas)" at bounding box center [243, 39] width 315 height 24
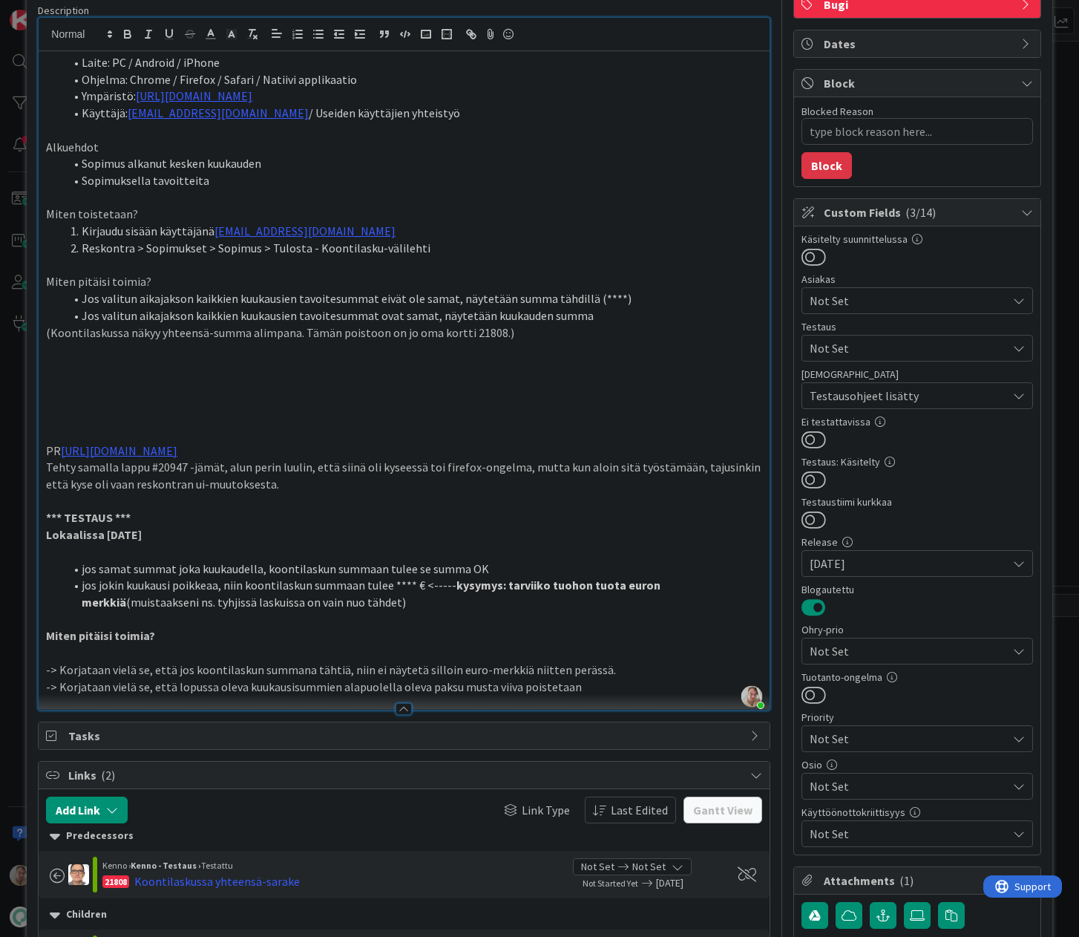
scroll to position [283, 0]
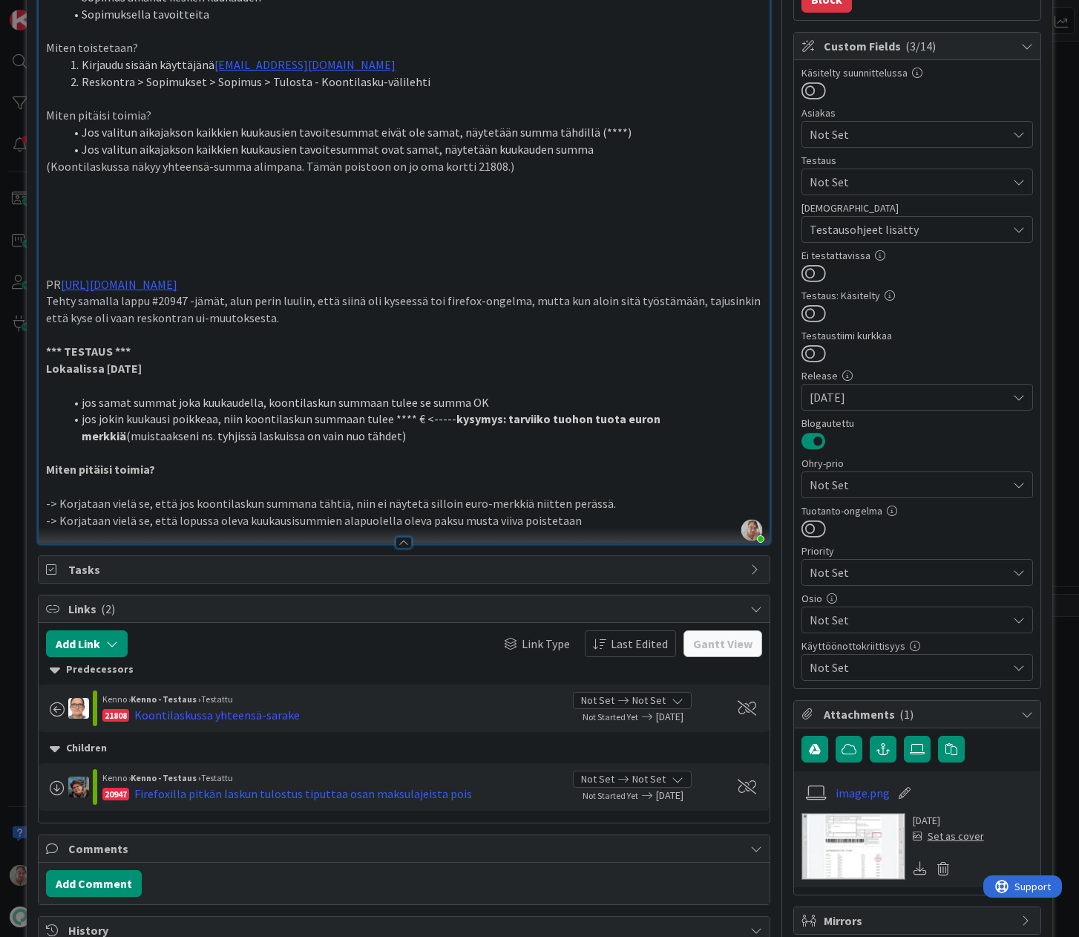
click at [600, 515] on p "-> Korjataan vielä se, että lopussa oleva kuukausisummien alapuolella oleva pak…" at bounding box center [404, 520] width 716 height 17
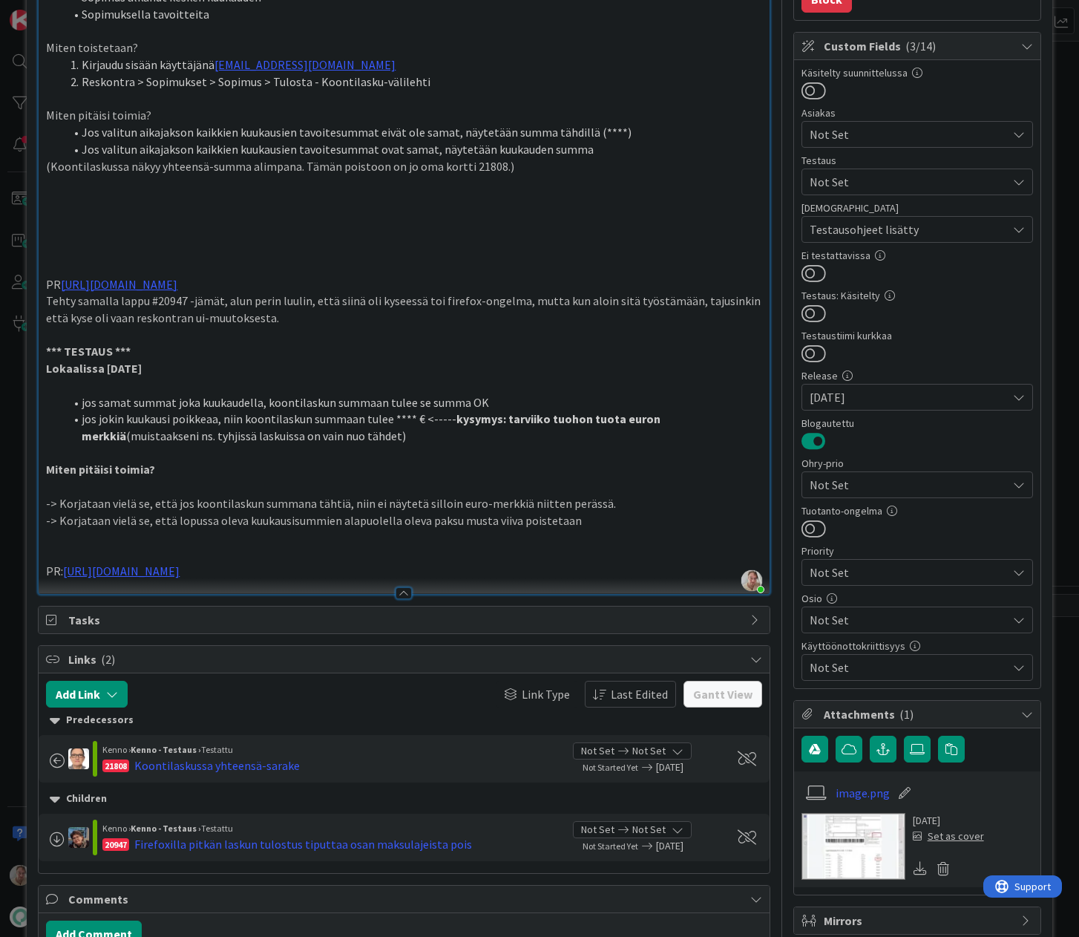
type textarea "x"
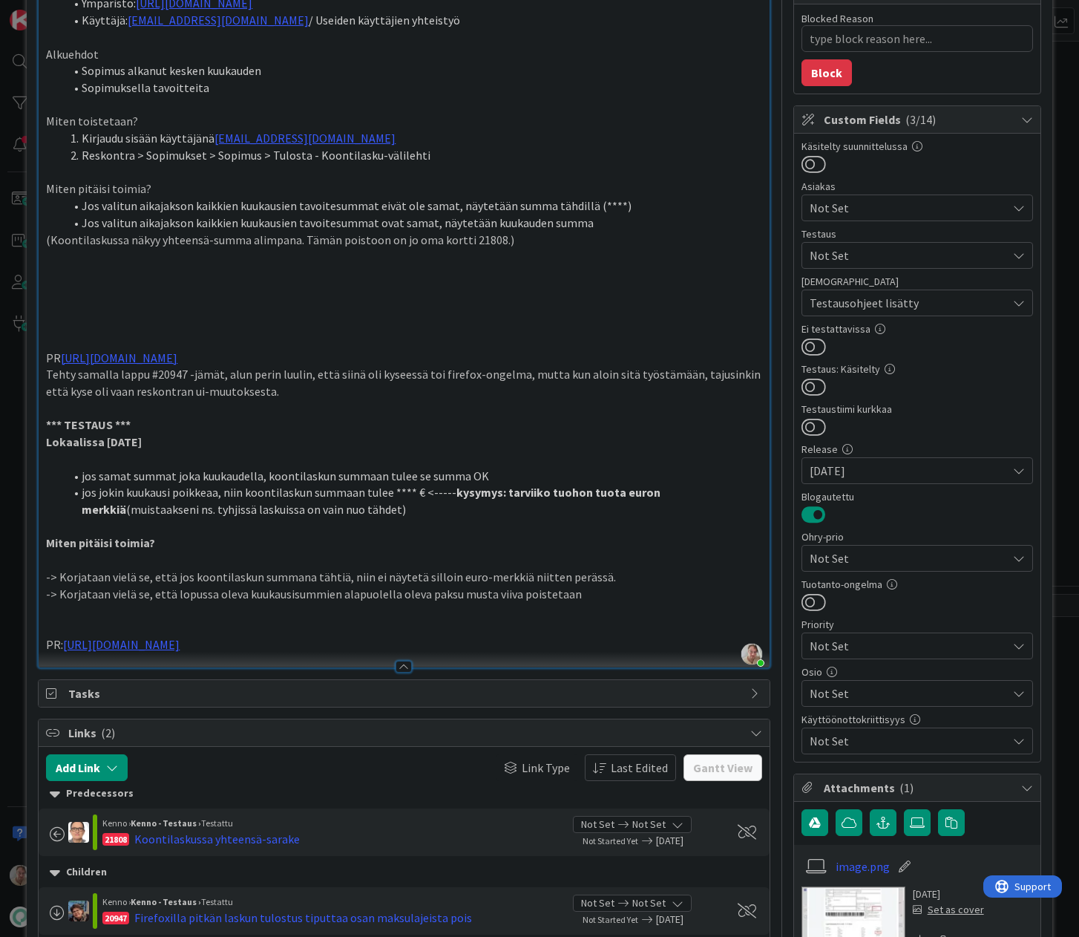
scroll to position [0, 0]
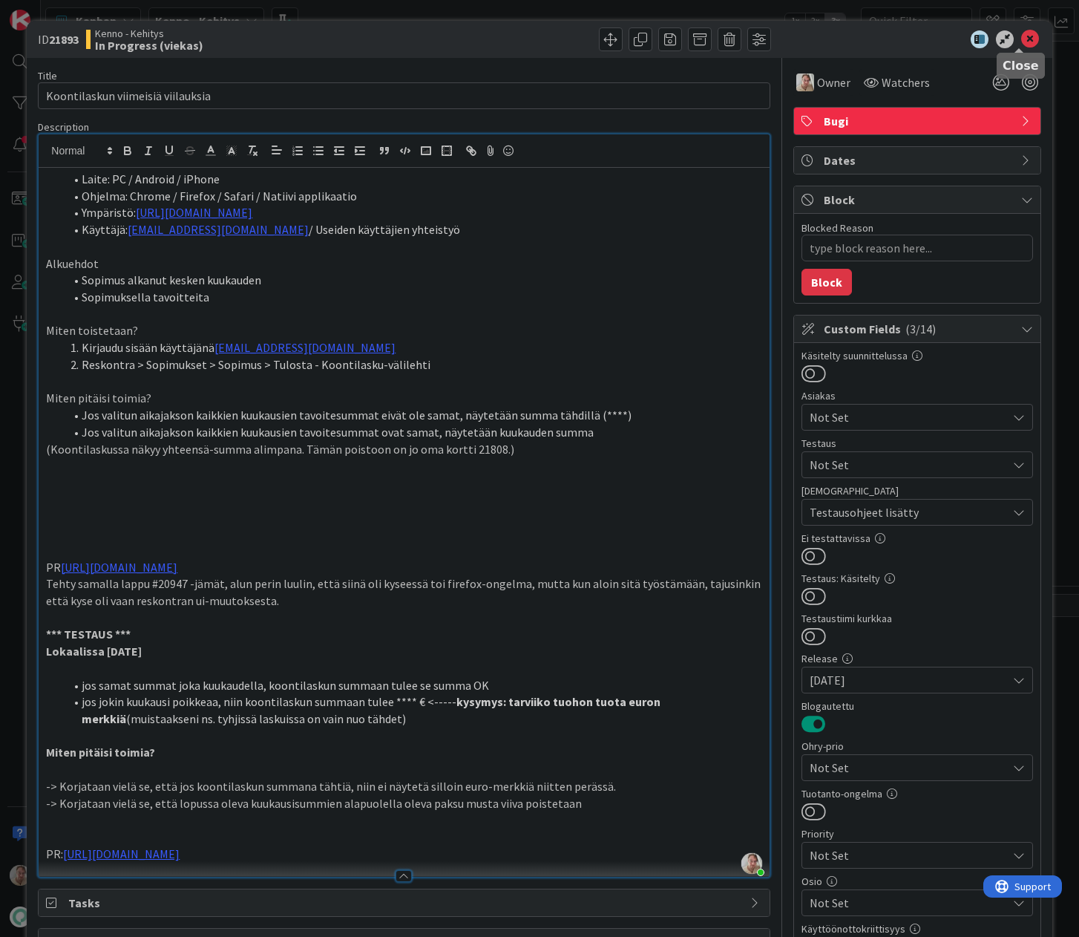
click at [1024, 34] on icon at bounding box center [1030, 39] width 18 height 18
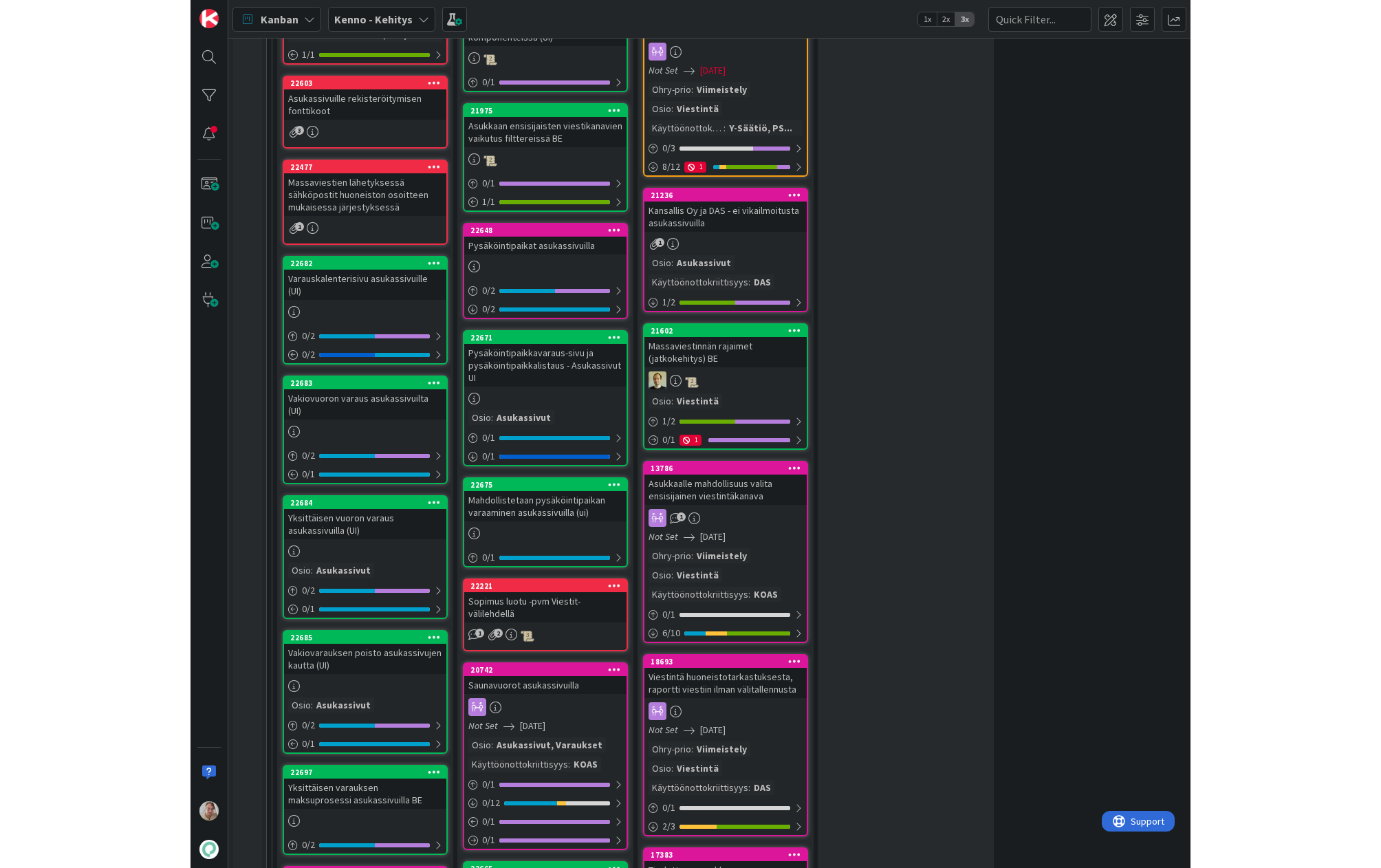
scroll to position [624, 0]
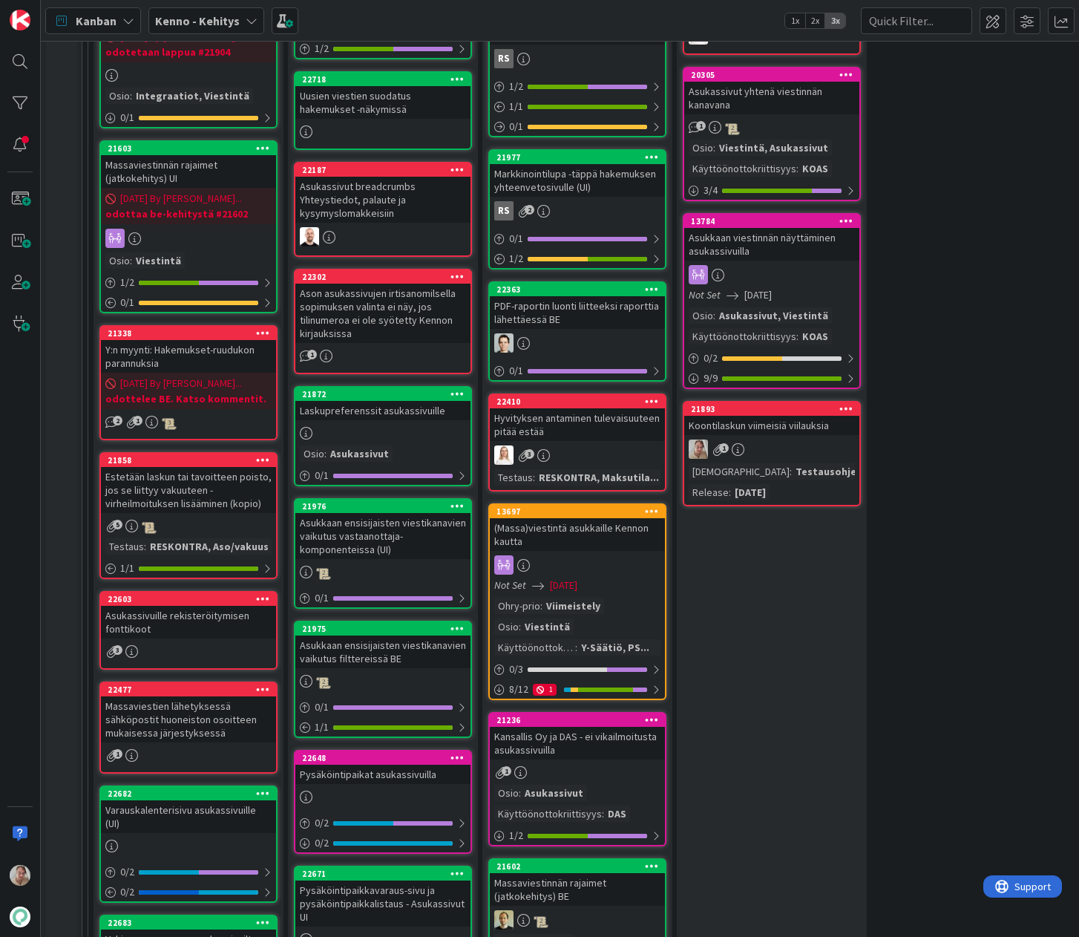
drag, startPoint x: 585, startPoint y: 157, endPoint x: 473, endPoint y: 1, distance: 192.0
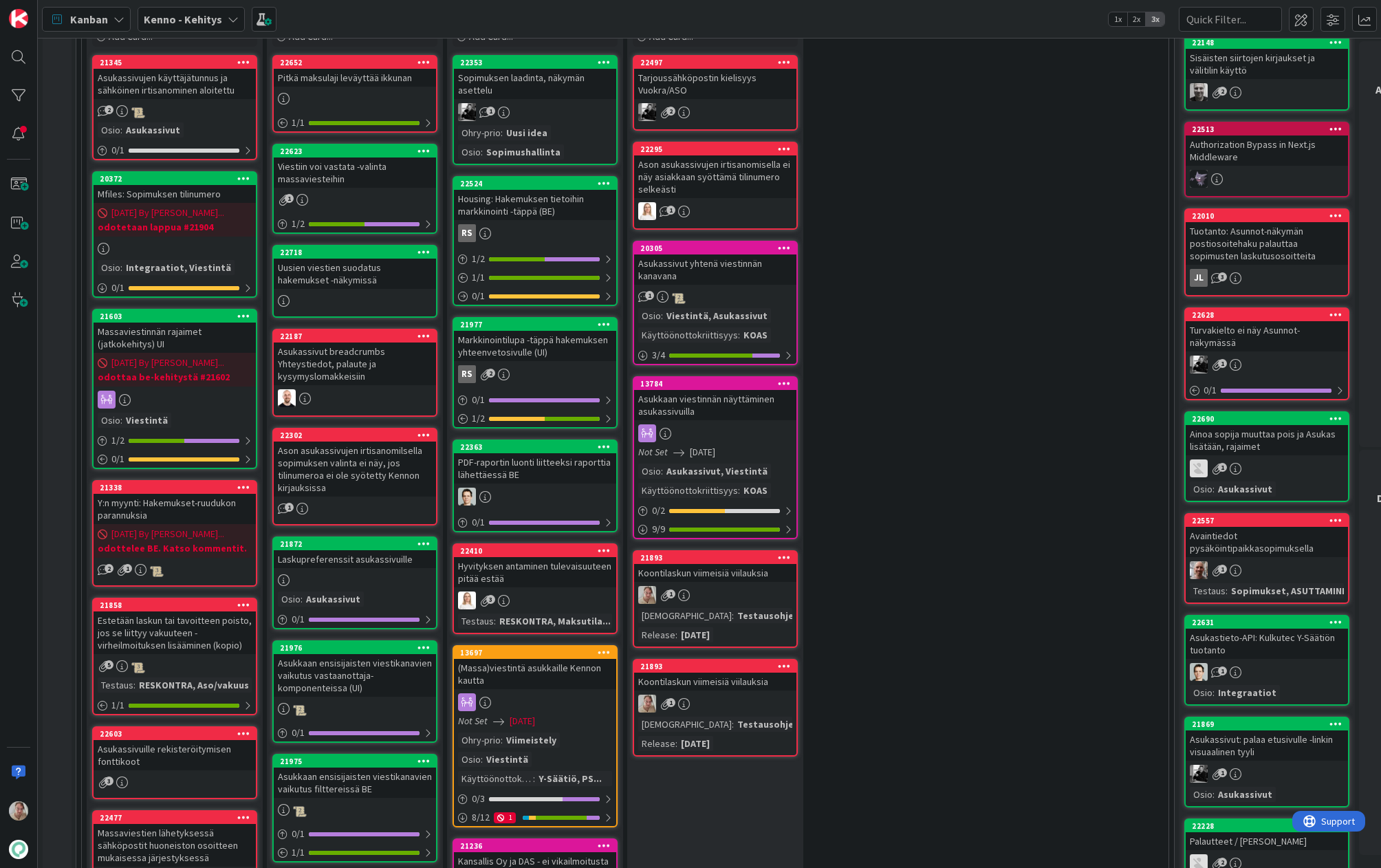
scroll to position [377, 0]
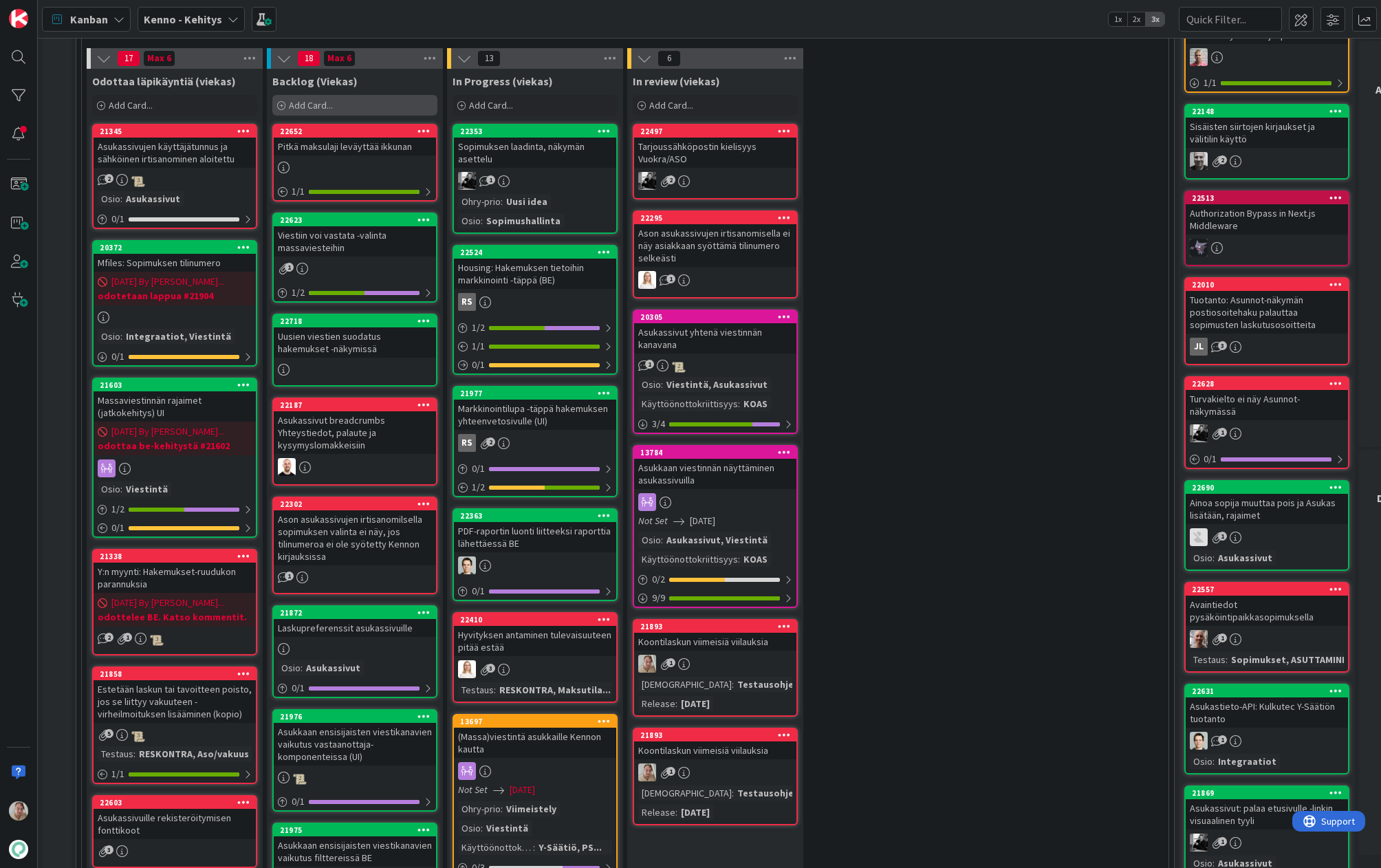
click at [323, 110] on span "Add Card..." at bounding box center [311, 105] width 44 height 12
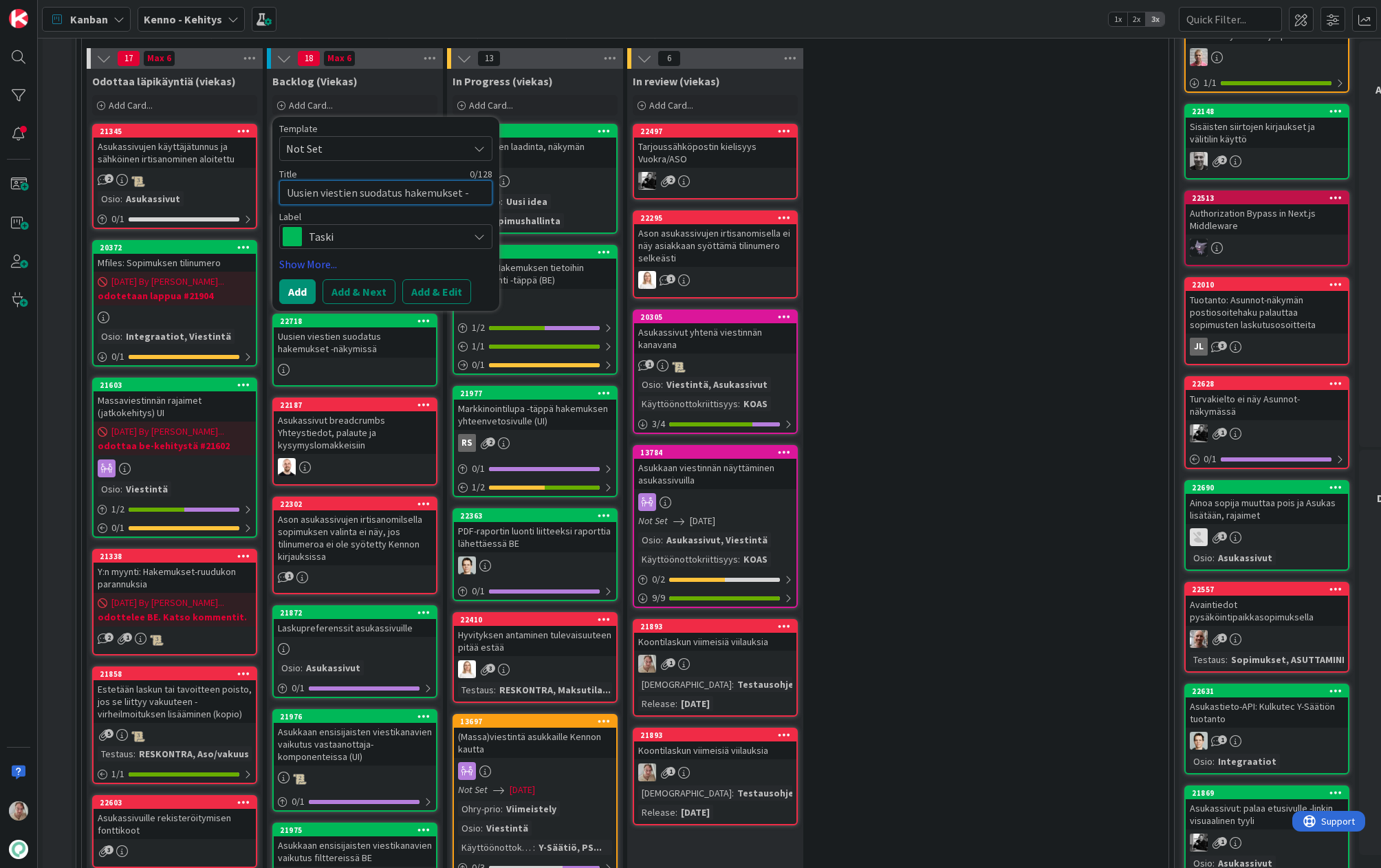
click at [336, 202] on textarea "Uusien viestien suodatus hakemukset -näkymissä" at bounding box center [386, 192] width 213 height 25
type textarea "V"
type textarea "x"
type textarea "Va"
type textarea "x"
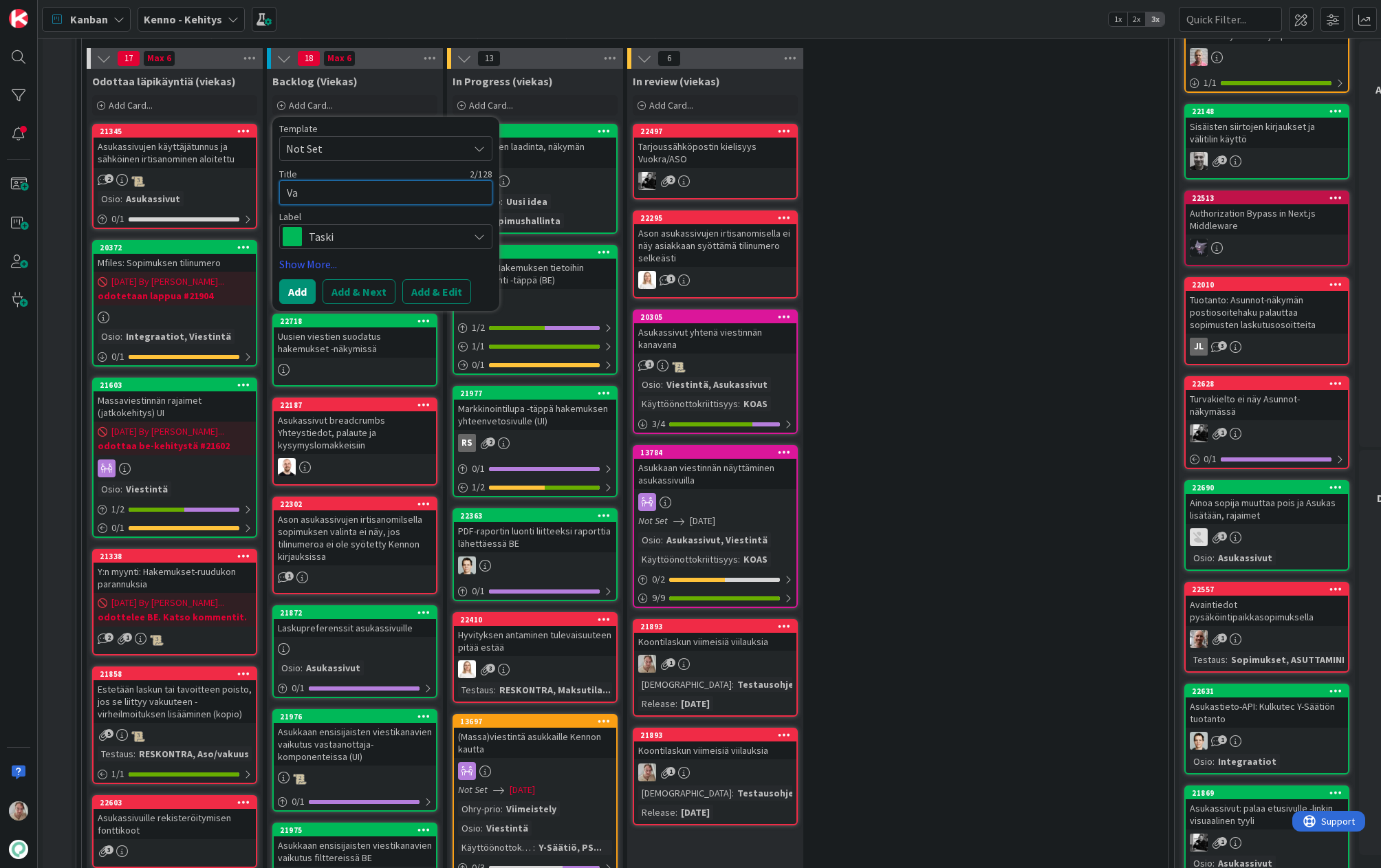
type textarea "Var"
type textarea "x"
type textarea "Vara"
type textarea "x"
type textarea "Varau"
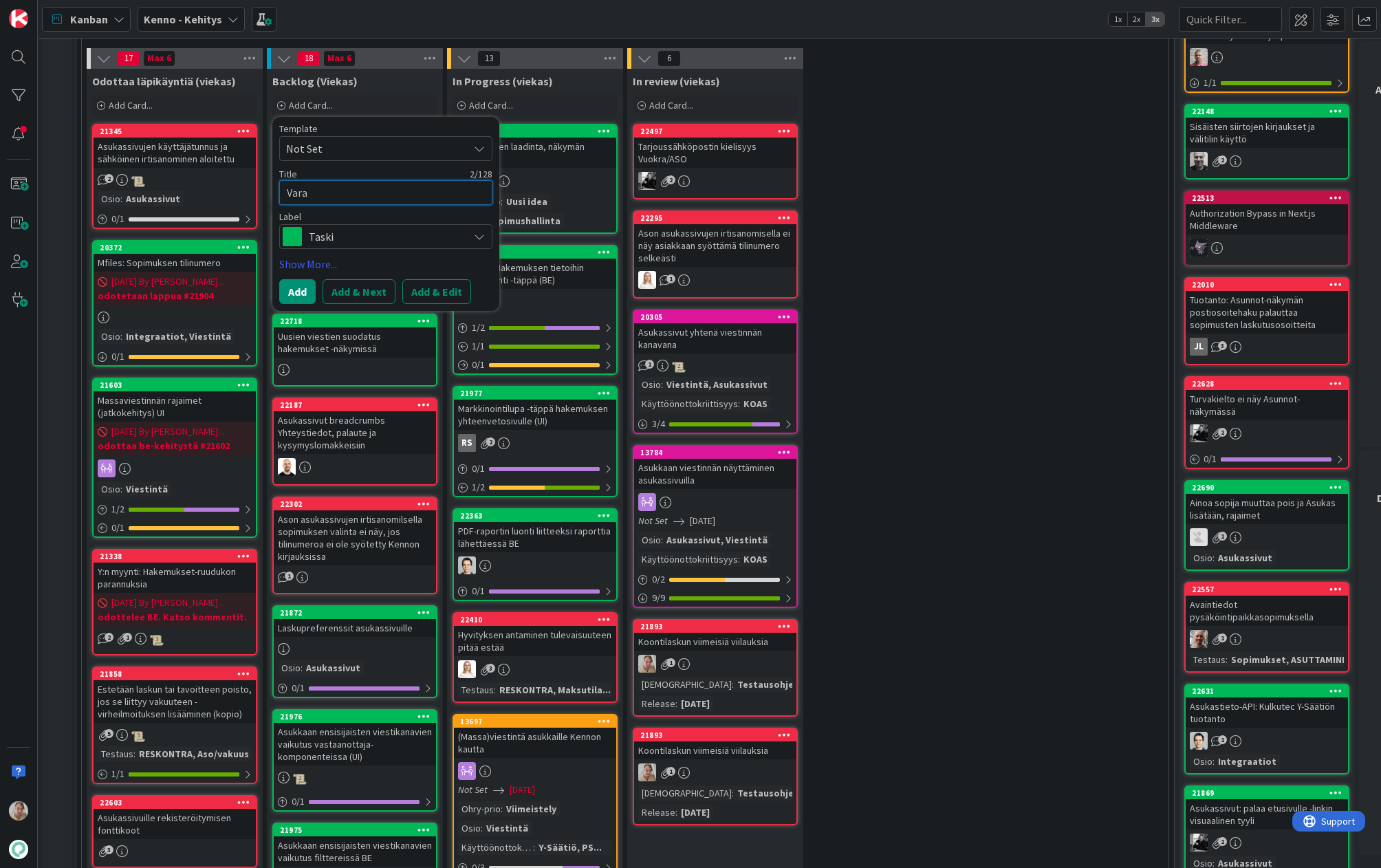
type textarea "x"
type textarea "Varaus"
type textarea "x"
type textarea "Varausk"
type textarea "x"
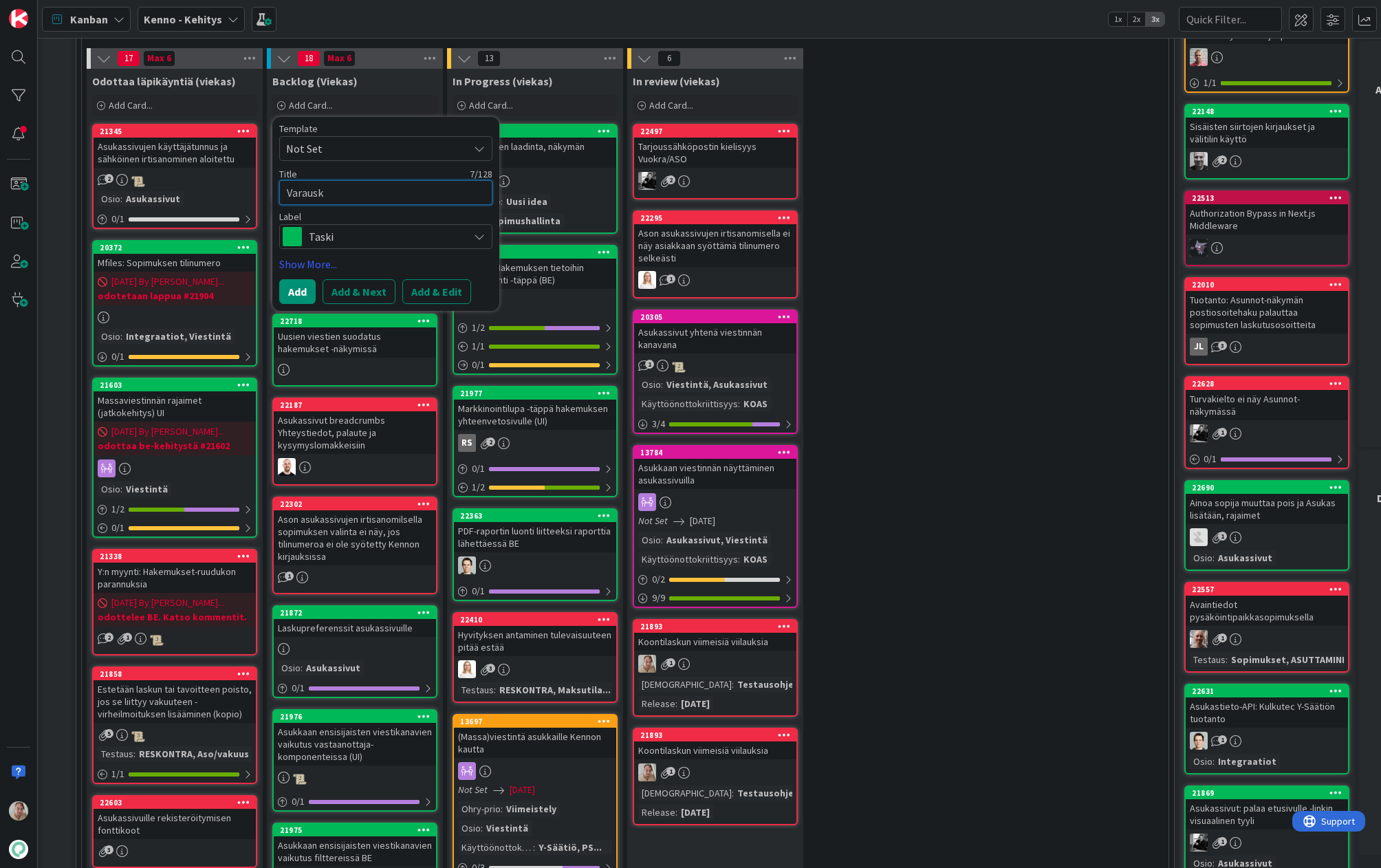
type textarea "Varauske"
type textarea "x"
type textarea "Varauskel"
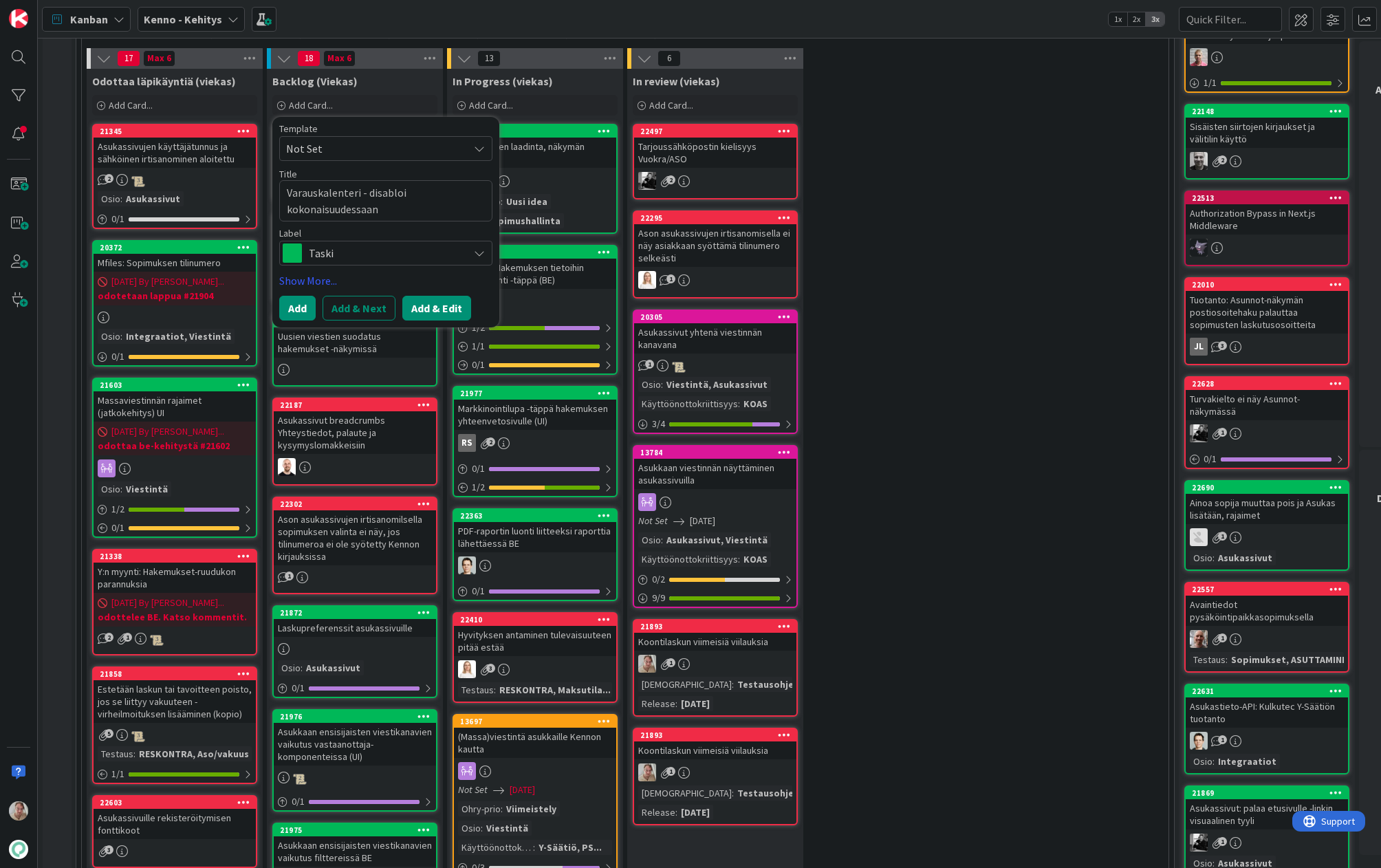
click at [434, 297] on button "Add & Edit" at bounding box center [437, 308] width 69 height 25
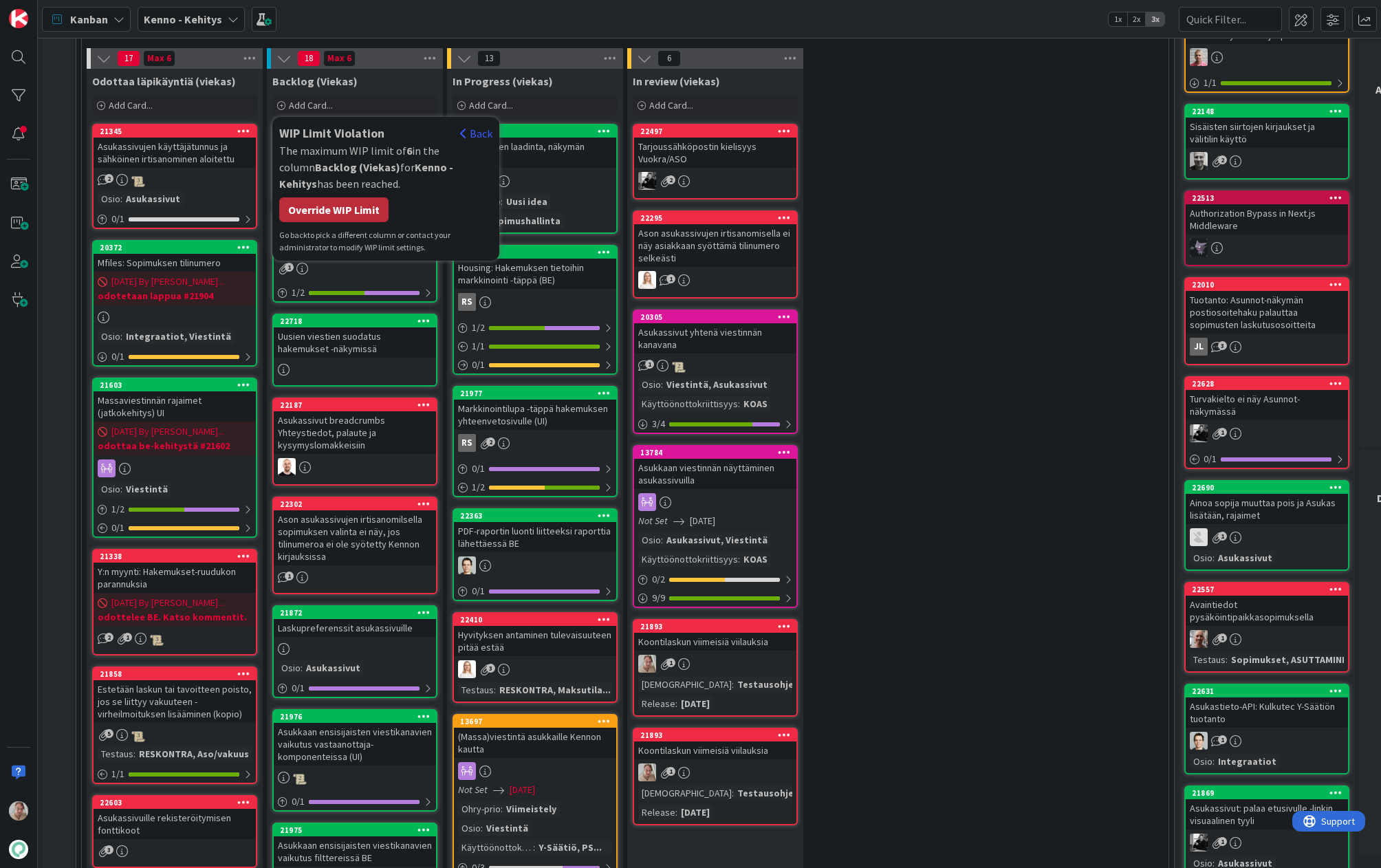
click at [359, 203] on div "Override WIP Limit" at bounding box center [334, 209] width 109 height 25
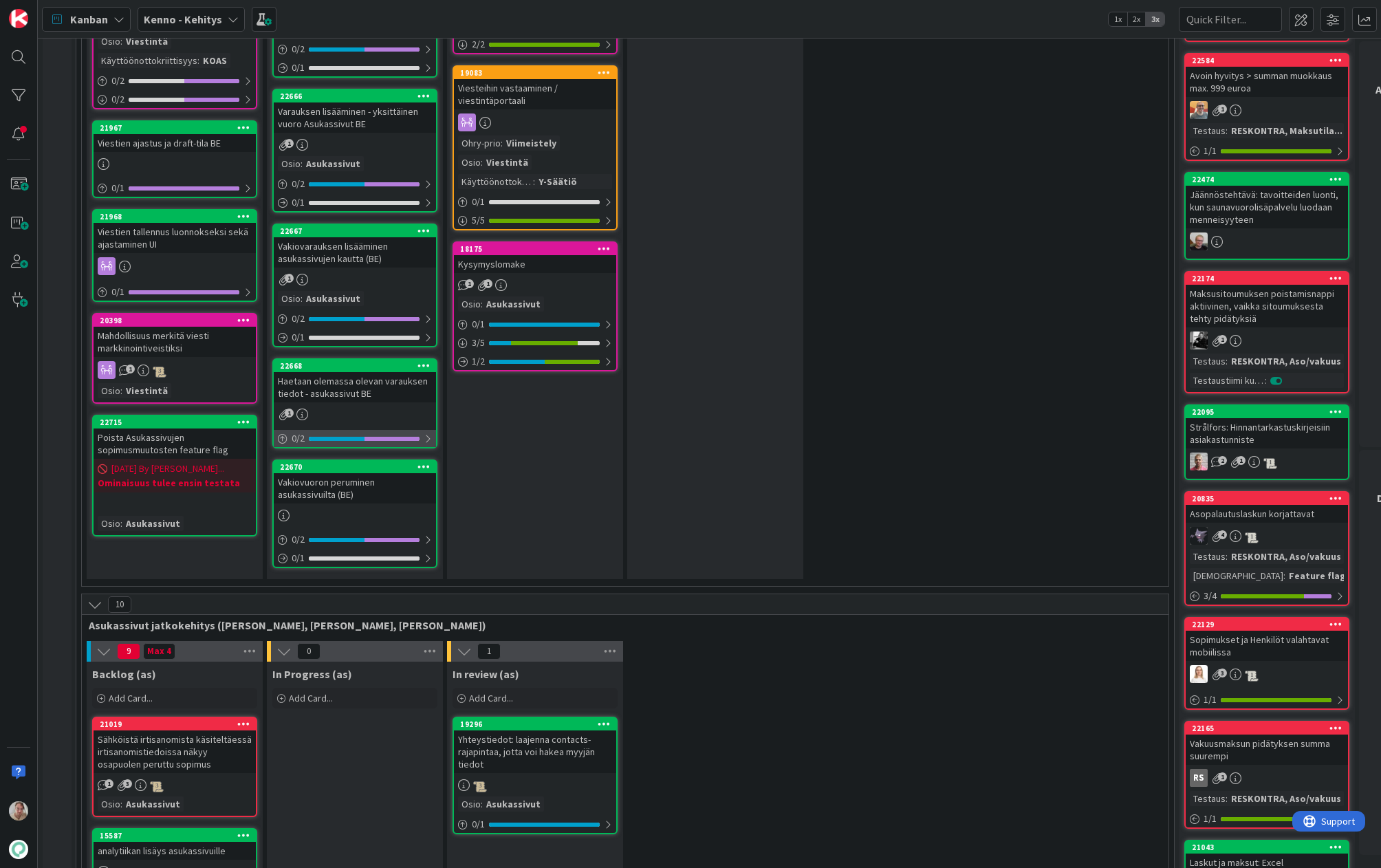
scroll to position [2120, 0]
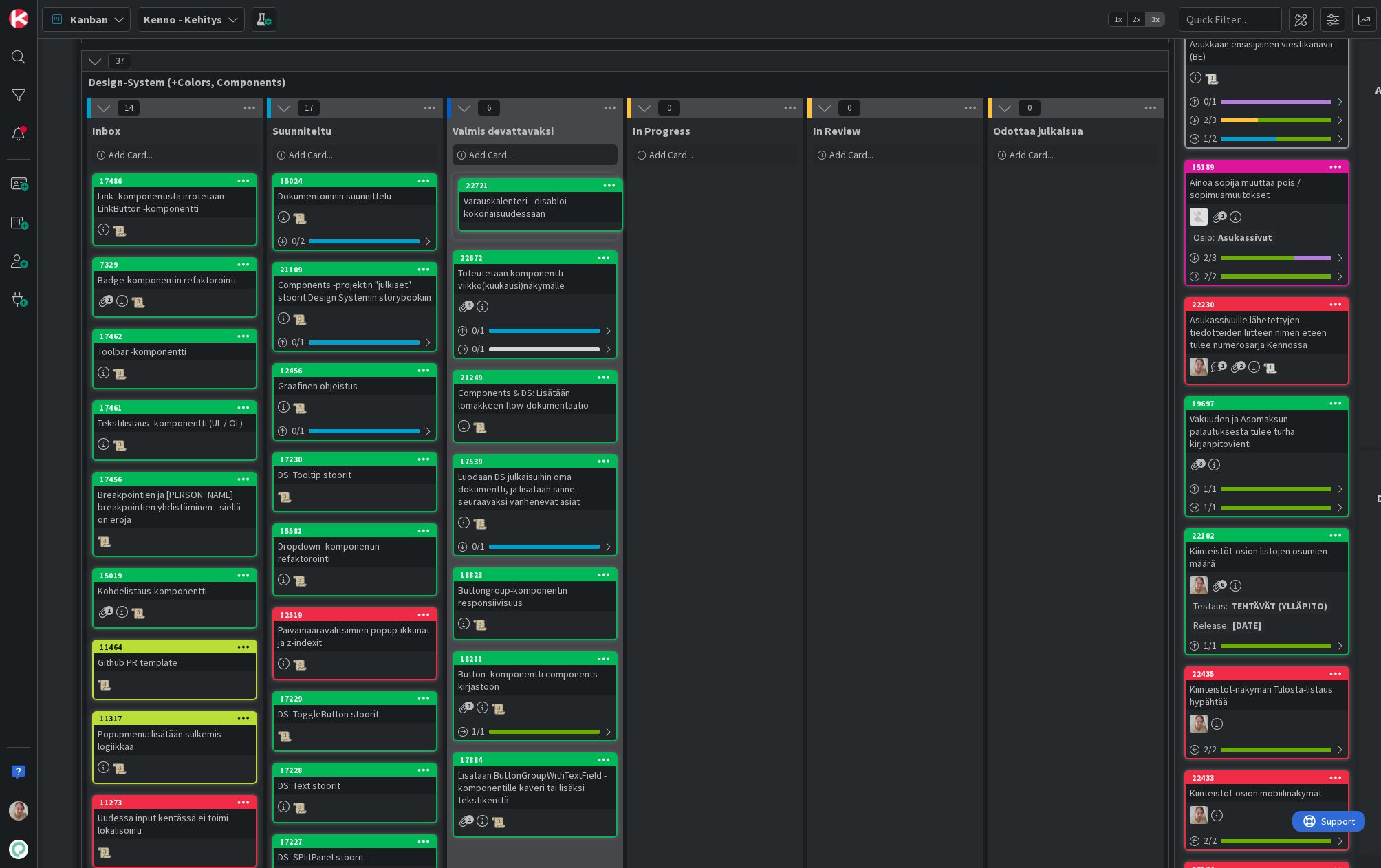
scroll to position [4399, 0]
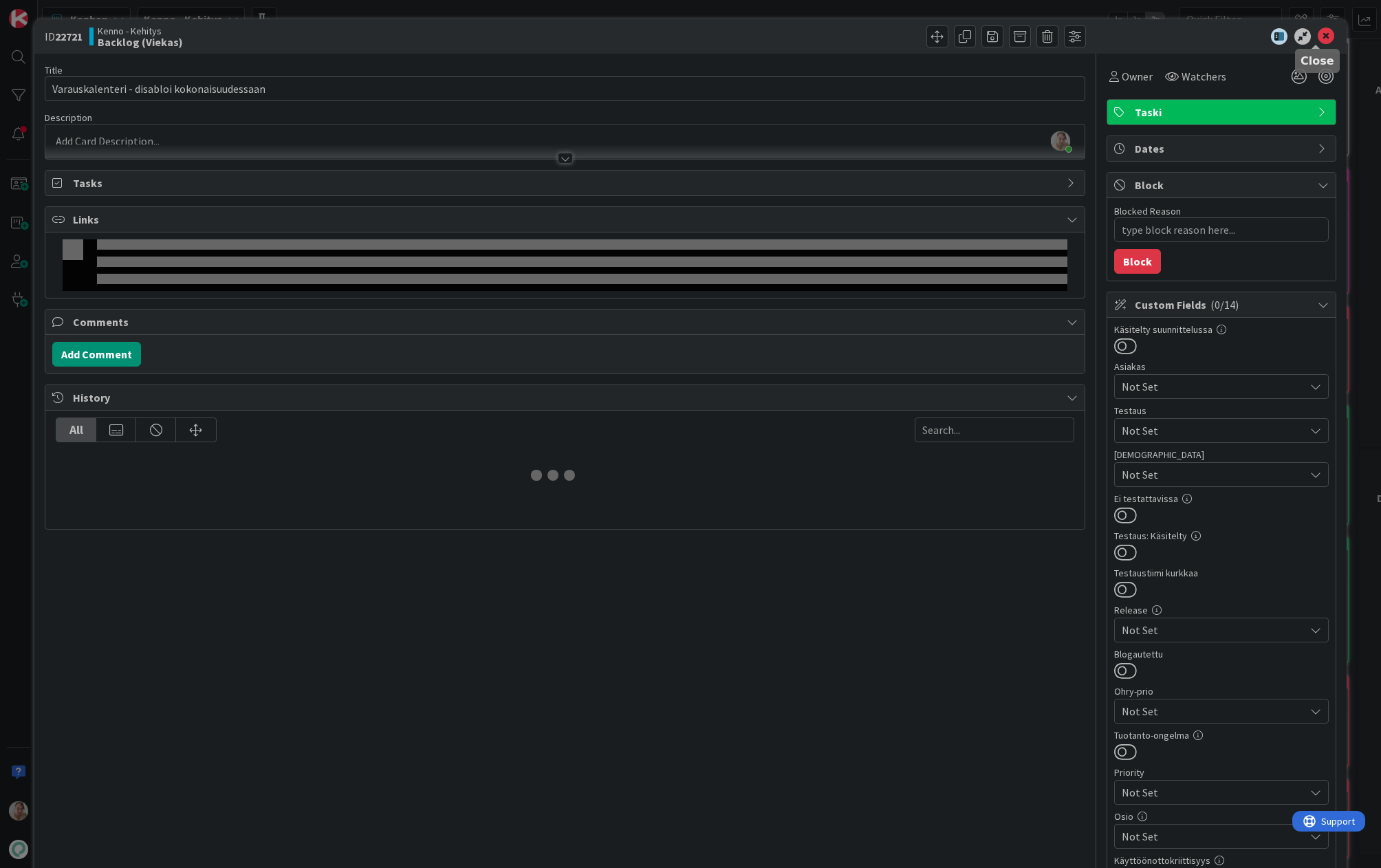
click at [1090, 38] on icon at bounding box center [1326, 36] width 17 height 17
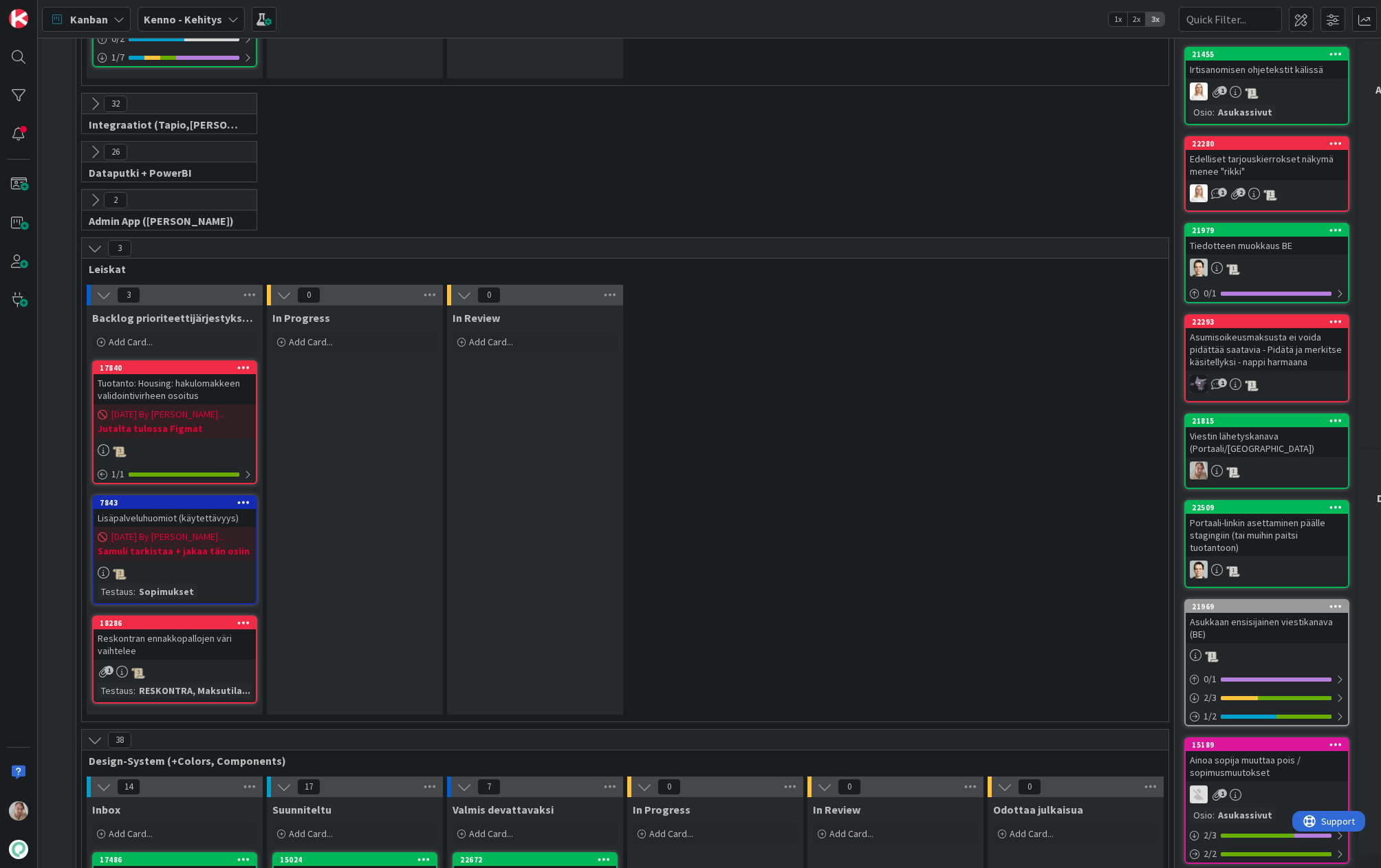
scroll to position [4373, 0]
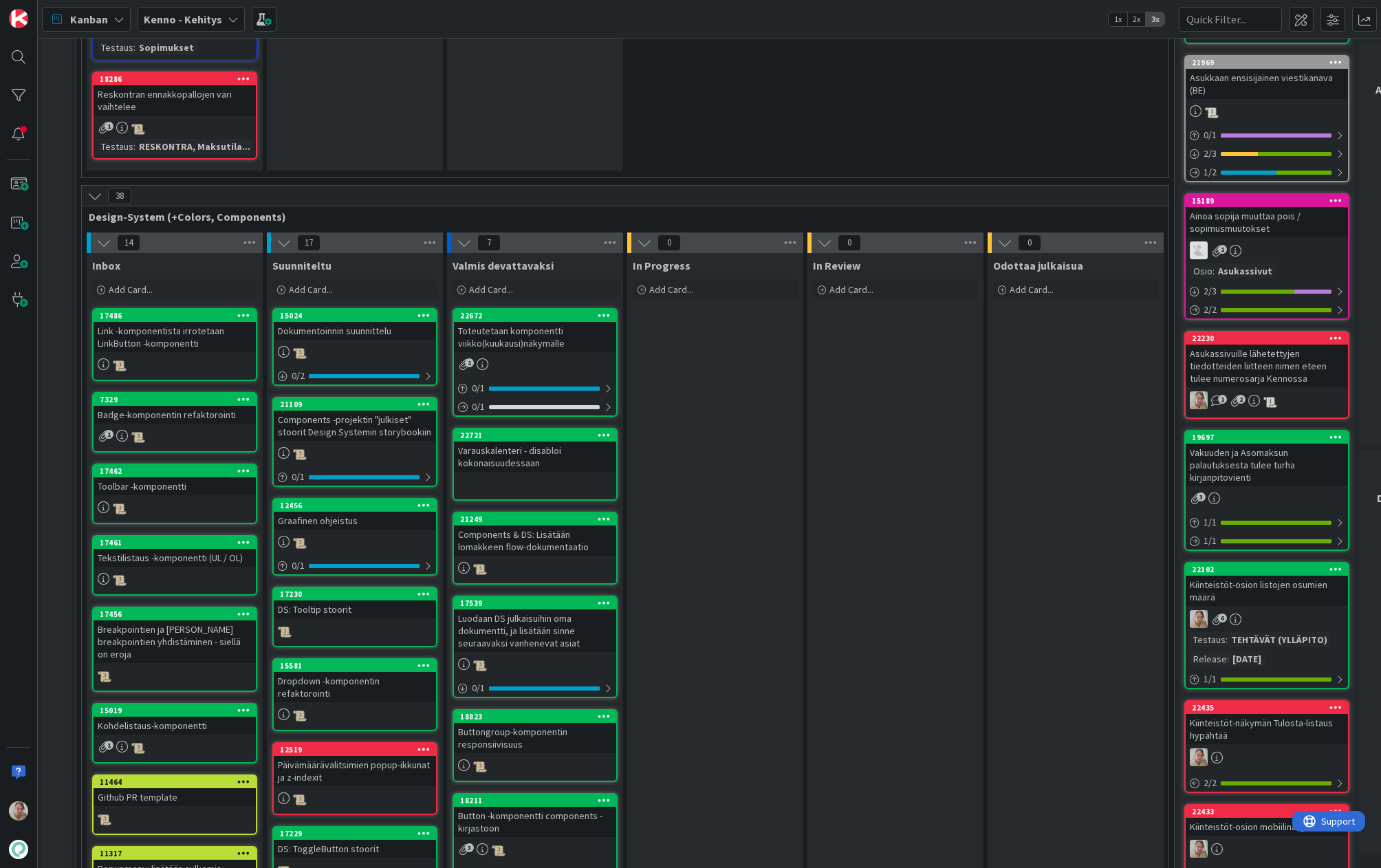
click at [519, 322] on div "Toteutetaan komponentti viikko(kuukausi)näkymälle" at bounding box center [535, 336] width 162 height 31
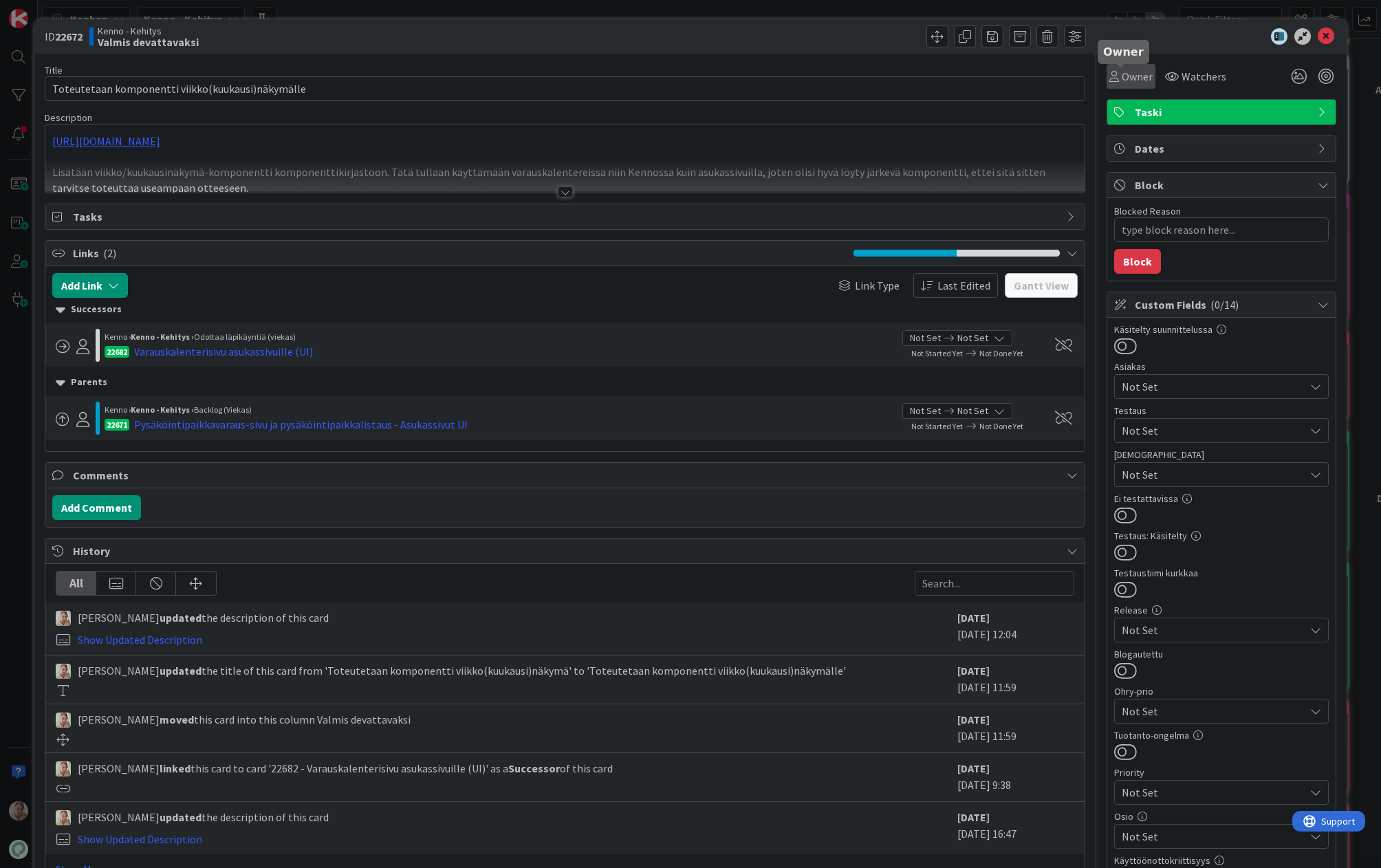
type textarea "x"
click at [1315, 27] on div "ID 22672 Kenno - Kehitys Valmis devattavaksi" at bounding box center [690, 36] width 1312 height 34
click at [1318, 38] on icon at bounding box center [1326, 36] width 17 height 17
